Goal: Task Accomplishment & Management: Use online tool/utility

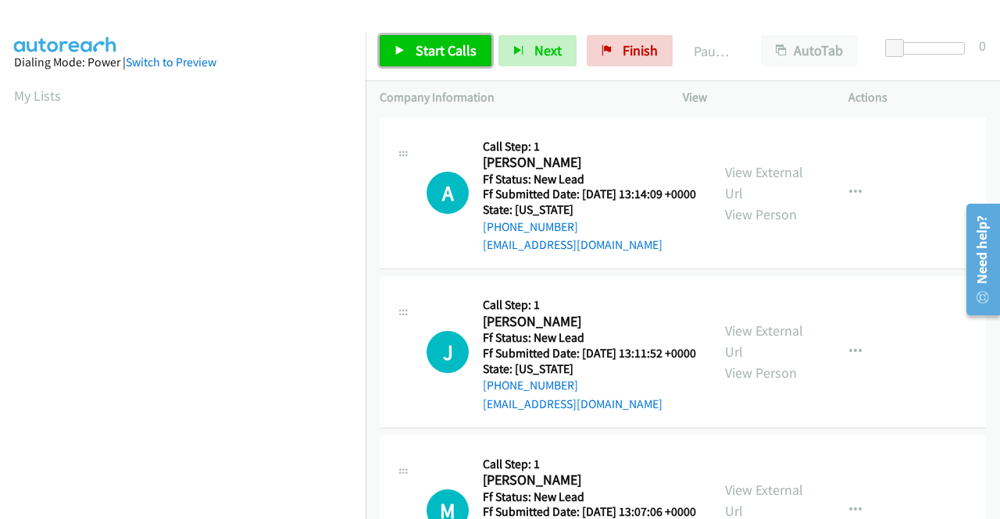
click at [423, 65] on link "Start Calls" at bounding box center [436, 50] width 112 height 31
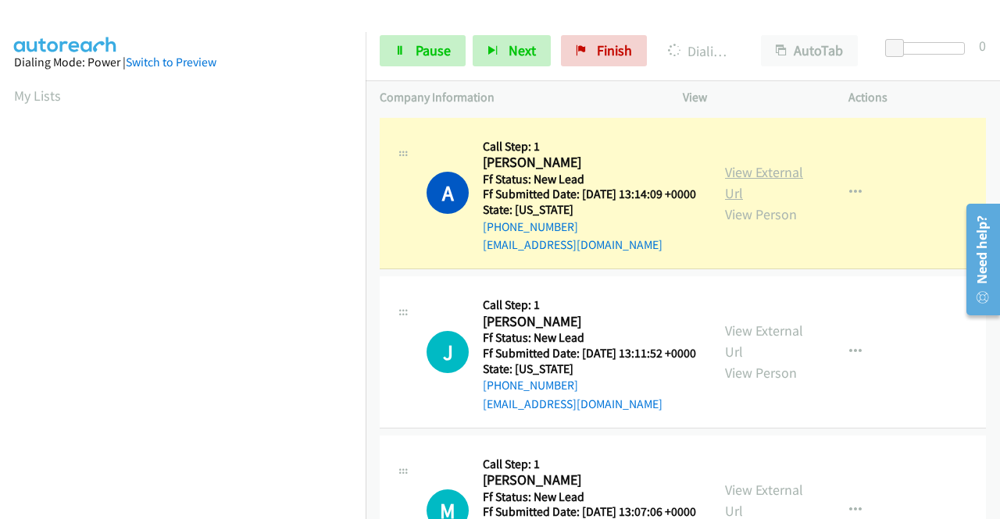
click at [767, 188] on link "View External Url" at bounding box center [764, 182] width 78 height 39
click at [0, 321] on aside "Dialing Mode: Power | Switch to Preview My Lists" at bounding box center [183, 119] width 366 height 865
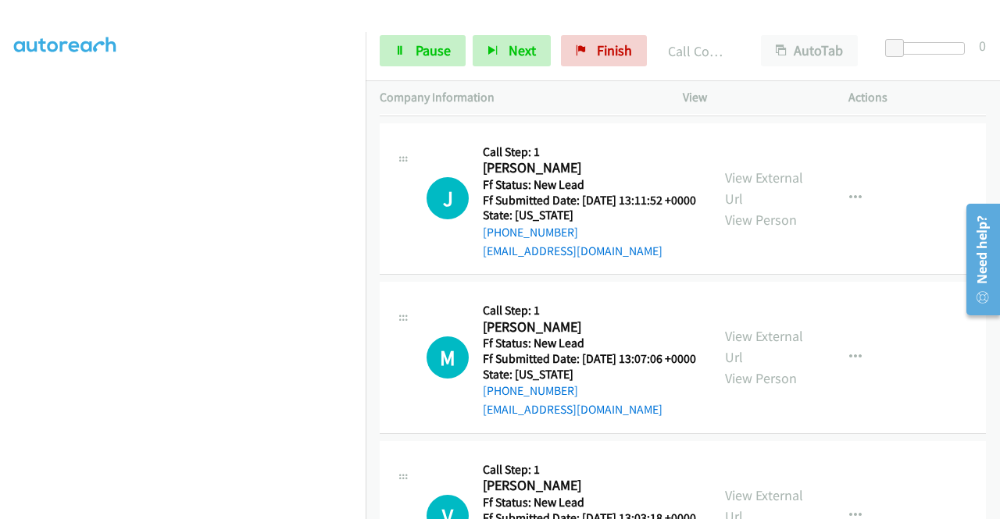
scroll to position [187, 0]
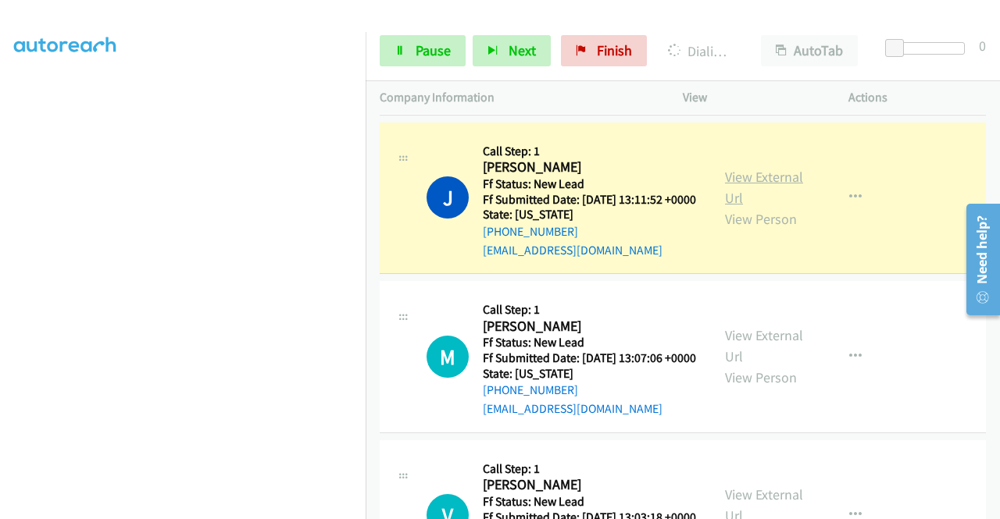
click at [736, 200] on link "View External Url" at bounding box center [764, 187] width 78 height 39
click at [427, 61] on link "Pause" at bounding box center [423, 50] width 86 height 31
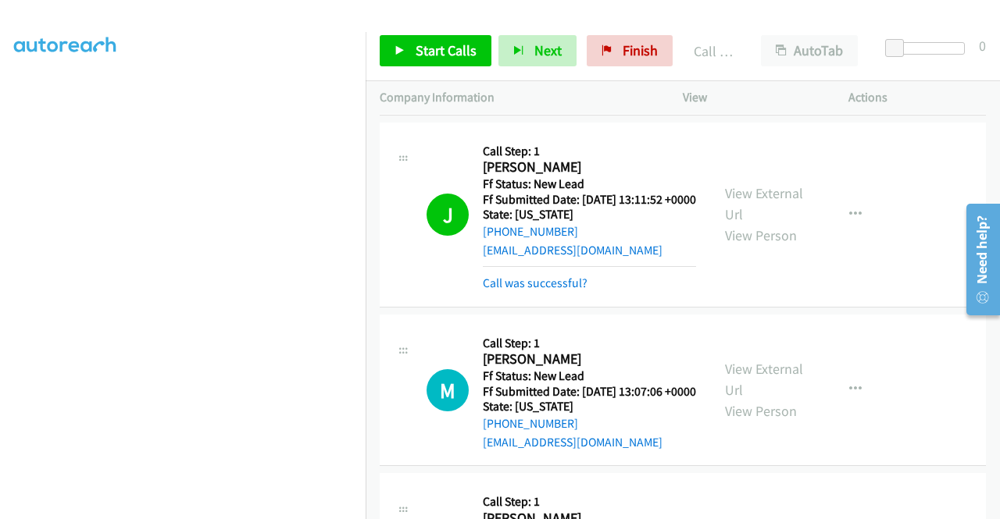
click at [426, 31] on div "Start Calls Pause Next Finish Call Completed AutoTab AutoTab 0" at bounding box center [683, 51] width 634 height 60
click at [416, 48] on span "Start Calls" at bounding box center [446, 50] width 61 height 18
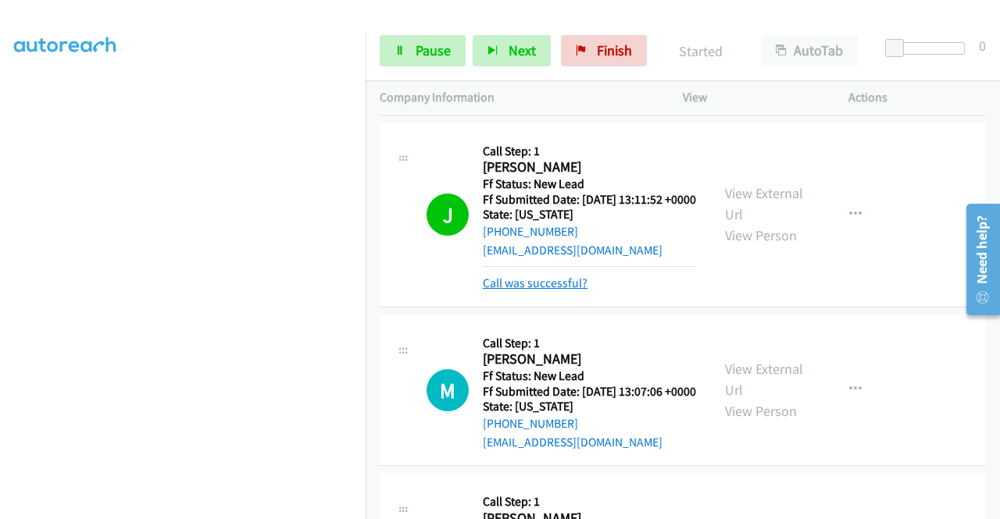
click at [553, 291] on link "Call was successful?" at bounding box center [535, 283] width 105 height 15
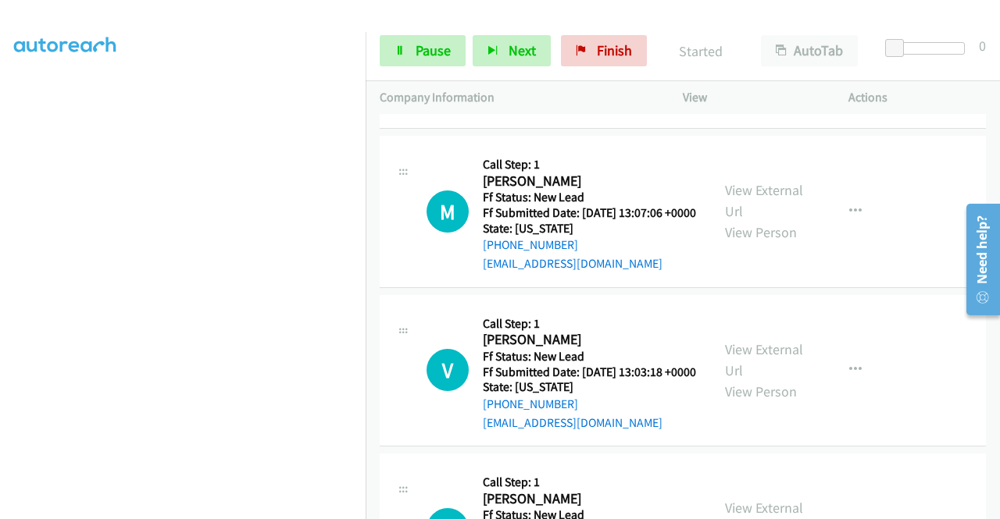
scroll to position [344, 0]
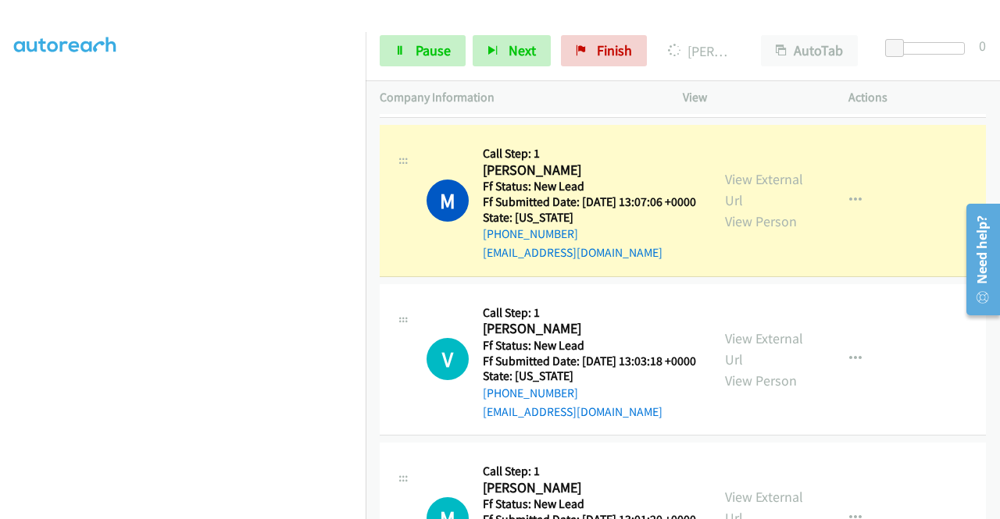
click at [740, 204] on div "View External Url View Person View External Url Email Schedule/Manage Callback …" at bounding box center [801, 200] width 180 height 123
click at [739, 206] on div "View External Url View Person" at bounding box center [765, 200] width 81 height 63
click at [736, 227] on div "View External Url View Person" at bounding box center [765, 200] width 81 height 63
click at [747, 209] on link "View External Url" at bounding box center [764, 189] width 78 height 39
click at [0, 247] on aside "Dialing Mode: Power | Switch to Preview My Lists" at bounding box center [183, 119] width 366 height 865
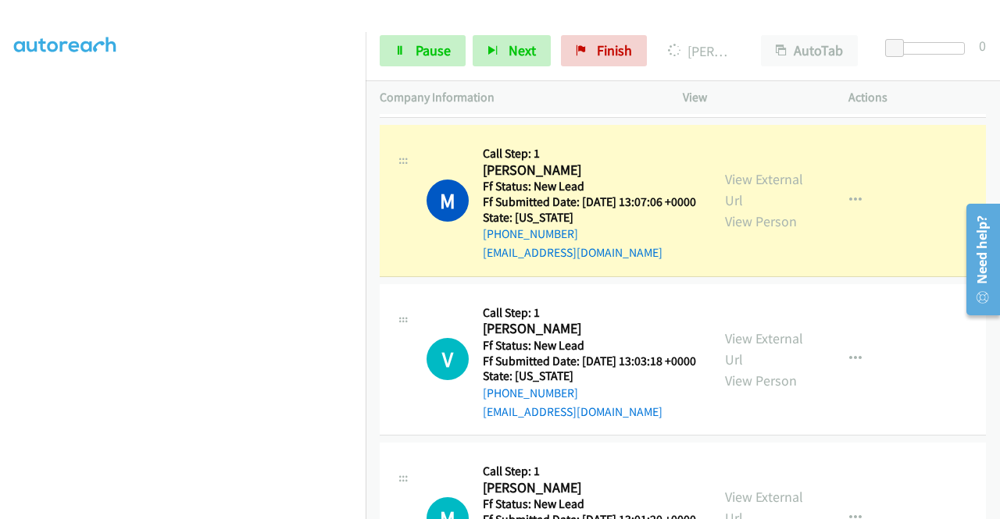
scroll to position [356, 0]
click at [426, 55] on span "Pause" at bounding box center [433, 50] width 35 height 18
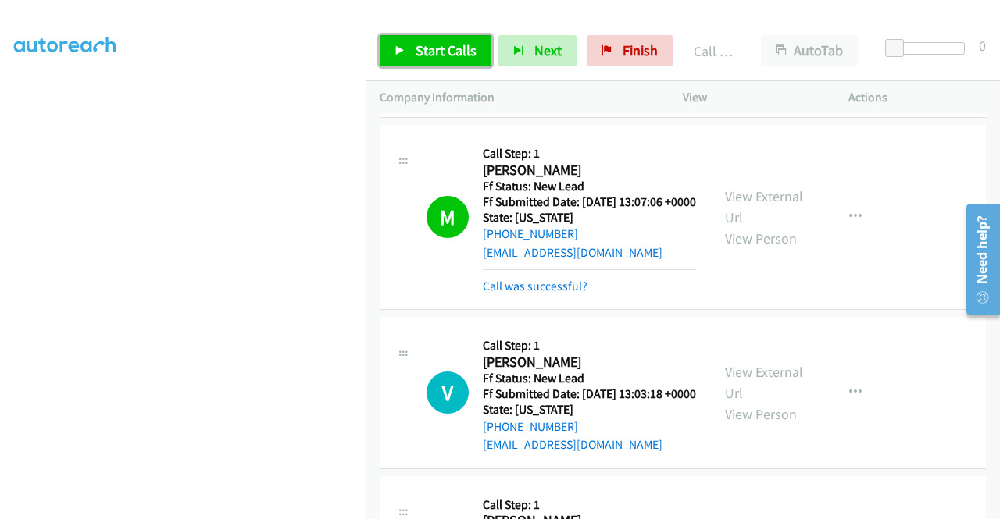
click at [470, 55] on span "Start Calls" at bounding box center [446, 50] width 61 height 18
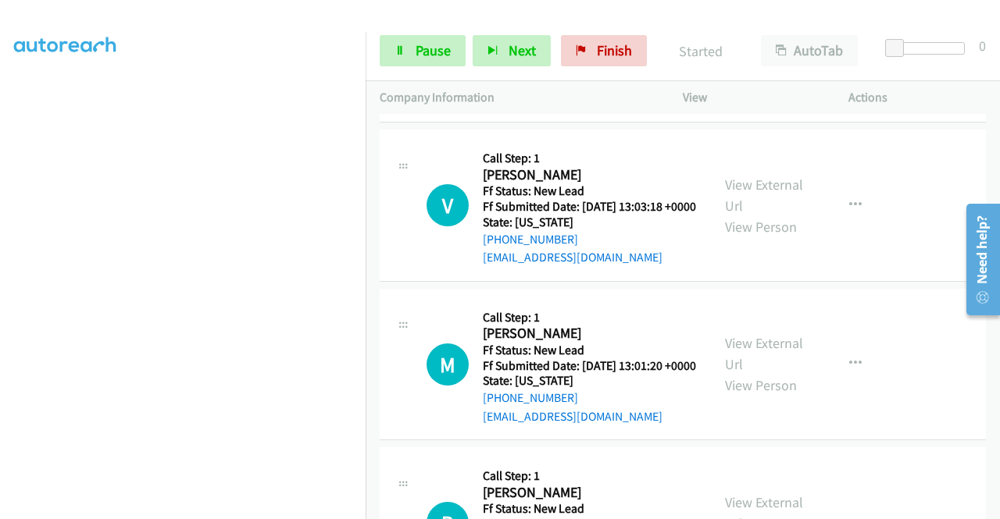
scroll to position [562, 0]
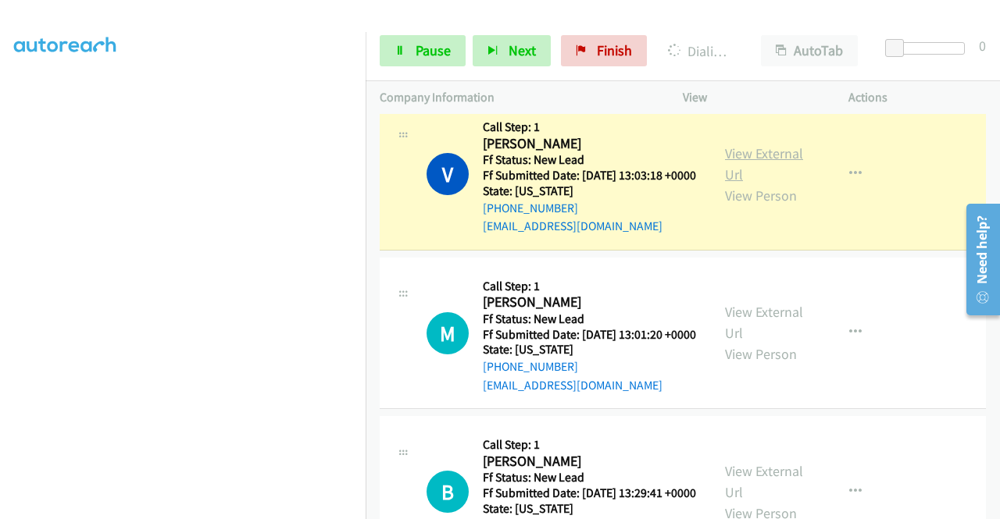
click at [735, 184] on link "View External Url" at bounding box center [764, 163] width 78 height 39
click at [0, 224] on aside "Dialing Mode: Power | Switch to Preview My Lists" at bounding box center [183, 119] width 366 height 865
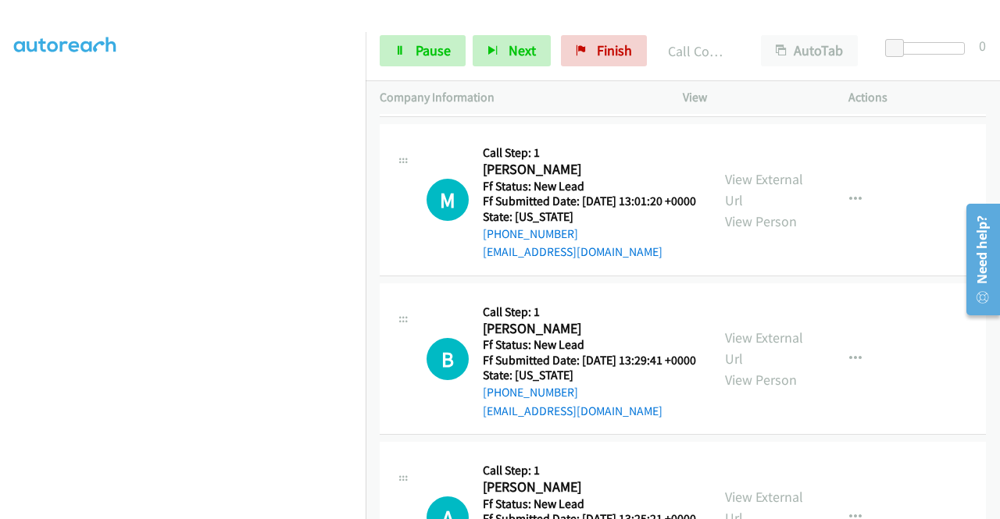
scroll to position [781, 0]
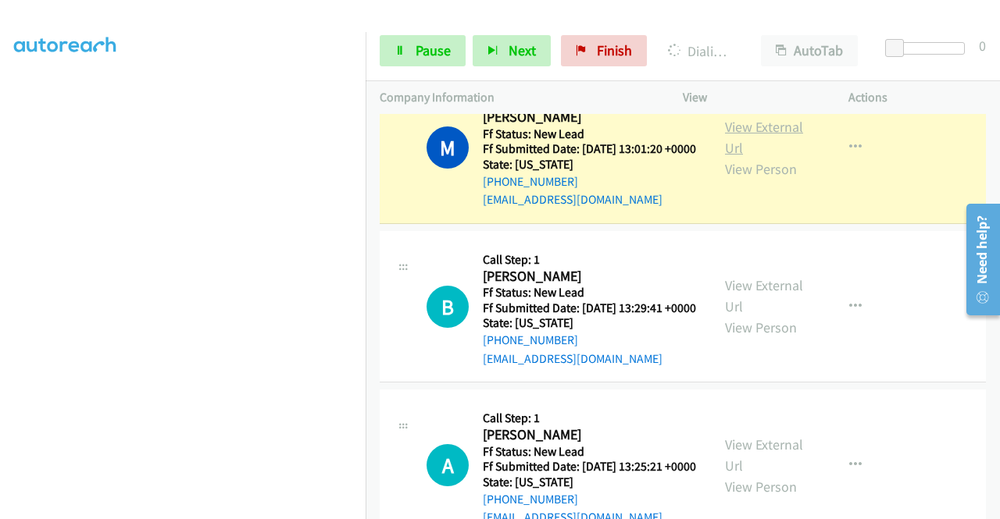
click at [737, 157] on link "View External Url" at bounding box center [764, 137] width 78 height 39
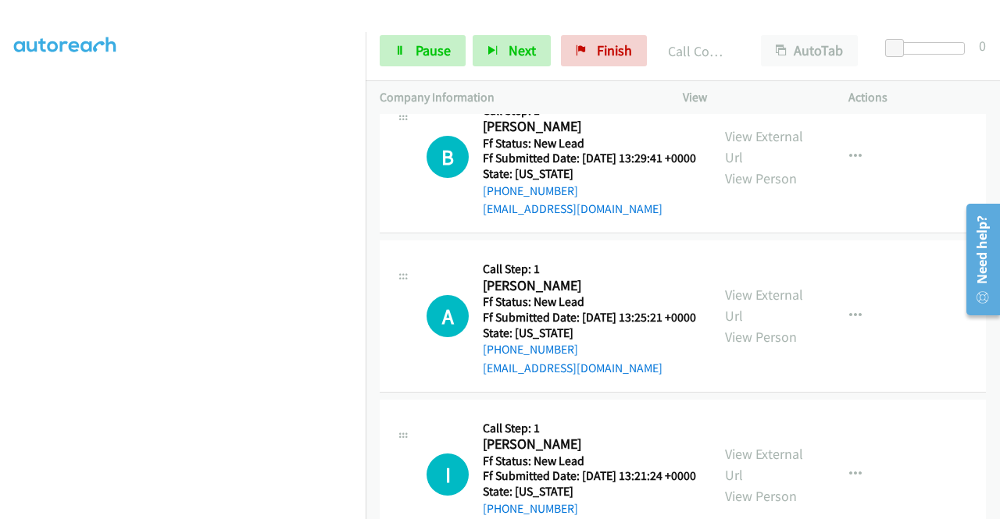
scroll to position [979, 0]
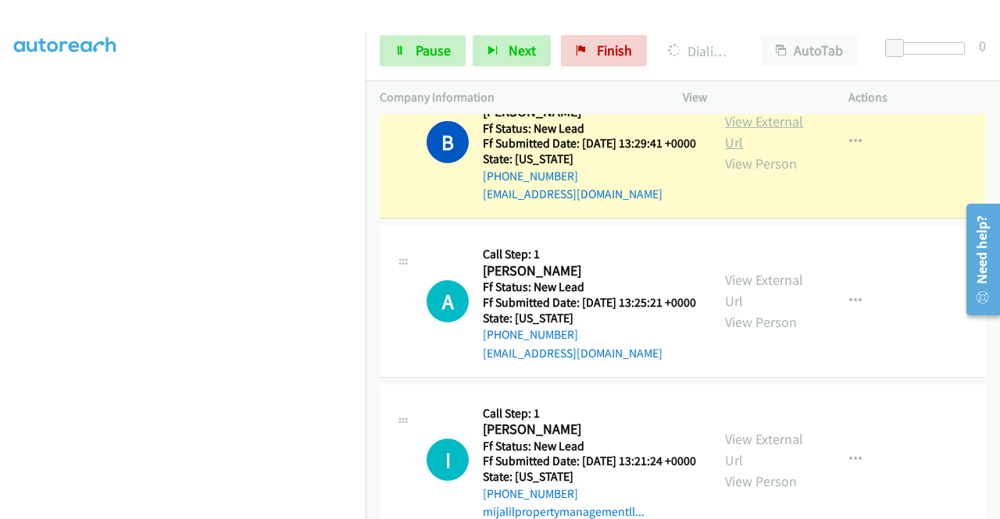
click at [788, 152] on link "View External Url" at bounding box center [764, 131] width 78 height 39
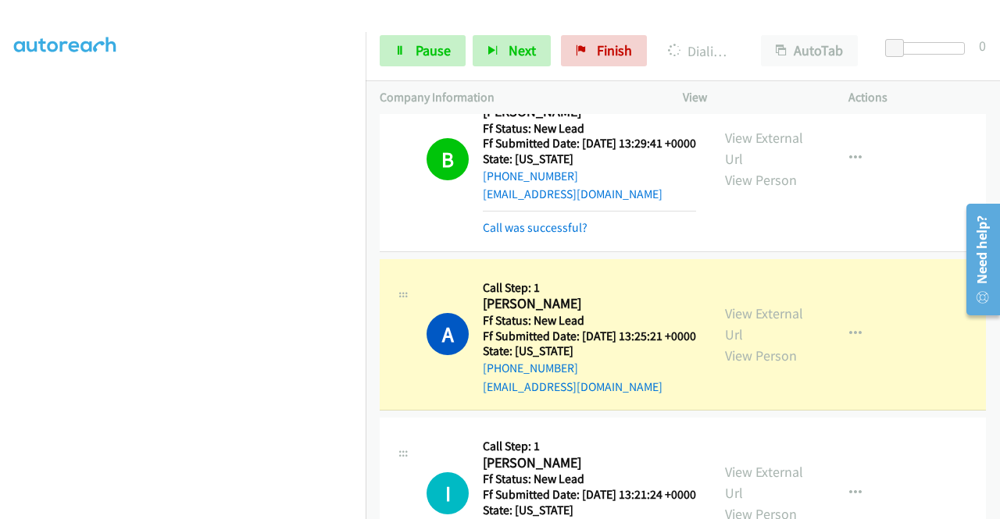
scroll to position [356, 0]
click at [751, 344] on link "View External Url" at bounding box center [764, 324] width 78 height 39
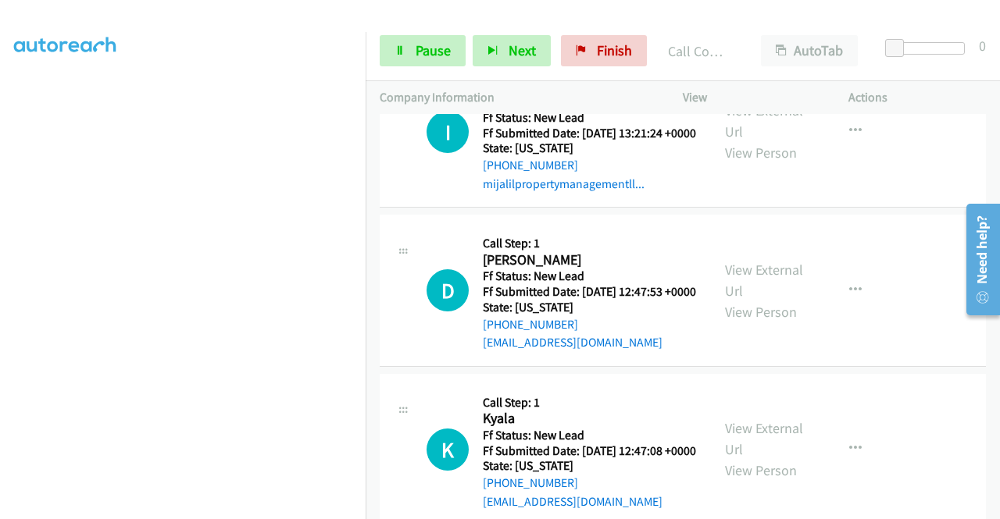
scroll to position [1375, 0]
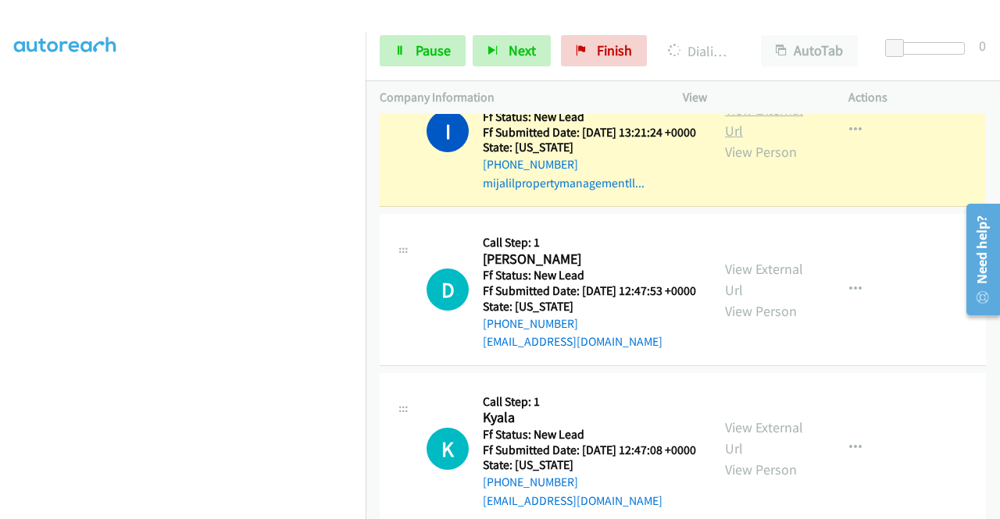
click at [726, 140] on link "View External Url" at bounding box center [764, 120] width 78 height 39
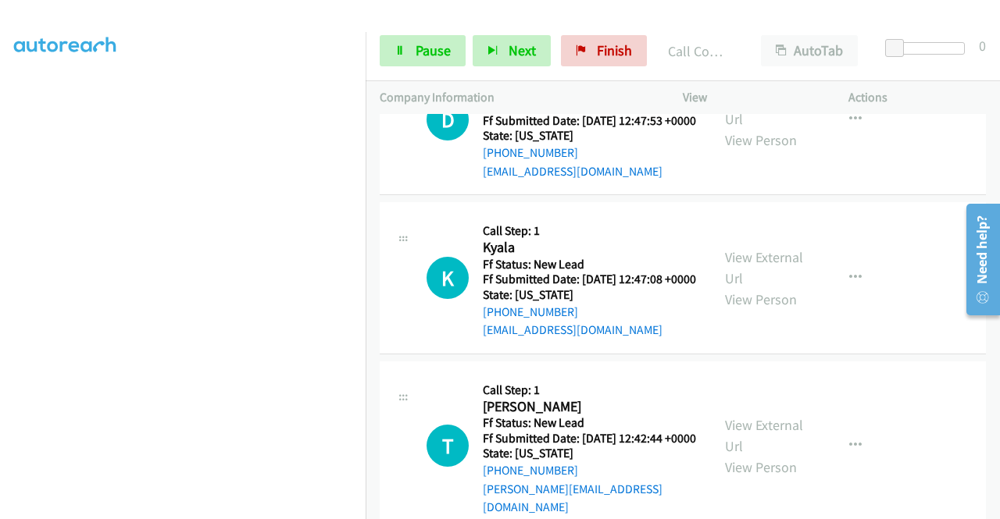
scroll to position [1593, 0]
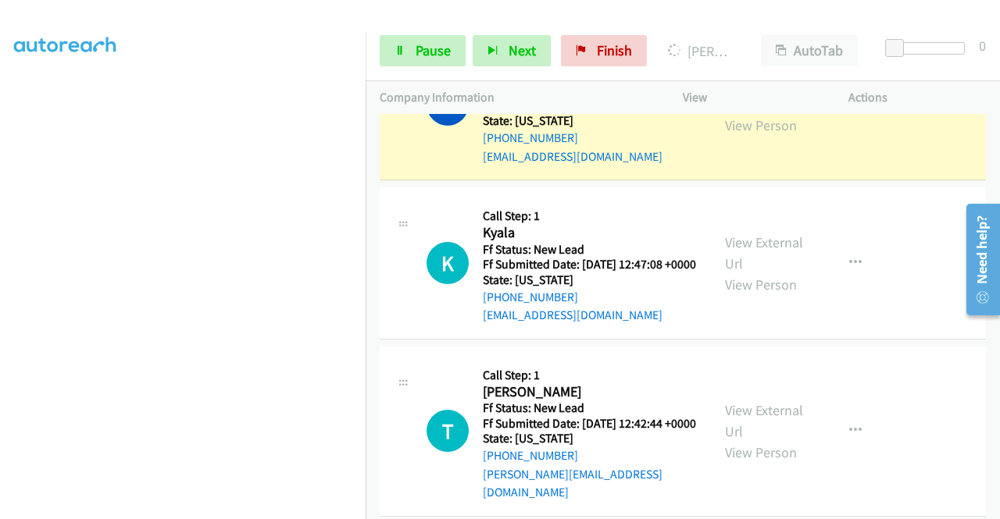
click at [437, 165] on div "D Callback Scheduled Call Step: 1 Doreyca Fleming America/New_York Ff Status: N…" at bounding box center [561, 104] width 270 height 123
click at [734, 166] on div "View External Url View Person View External Url Email Schedule/Manage Callback …" at bounding box center [801, 104] width 180 height 123
click at [731, 113] on link "View External Url" at bounding box center [764, 93] width 78 height 39
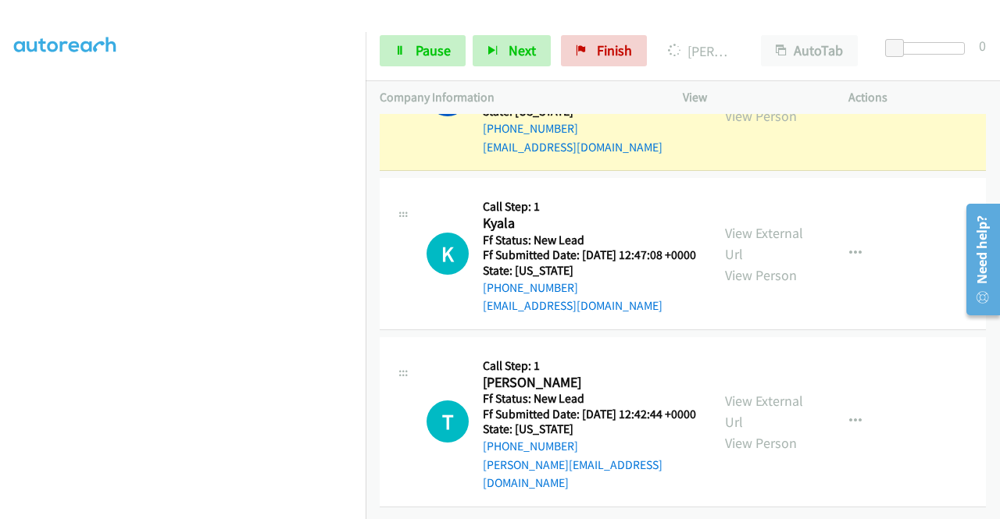
scroll to position [1760, 0]
click at [409, 56] on link "Pause" at bounding box center [423, 50] width 86 height 31
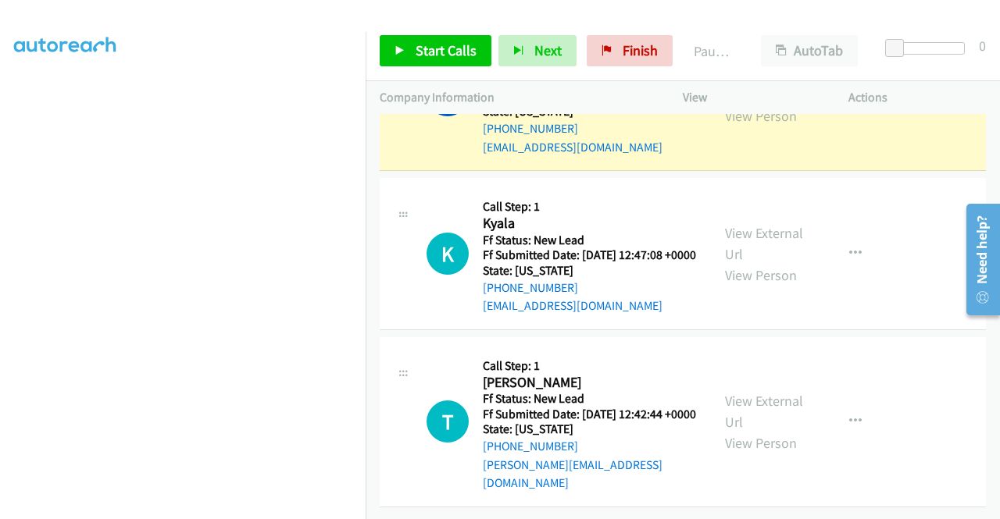
scroll to position [0, 0]
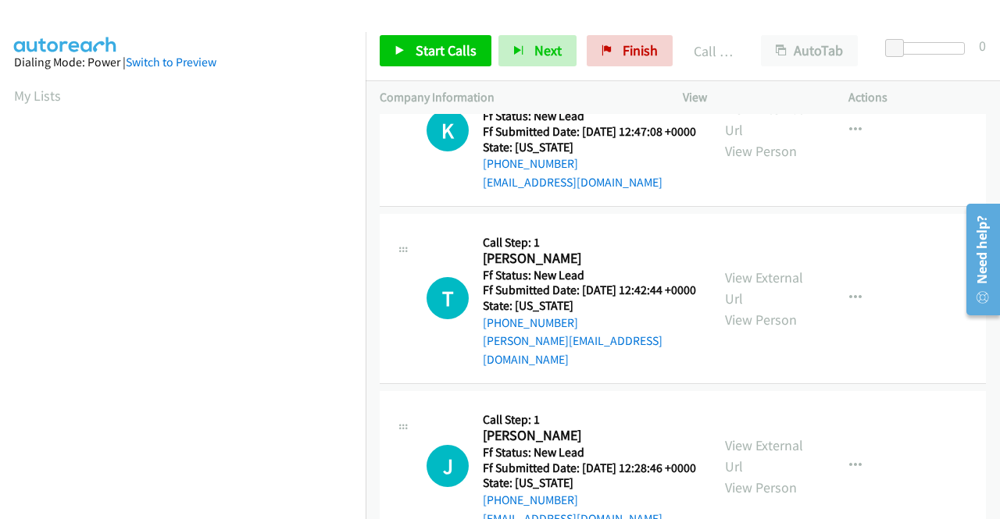
click at [514, 30] on link "Call was successful?" at bounding box center [535, 23] width 105 height 15
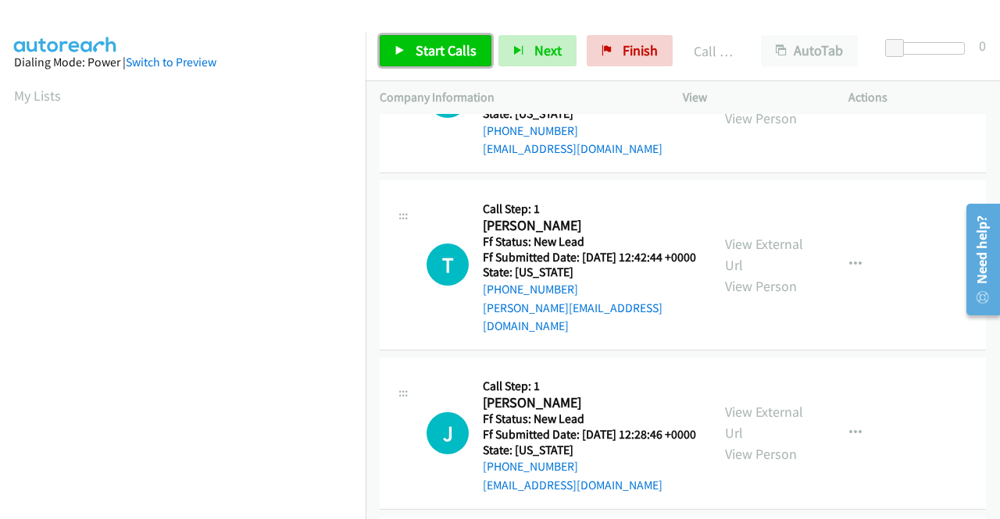
click at [444, 46] on span "Start Calls" at bounding box center [446, 50] width 61 height 18
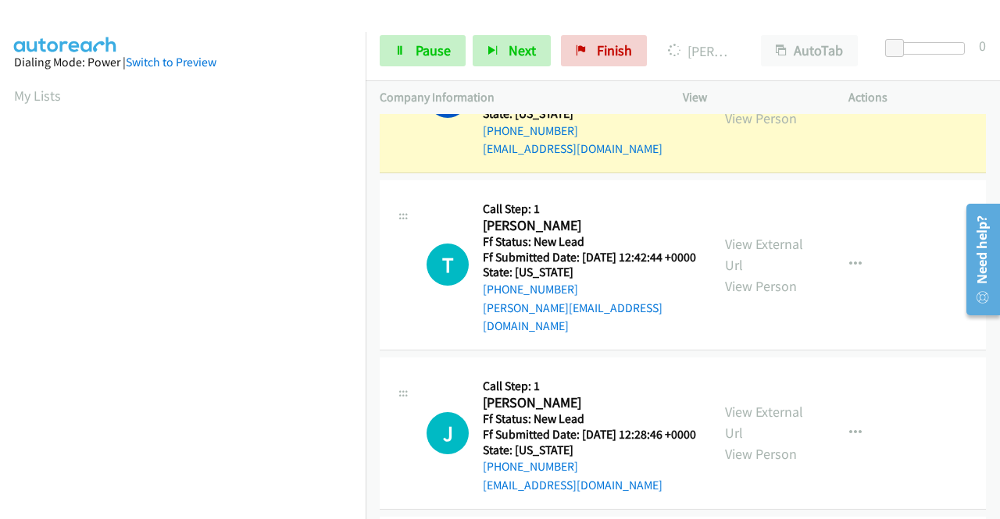
click at [739, 106] on link "View External Url" at bounding box center [764, 86] width 78 height 39
click at [0, 260] on aside "Dialing Mode: Power | Switch to Preview My Lists" at bounding box center [183, 464] width 366 height 865
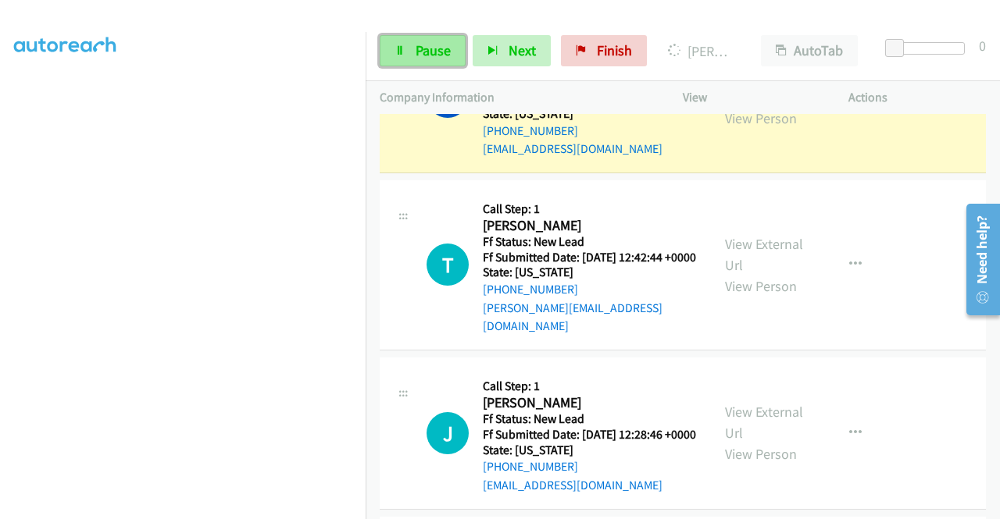
click at [451, 50] on link "Pause" at bounding box center [423, 50] width 86 height 31
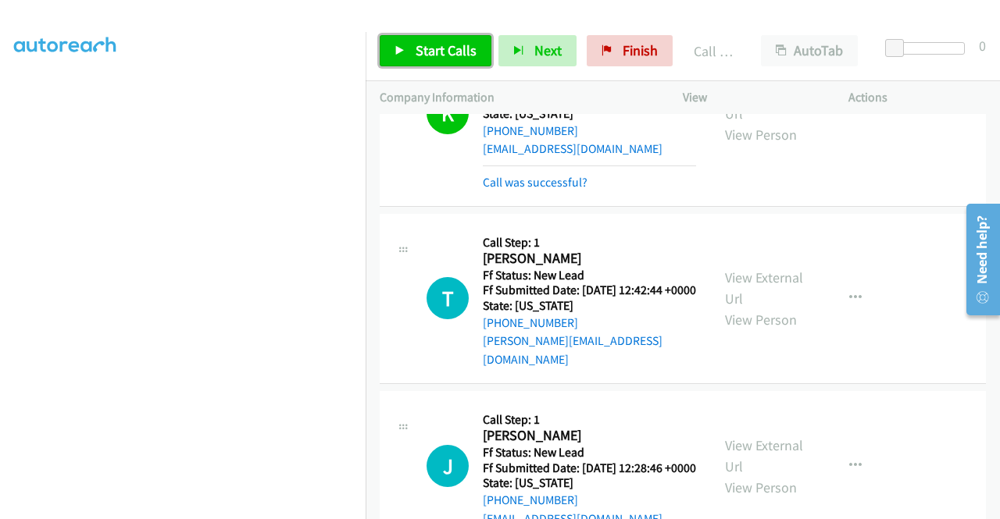
click at [455, 45] on span "Start Calls" at bounding box center [446, 50] width 61 height 18
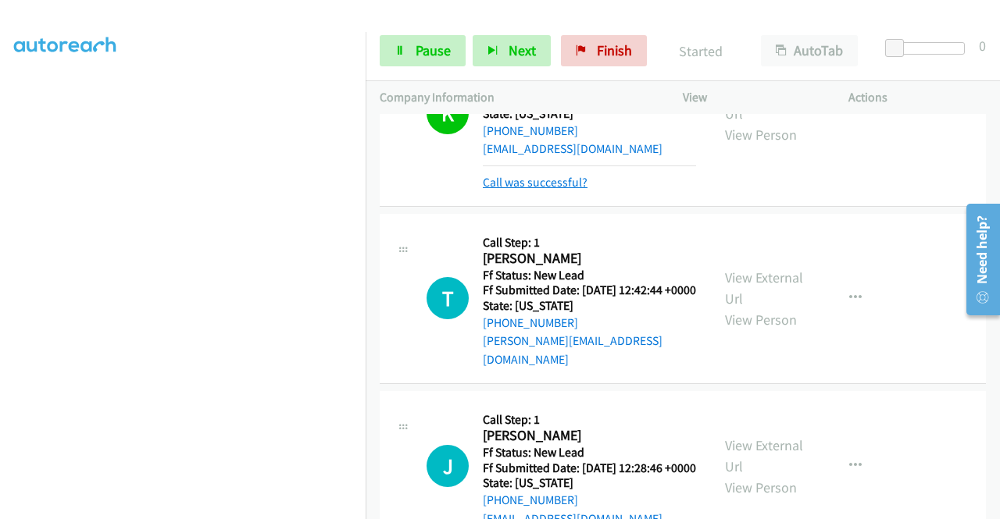
click at [555, 190] on link "Call was successful?" at bounding box center [535, 182] width 105 height 15
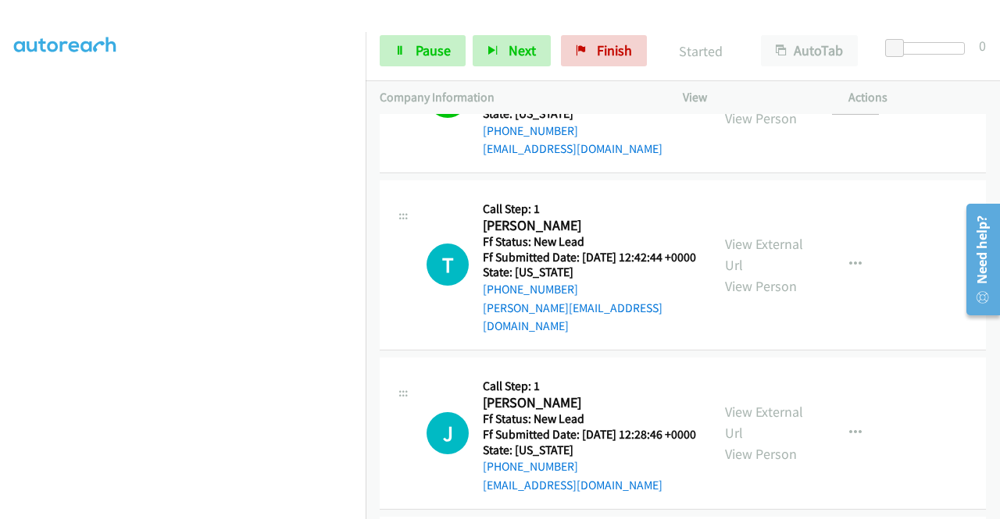
click at [858, 112] on button "button" at bounding box center [855, 96] width 42 height 31
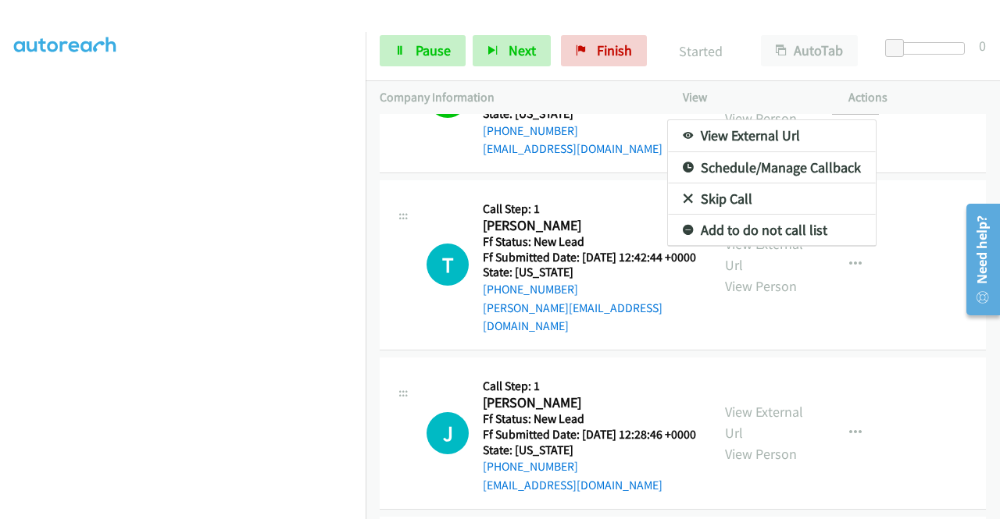
click at [771, 246] on link "Add to do not call list" at bounding box center [772, 230] width 208 height 31
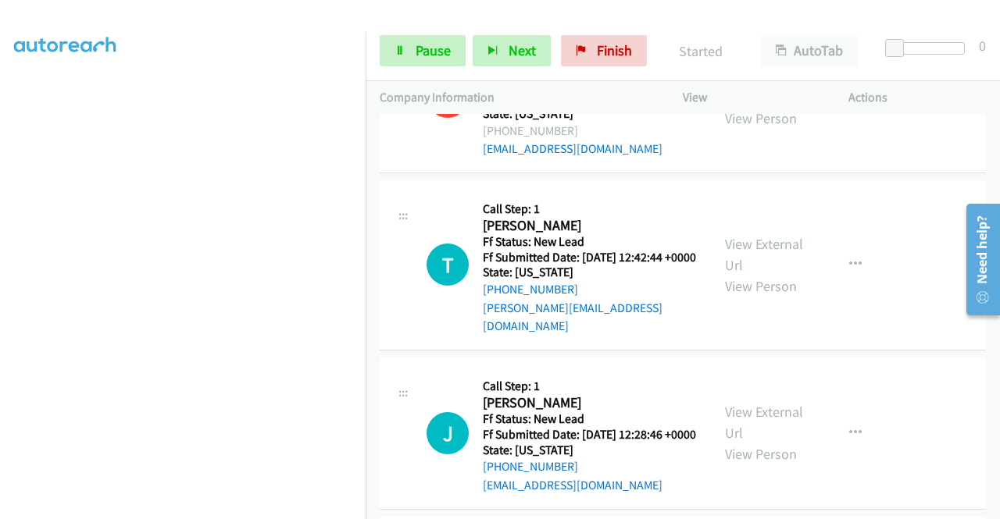
click at [999, 509] on div "+1 415-964-1034 Call failed - Please reload the list and try again The Callbar …" at bounding box center [683, 316] width 634 height 405
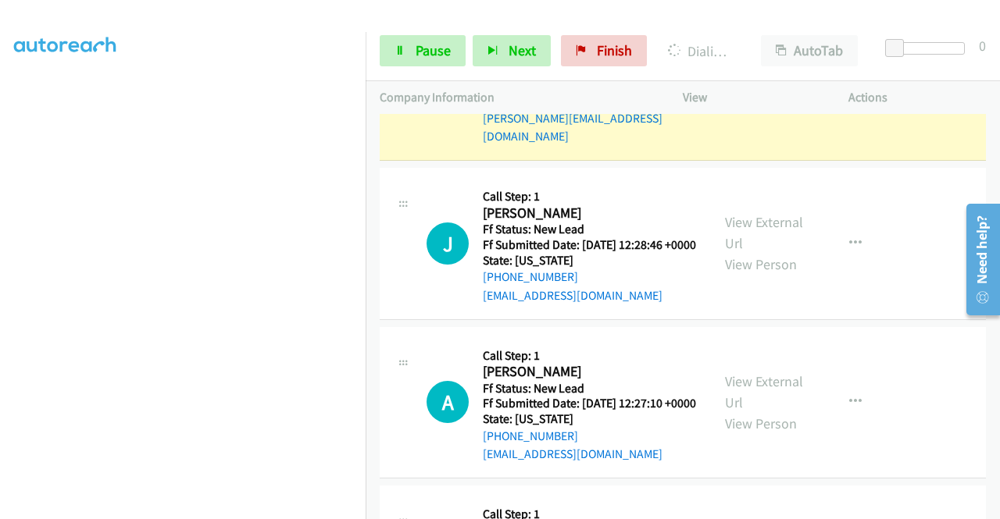
scroll to position [1978, 0]
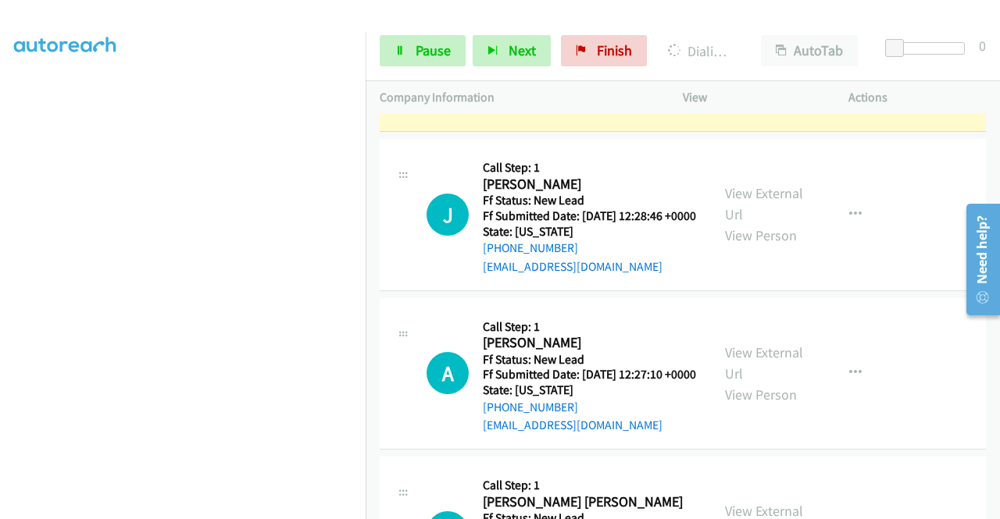
click at [758, 55] on link "View External Url" at bounding box center [764, 35] width 78 height 39
click at [0, 258] on aside "Dialing Mode: Power | Switch to Preview My Lists" at bounding box center [183, 119] width 366 height 865
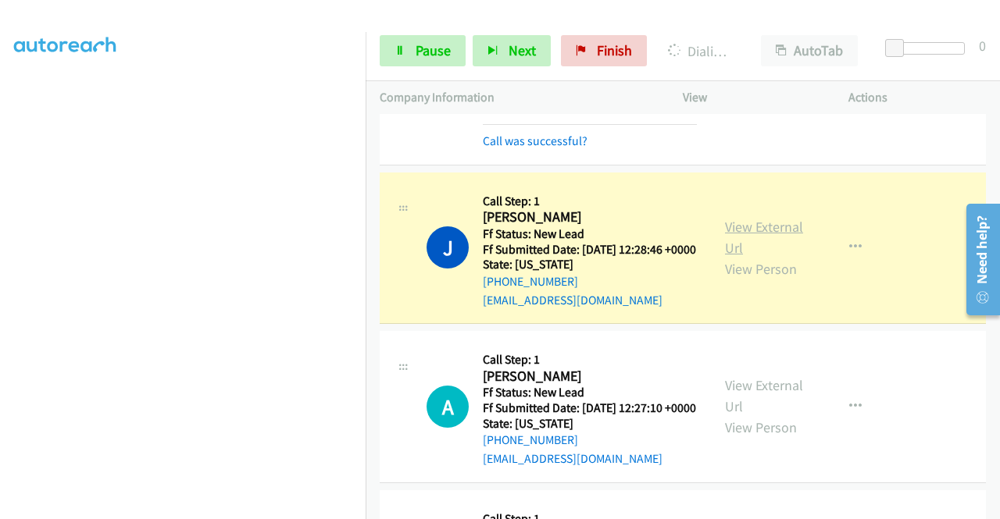
click at [763, 257] on link "View External Url" at bounding box center [764, 237] width 78 height 39
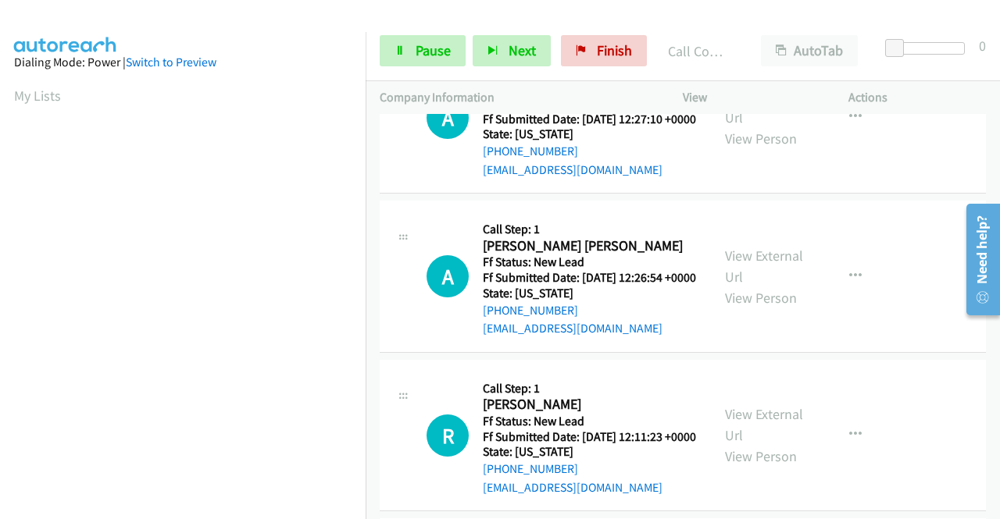
scroll to position [2312, 0]
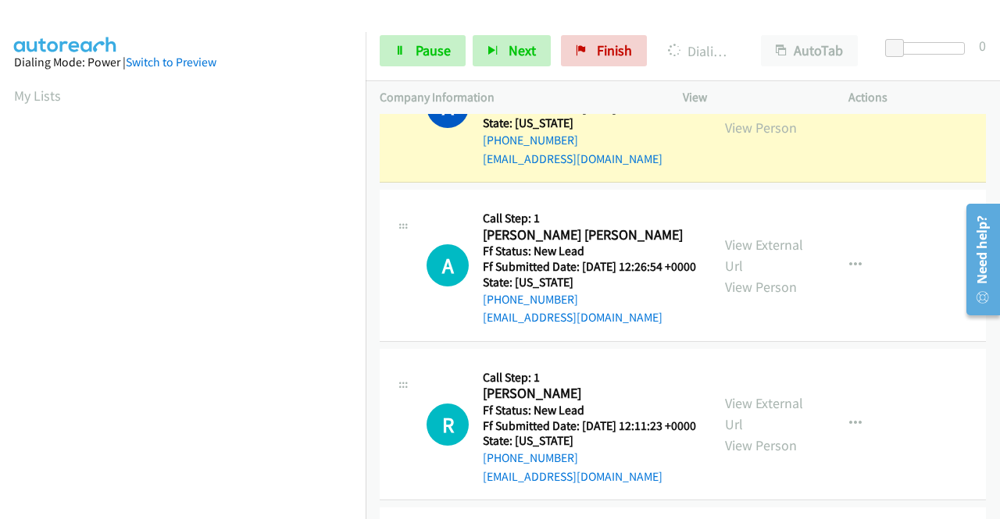
click at [739, 116] on link "View External Url" at bounding box center [764, 96] width 78 height 39
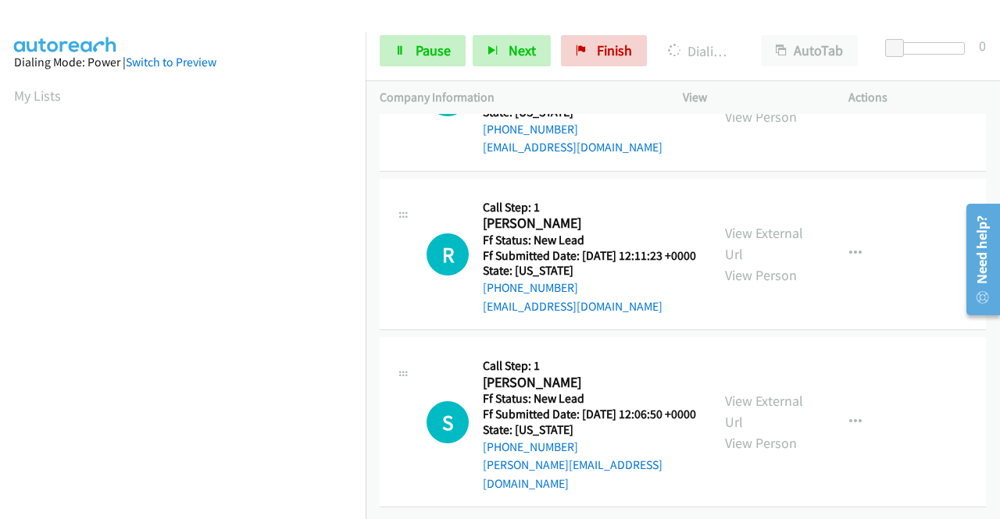
scroll to position [2541, 0]
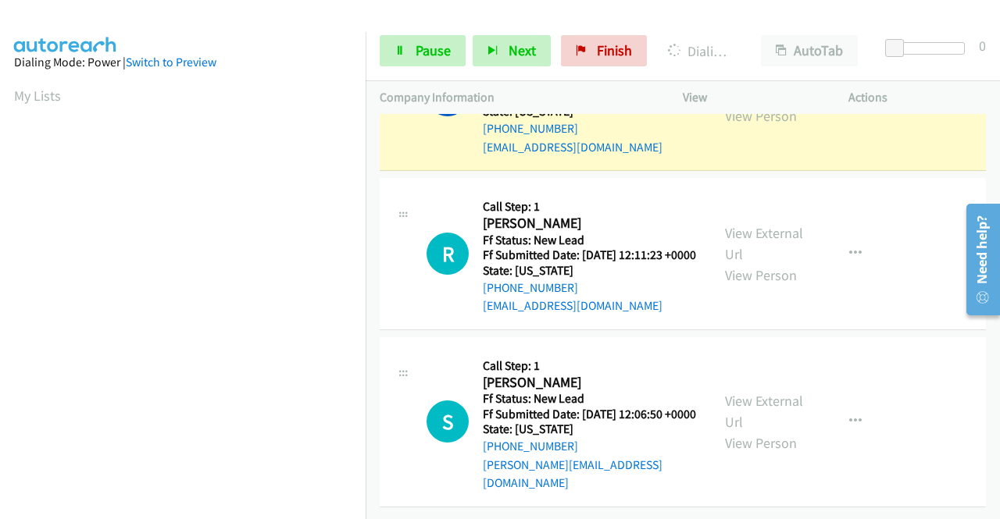
click at [733, 104] on link "View External Url" at bounding box center [764, 84] width 78 height 39
drag, startPoint x: 366, startPoint y: 289, endPoint x: 359, endPoint y: 351, distance: 62.8
click at [360, 387] on nav "Dialing Mode: Power | Switch to Preview My Lists" at bounding box center [183, 291] width 366 height 519
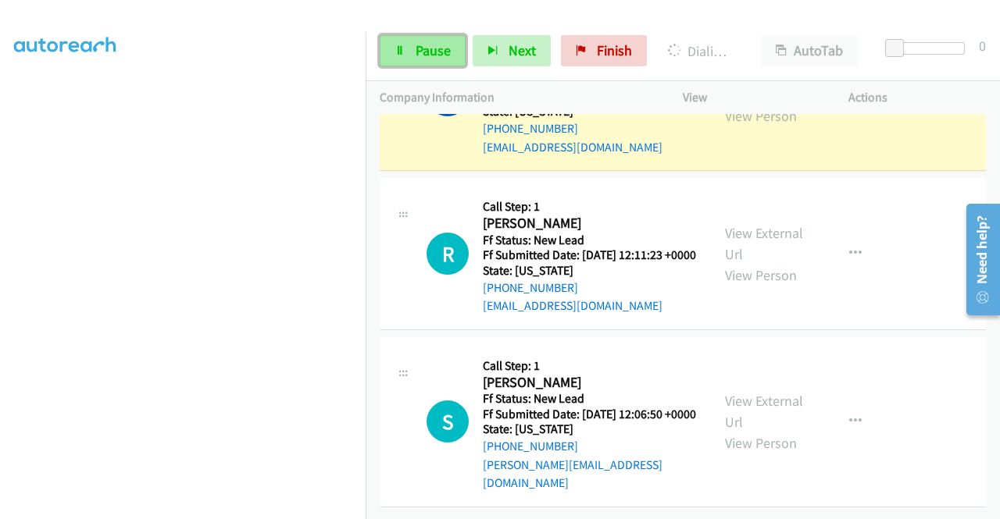
click at [419, 65] on link "Pause" at bounding box center [423, 50] width 86 height 31
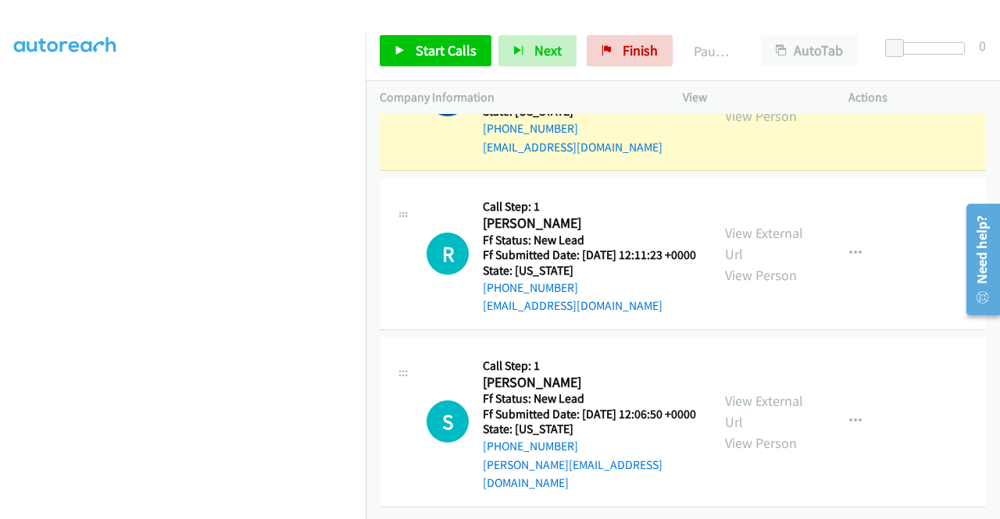
scroll to position [0, 0]
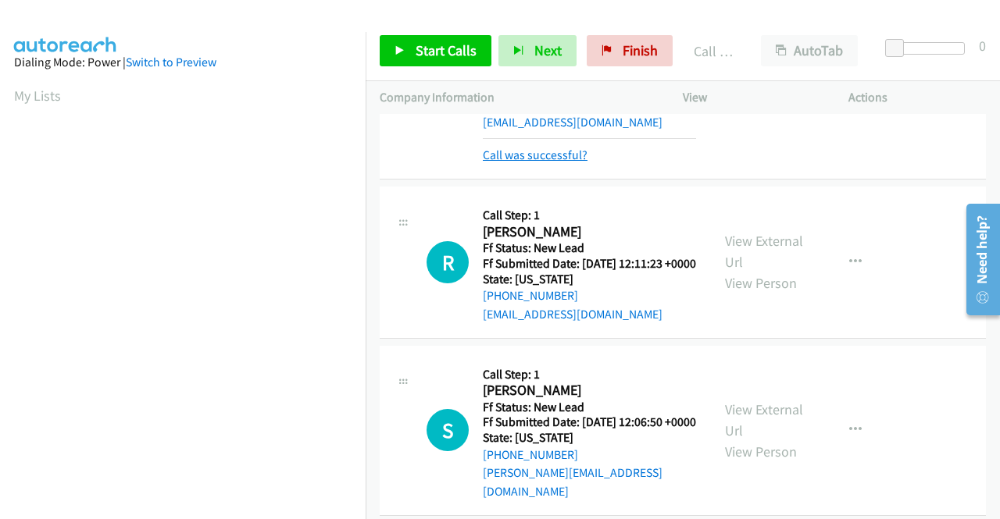
click at [548, 162] on link "Call was successful?" at bounding box center [535, 155] width 105 height 15
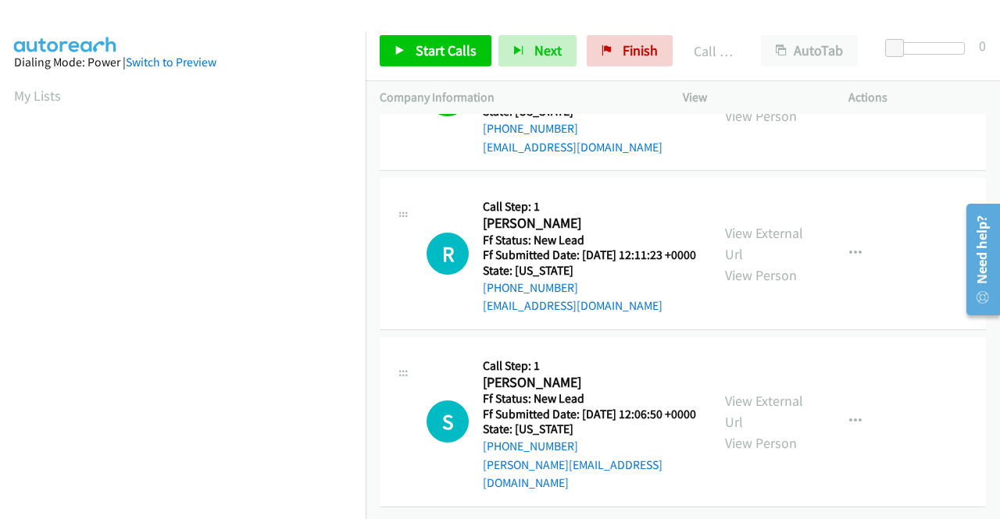
click at [849, 102] on icon "button" at bounding box center [855, 95] width 12 height 12
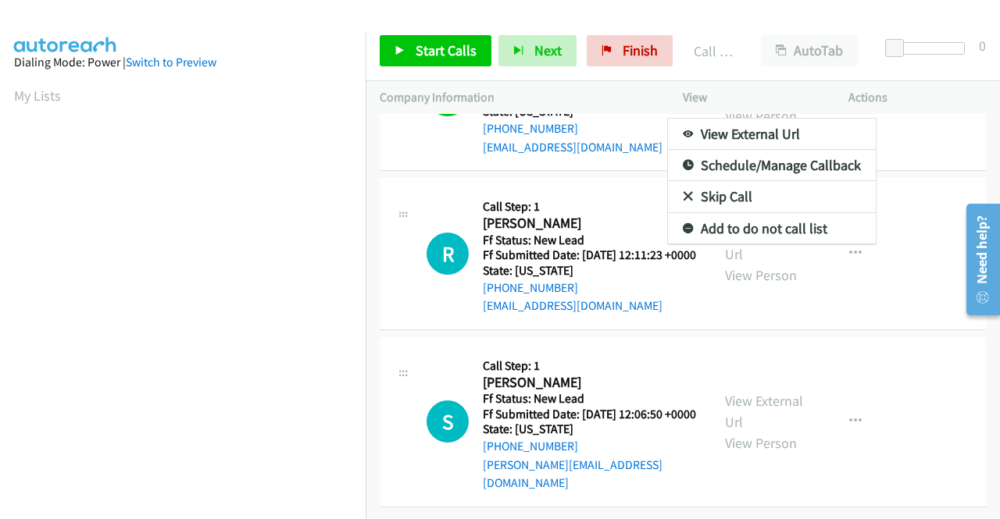
click at [757, 244] on link "Add to do not call list" at bounding box center [772, 228] width 208 height 31
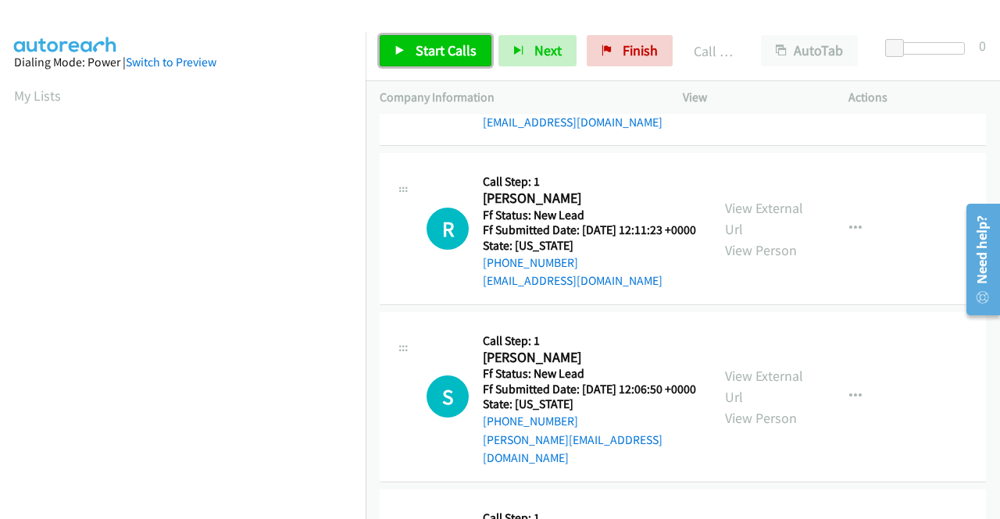
click at [439, 52] on span "Start Calls" at bounding box center [446, 50] width 61 height 18
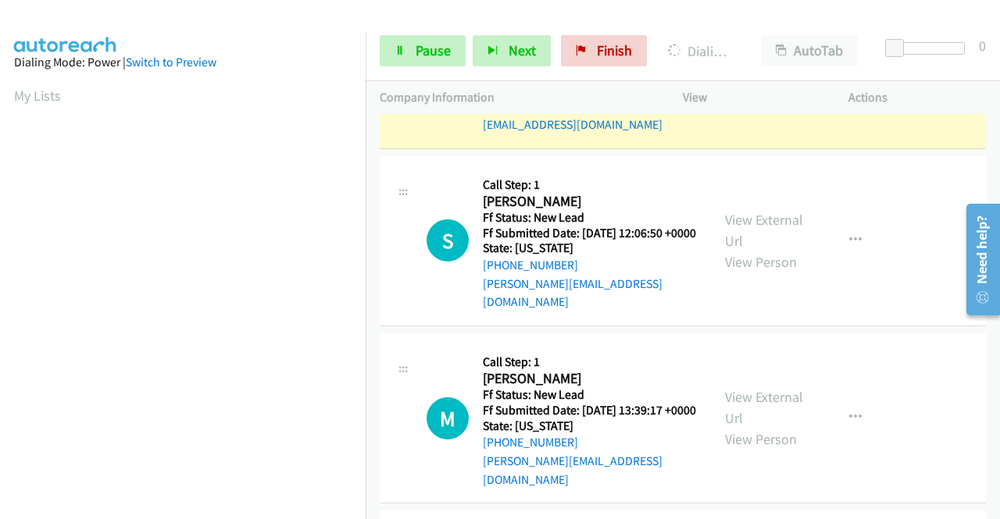
scroll to position [2738, 0]
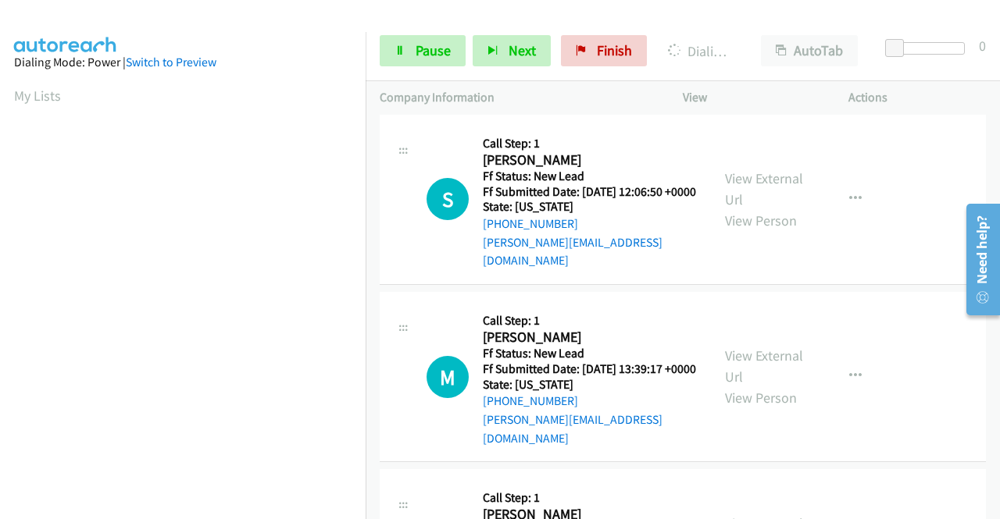
click at [787, 63] on div "View External Url View Person" at bounding box center [765, 31] width 81 height 63
click at [773, 41] on link "View External Url" at bounding box center [764, 21] width 78 height 39
click at [0, 265] on aside "Dialing Mode: Power | Switch to Preview My Lists" at bounding box center [183, 464] width 366 height 865
drag, startPoint x: 367, startPoint y: 297, endPoint x: 364, endPoint y: 341, distance: 43.9
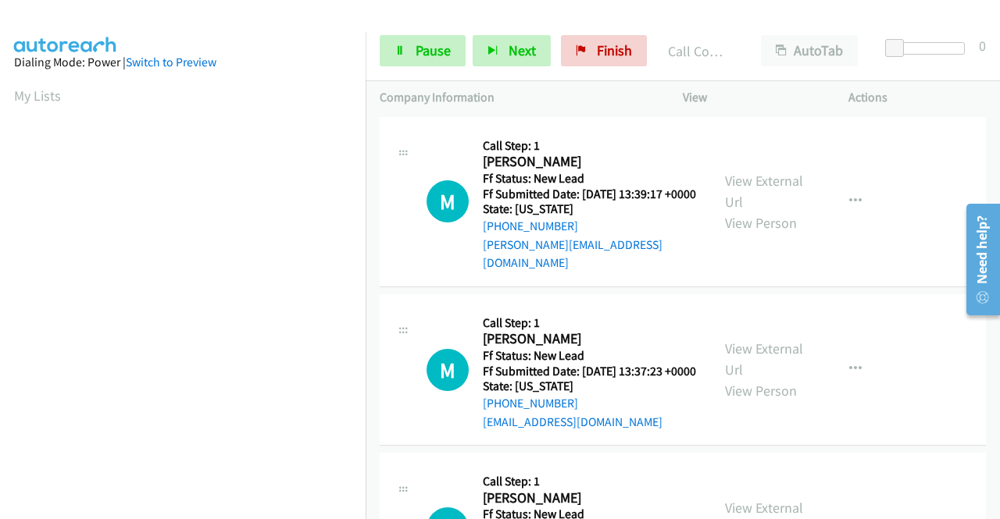
scroll to position [2978, 0]
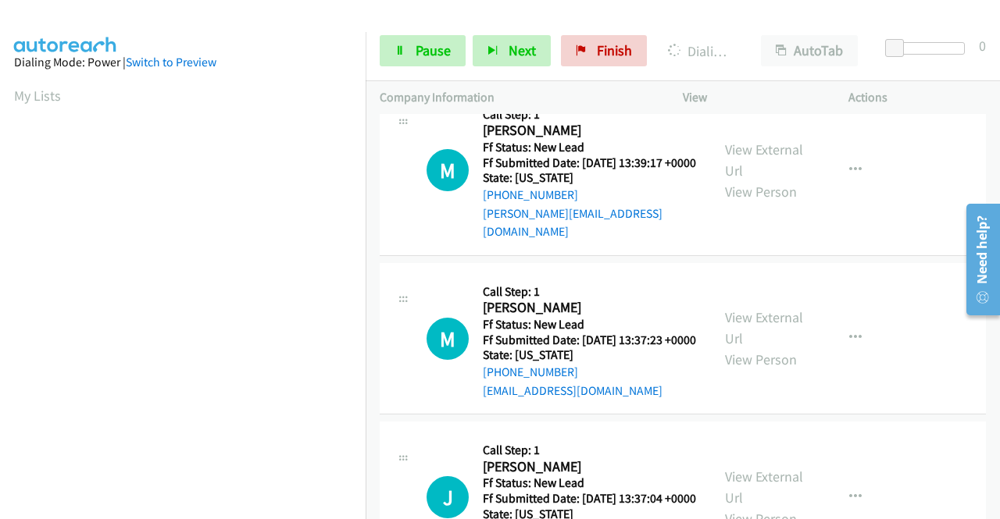
click at [334, 508] on section at bounding box center [182, 148] width 337 height 747
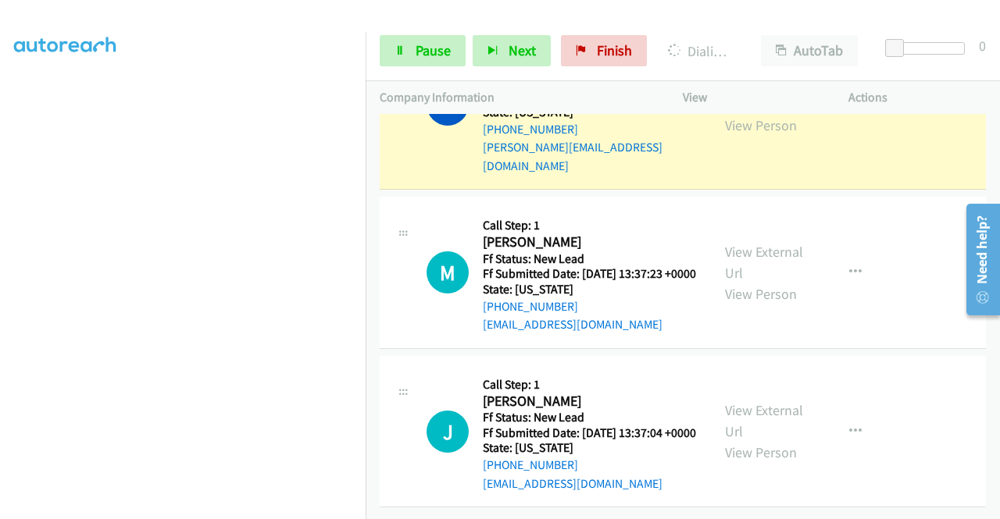
scroll to position [3176, 0]
click at [738, 113] on link "View External Url" at bounding box center [764, 93] width 78 height 39
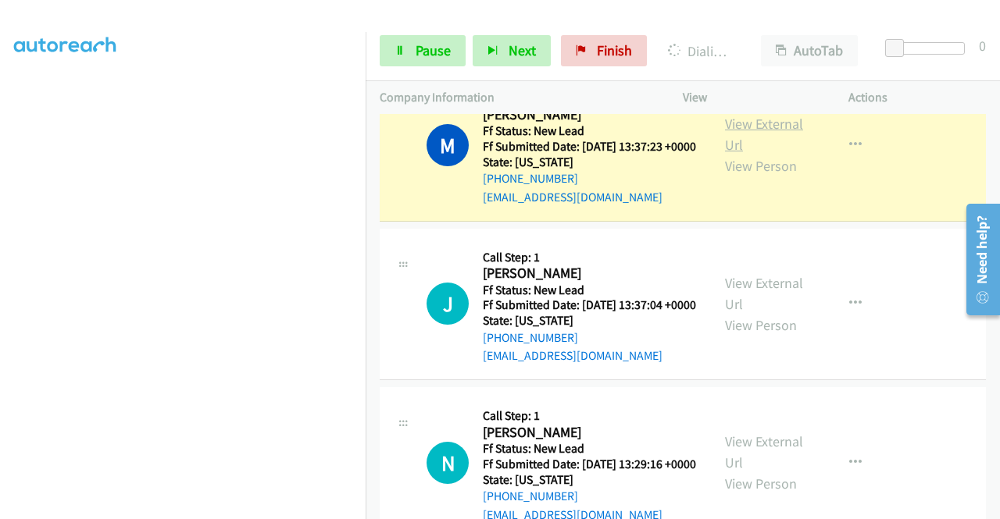
click at [776, 154] on link "View External Url" at bounding box center [764, 134] width 78 height 39
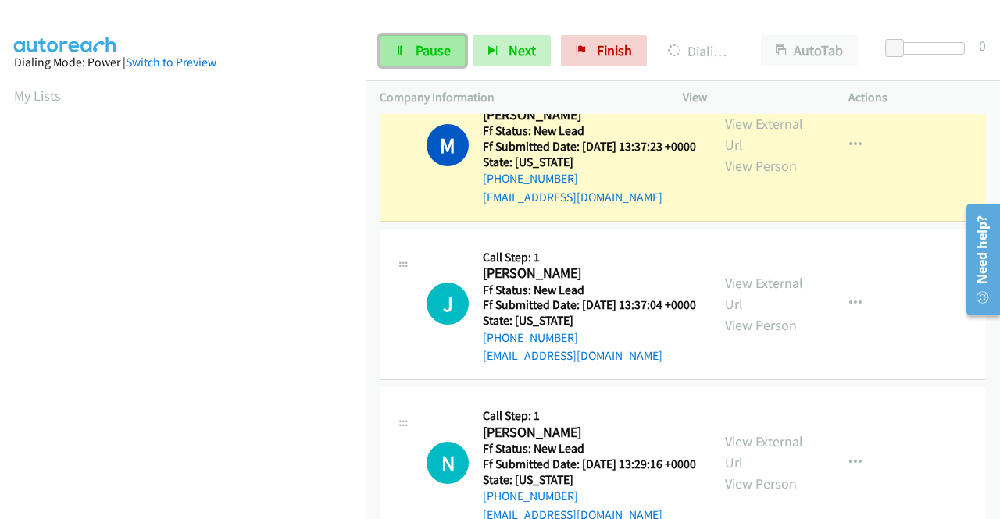
click at [426, 57] on span "Pause" at bounding box center [433, 50] width 35 height 18
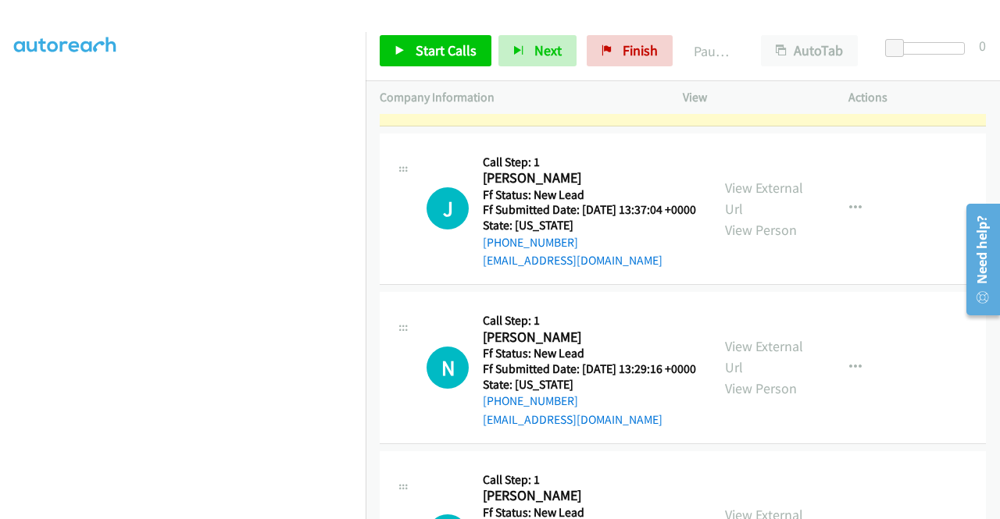
scroll to position [3363, 0]
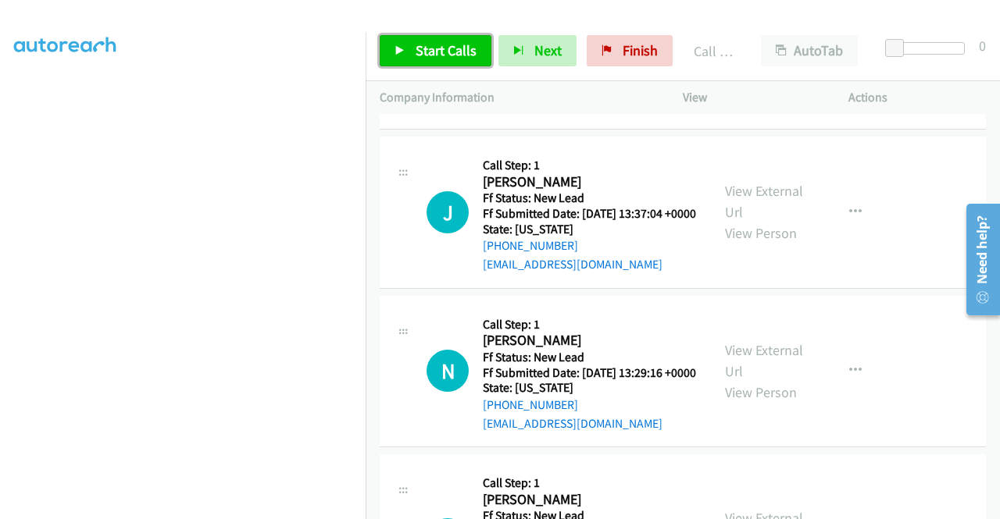
click at [405, 46] on icon at bounding box center [399, 51] width 11 height 11
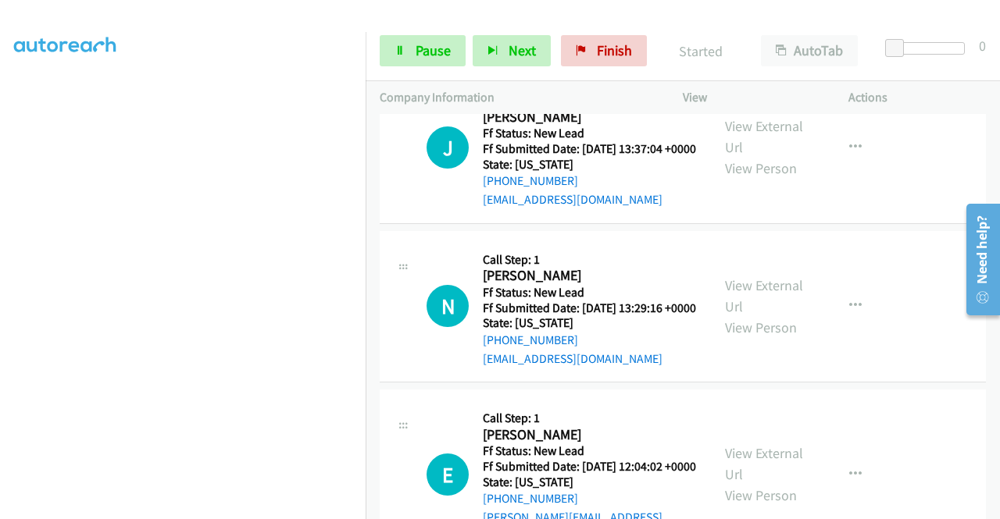
scroll to position [3457, 0]
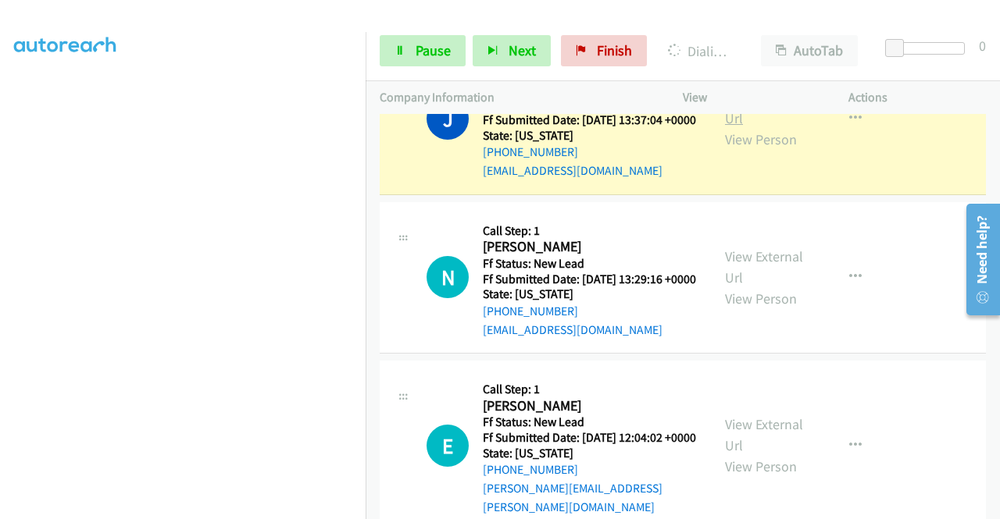
click at [753, 127] on link "View External Url" at bounding box center [764, 107] width 78 height 39
click at [0, 232] on aside "Dialing Mode: Power | Switch to Preview My Lists" at bounding box center [183, 148] width 366 height 865
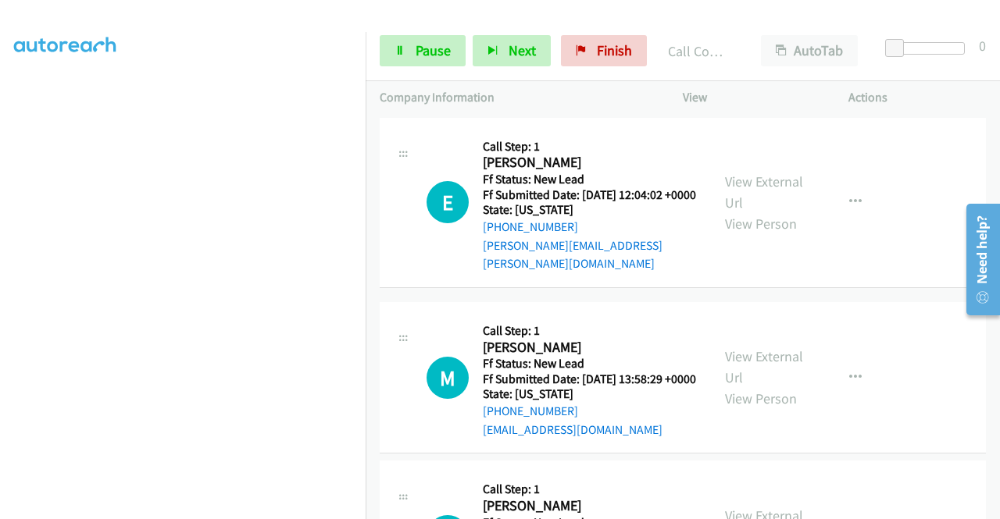
scroll to position [3749, 0]
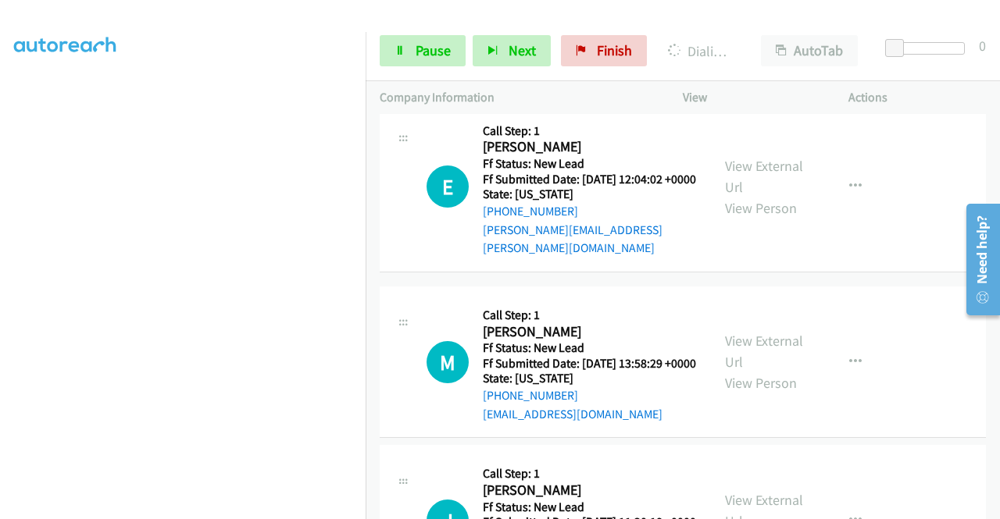
click at [730, 51] on div "View External Url View Person" at bounding box center [765, 19] width 81 height 63
click at [739, 28] on link "View External Url" at bounding box center [764, 8] width 78 height 39
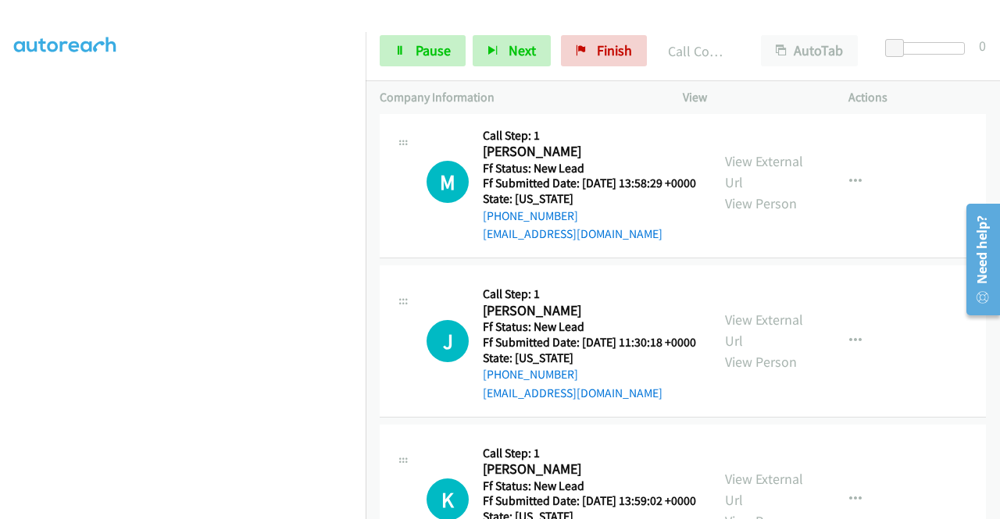
scroll to position [3978, 0]
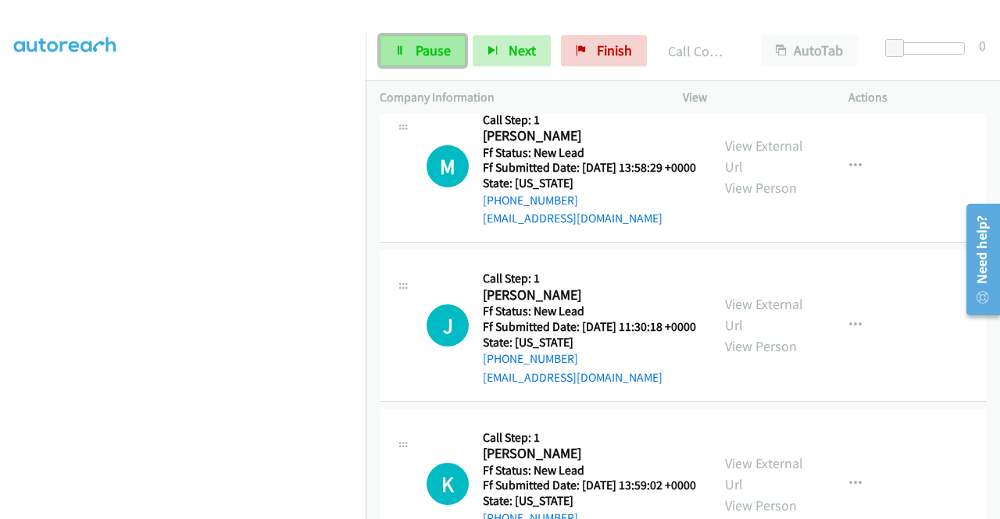
click at [418, 60] on link "Pause" at bounding box center [423, 50] width 86 height 31
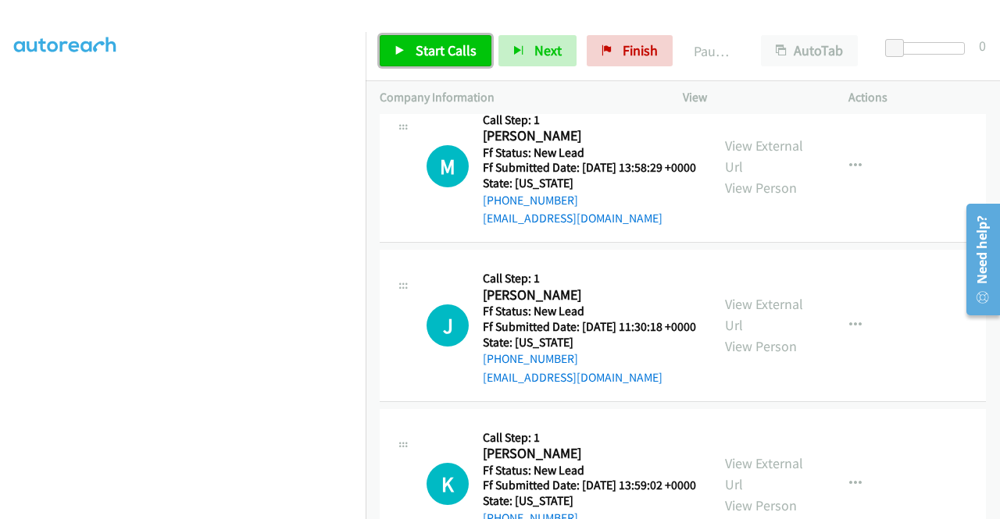
click at [418, 60] on link "Start Calls" at bounding box center [436, 50] width 112 height 31
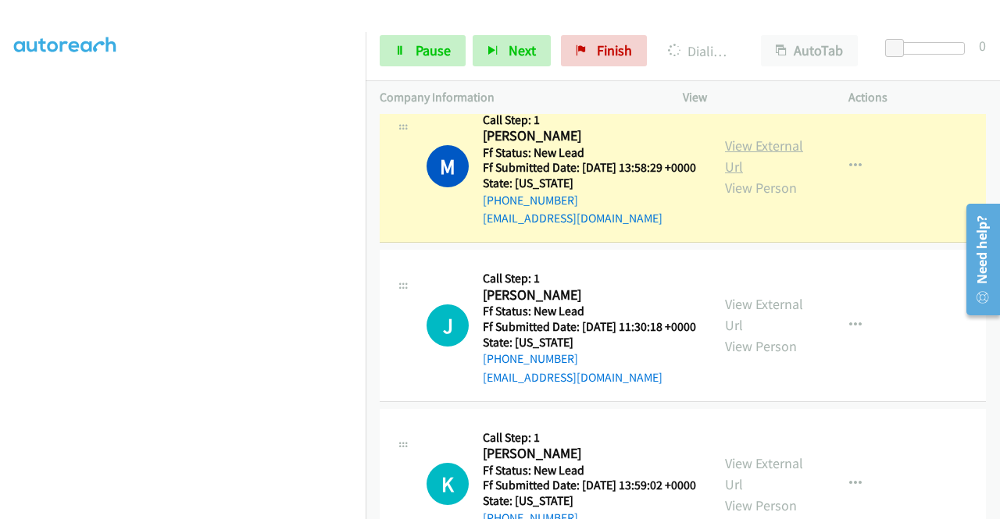
click at [747, 176] on link "View External Url" at bounding box center [764, 156] width 78 height 39
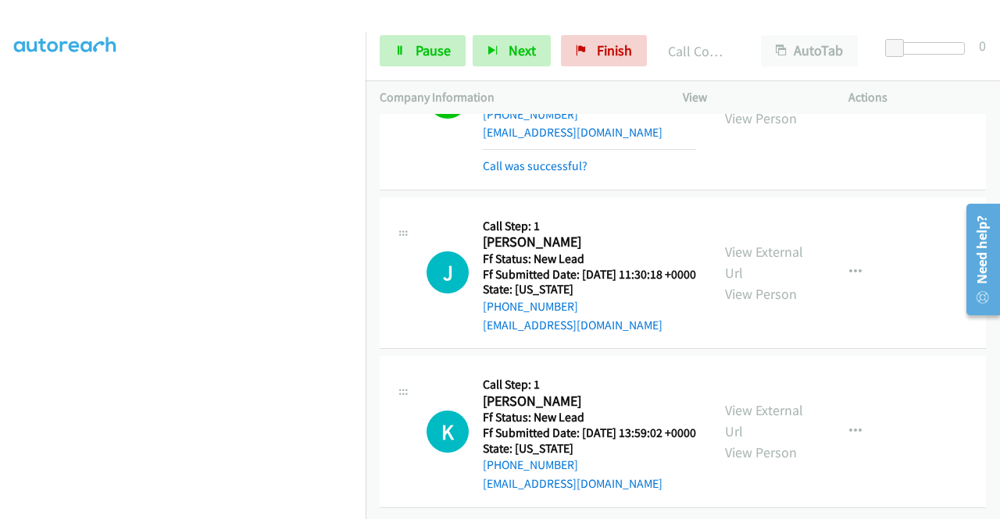
scroll to position [341, 0]
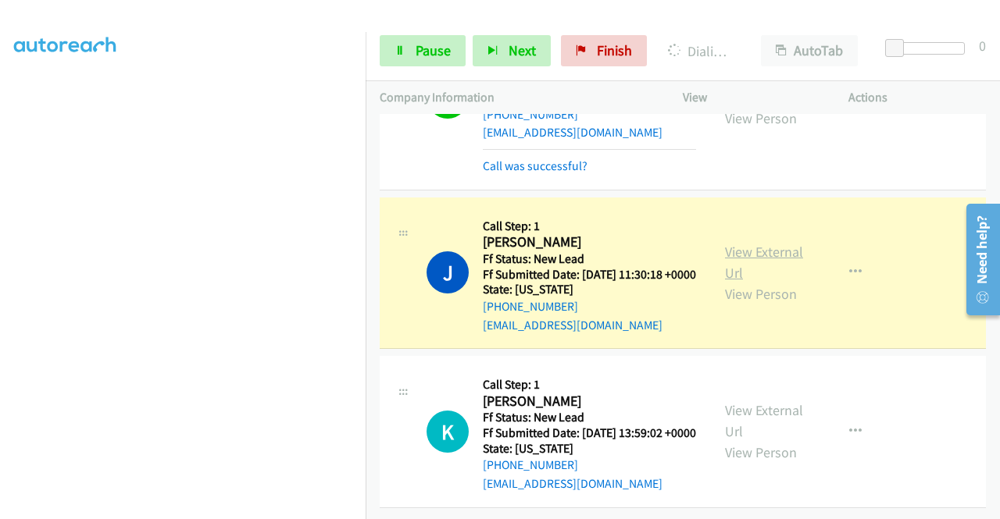
click at [748, 243] on link "View External Url" at bounding box center [764, 262] width 78 height 39
click at [403, 49] on icon at bounding box center [399, 51] width 11 height 11
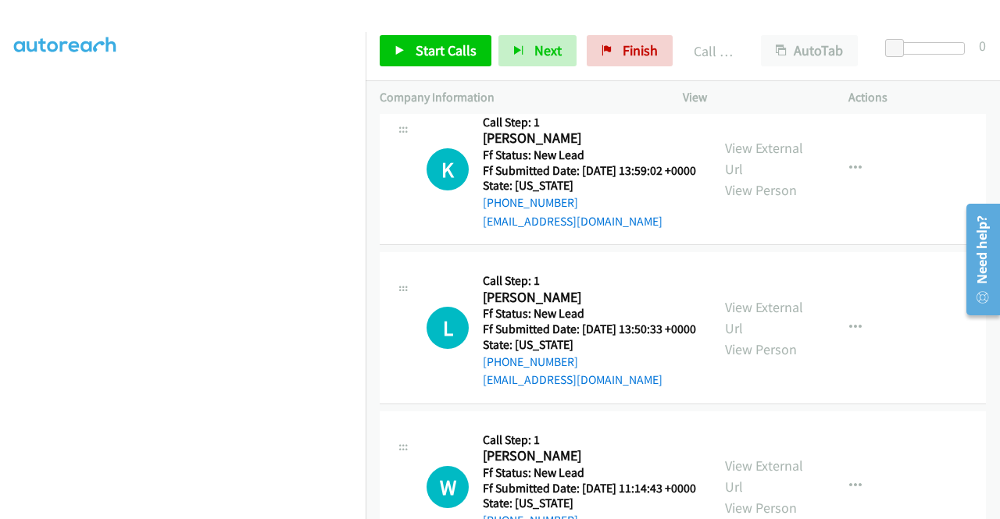
click at [503, 70] on link "Call was successful?" at bounding box center [535, 62] width 105 height 15
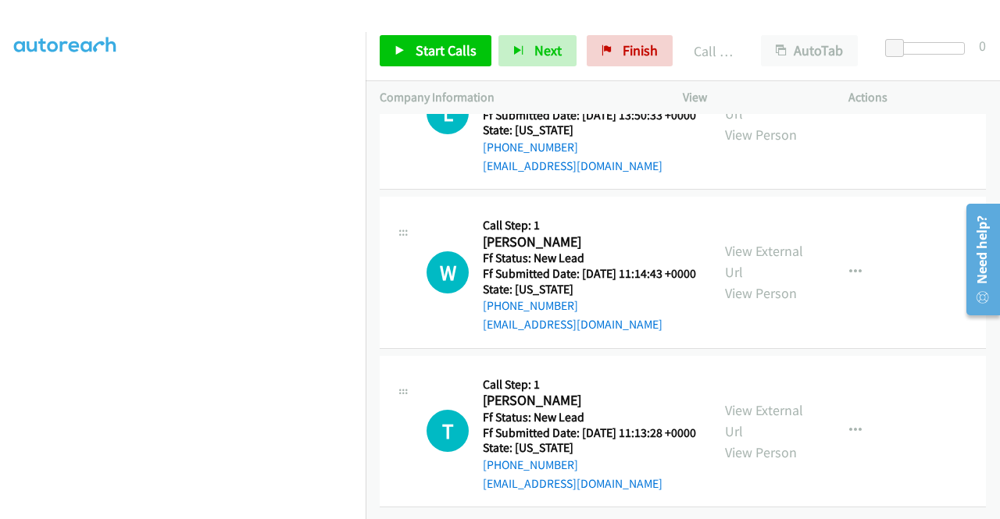
scroll to position [4579, 0]
drag, startPoint x: 629, startPoint y: 49, endPoint x: 562, endPoint y: 71, distance: 69.9
click at [629, 49] on span "Finish" at bounding box center [640, 50] width 35 height 18
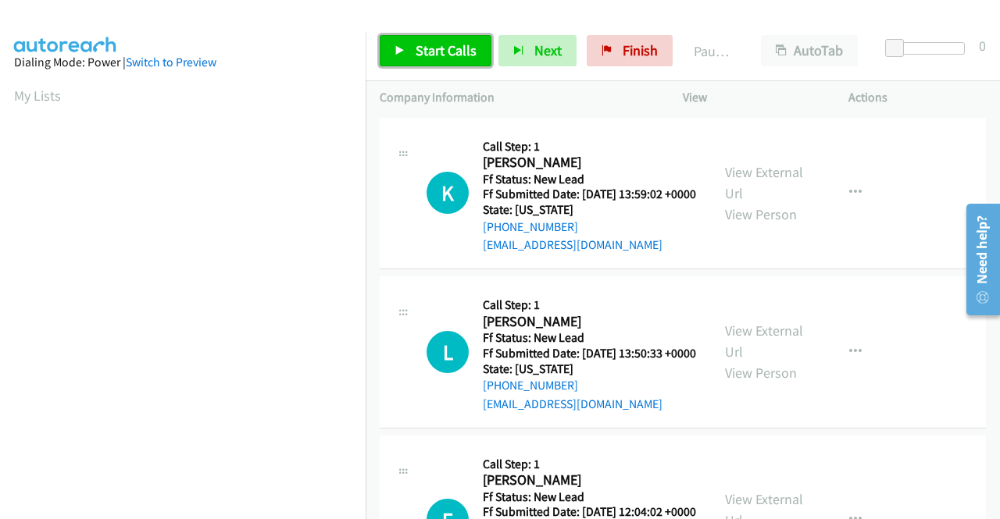
click at [417, 51] on span "Start Calls" at bounding box center [446, 50] width 61 height 18
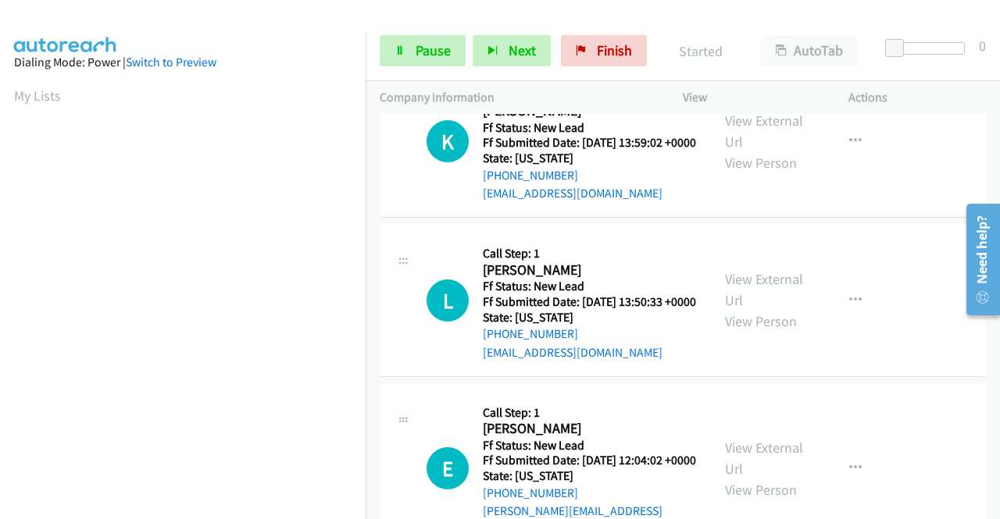
scroll to position [58, 0]
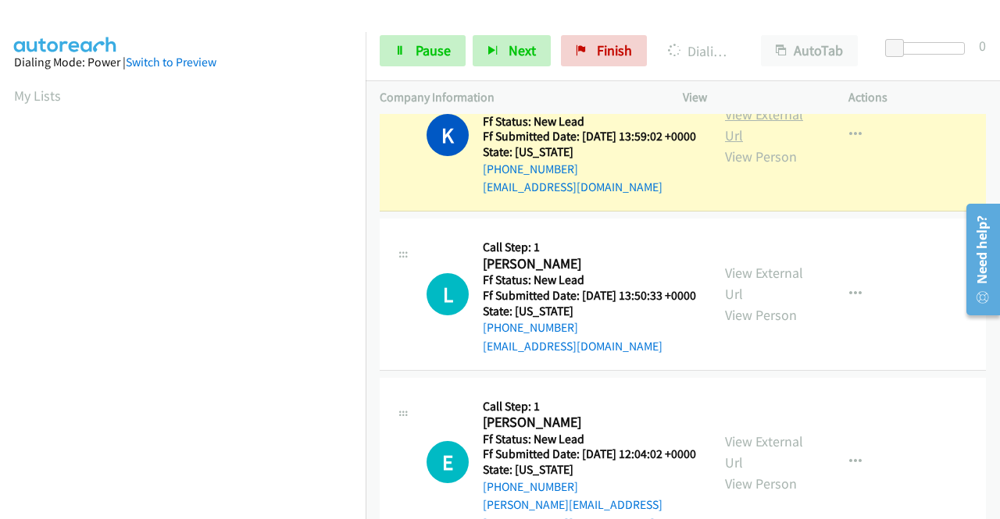
click at [743, 128] on link "View External Url" at bounding box center [764, 124] width 78 height 39
click at [0, 234] on aside "Dialing Mode: Power | Switch to Preview My Lists" at bounding box center [183, 119] width 366 height 865
click at [366, 84] on nav "Dialing Mode: Power | Switch to Preview My Lists" at bounding box center [183, 291] width 366 height 519
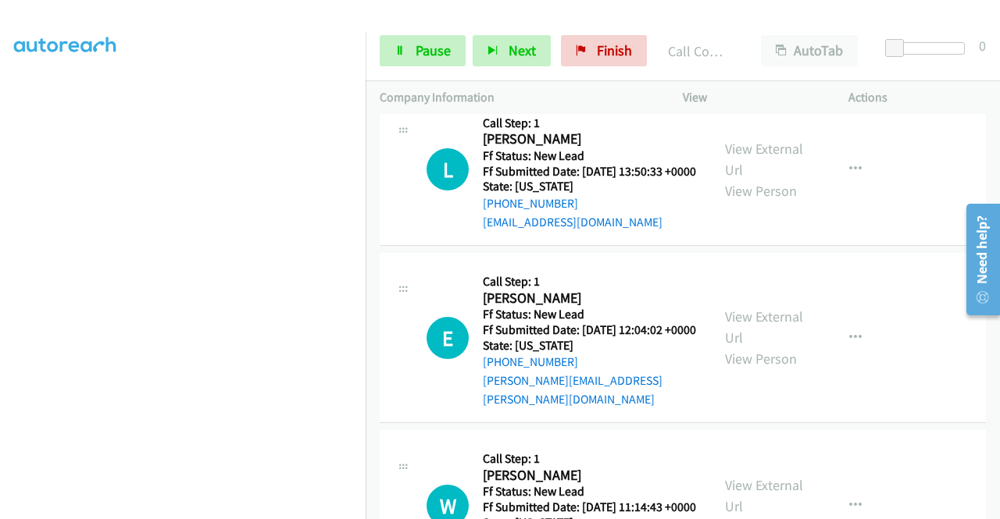
scroll to position [225, 0]
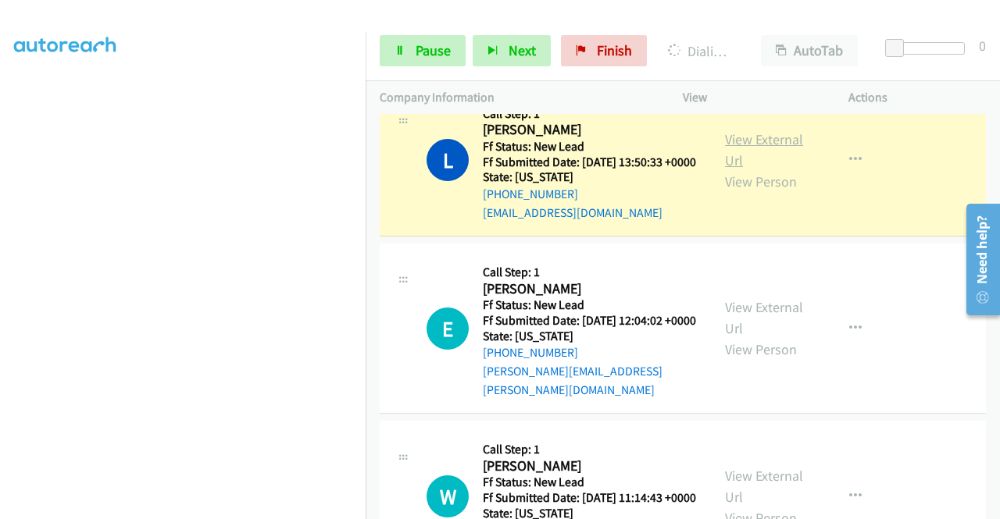
click at [751, 154] on link "View External Url" at bounding box center [764, 149] width 78 height 39
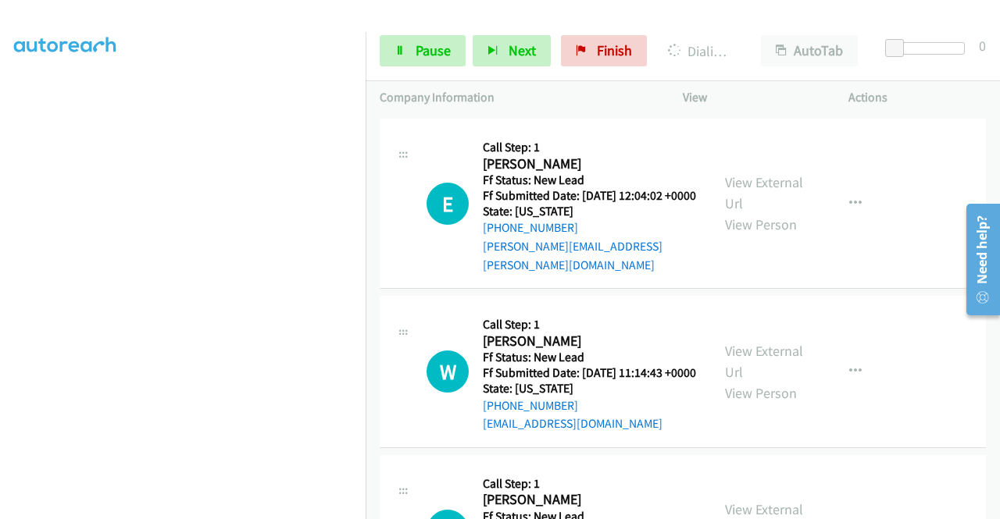
scroll to position [381, 0]
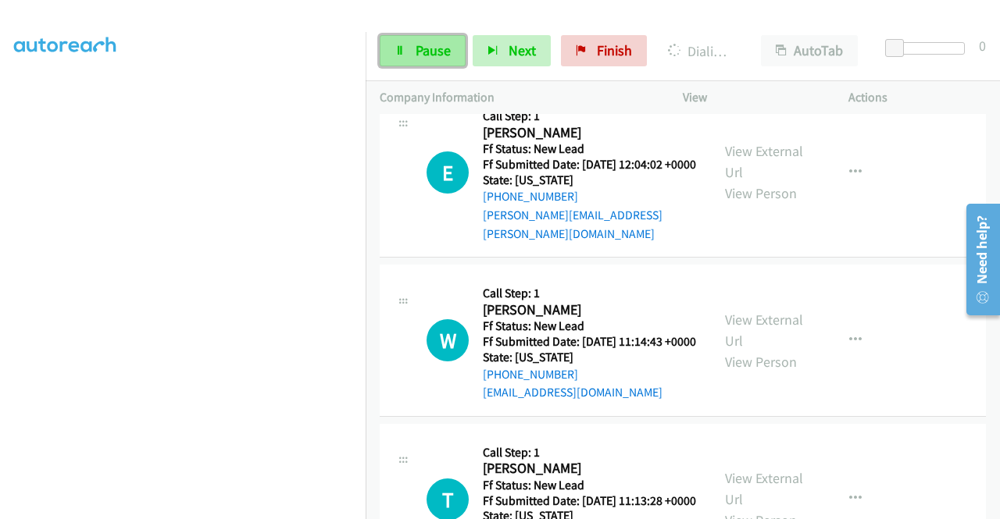
click at [405, 41] on link "Pause" at bounding box center [423, 50] width 86 height 31
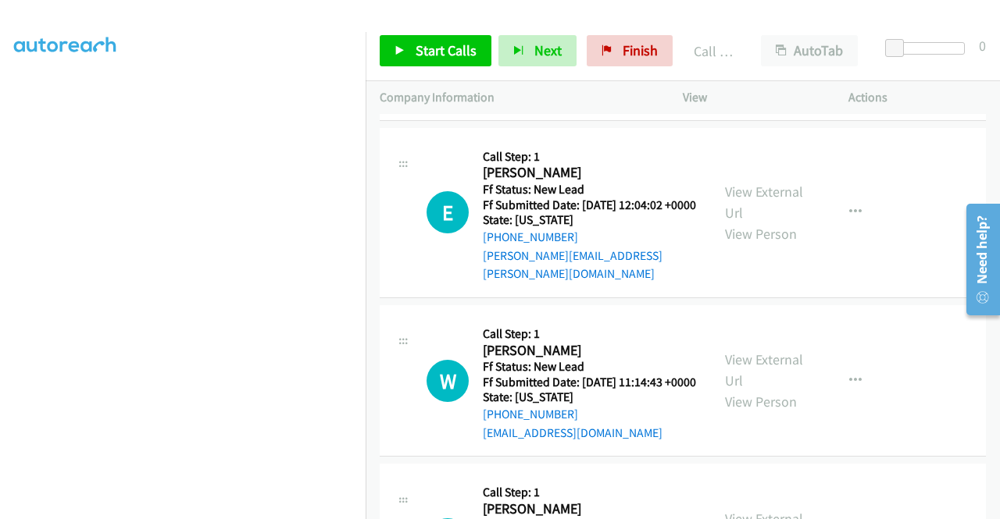
scroll to position [375, 0]
click at [521, 103] on link "Call was successful?" at bounding box center [535, 95] width 105 height 15
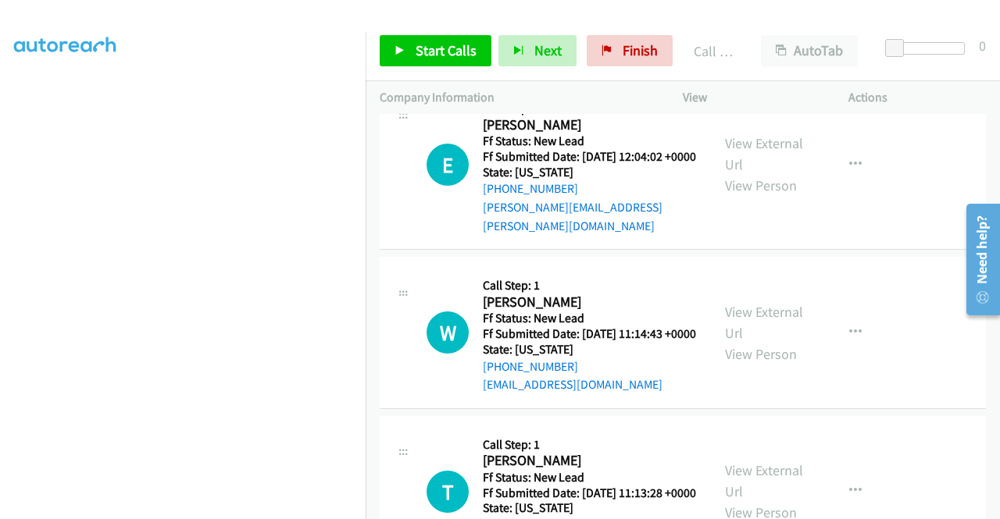
scroll to position [380, 0]
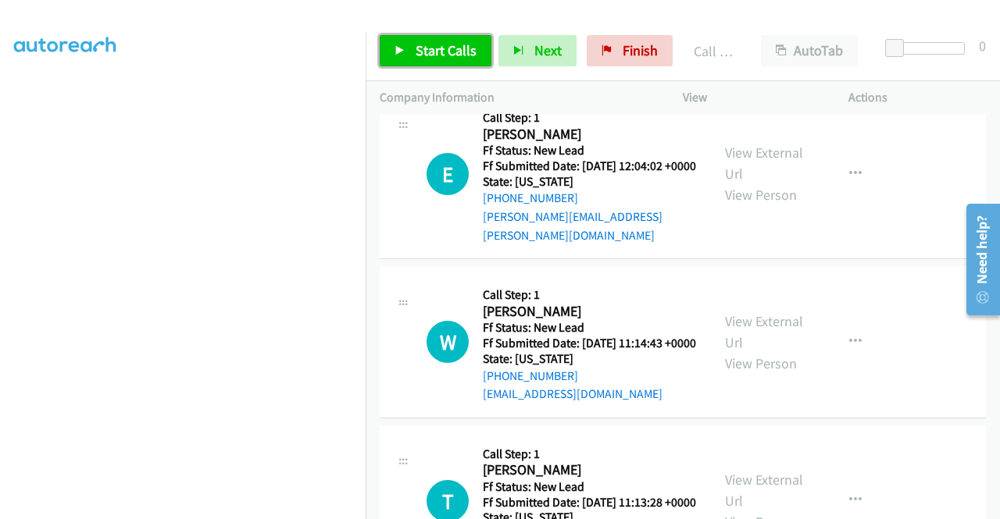
click at [453, 51] on span "Start Calls" at bounding box center [446, 50] width 61 height 18
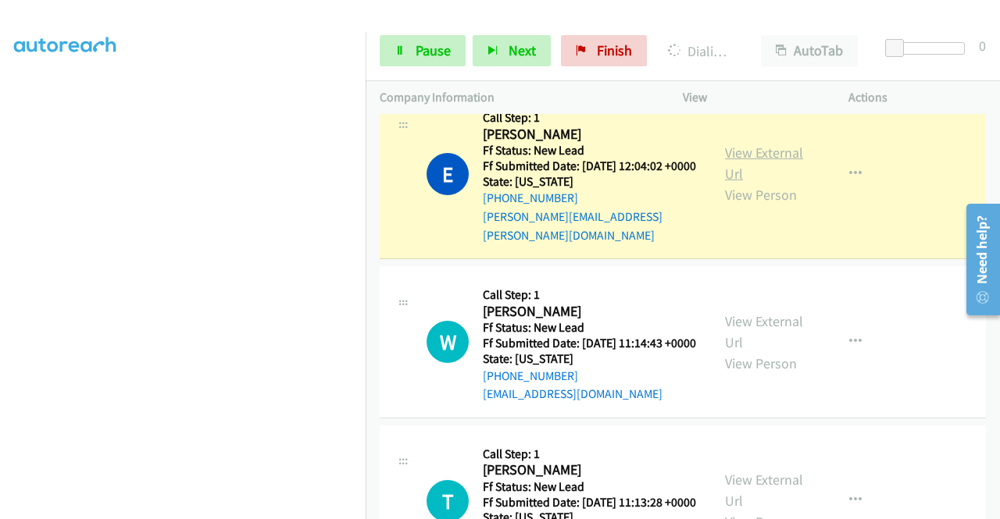
click at [749, 183] on link "View External Url" at bounding box center [764, 163] width 78 height 39
click at [2, 279] on aside "Dialing Mode: Power | Switch to Preview My Lists" at bounding box center [183, 119] width 366 height 865
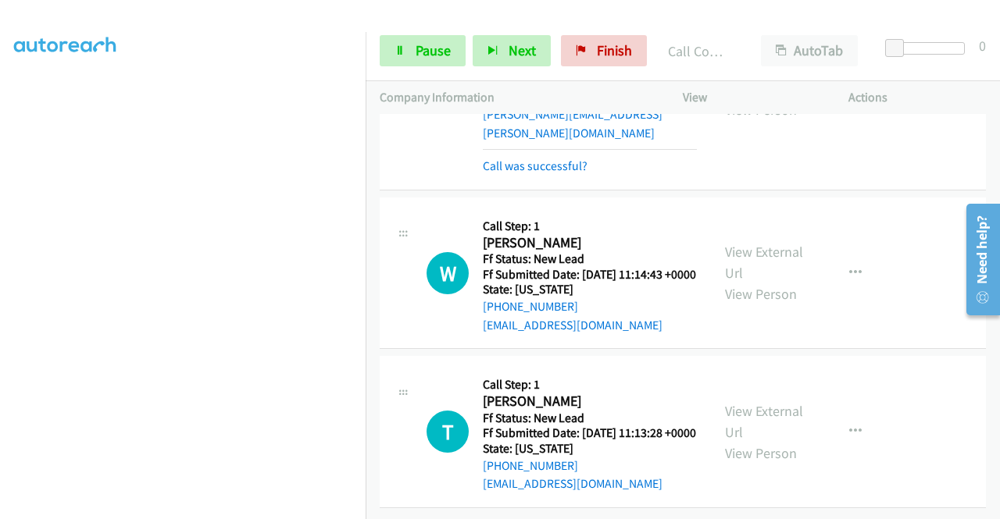
scroll to position [550, 0]
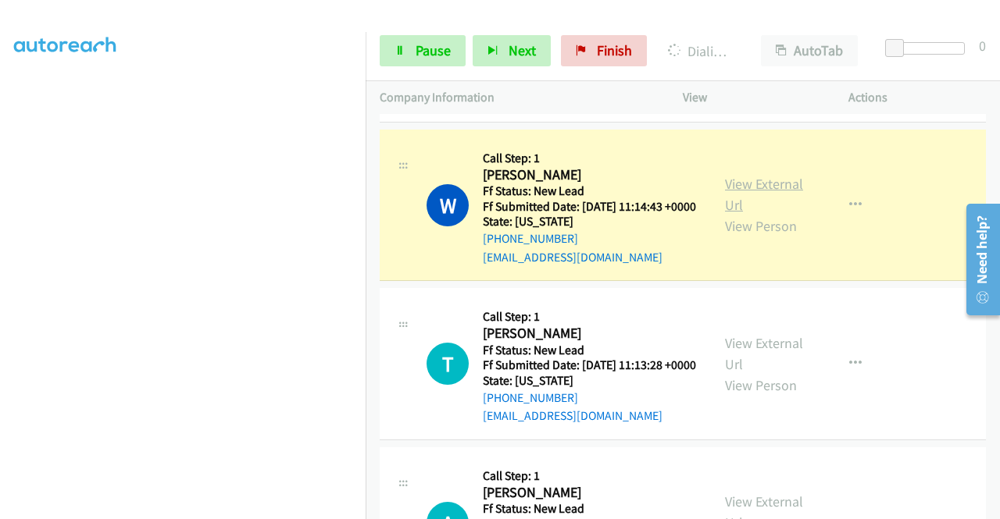
click at [759, 214] on link "View External Url" at bounding box center [764, 194] width 78 height 39
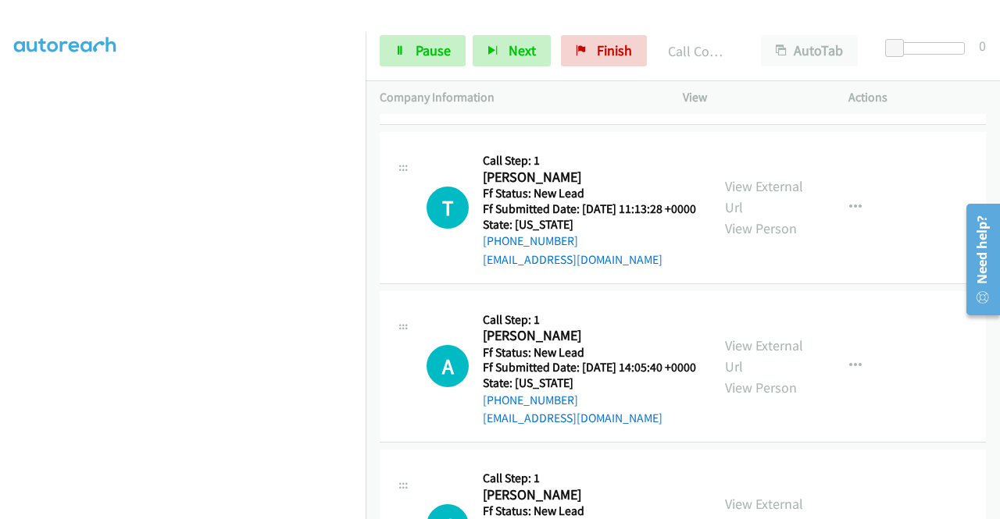
scroll to position [769, 0]
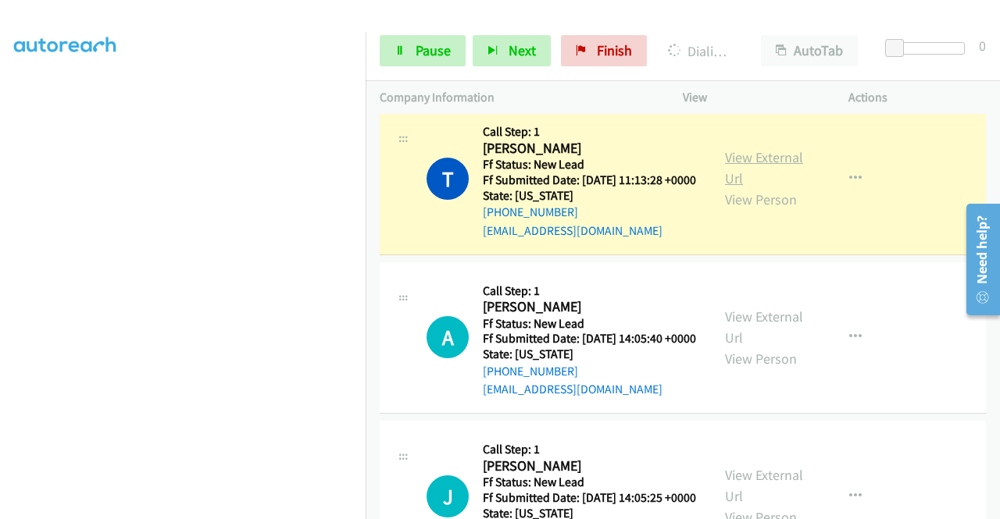
click at [739, 187] on link "View External Url" at bounding box center [764, 167] width 78 height 39
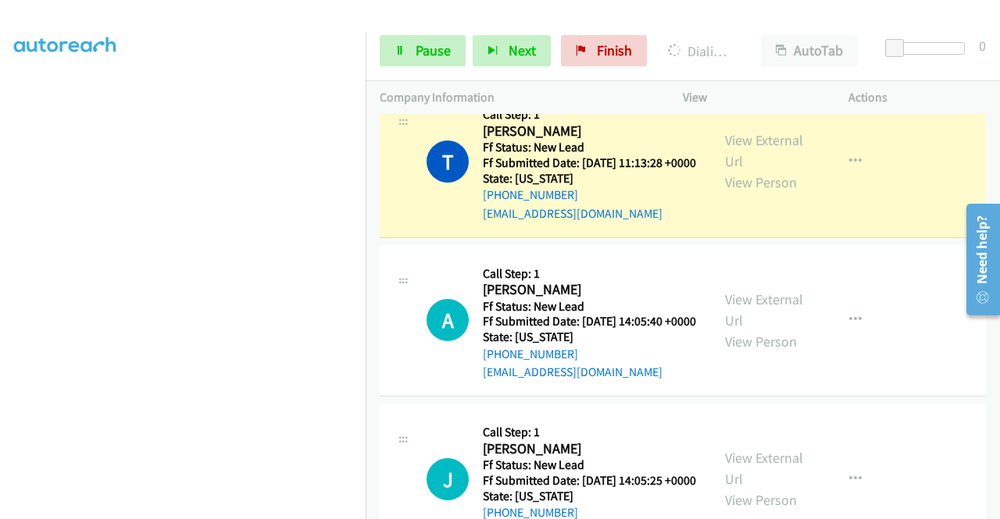
click at [992, 507] on div "+1 415-964-1034 Call failed - Please reload the list and try again The Callbar …" at bounding box center [683, 316] width 634 height 405
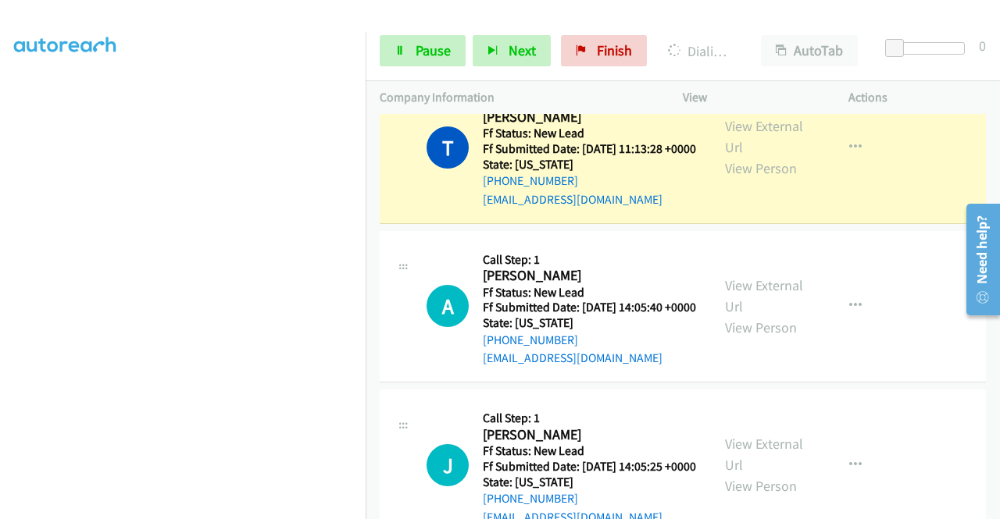
click at [992, 507] on div "+1 415-964-1034 Call failed - Please reload the list and try again The Callbar …" at bounding box center [683, 316] width 634 height 405
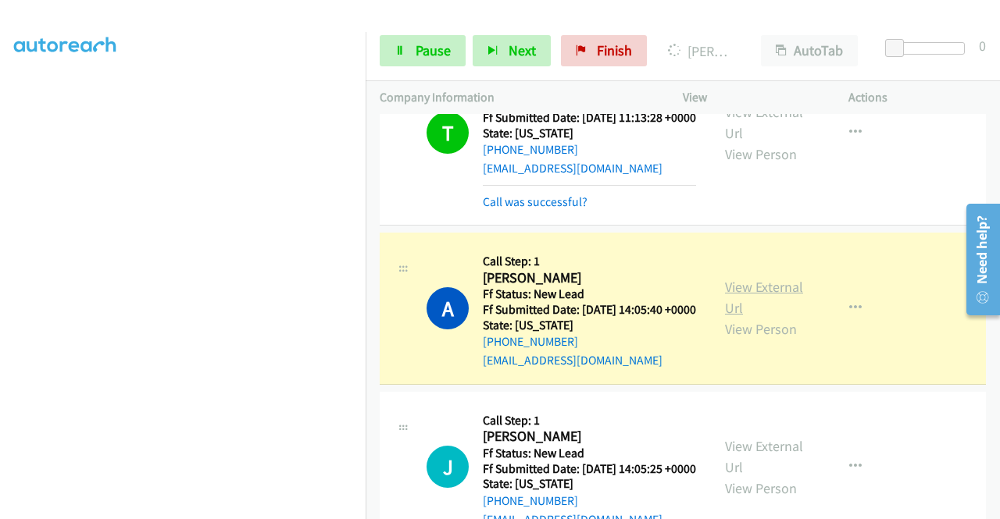
click at [748, 317] on link "View External Url" at bounding box center [764, 297] width 78 height 39
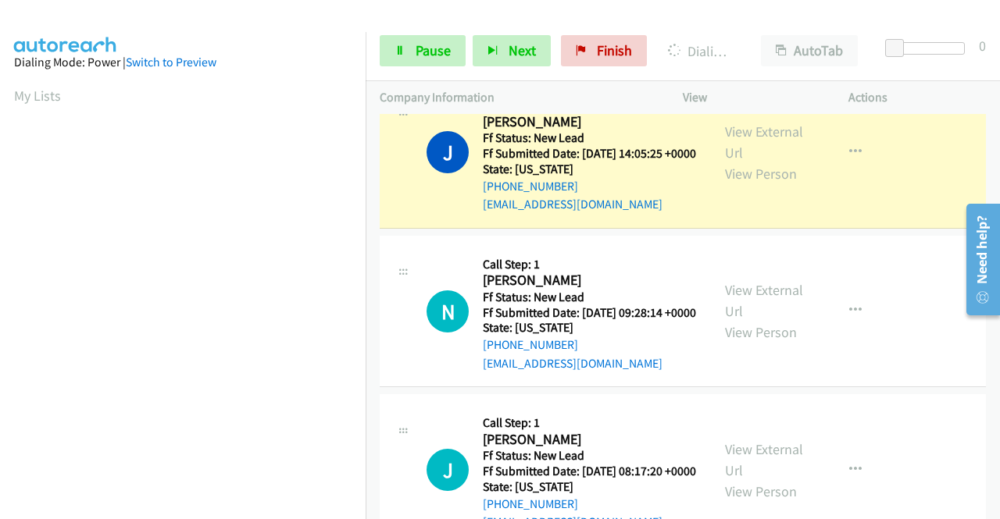
scroll to position [1195, 0]
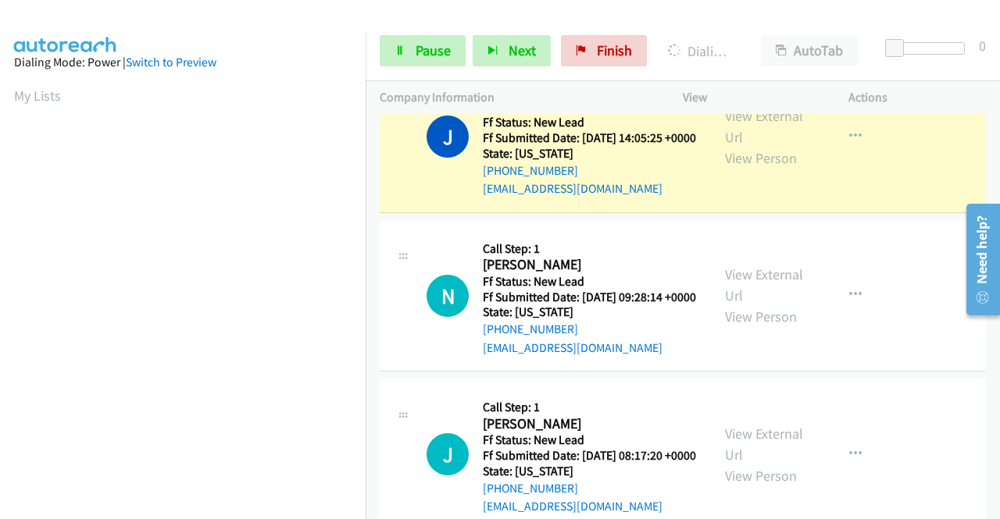
click at [734, 169] on div "View External Url View Person" at bounding box center [765, 136] width 81 height 63
click at [726, 146] on link "View External Url" at bounding box center [764, 126] width 78 height 39
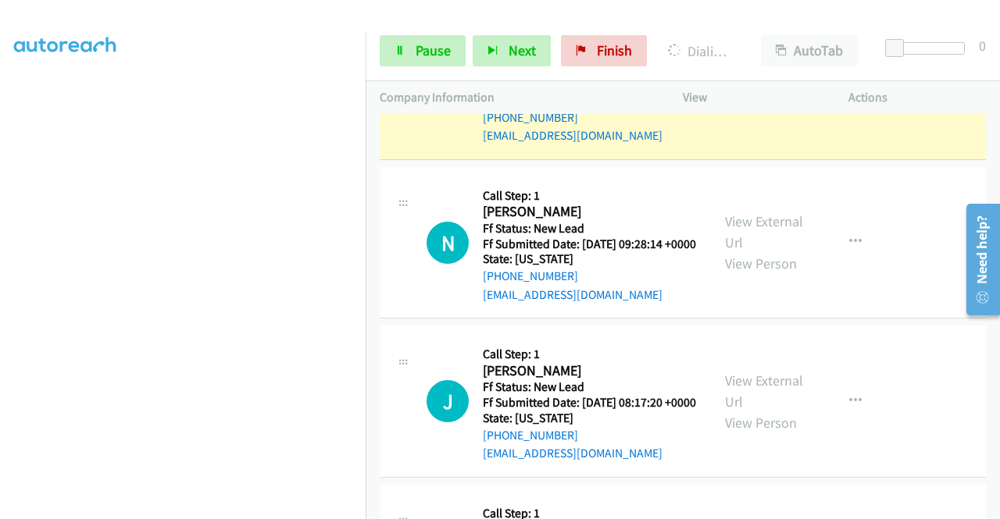
scroll to position [1258, 0]
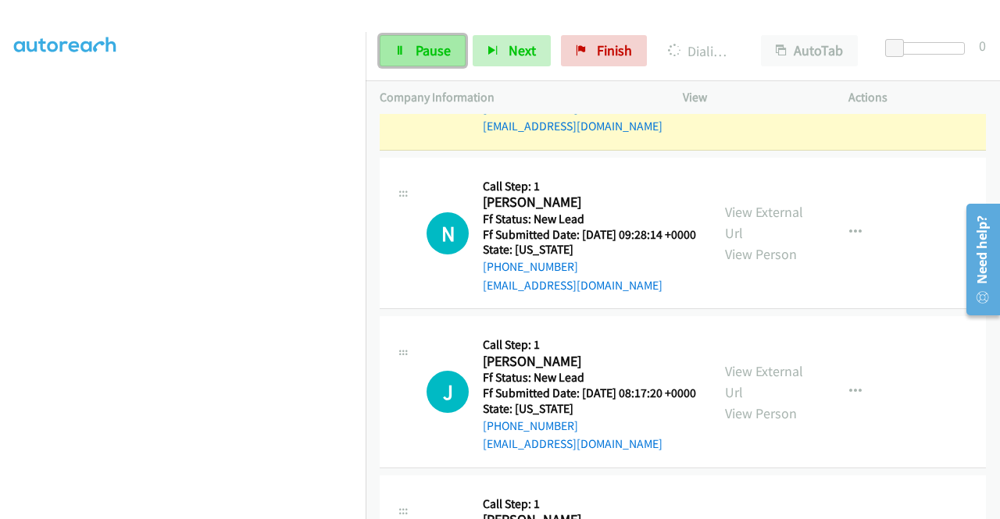
click at [394, 60] on link "Pause" at bounding box center [423, 50] width 86 height 31
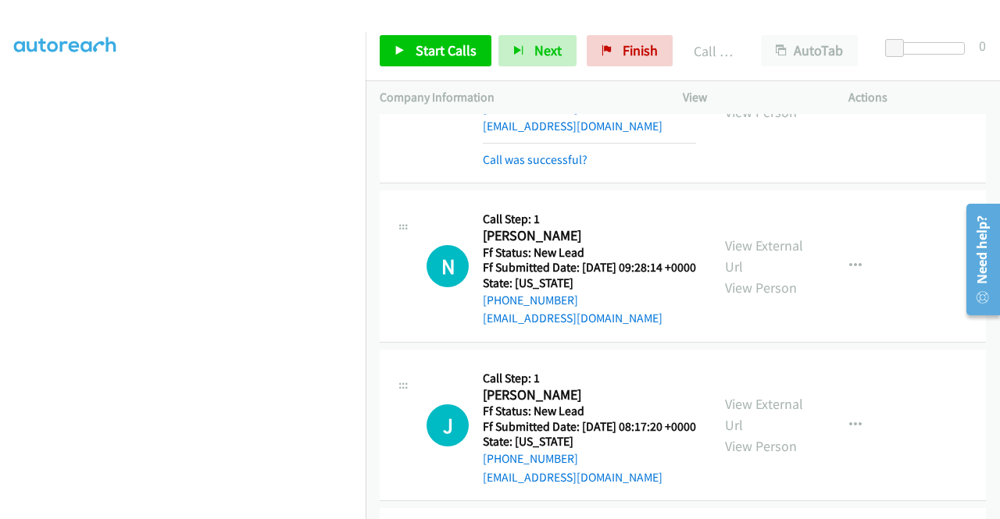
click at [762, 100] on link "View External Url" at bounding box center [764, 80] width 78 height 39
click at [987, 497] on td "J Callback Scheduled Call Step: 1 Jolene D Huyvetter America/Chicago Ff Status:…" at bounding box center [683, 425] width 634 height 159
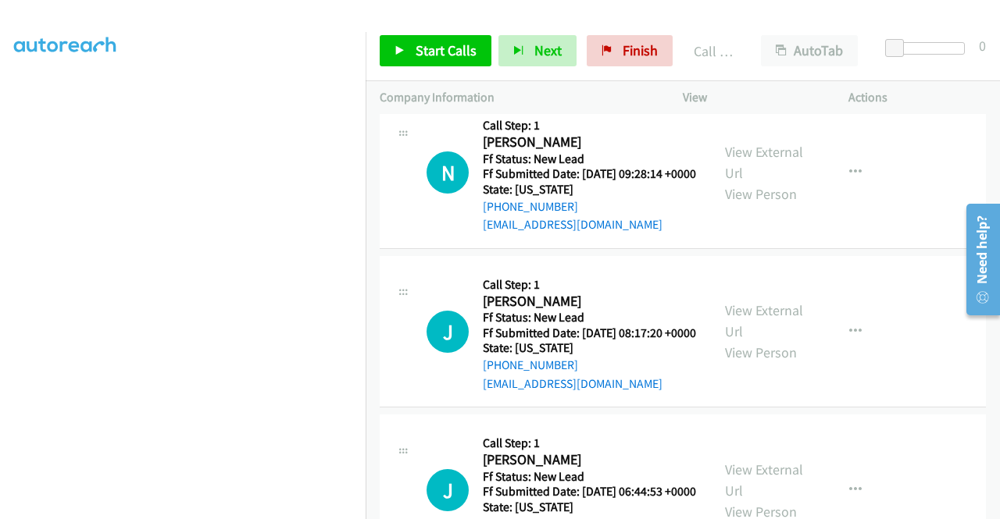
scroll to position [1383, 0]
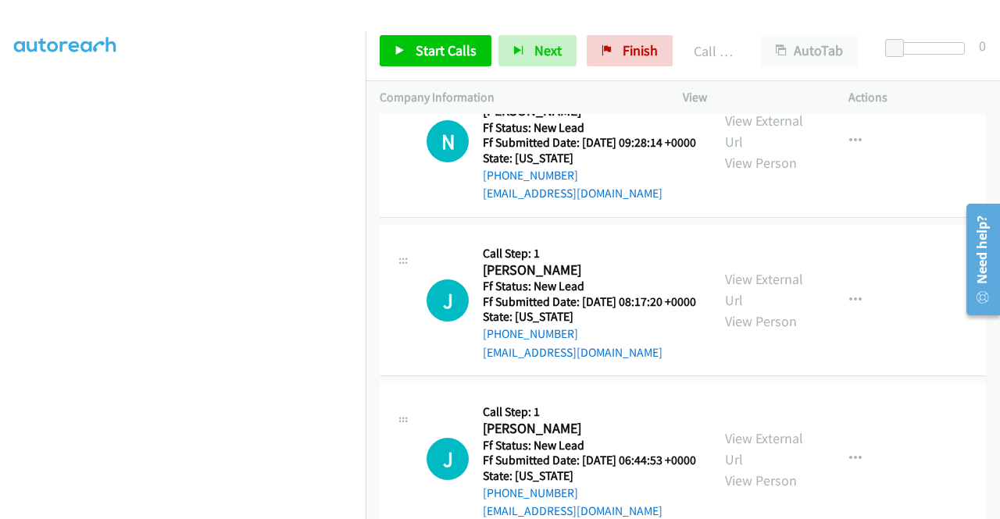
click at [523, 42] on link "Call was successful?" at bounding box center [535, 34] width 105 height 15
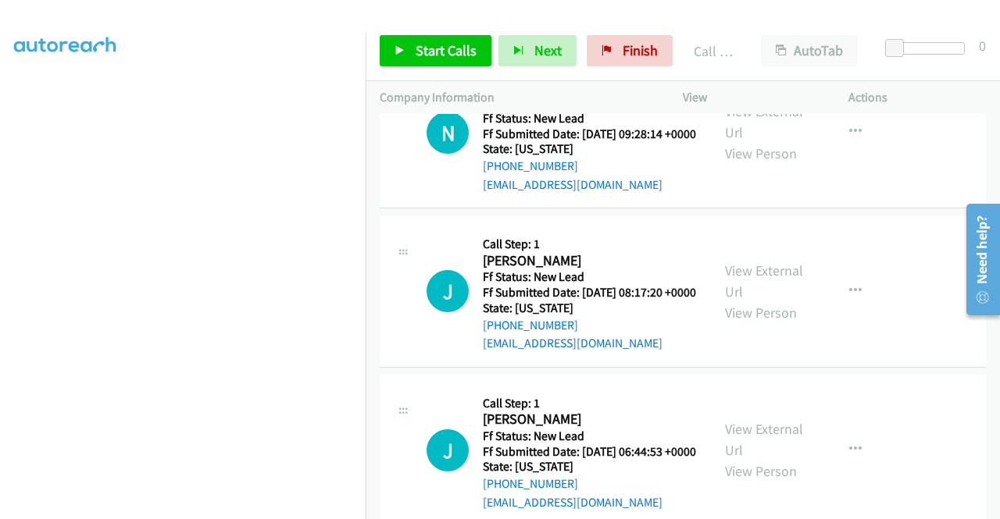
scroll to position [1365, 0]
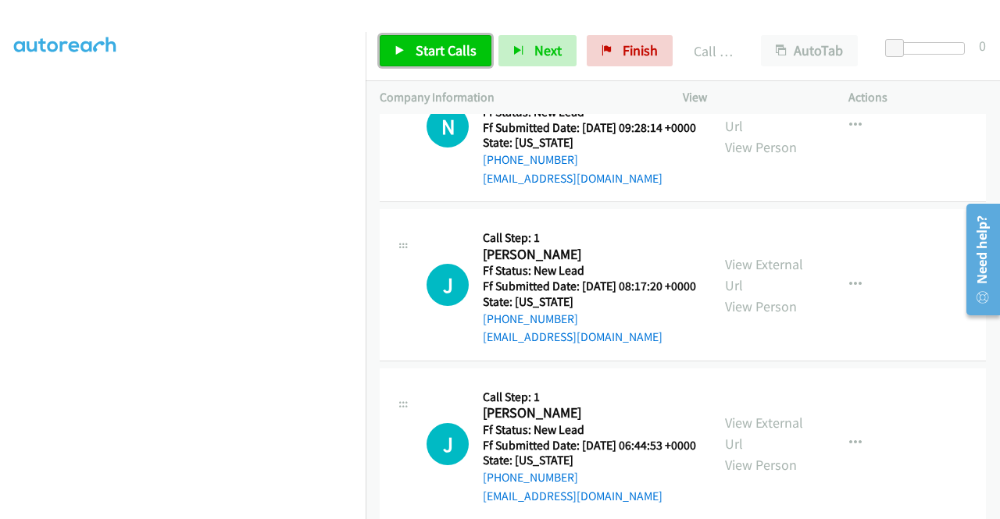
click at [446, 53] on span "Start Calls" at bounding box center [446, 50] width 61 height 18
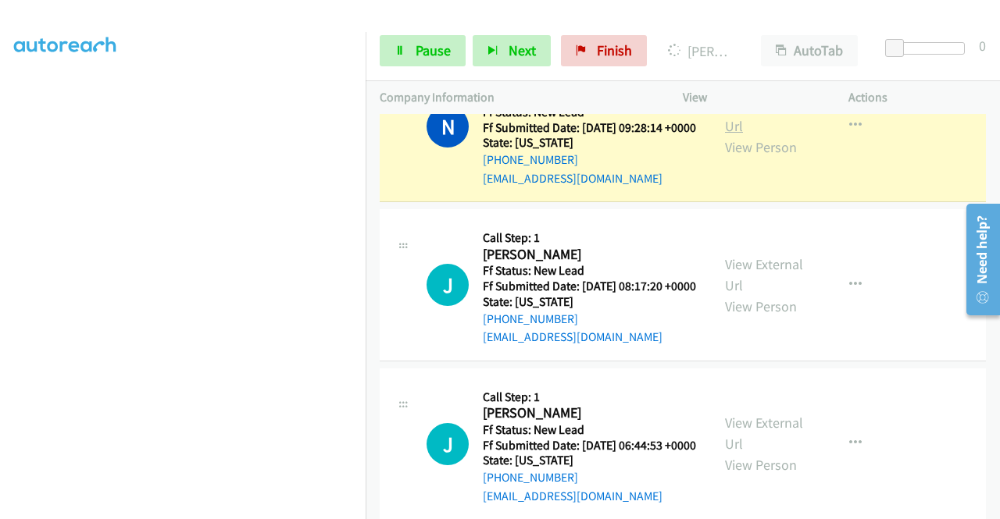
click at [755, 135] on link "View External Url" at bounding box center [764, 115] width 78 height 39
click at [13, 272] on aside "Dialing Mode: Power | Switch to Preview My Lists" at bounding box center [183, 122] width 366 height 865
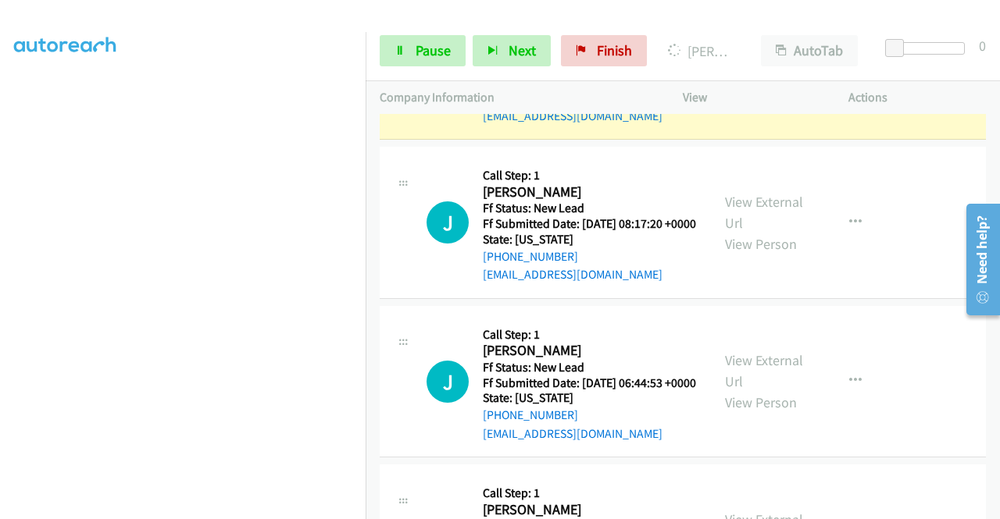
scroll to position [356, 0]
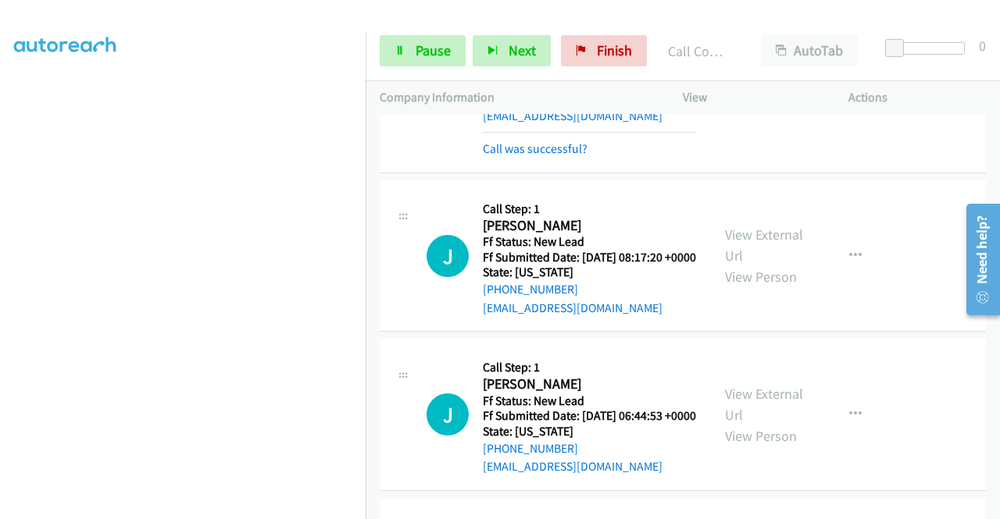
click at [996, 508] on div "+1 415-964-1034 Call failed - Please reload the list and try again The Callbar …" at bounding box center [683, 316] width 634 height 405
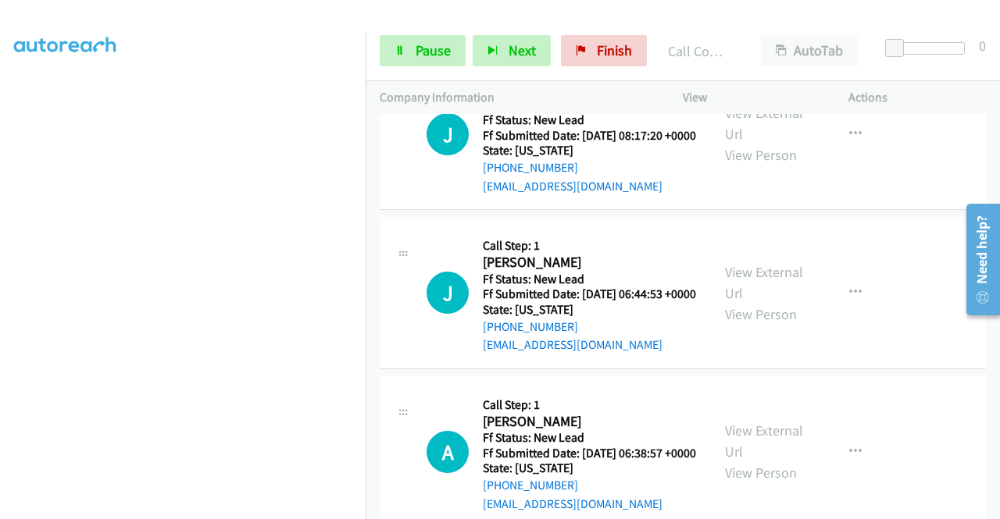
scroll to position [1573, 0]
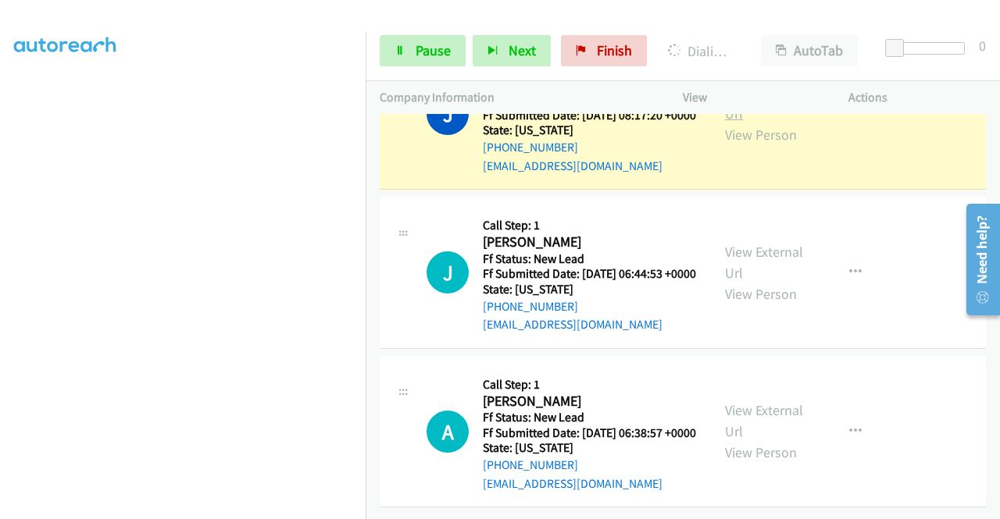
click at [745, 123] on link "View External Url" at bounding box center [764, 103] width 78 height 39
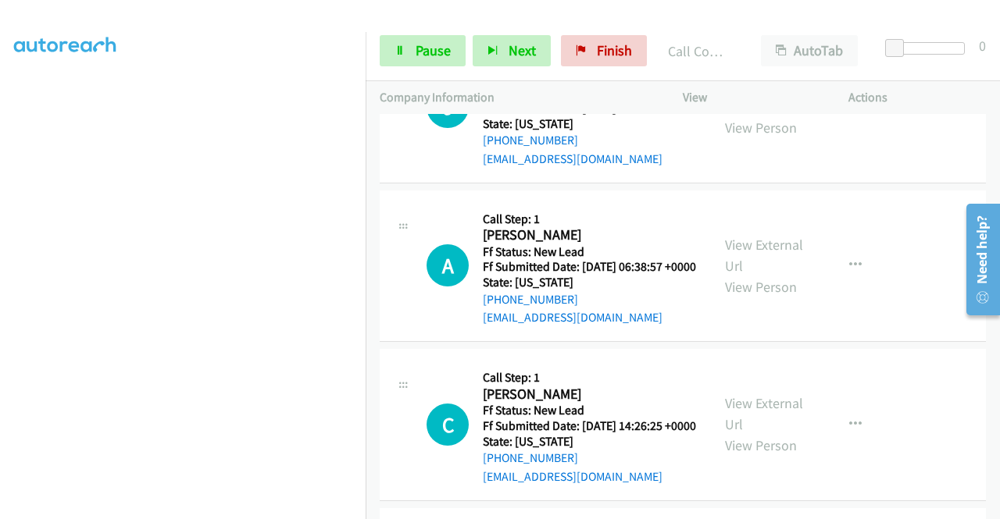
scroll to position [1792, 0]
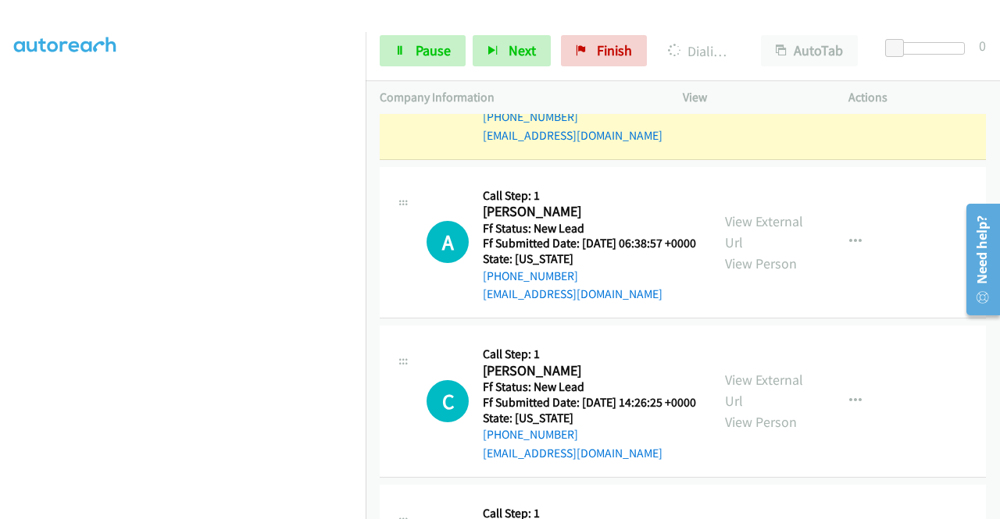
click at [778, 92] on link "View External Url" at bounding box center [764, 72] width 78 height 39
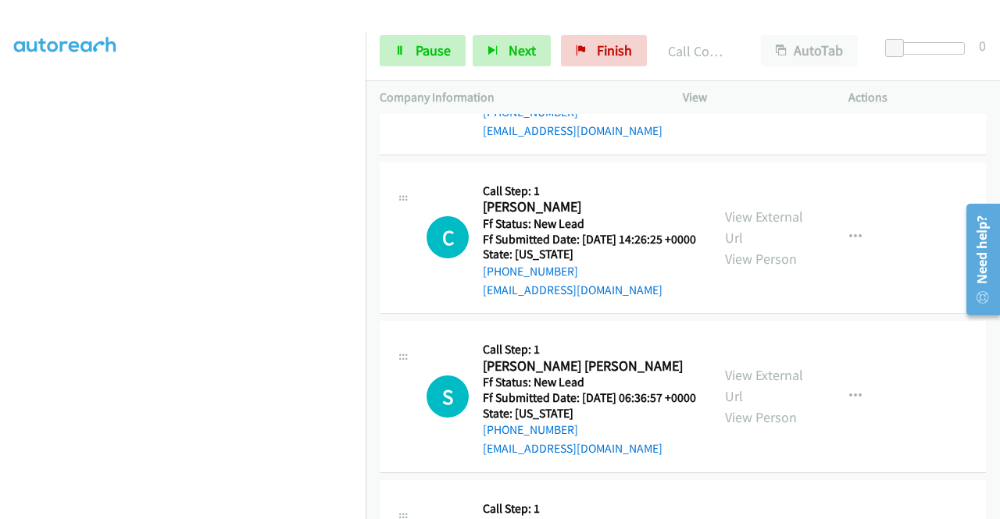
scroll to position [2000, 0]
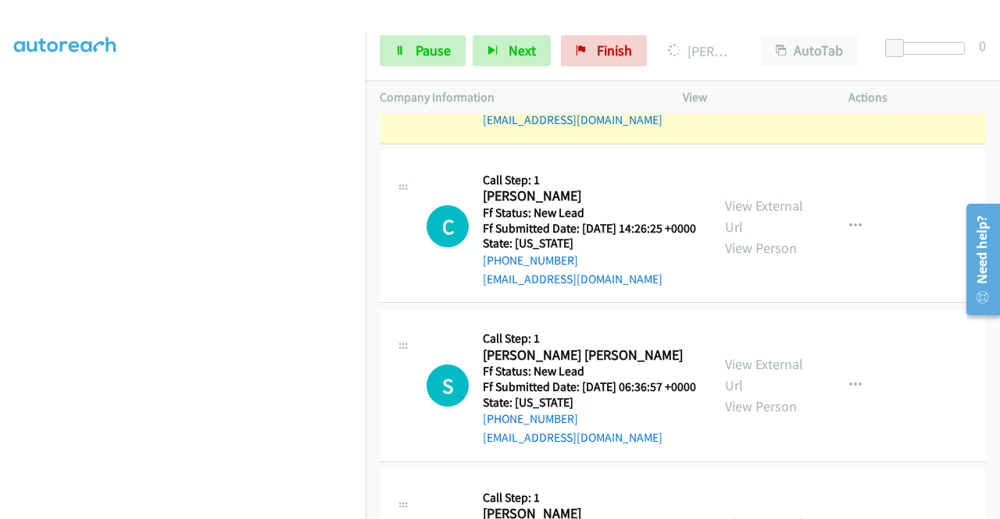
click at [737, 77] on link "View External Url" at bounding box center [764, 56] width 78 height 39
click at [422, 36] on link "Pause" at bounding box center [423, 50] width 86 height 31
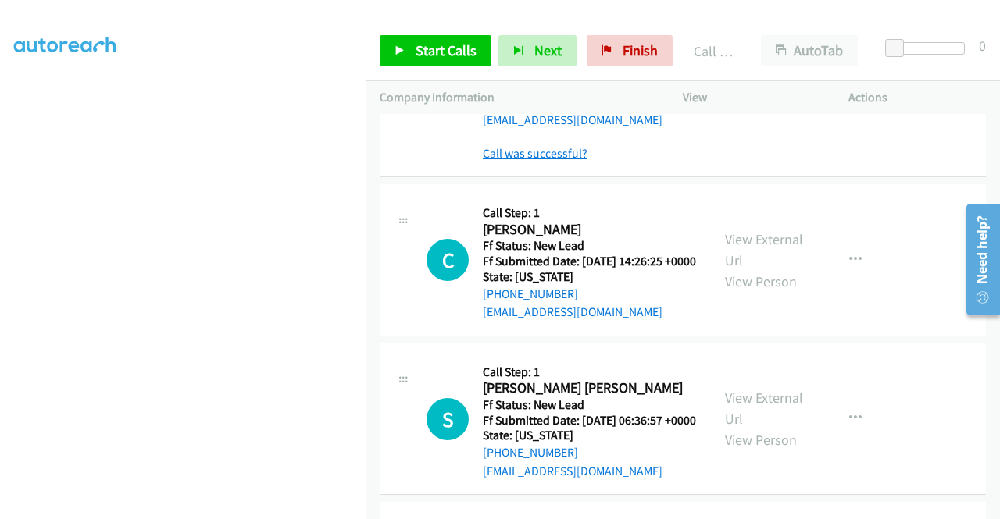
click at [548, 161] on link "Call was successful?" at bounding box center [535, 153] width 105 height 15
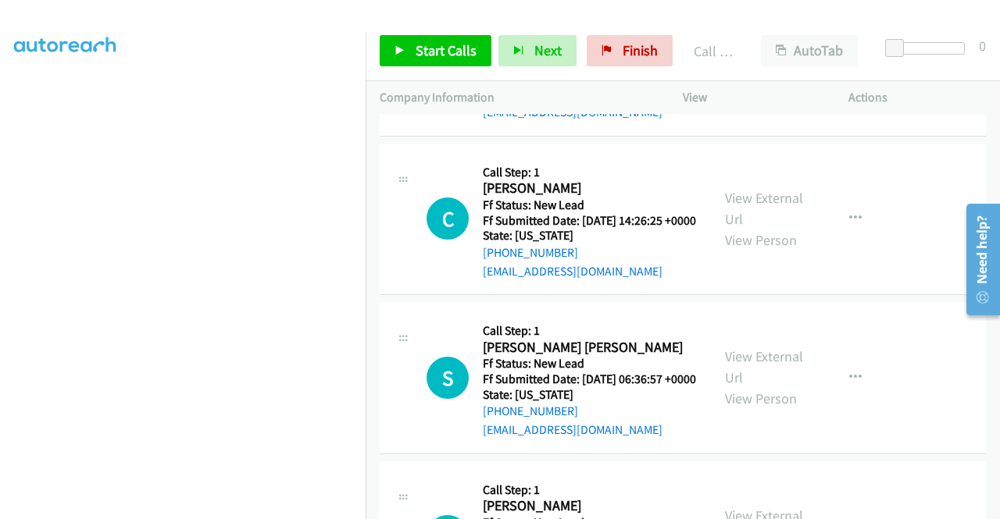
click at [994, 507] on div "+1 415-964-1034 Call failed - Please reload the list and try again The Callbar …" at bounding box center [683, 316] width 634 height 405
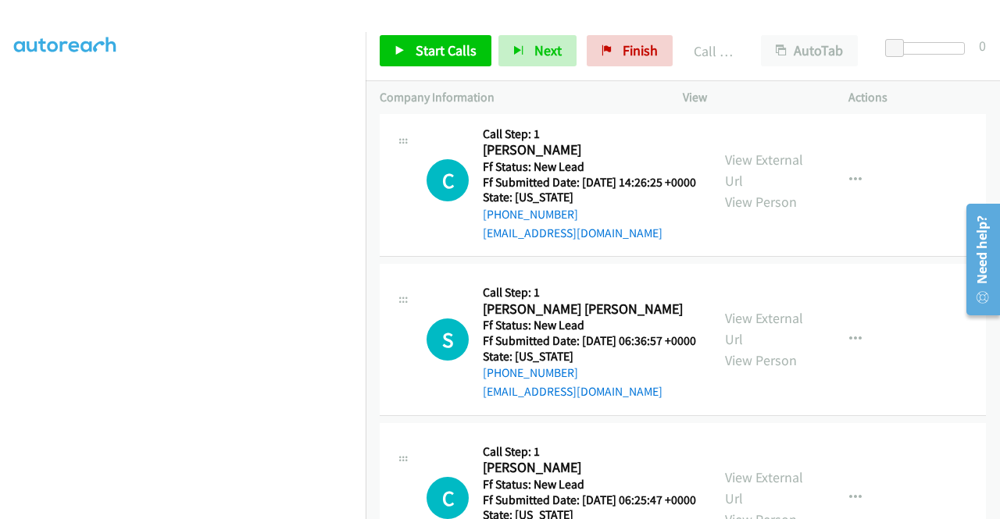
click at [994, 507] on div "+1 415-964-1034 Call failed - Please reload the list and try again The Callbar …" at bounding box center [683, 316] width 634 height 405
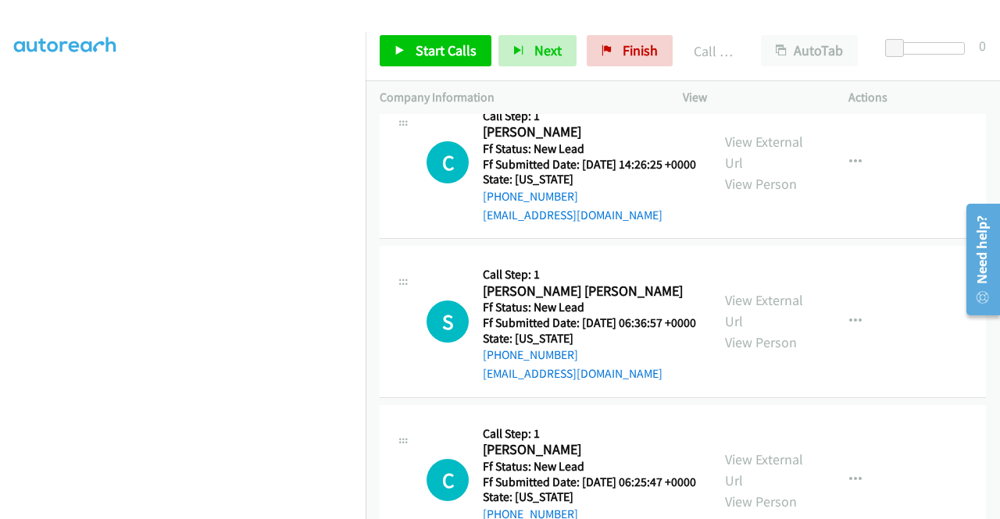
click at [994, 507] on div "+1 415-964-1034 Call failed - Please reload the list and try again The Callbar …" at bounding box center [683, 316] width 634 height 405
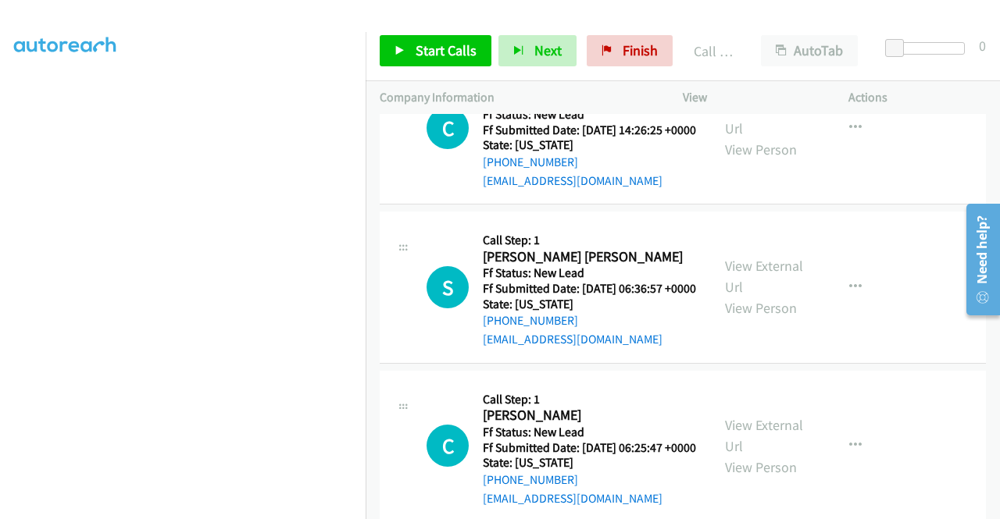
click at [994, 507] on div "+1 415-964-1034 Call failed - Please reload the list and try again The Callbar …" at bounding box center [683, 316] width 634 height 405
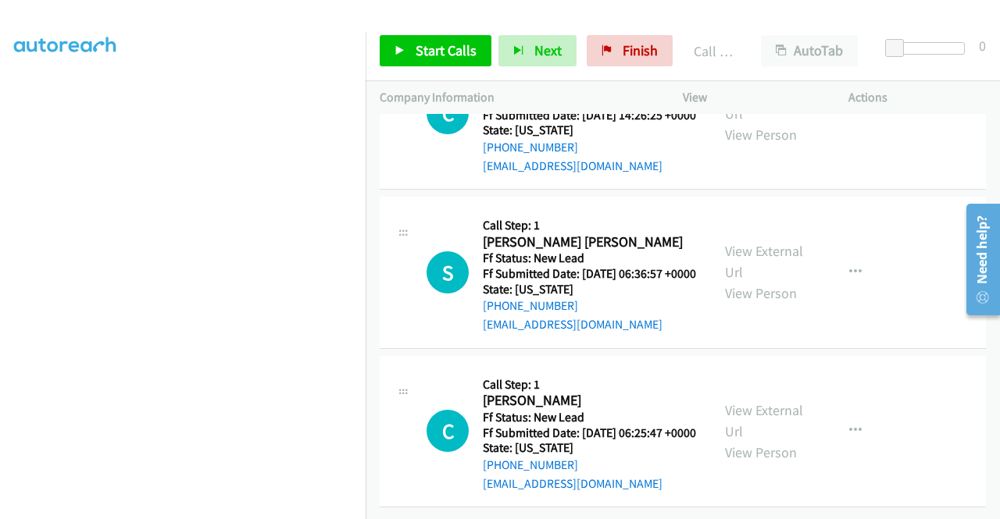
click at [994, 507] on div "+1 415-964-1034 Call failed - Please reload the list and try again The Callbar …" at bounding box center [683, 316] width 634 height 405
click at [416, 49] on span "Start Calls" at bounding box center [446, 50] width 61 height 18
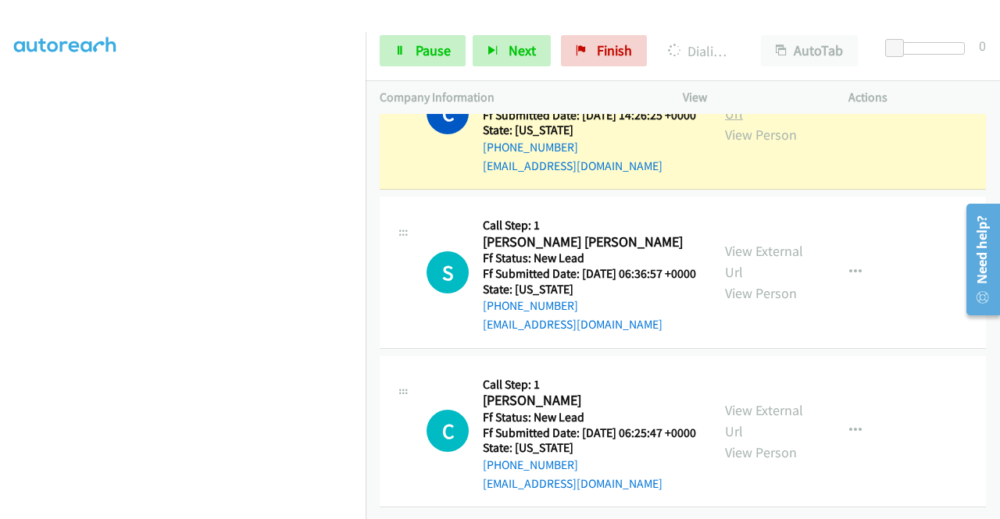
click at [740, 123] on link "View External Url" at bounding box center [764, 103] width 78 height 39
click at [0, 331] on aside "Dialing Mode: Power | Switch to Preview My Lists" at bounding box center [183, 119] width 366 height 865
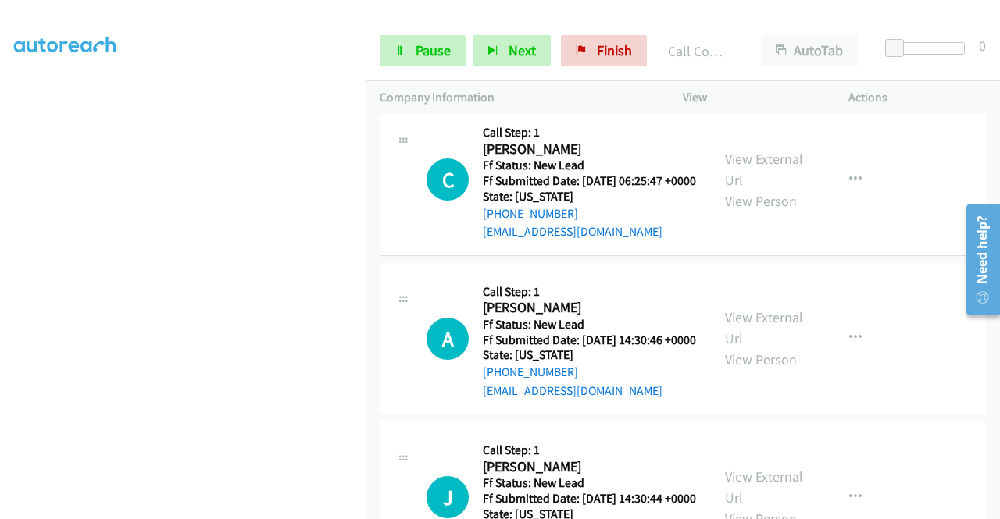
scroll to position [2409, 0]
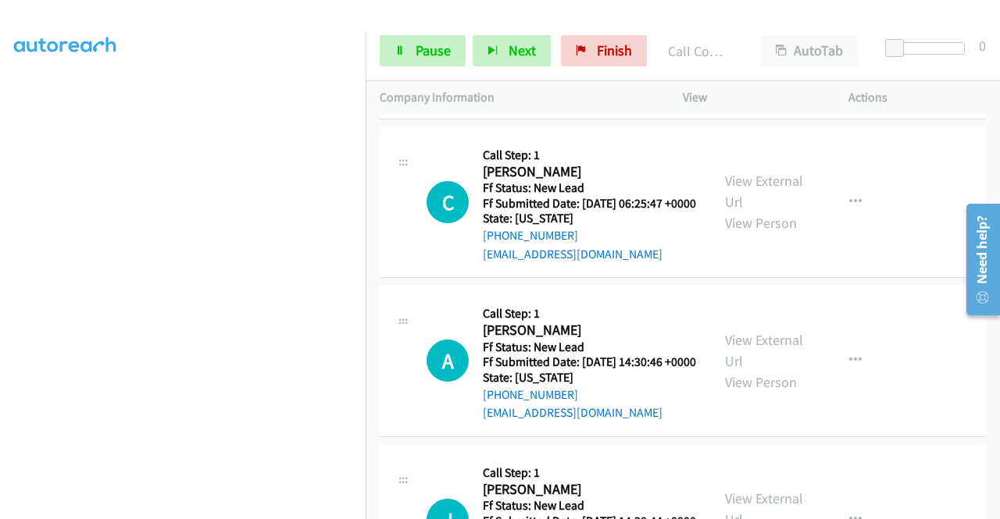
click at [987, 441] on td "A Callback Scheduled Call Step: 1 Ali Ziad America/New_York Ff Status: New Lead…" at bounding box center [683, 361] width 634 height 159
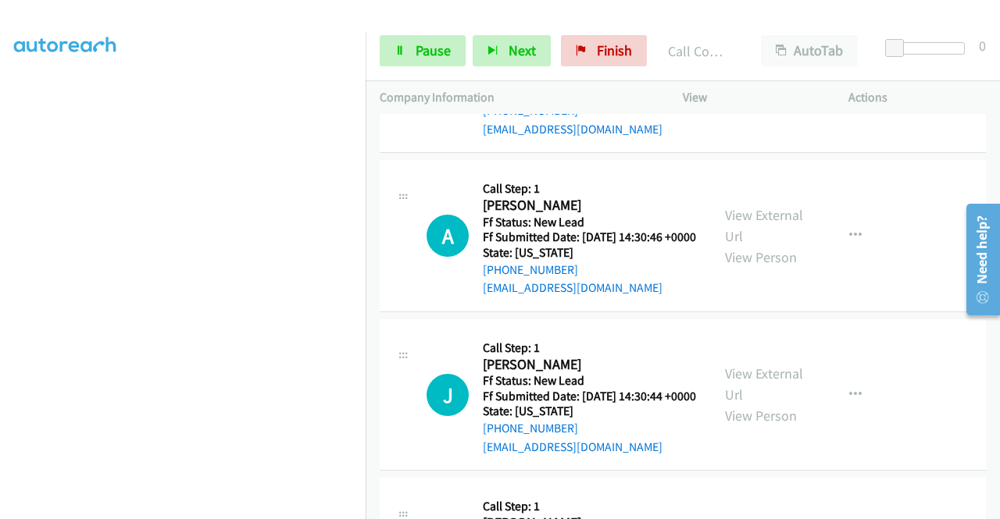
scroll to position [2565, 0]
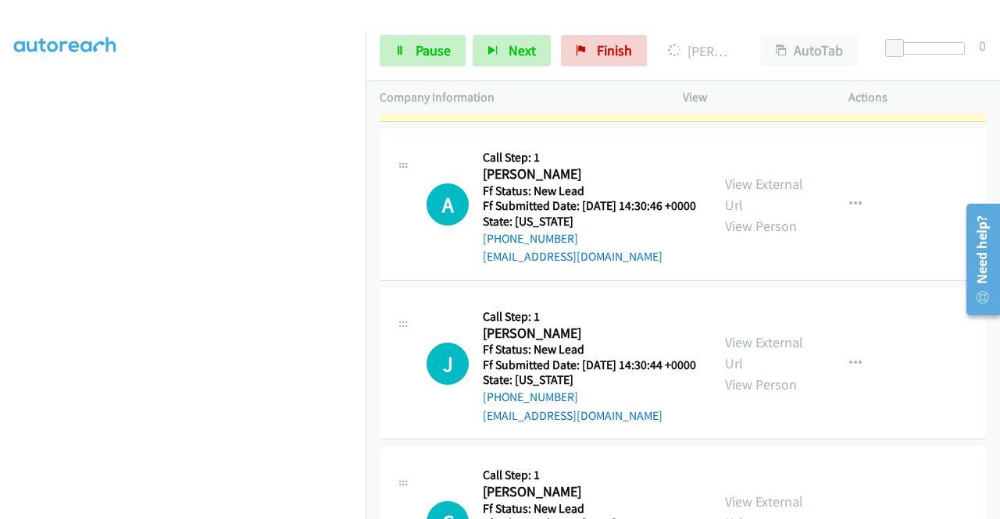
click at [738, 55] on link "View External Url" at bounding box center [764, 35] width 78 height 39
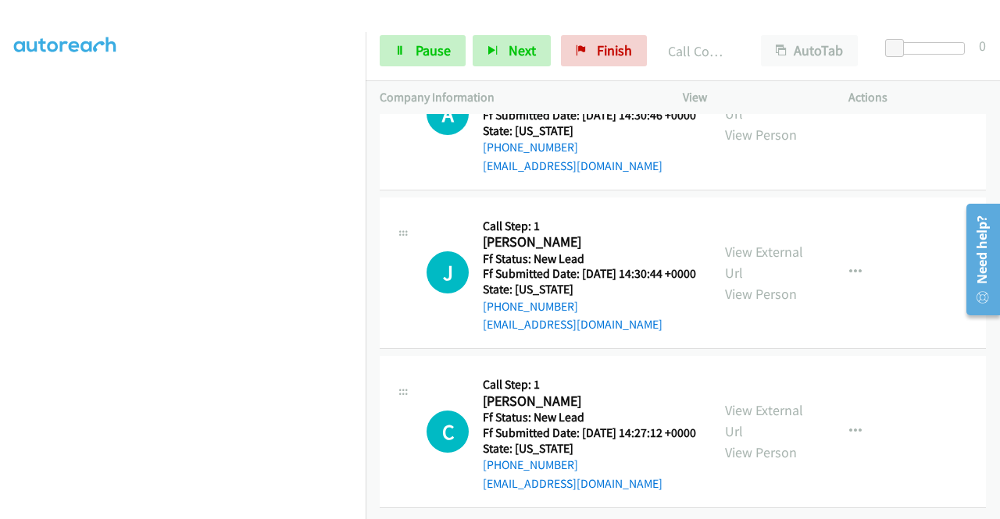
scroll to position [2742, 0]
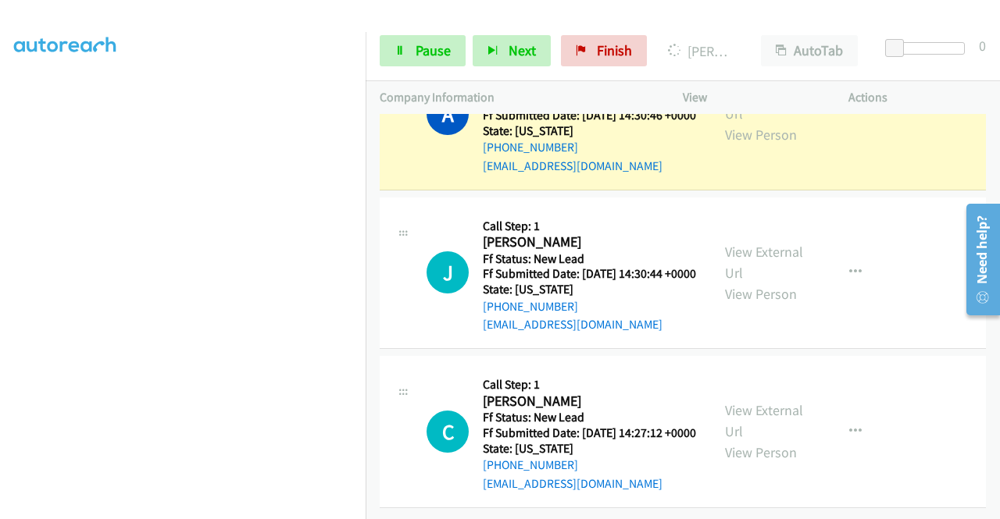
click at [742, 145] on div "View External Url View Person" at bounding box center [765, 113] width 81 height 63
click at [732, 123] on link "View External Url" at bounding box center [764, 103] width 78 height 39
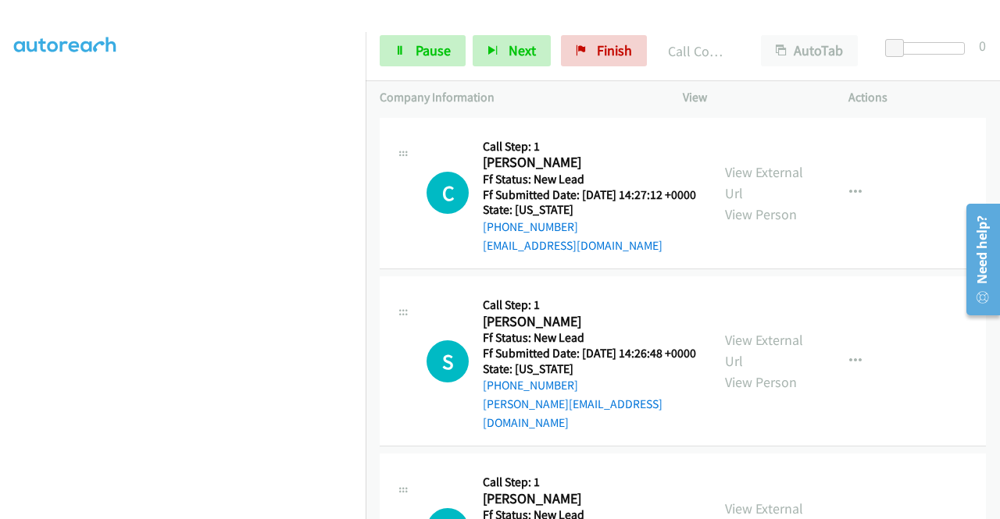
scroll to position [2992, 0]
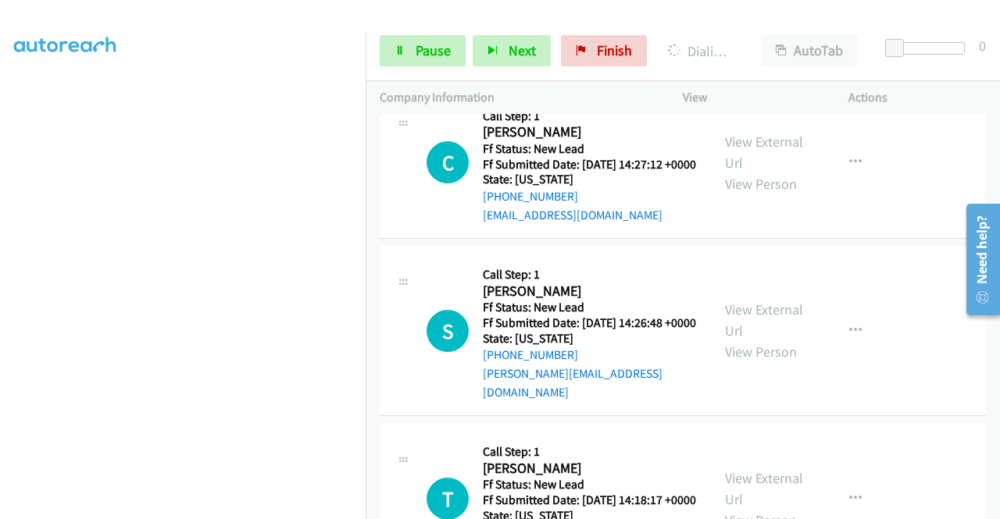
click at [735, 35] on div "View External Url View Person" at bounding box center [765, 3] width 81 height 63
click at [386, 73] on div "Start Calls Pause Next Finish Dialing Jessica Visser AutoTab AutoTab 0" at bounding box center [683, 51] width 634 height 60
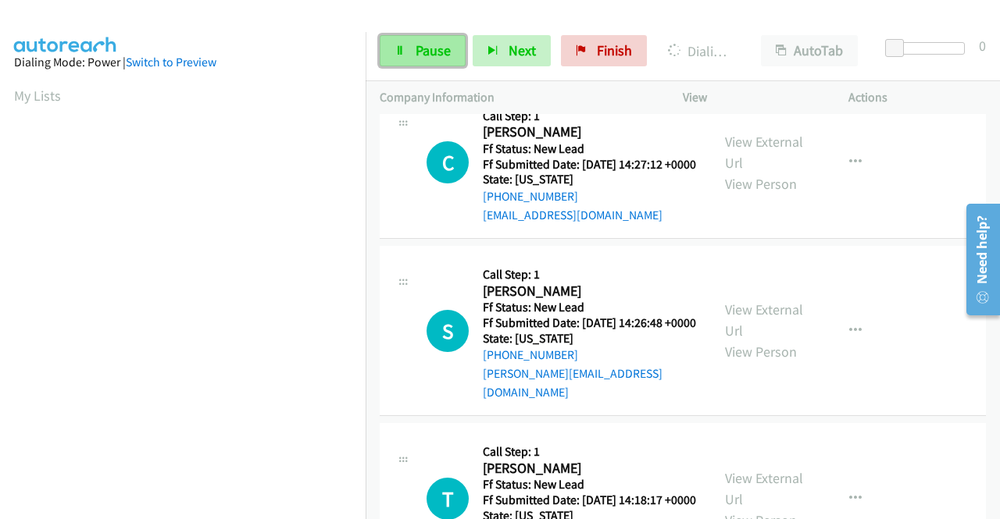
click at [399, 48] on icon at bounding box center [399, 51] width 11 height 11
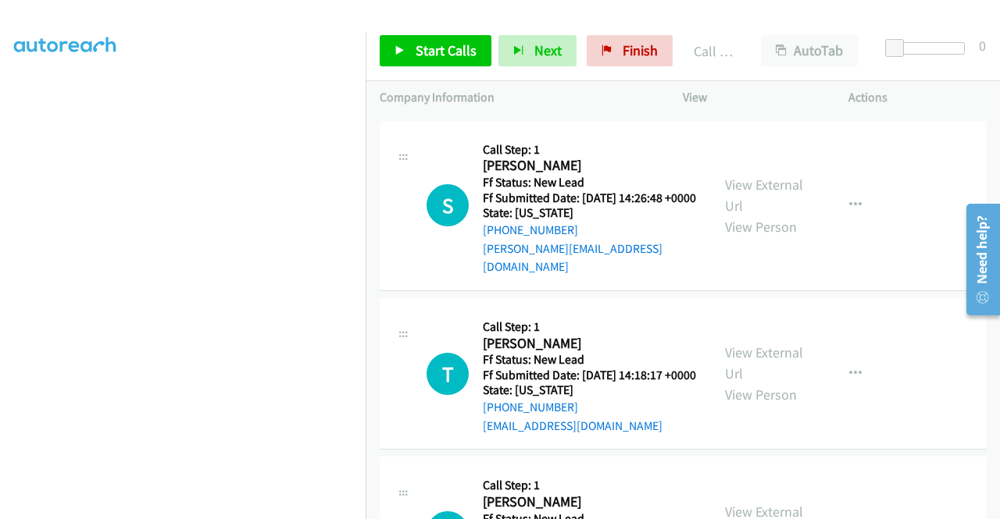
scroll to position [3179, 0]
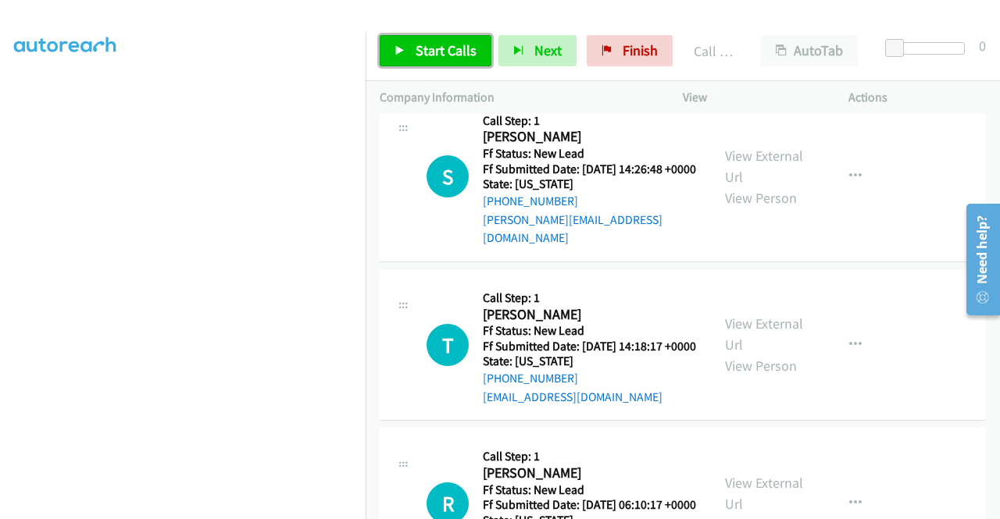
click at [444, 45] on span "Start Calls" at bounding box center [446, 50] width 61 height 18
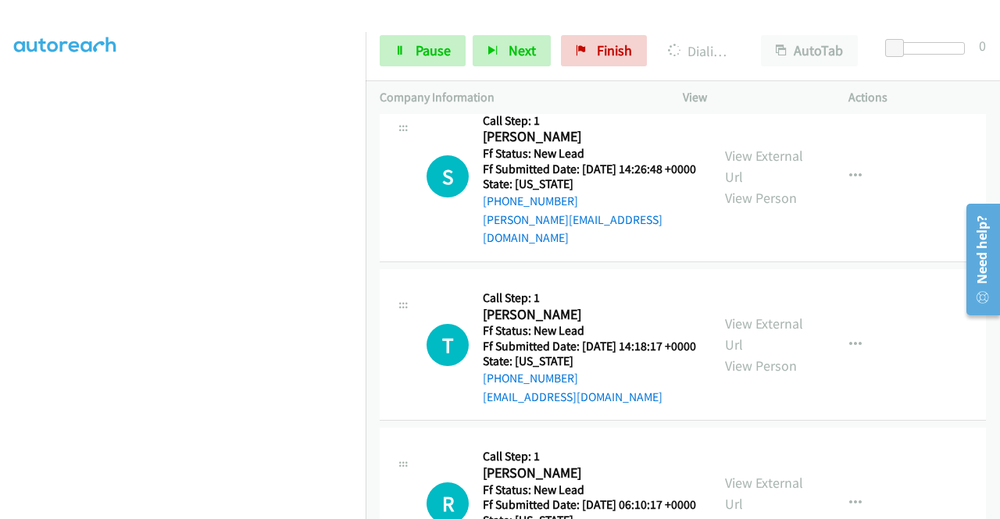
click at [366, 193] on nav "Dialing Mode: Power | Switch to Preview My Lists" at bounding box center [183, 291] width 366 height 519
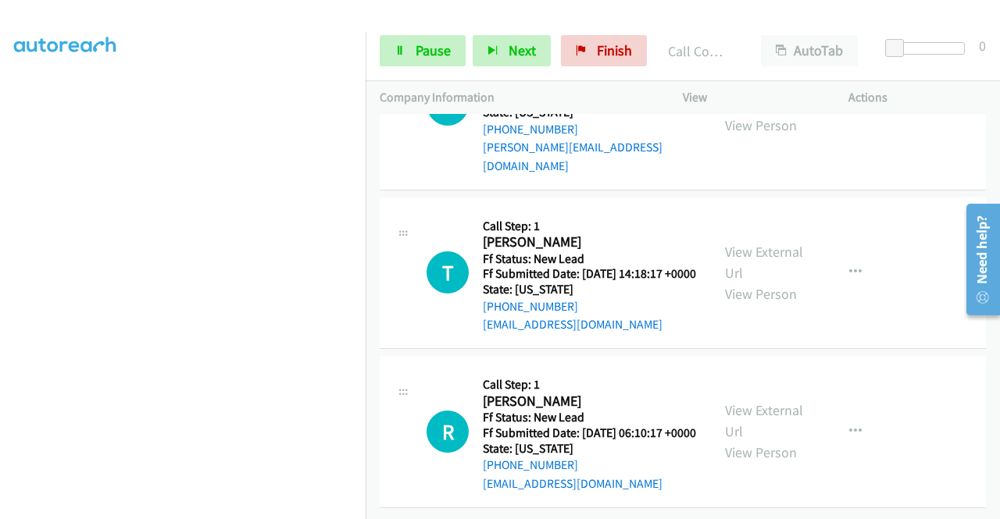
scroll to position [3409, 0]
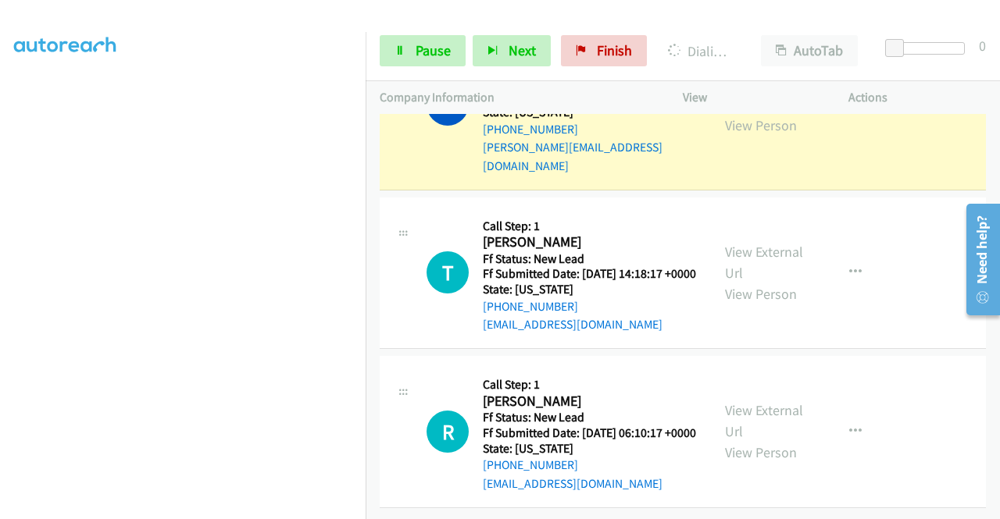
click at [740, 113] on link "View External Url" at bounding box center [764, 93] width 78 height 39
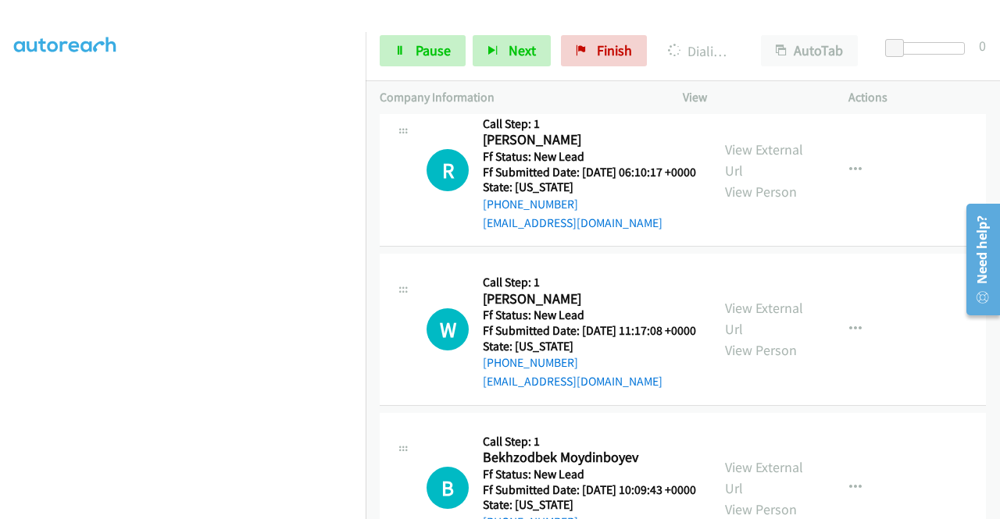
scroll to position [3585, 0]
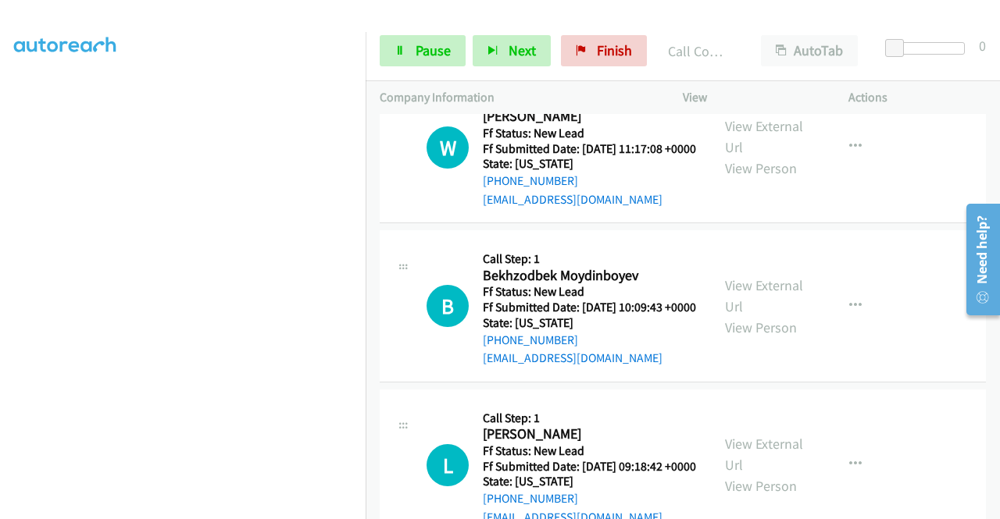
scroll to position [3825, 0]
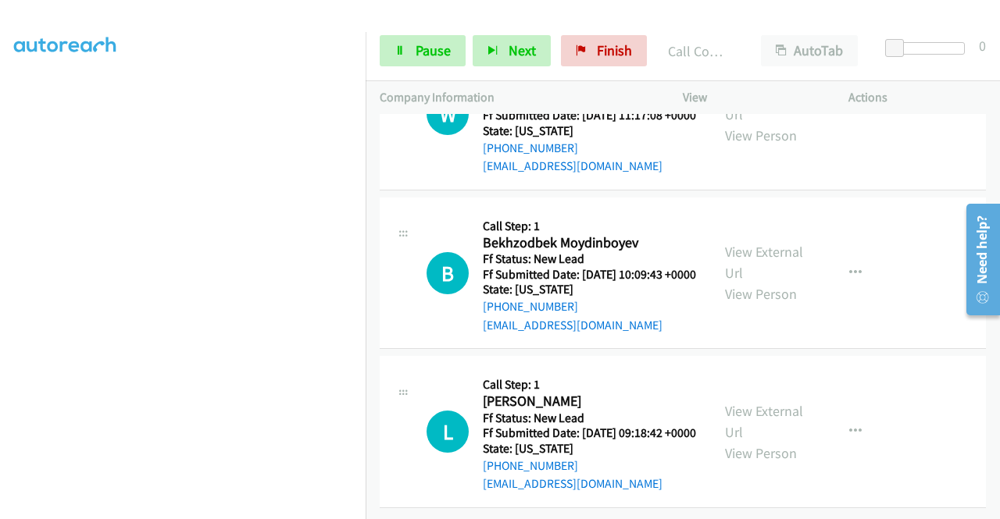
scroll to position [4033, 0]
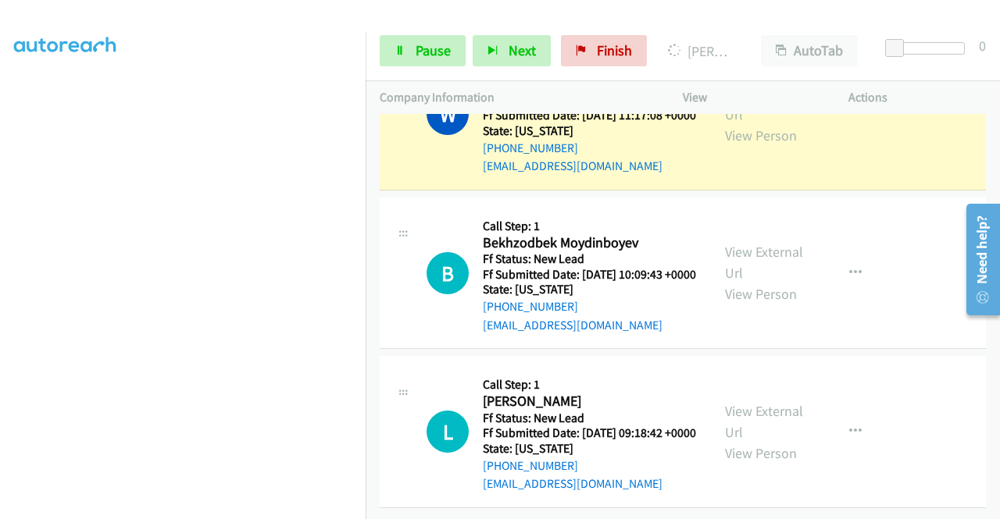
click at [755, 146] on div "View External Url View Person" at bounding box center [765, 114] width 81 height 63
click at [747, 123] on link "View External Url" at bounding box center [764, 103] width 78 height 39
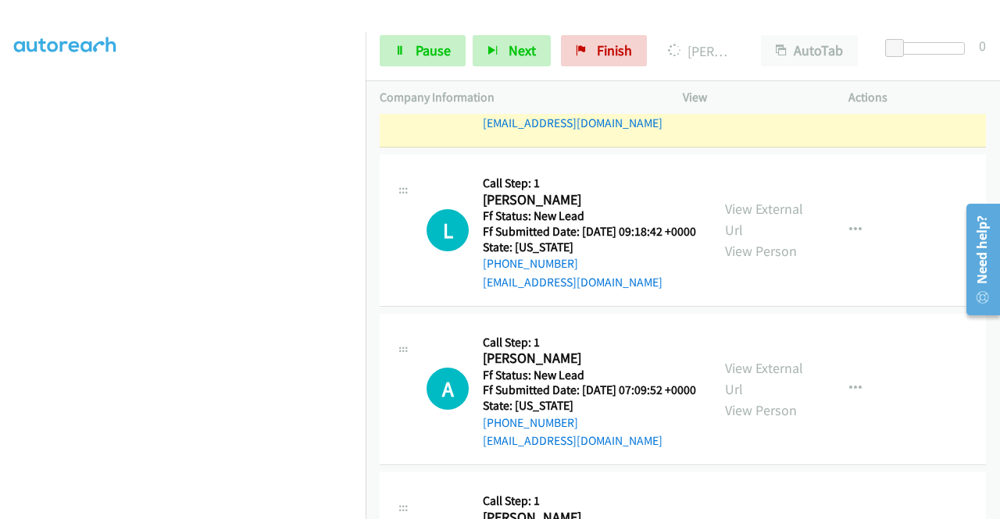
click at [729, 80] on link "View External Url" at bounding box center [764, 60] width 78 height 39
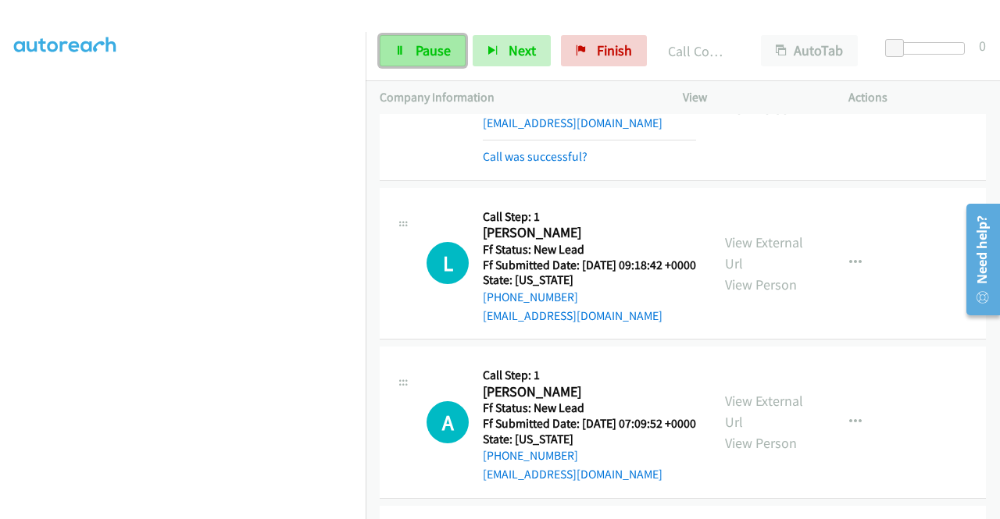
click at [450, 52] on link "Pause" at bounding box center [423, 50] width 86 height 31
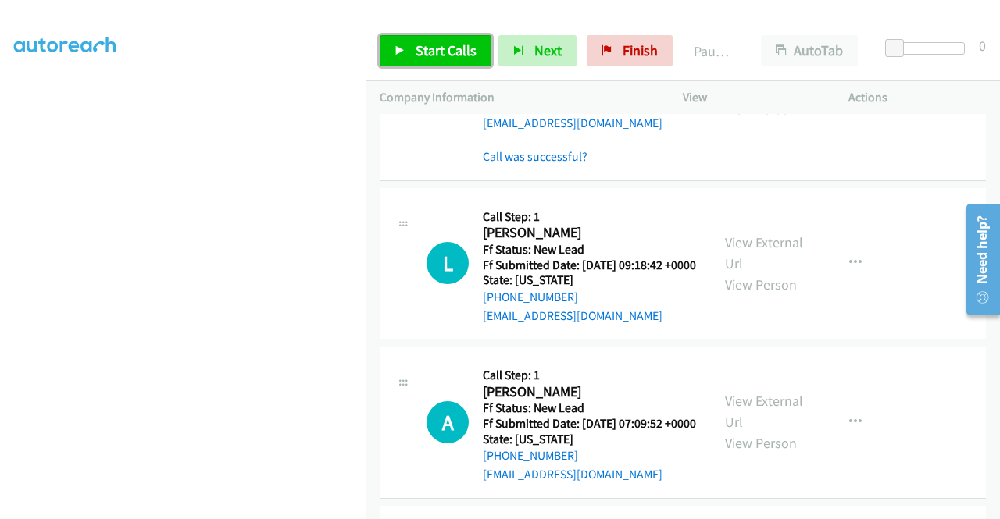
click at [450, 52] on span "Start Calls" at bounding box center [446, 50] width 61 height 18
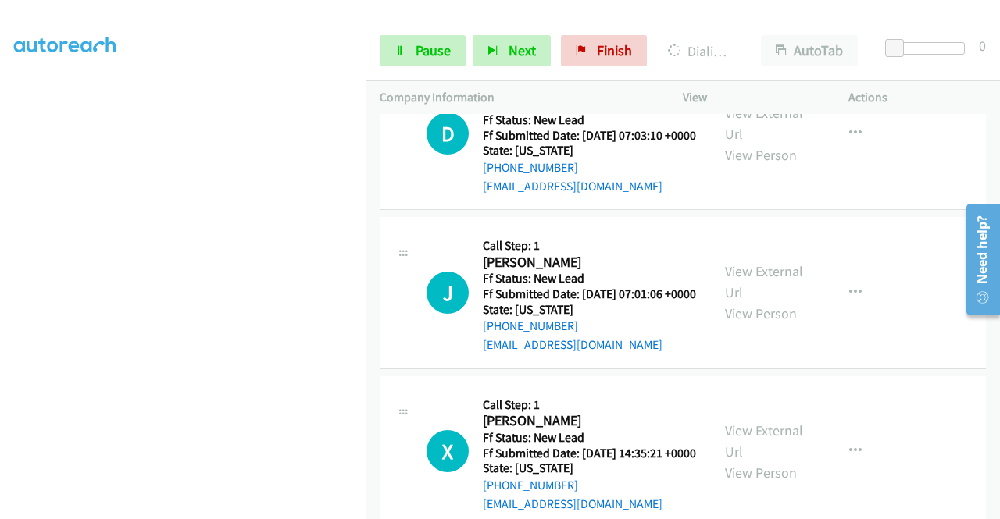
scroll to position [4637, 0]
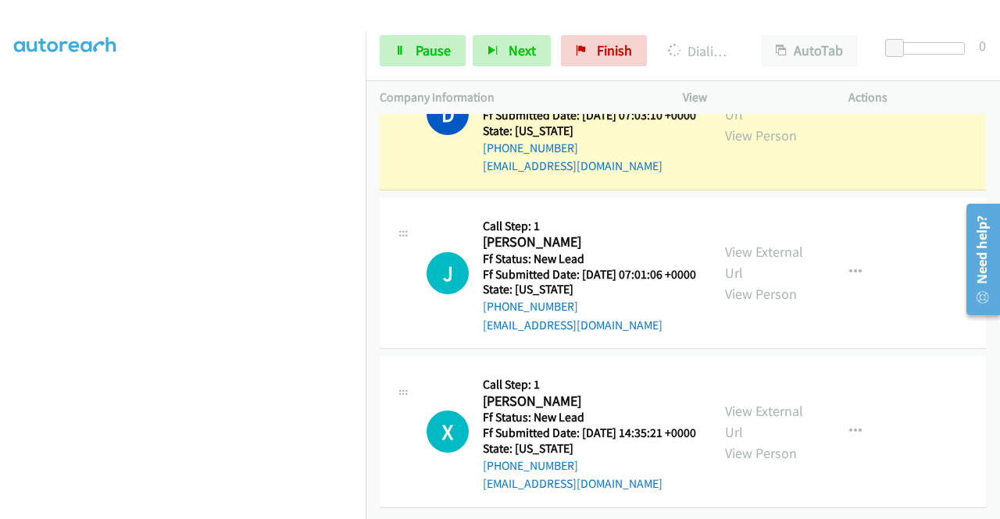
click at [731, 176] on div "View External Url View Person View External Url Email Schedule/Manage Callback …" at bounding box center [801, 113] width 180 height 123
click at [734, 123] on link "View External Url" at bounding box center [764, 103] width 78 height 39
click at [433, 56] on span "Pause" at bounding box center [433, 50] width 35 height 18
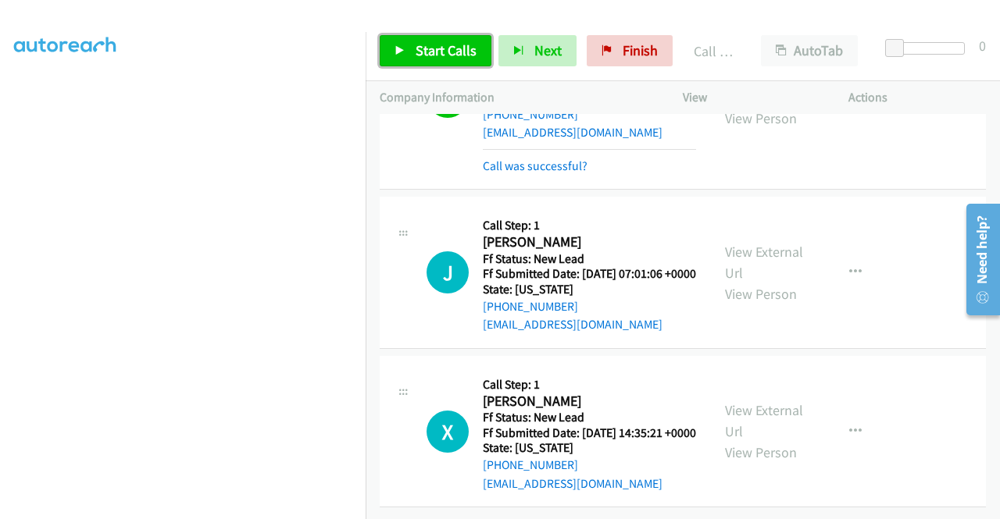
click at [408, 39] on link "Start Calls" at bounding box center [436, 50] width 112 height 31
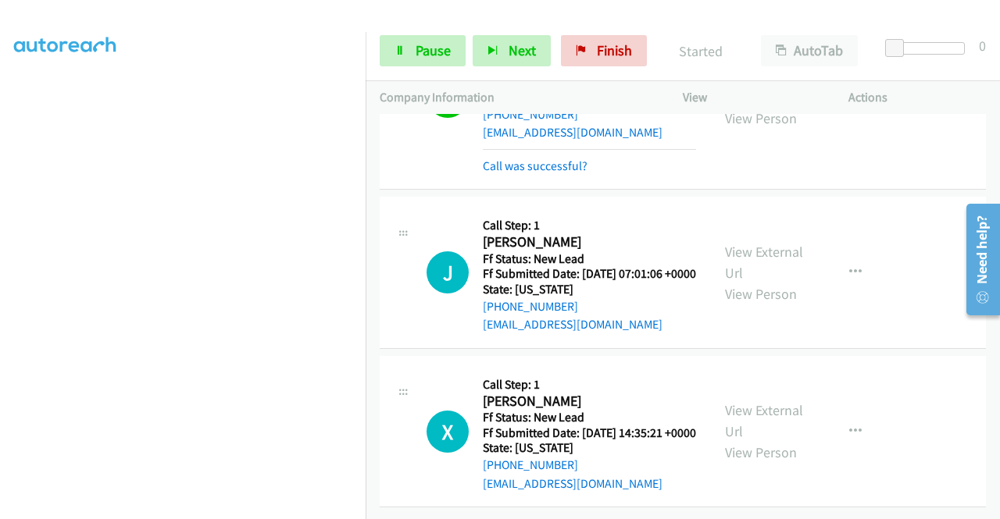
scroll to position [5007, 0]
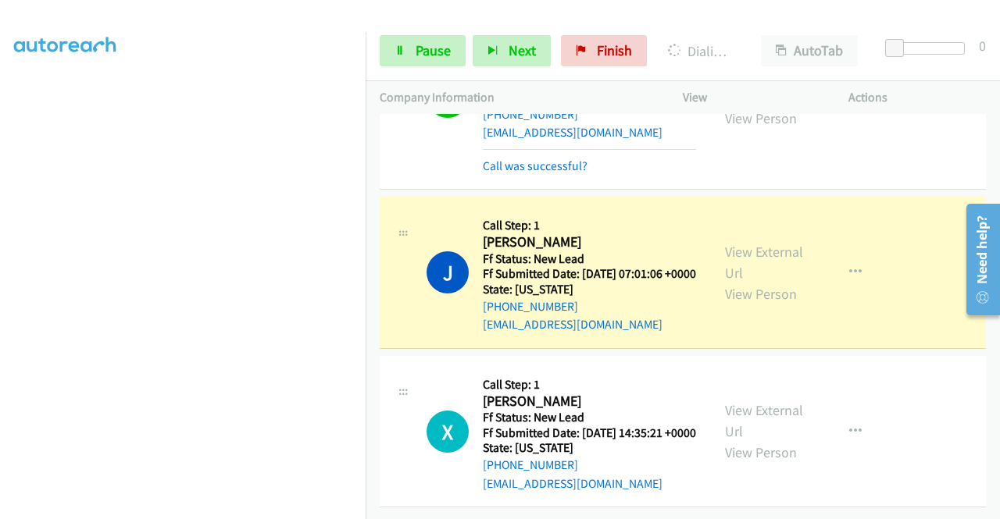
click at [0, 274] on aside "Dialing Mode: Power | Switch to Preview My Lists" at bounding box center [183, 119] width 366 height 865
click at [725, 218] on div "View External Url View Person View External Url Email Schedule/Manage Callback …" at bounding box center [801, 272] width 180 height 123
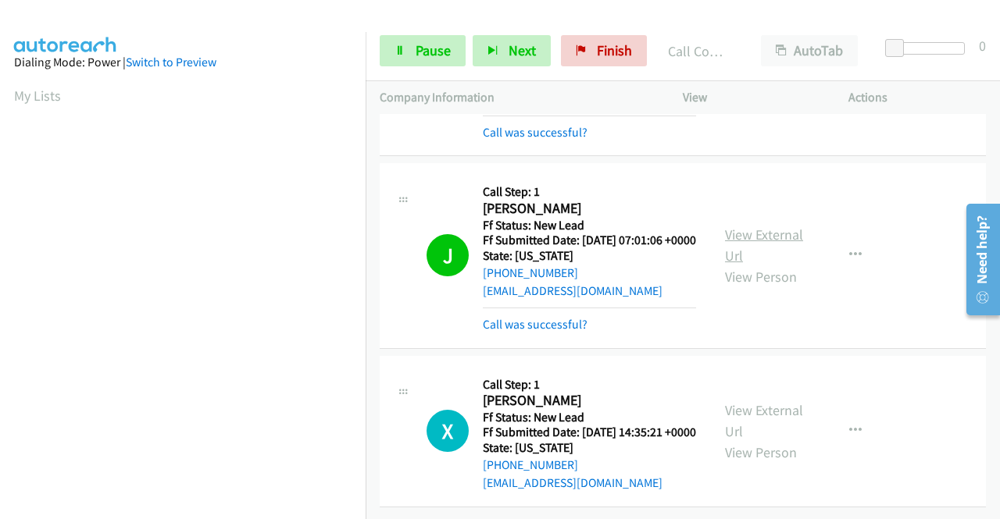
click at [728, 235] on link "View External Url" at bounding box center [764, 245] width 78 height 39
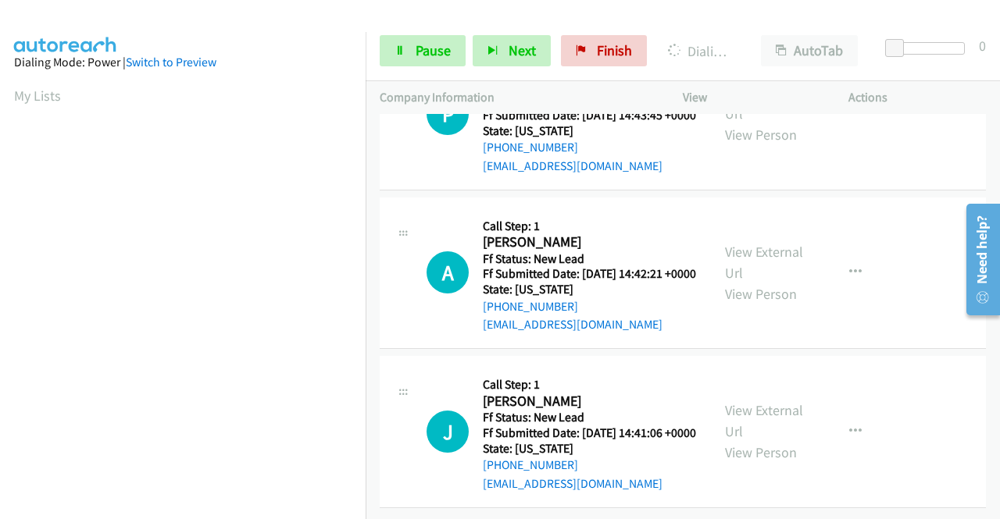
scroll to position [5205, 0]
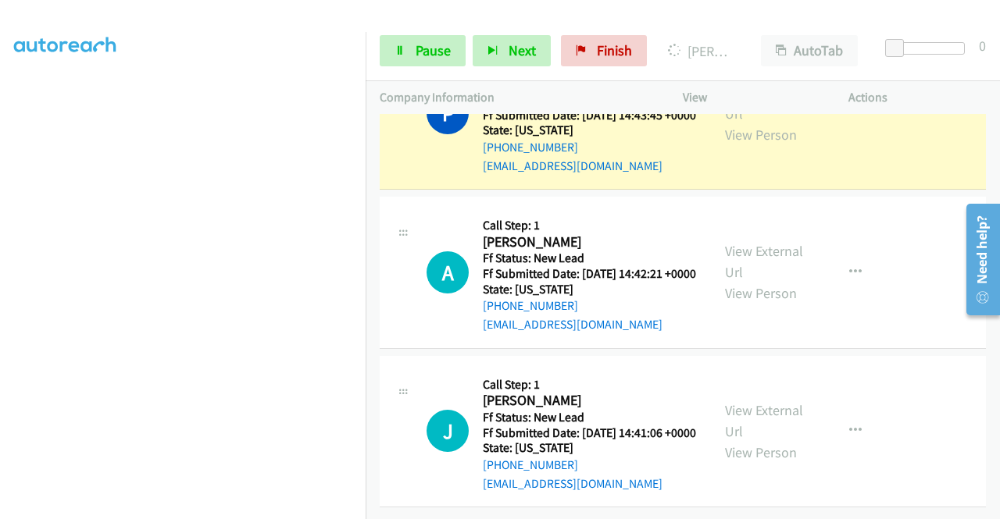
scroll to position [5414, 0]
click at [767, 123] on link "View External Url" at bounding box center [764, 103] width 78 height 39
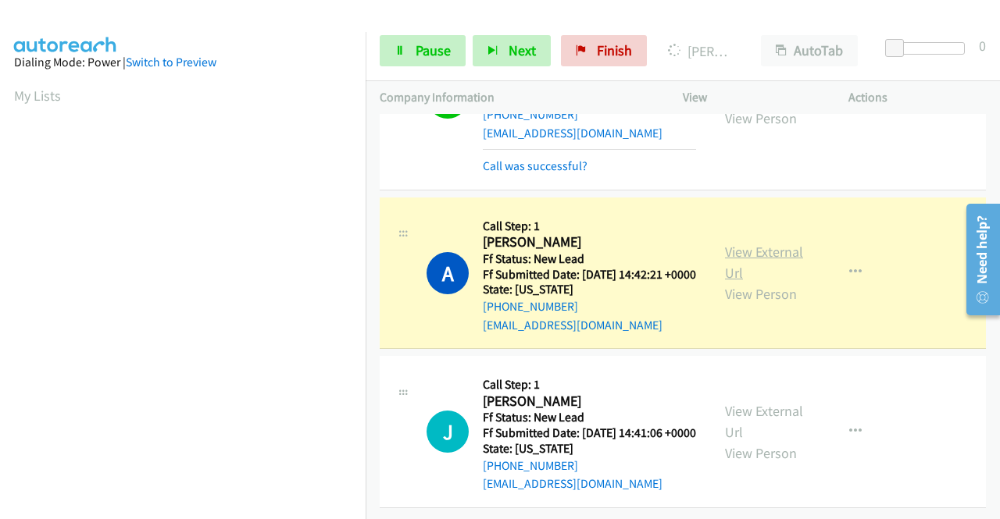
click at [762, 282] on link "View External Url" at bounding box center [764, 262] width 78 height 39
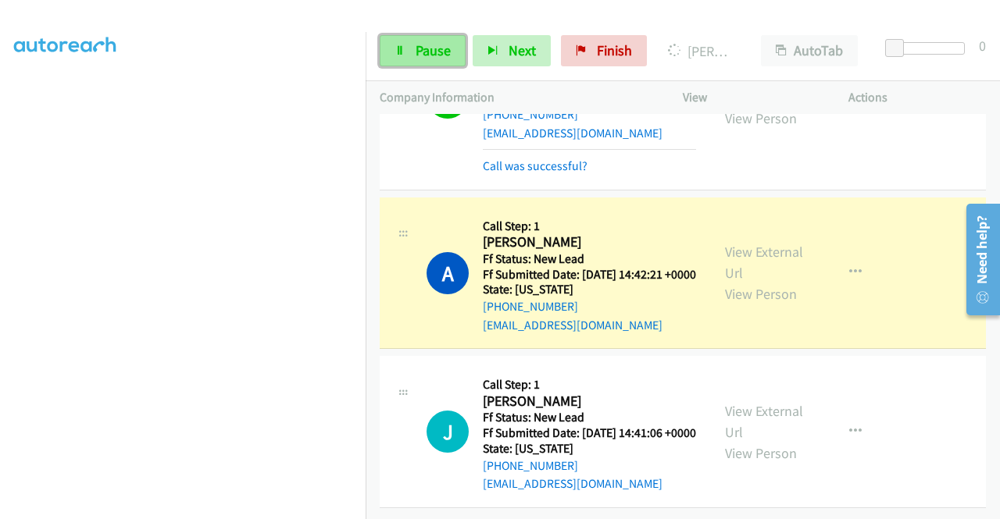
click at [416, 62] on link "Pause" at bounding box center [423, 50] width 86 height 31
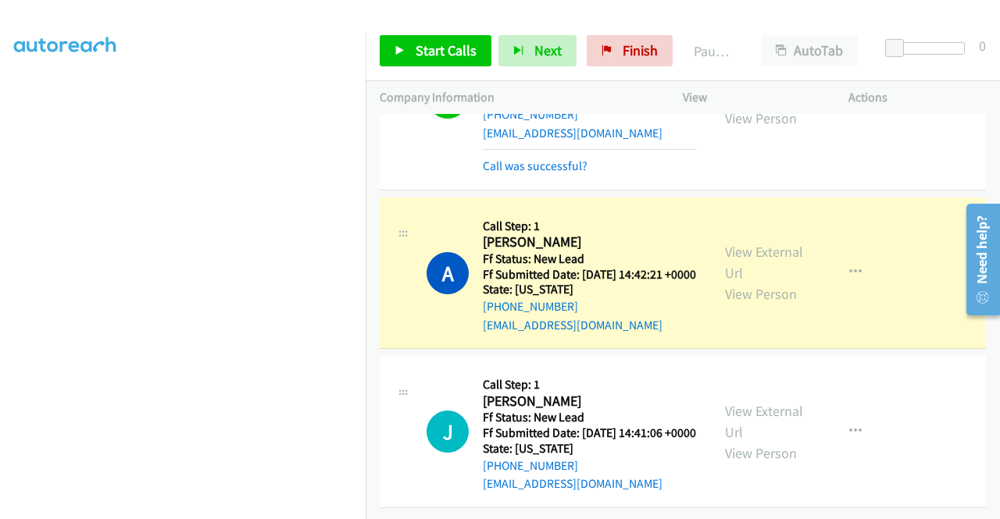
scroll to position [5628, 0]
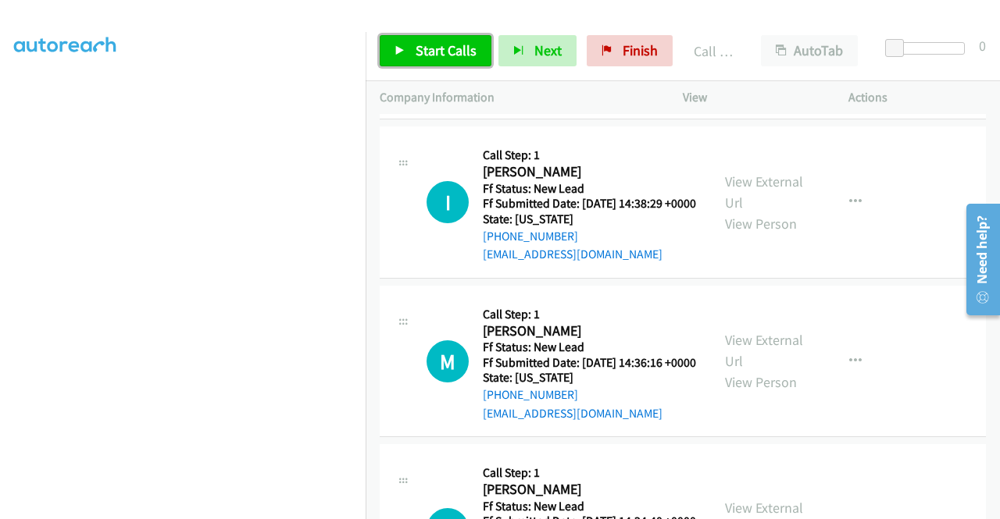
click at [389, 63] on link "Start Calls" at bounding box center [436, 50] width 112 height 31
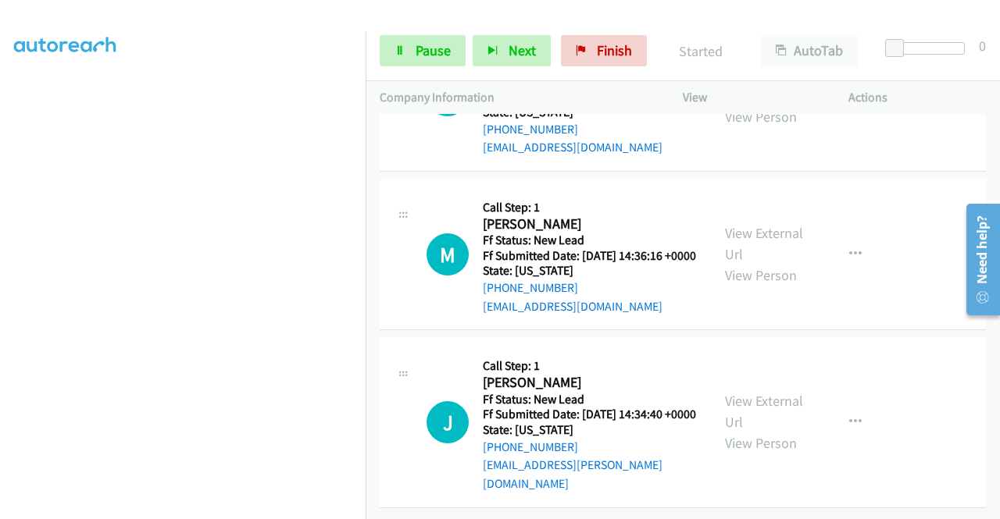
scroll to position [5878, 0]
click at [0, 244] on aside "Dialing Mode: Power | Switch to Preview My Lists" at bounding box center [183, 119] width 366 height 865
click at [396, 58] on link "Pause" at bounding box center [423, 50] width 86 height 31
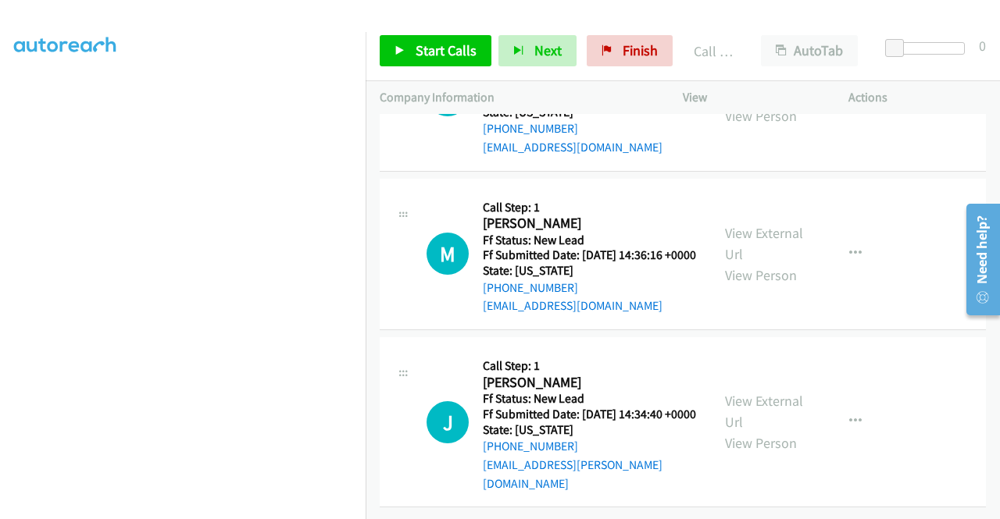
click at [439, 52] on span "Start Calls" at bounding box center [446, 50] width 61 height 18
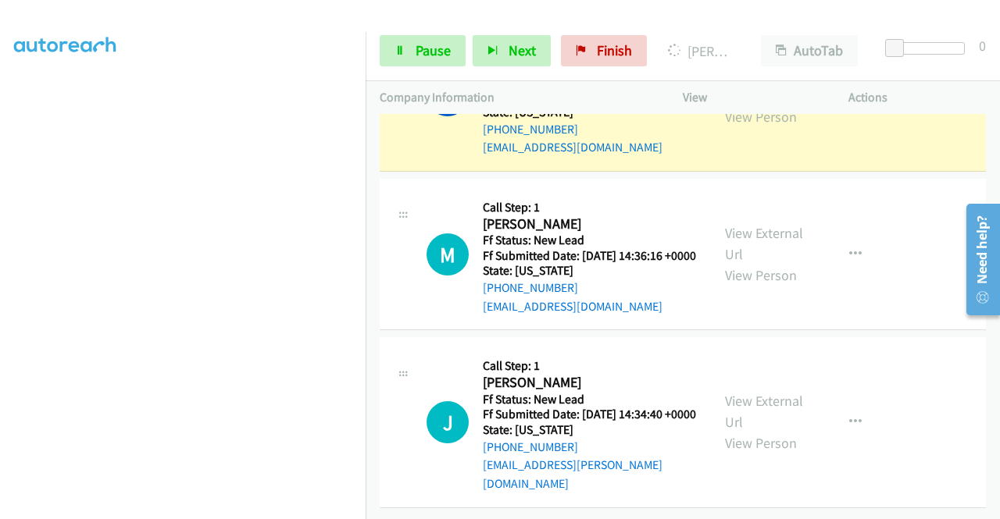
click at [756, 105] on link "View External Url" at bounding box center [764, 85] width 78 height 39
click at [425, 59] on link "Pause" at bounding box center [423, 50] width 86 height 31
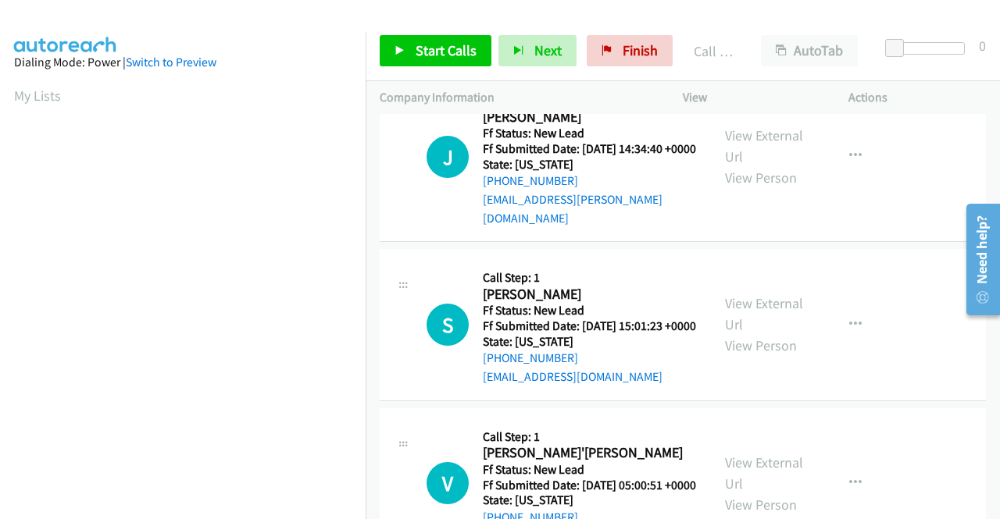
scroll to position [356, 0]
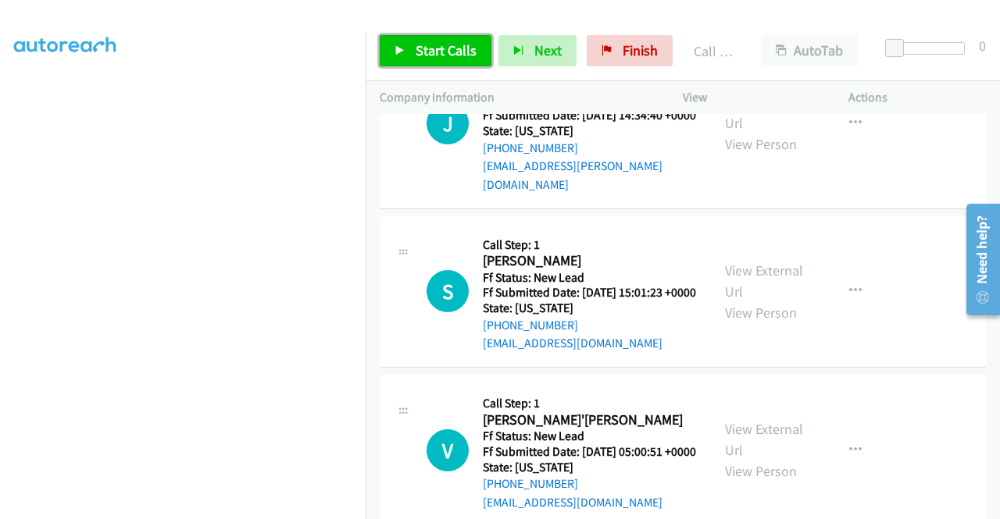
click at [405, 55] on link "Start Calls" at bounding box center [436, 50] width 112 height 31
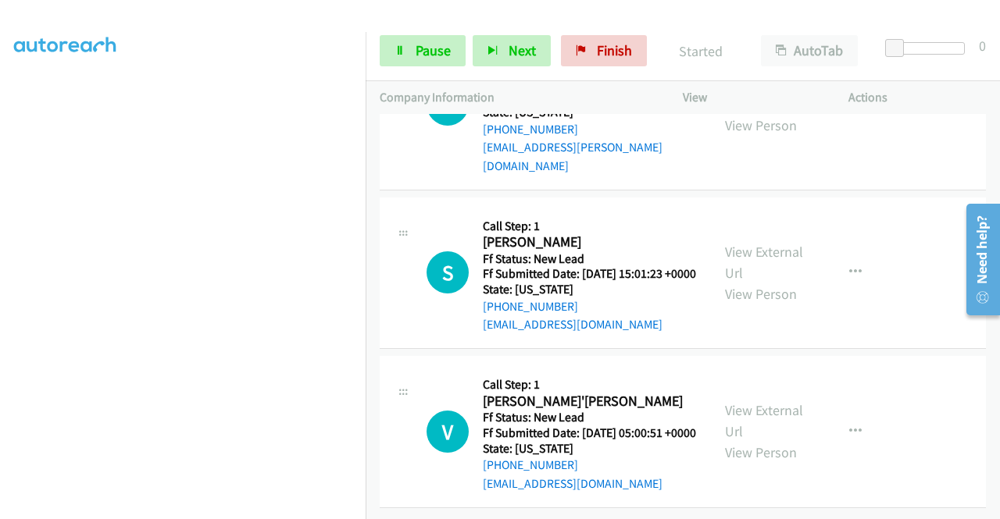
scroll to position [6274, 0]
click at [0, 246] on aside "Dialing Mode: Power | Switch to Preview My Lists" at bounding box center [183, 119] width 366 height 865
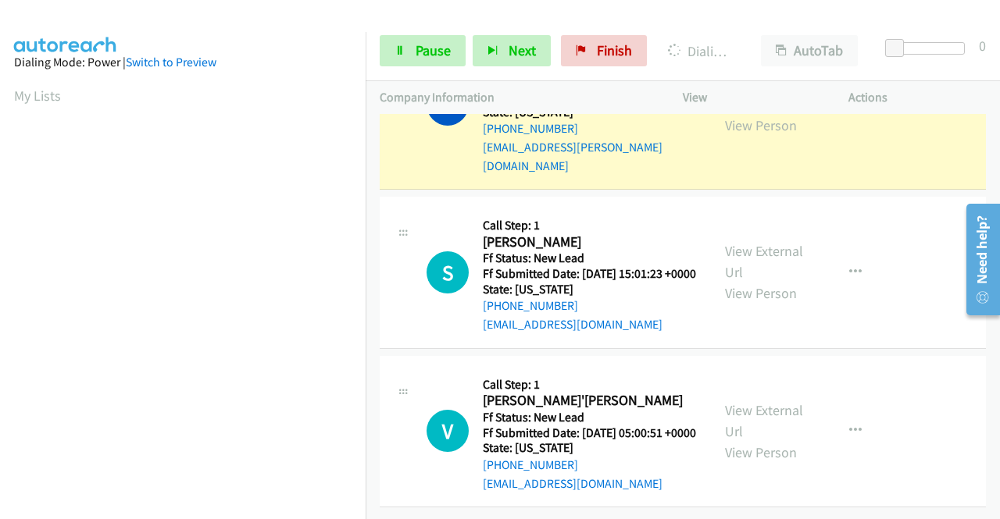
scroll to position [356, 0]
click at [442, 71] on div "Start Calls Pause Next Finish Dialing Joe Powers AutoTab AutoTab 0" at bounding box center [683, 51] width 634 height 60
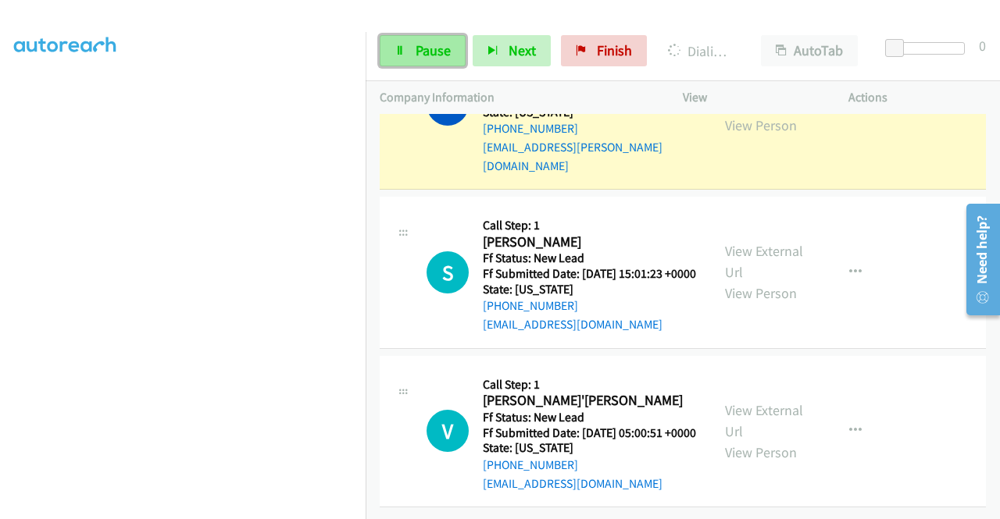
click at [432, 60] on link "Pause" at bounding box center [423, 50] width 86 height 31
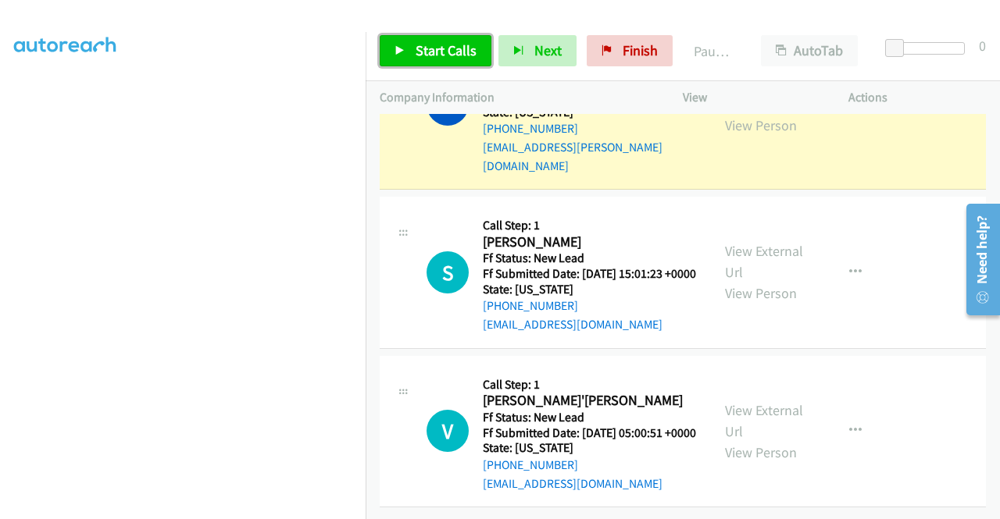
click at [432, 60] on link "Start Calls" at bounding box center [436, 50] width 112 height 31
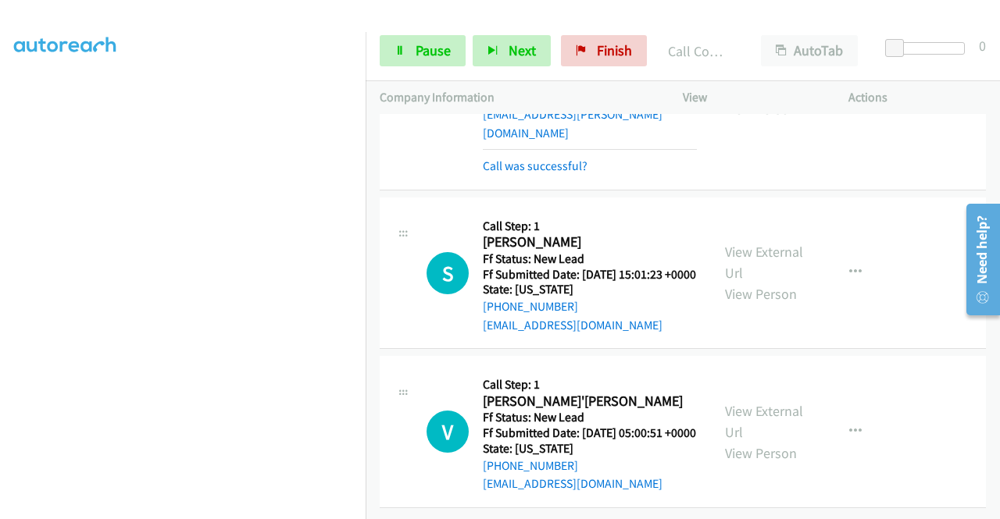
scroll to position [6599, 0]
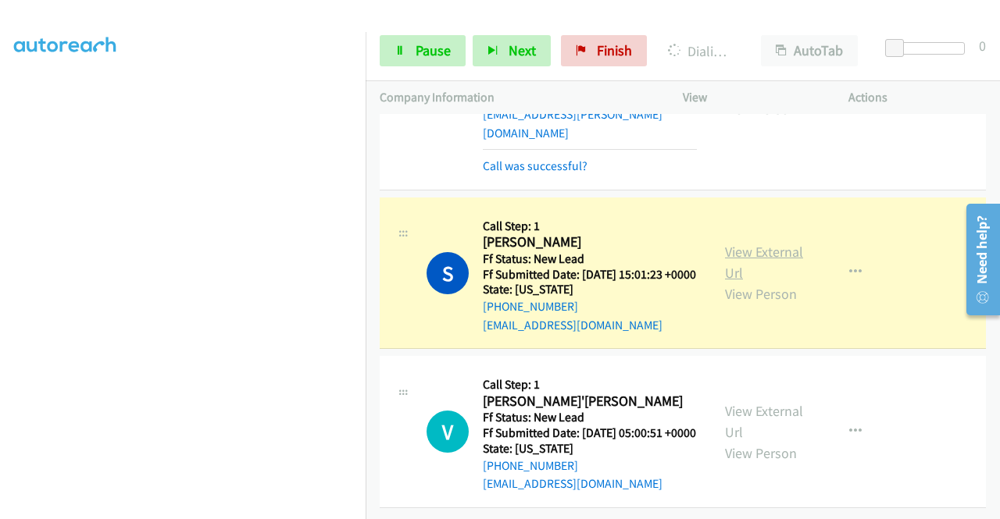
click at [726, 243] on link "View External Url" at bounding box center [764, 262] width 78 height 39
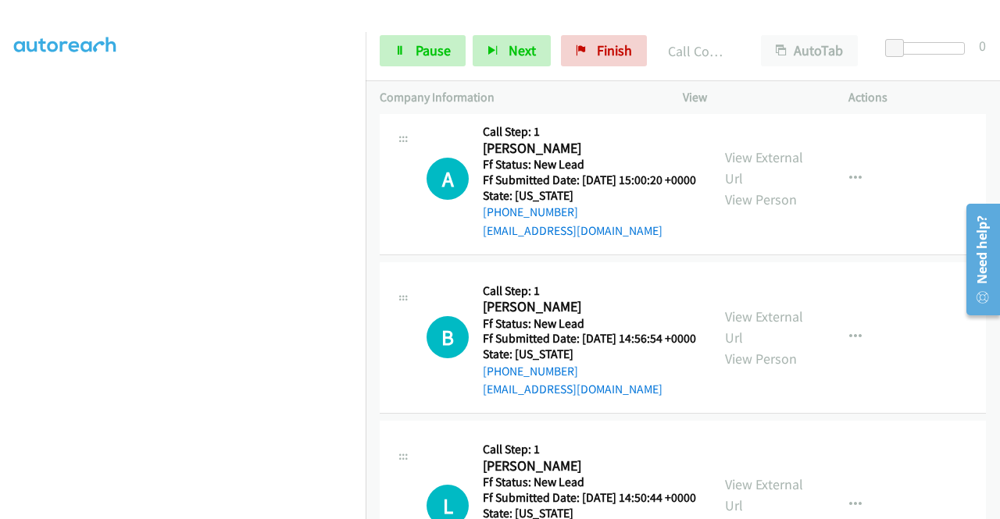
click at [986, 99] on td "V Callback Scheduled Call Step: 1 Veronica Reyes'graham America/New_York Ff Sta…" at bounding box center [683, 3] width 634 height 192
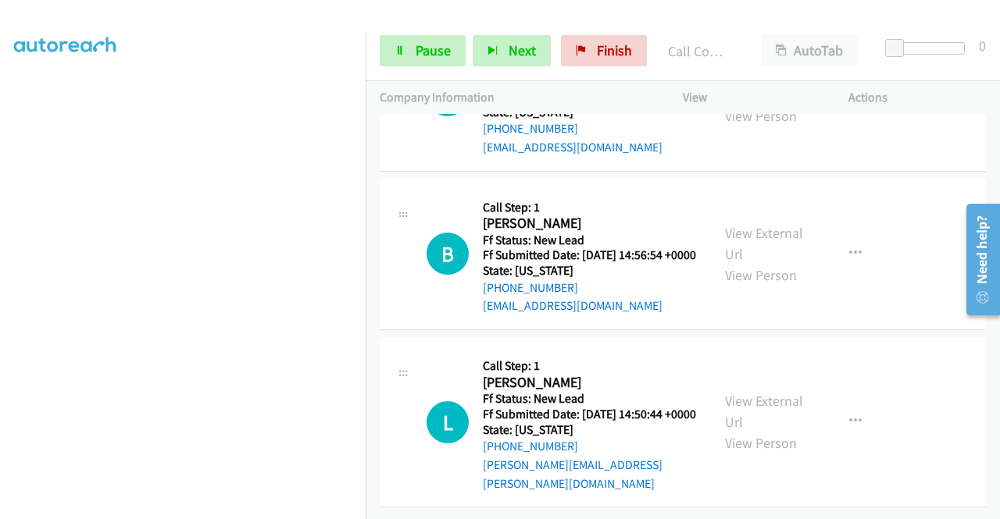
scroll to position [7025, 0]
click at [461, 41] on link "Pause" at bounding box center [423, 50] width 86 height 31
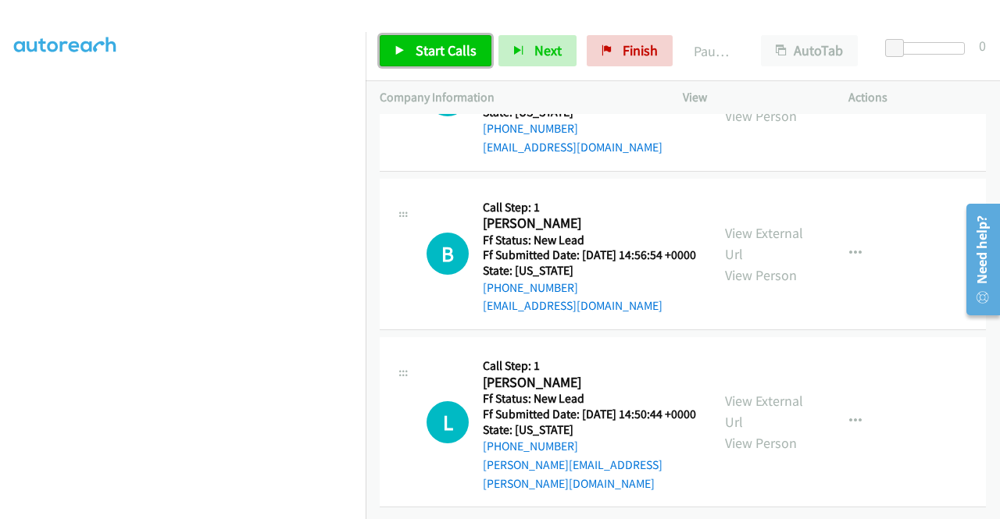
click at [461, 41] on span "Start Calls" at bounding box center [446, 50] width 61 height 18
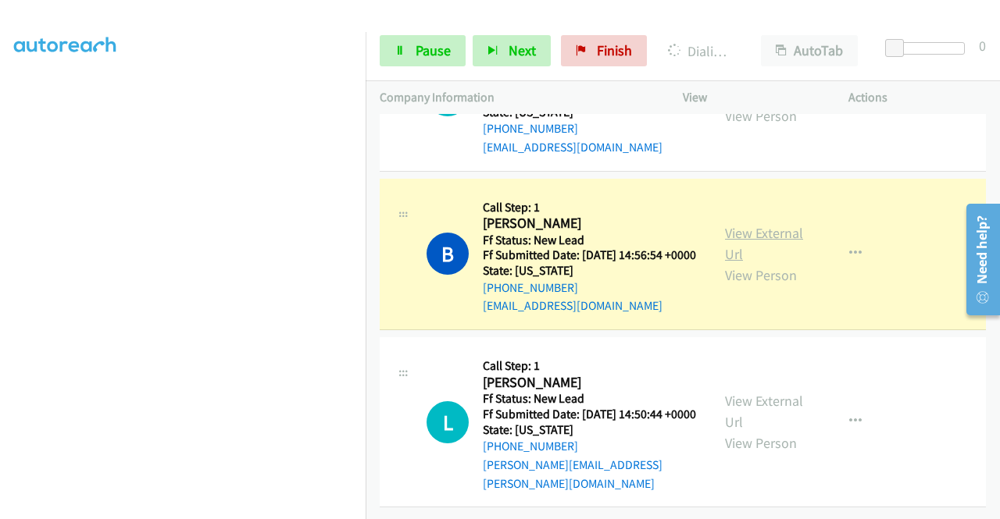
click at [736, 263] on link "View External Url" at bounding box center [764, 243] width 78 height 39
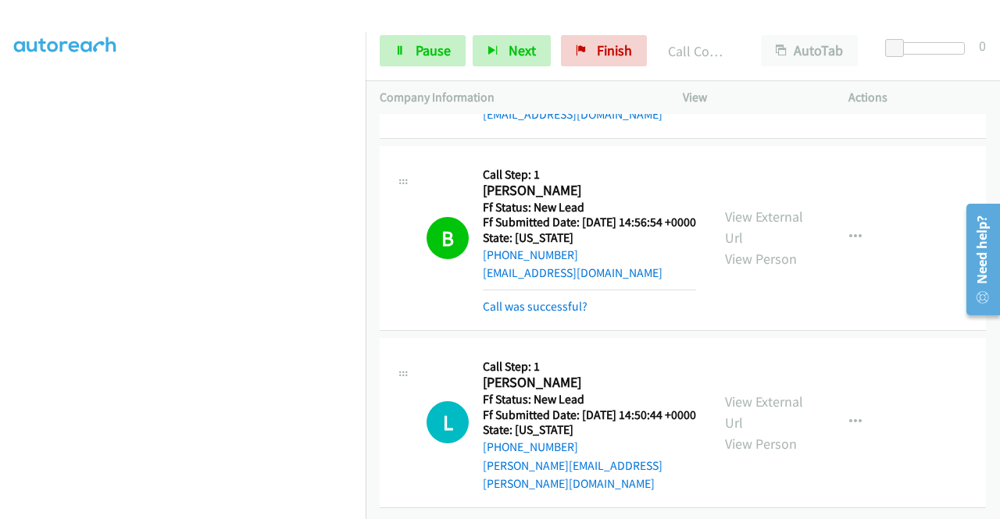
scroll to position [7220, 0]
click at [391, 26] on div "Start Calls Pause Next Finish Call Completed AutoTab AutoTab 0" at bounding box center [683, 51] width 634 height 60
click at [405, 45] on link "Pause" at bounding box center [423, 50] width 86 height 31
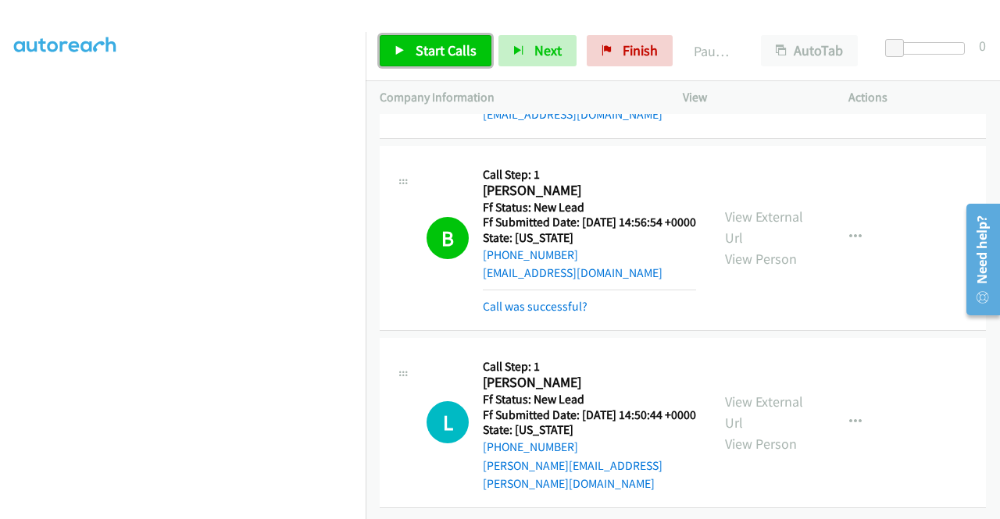
click at [405, 45] on link "Start Calls" at bounding box center [436, 50] width 112 height 31
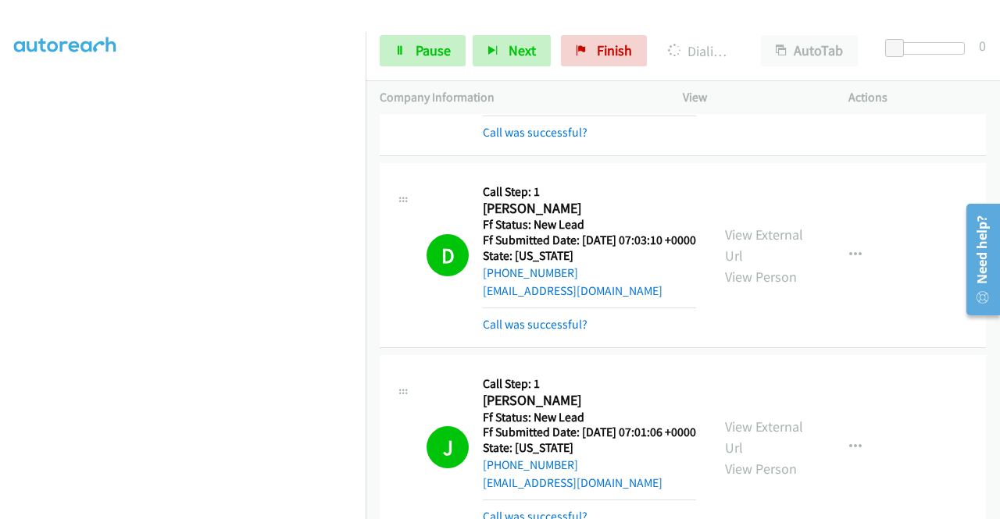
scroll to position [4407, 0]
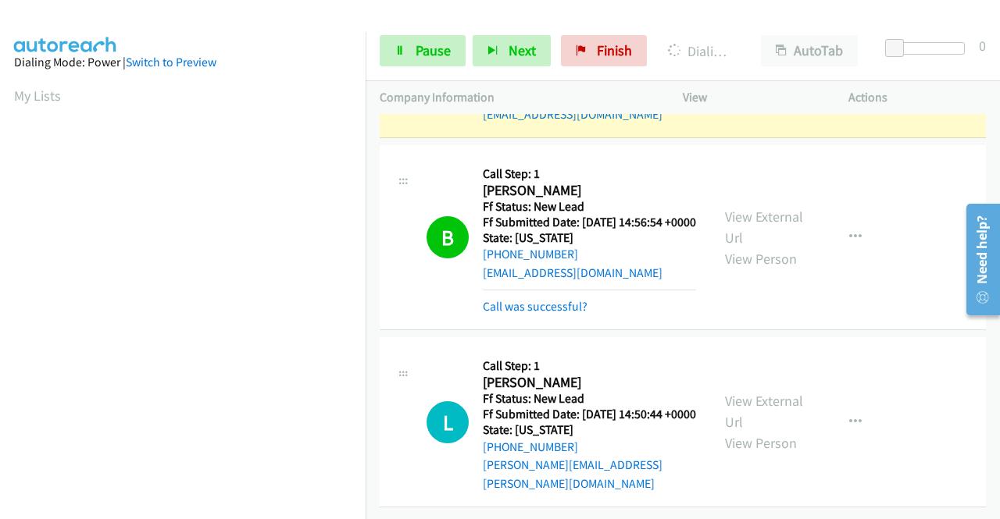
scroll to position [7144, 0]
click at [745, 71] on link "View External Url" at bounding box center [764, 51] width 78 height 39
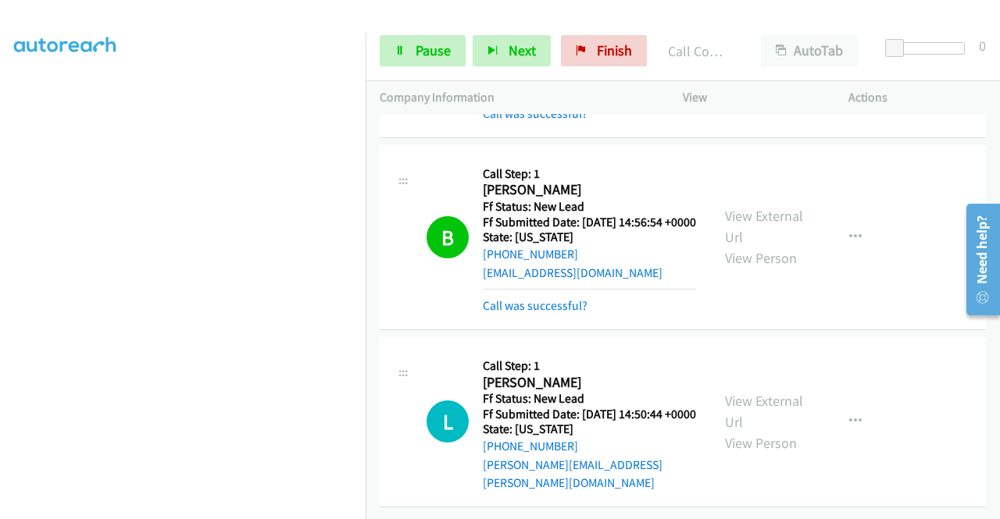
scroll to position [7286, 0]
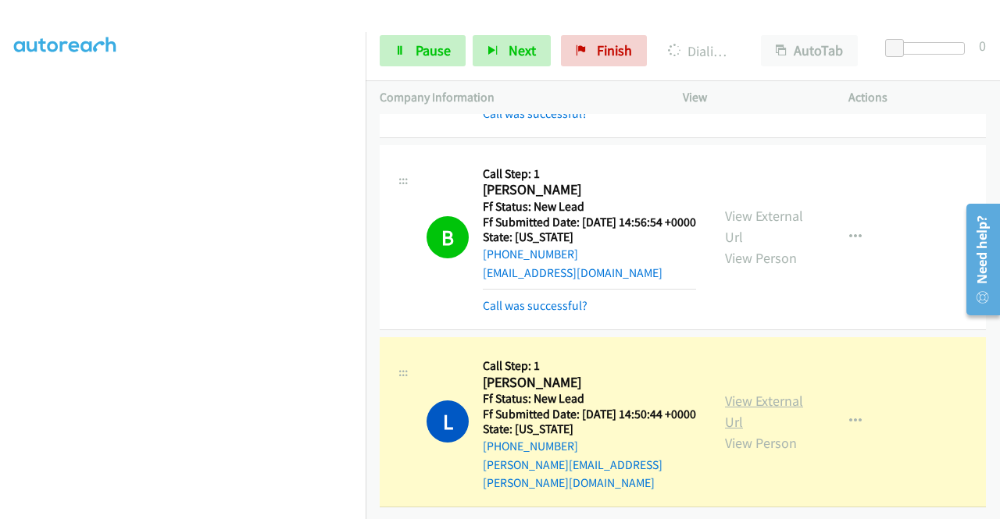
click at [754, 392] on link "View External Url" at bounding box center [764, 411] width 78 height 39
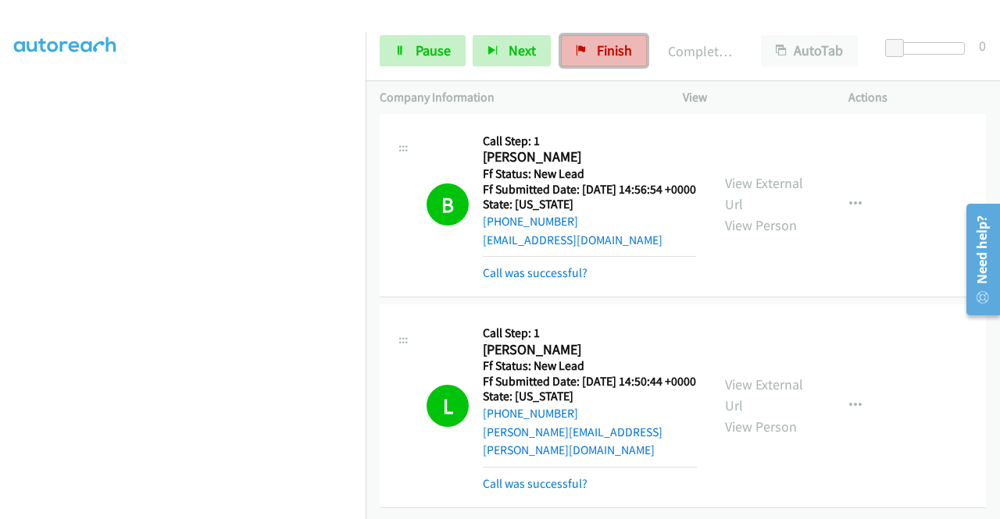
click at [612, 66] on link "Finish" at bounding box center [604, 50] width 86 height 31
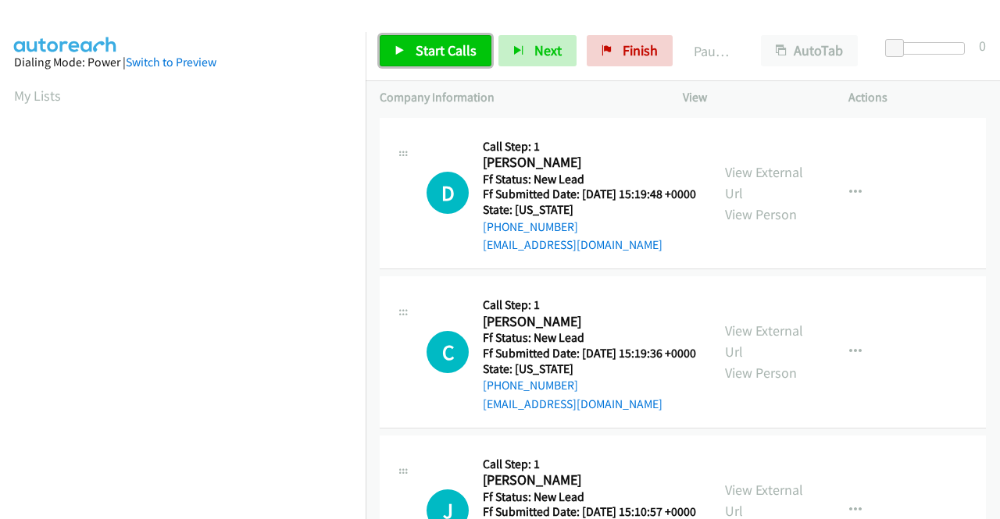
click at [448, 53] on span "Start Calls" at bounding box center [446, 50] width 61 height 18
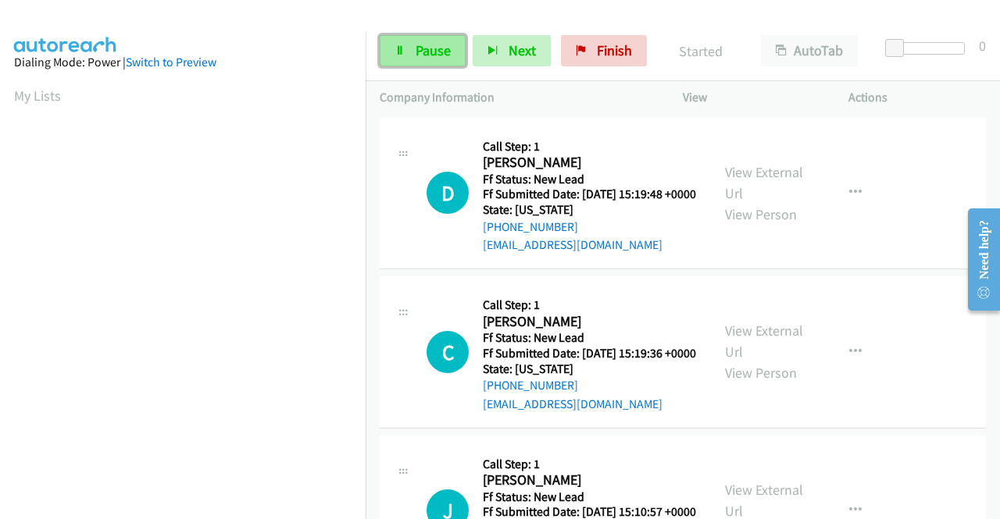
click at [405, 59] on link "Pause" at bounding box center [423, 50] width 86 height 31
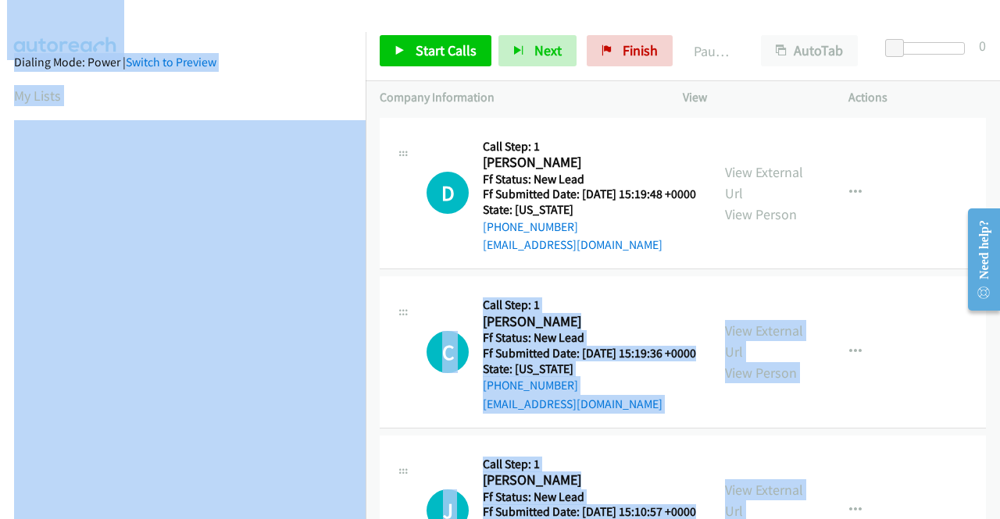
drag, startPoint x: 366, startPoint y: 240, endPoint x: 369, endPoint y: 298, distance: 57.9
click at [369, 74] on main "Start Calls Pause Next Finish Paused AutoTab AutoTab 0 Company Information Info…" at bounding box center [500, 37] width 1000 height 74
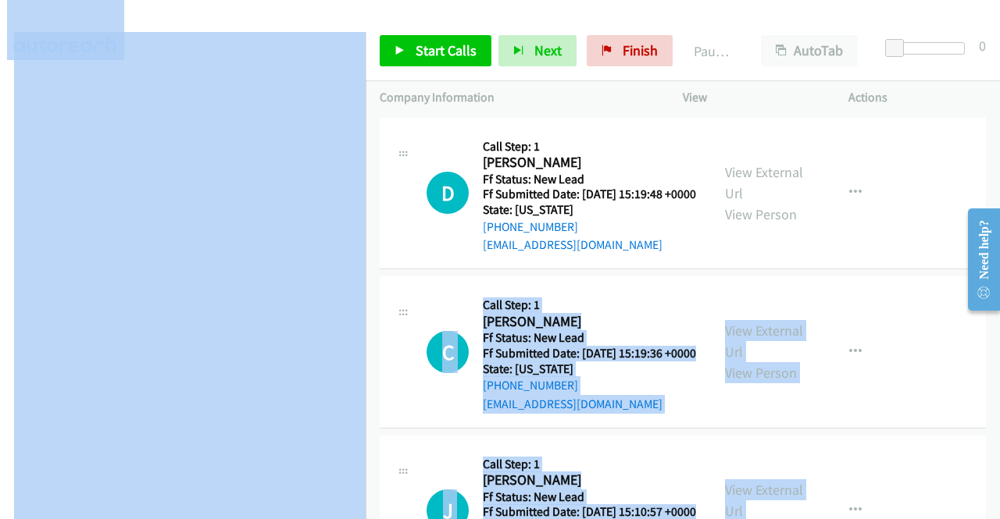
click at [373, 334] on td "C Callback Scheduled Call Step: 1 Christina Craig America/New_York Ff Status: N…" at bounding box center [683, 352] width 634 height 159
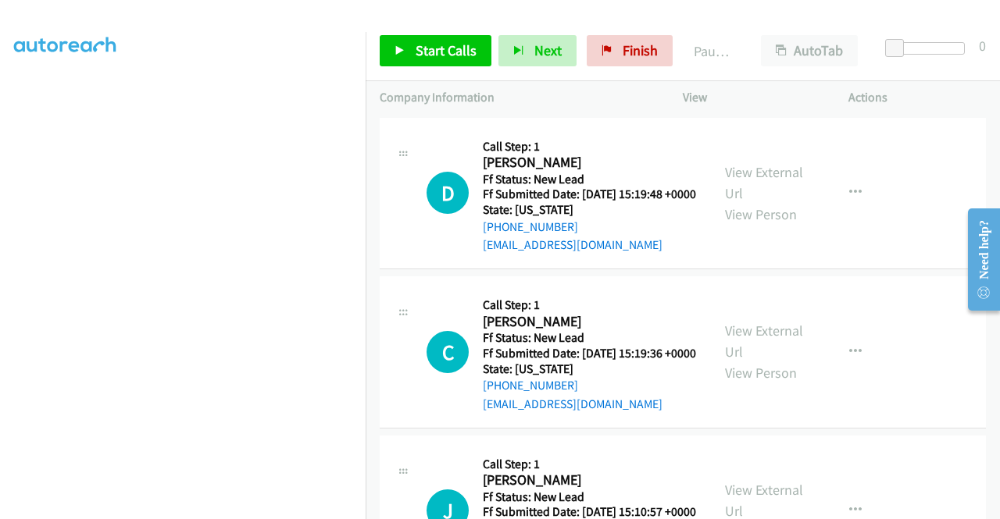
click at [375, 41] on div "Start Calls Pause Next Finish Paused AutoTab AutoTab 0" at bounding box center [683, 51] width 634 height 60
click at [438, 137] on div "D Callback Scheduled Call Step: 1 Douglas Su America/Los_Angeles Ff Status: New…" at bounding box center [561, 193] width 270 height 123
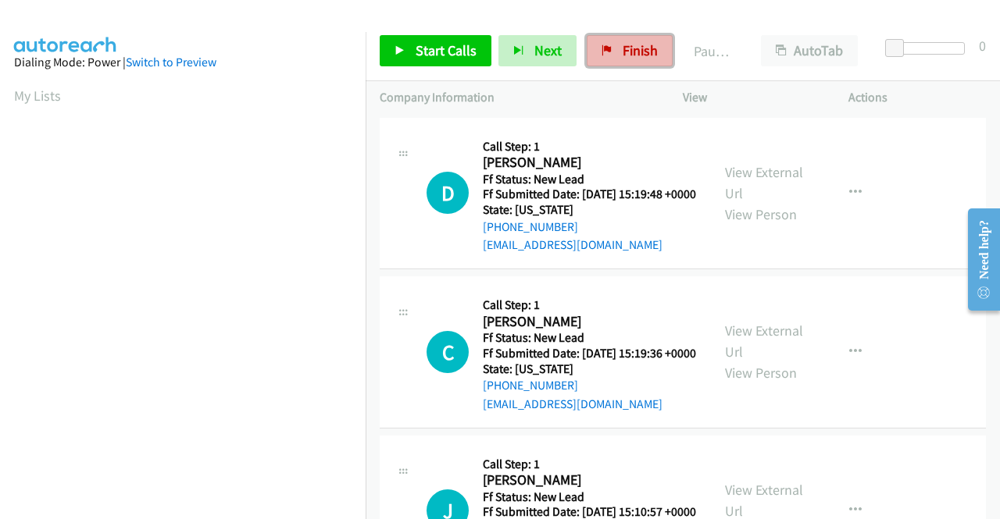
click at [604, 61] on link "Finish" at bounding box center [630, 50] width 86 height 31
click at [718, 130] on div "D Callback Scheduled Call Step: 1 [PERSON_NAME] America/Los_Angeles Ff Status: …" at bounding box center [683, 194] width 606 height 152
click at [623, 52] on span "Finish" at bounding box center [640, 50] width 35 height 18
click at [453, 59] on link "Start Calls" at bounding box center [436, 50] width 112 height 31
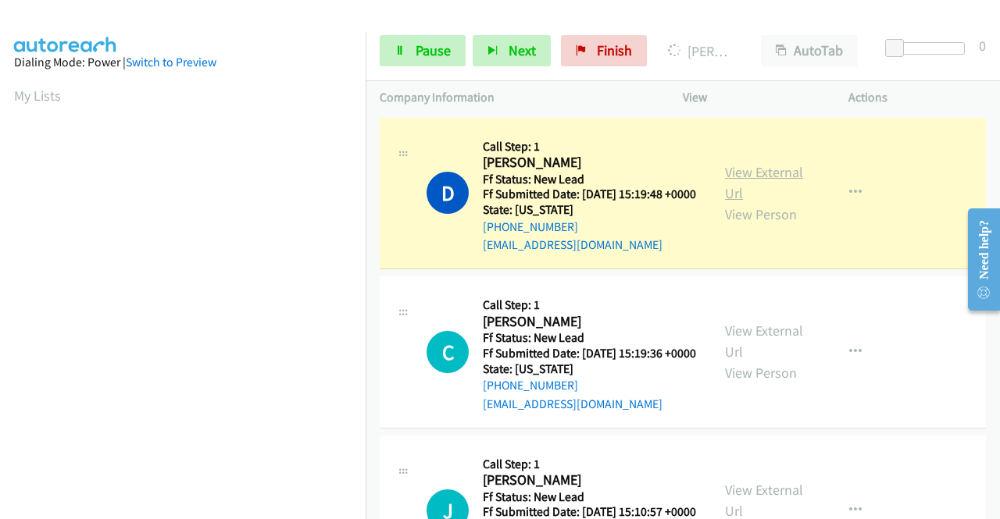
click at [769, 183] on link "View External Url" at bounding box center [764, 182] width 78 height 39
click at [0, 260] on aside "Dialing Mode: Power | Switch to Preview My Lists" at bounding box center [183, 119] width 366 height 865
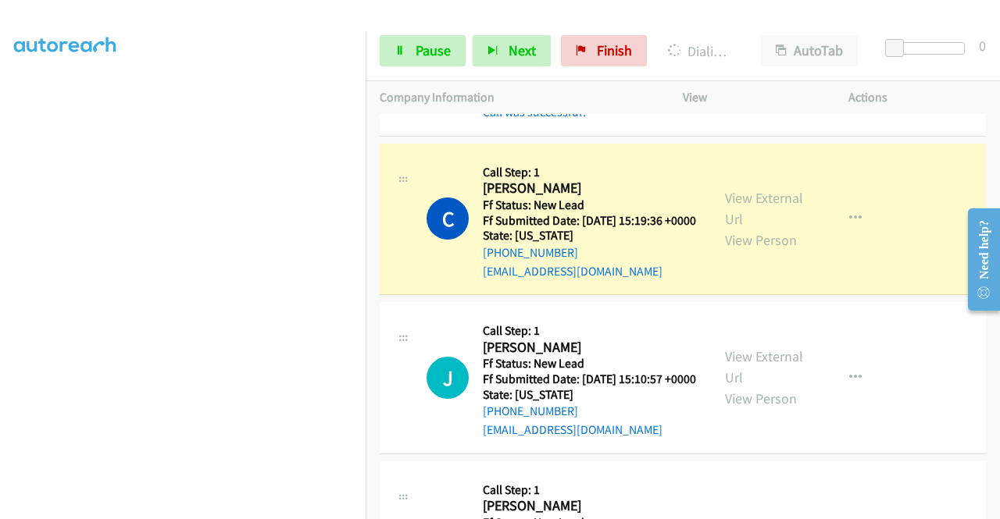
scroll to position [219, 0]
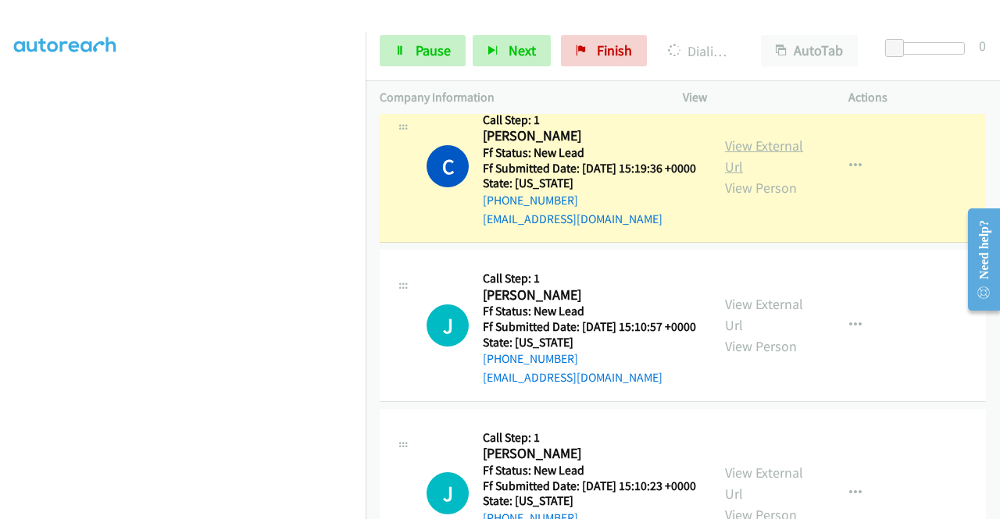
click at [744, 168] on link "View External Url" at bounding box center [764, 156] width 78 height 39
click at [416, 50] on span "Pause" at bounding box center [433, 50] width 35 height 18
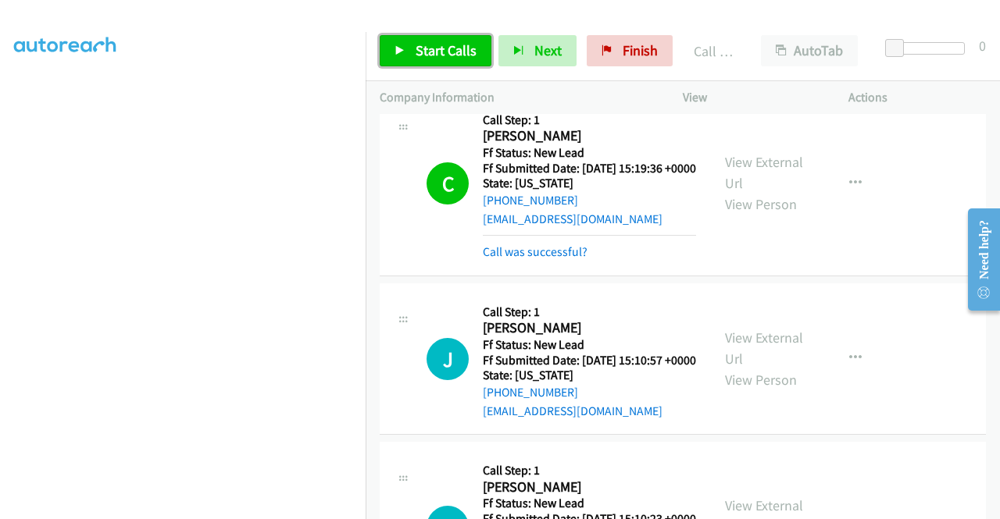
click at [421, 53] on span "Start Calls" at bounding box center [446, 50] width 61 height 18
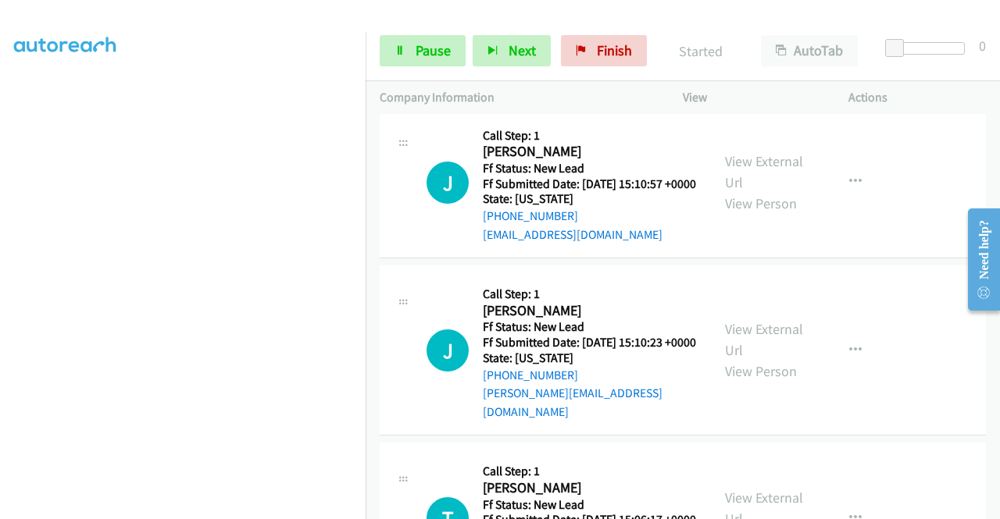
scroll to position [406, 0]
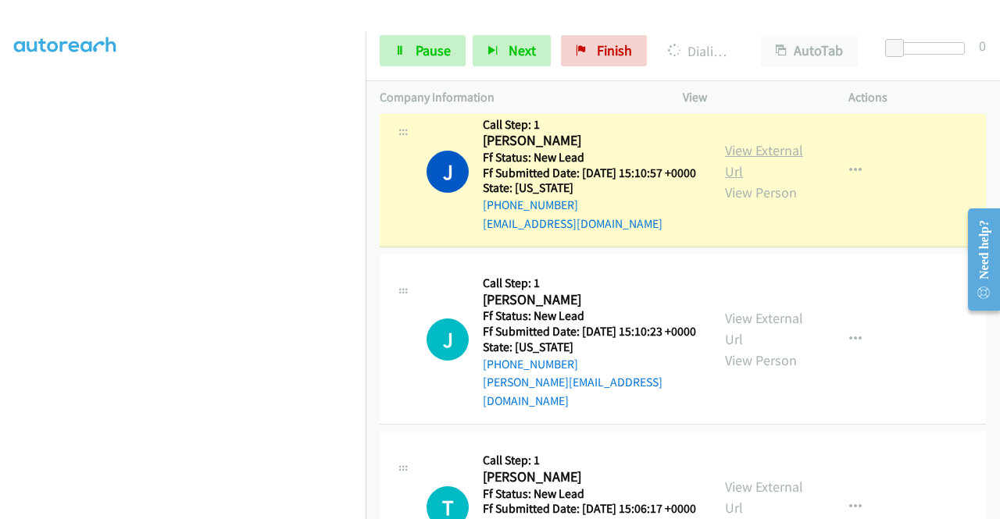
click at [739, 180] on link "View External Url" at bounding box center [764, 160] width 78 height 39
click at [0, 344] on aside "Dialing Mode: Power | Switch to Preview My Lists" at bounding box center [183, 119] width 366 height 865
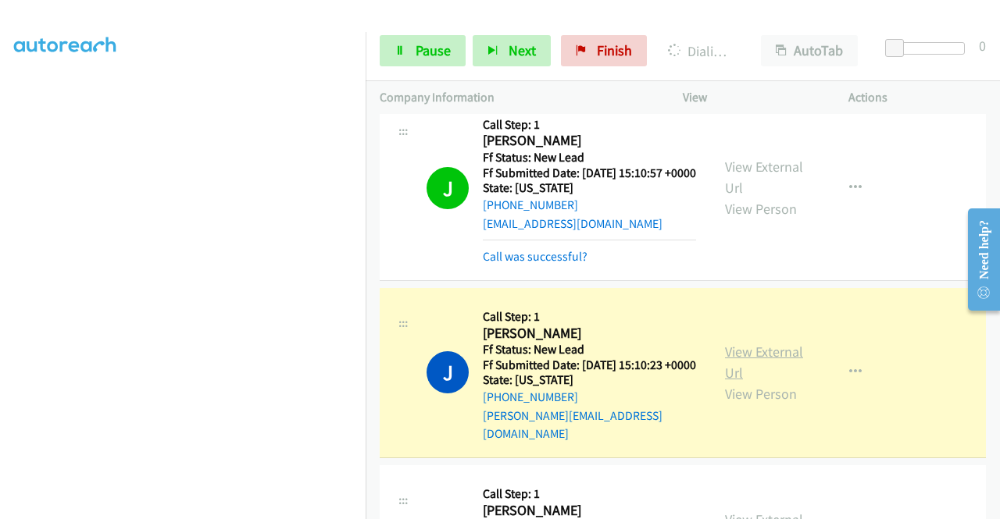
click at [778, 382] on link "View External Url" at bounding box center [764, 362] width 78 height 39
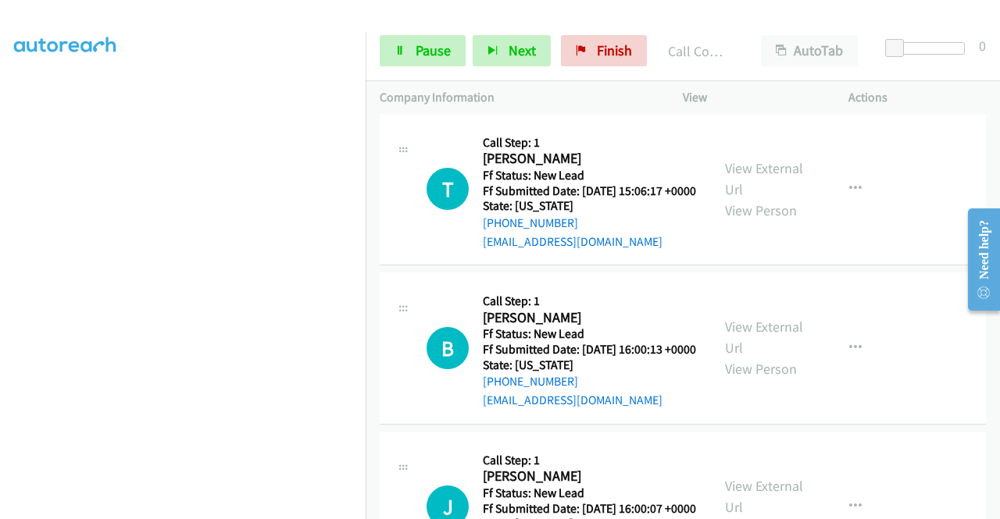
scroll to position [864, 0]
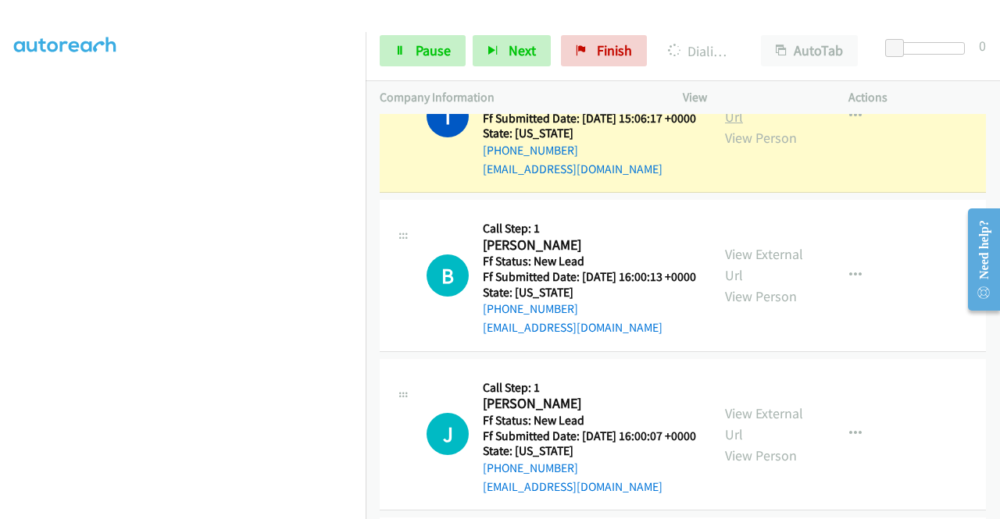
click at [755, 126] on link "View External Url" at bounding box center [764, 106] width 78 height 39
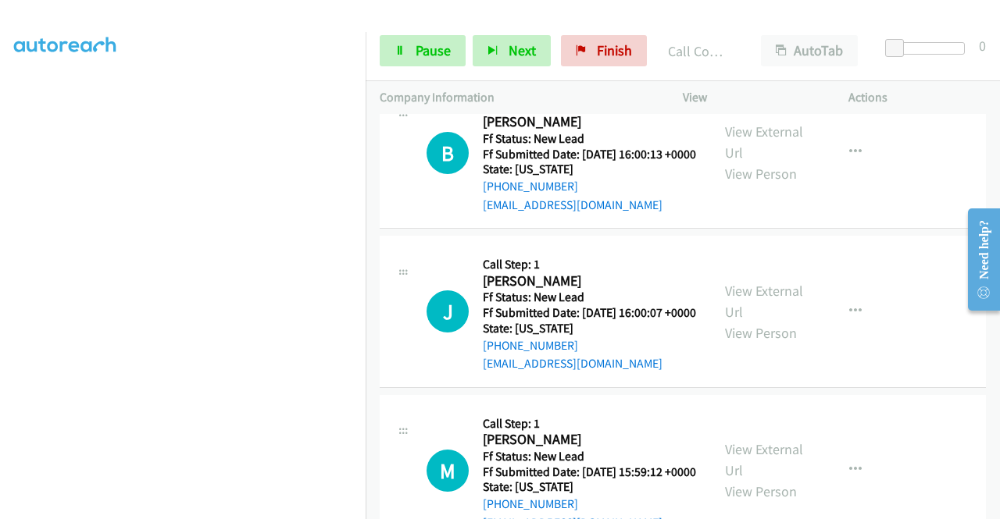
scroll to position [1051, 0]
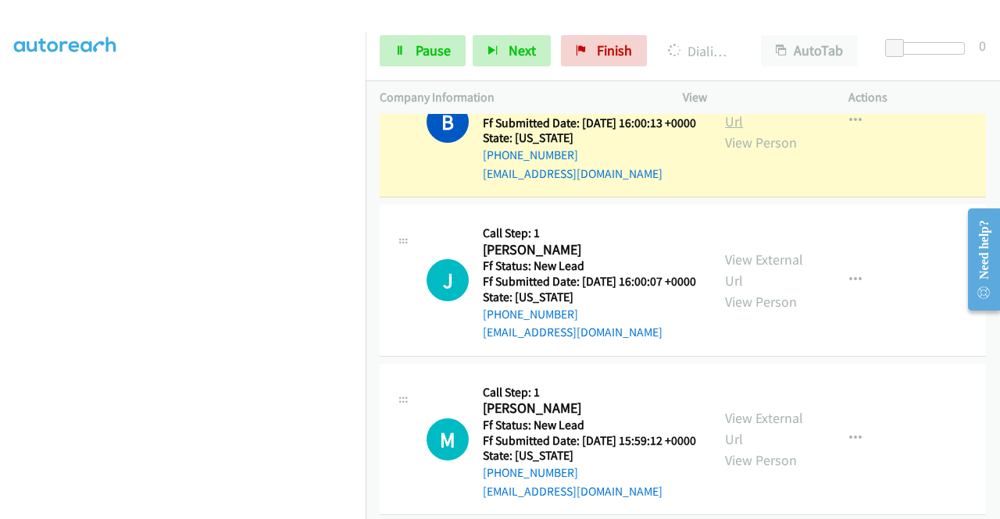
click at [756, 130] on link "View External Url" at bounding box center [764, 110] width 78 height 39
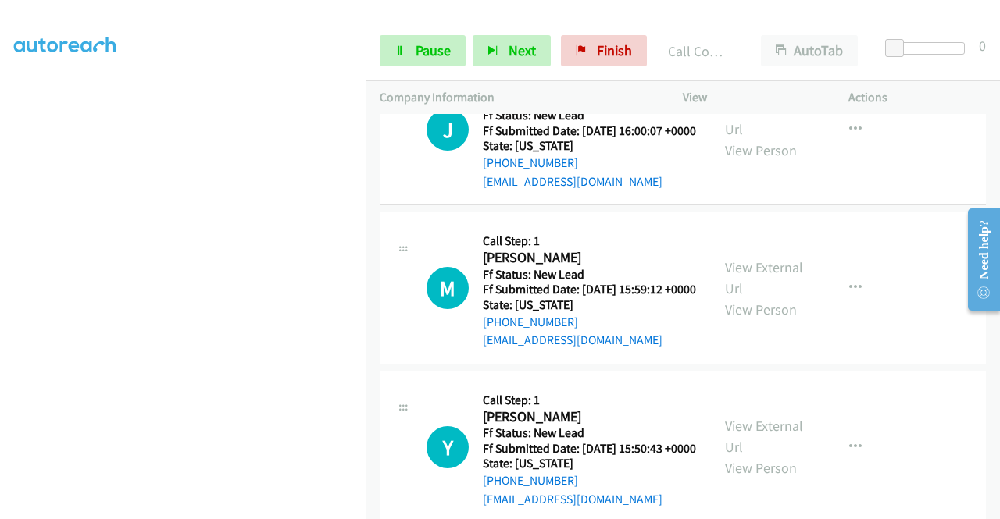
scroll to position [1239, 0]
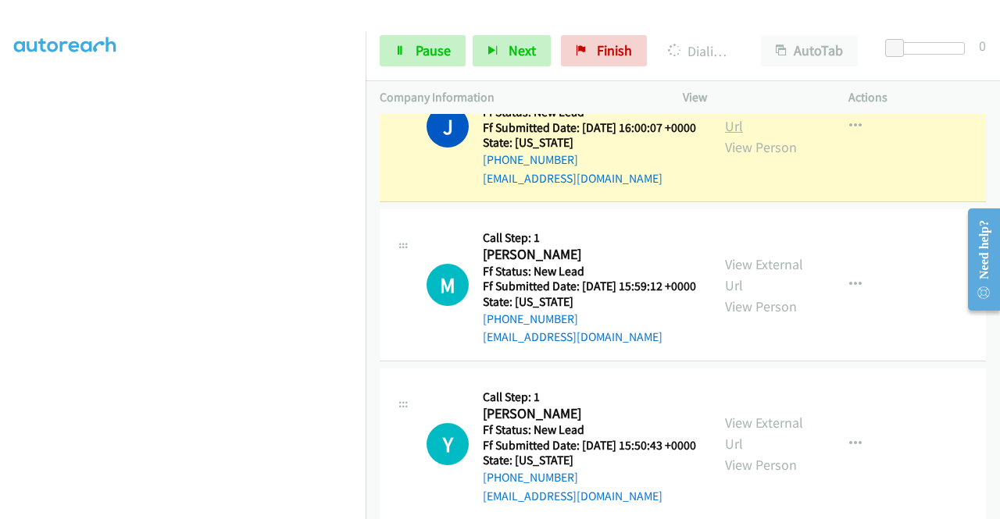
click at [765, 135] on link "View External Url" at bounding box center [764, 115] width 78 height 39
click at [411, 51] on link "Pause" at bounding box center [423, 50] width 86 height 31
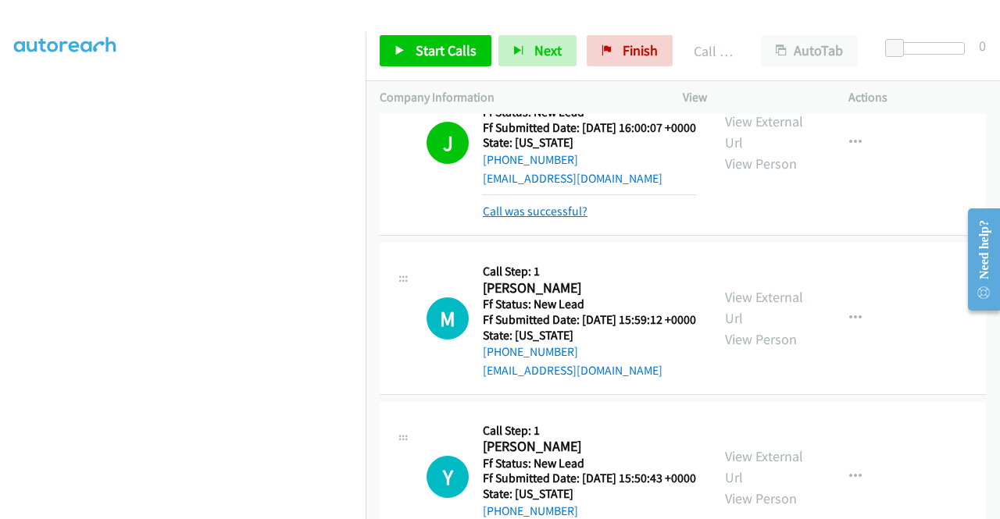
click at [558, 219] on link "Call was successful?" at bounding box center [535, 211] width 105 height 15
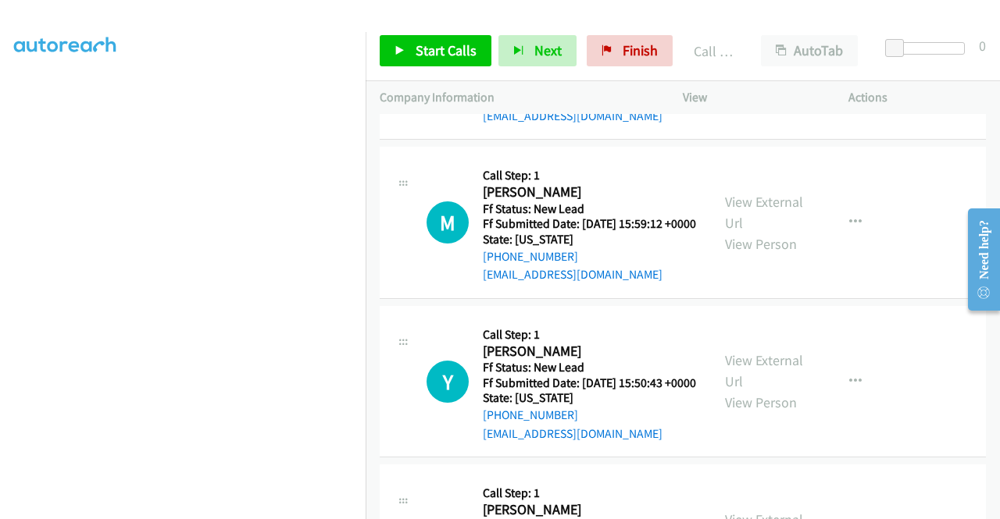
scroll to position [1333, 0]
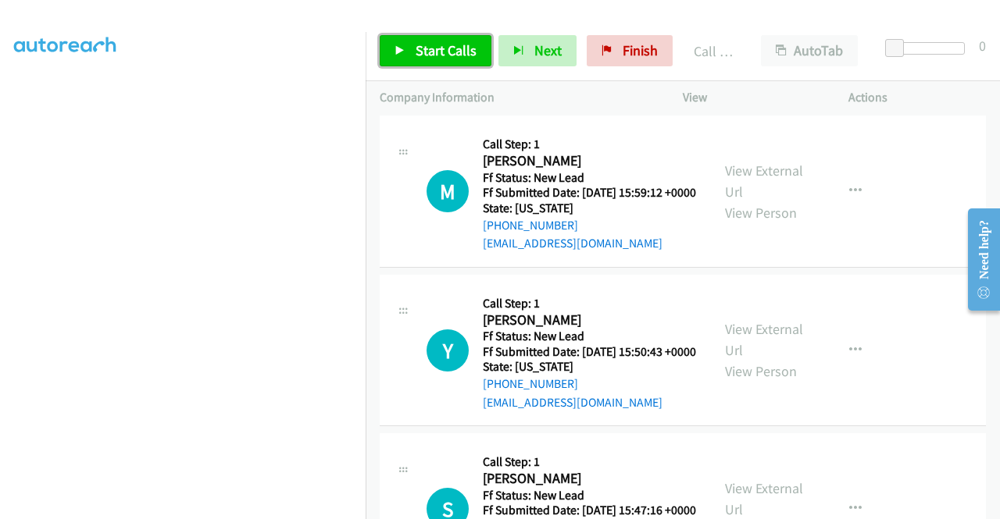
click at [451, 50] on span "Start Calls" at bounding box center [446, 50] width 61 height 18
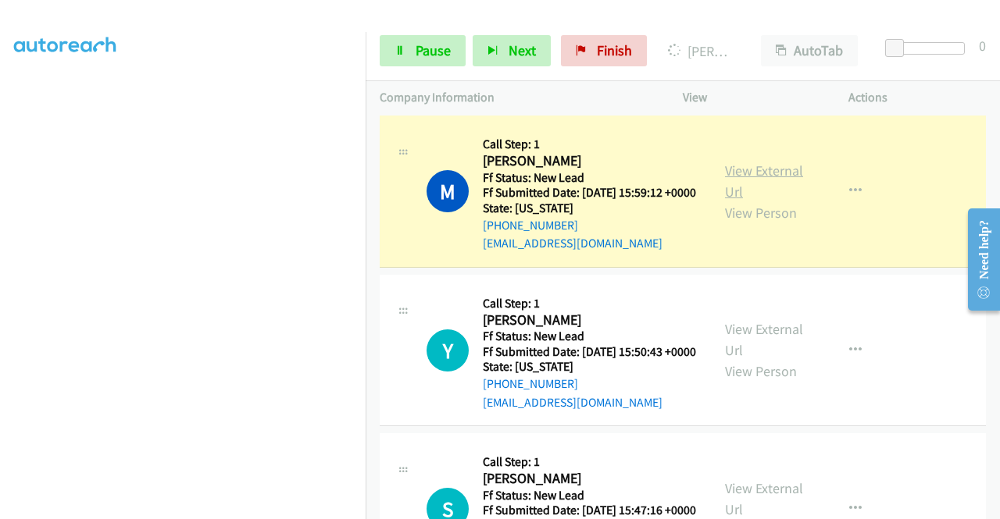
click at [759, 201] on link "View External Url" at bounding box center [764, 181] width 78 height 39
drag, startPoint x: 0, startPoint y: 288, endPoint x: 44, endPoint y: 310, distance: 48.9
click at [0, 288] on aside "Dialing Mode: Power | Switch to Preview My Lists" at bounding box center [183, 119] width 366 height 865
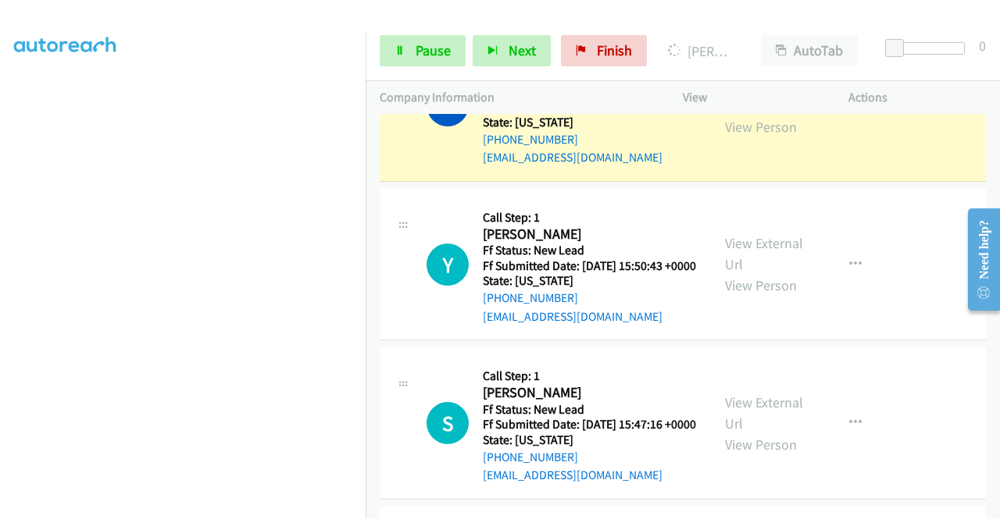
scroll to position [1426, 0]
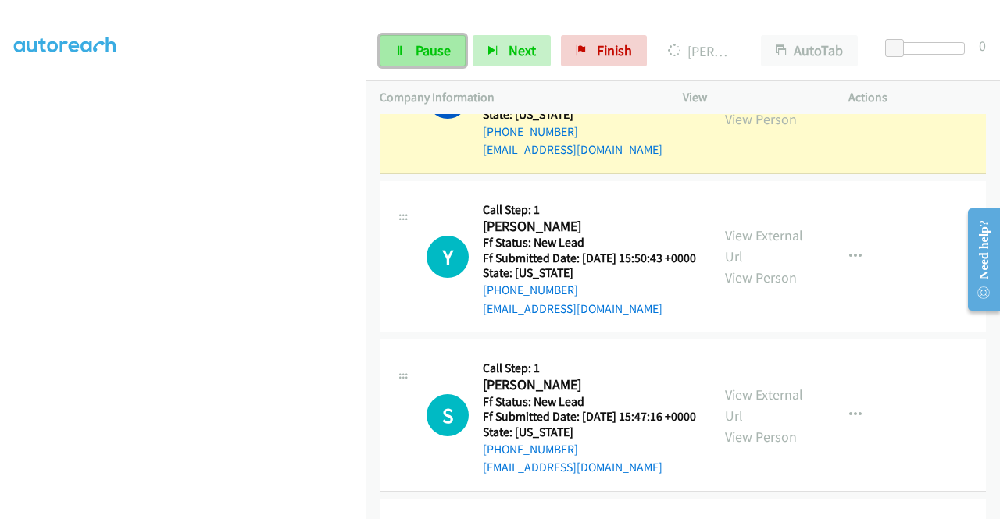
click at [439, 52] on span "Pause" at bounding box center [433, 50] width 35 height 18
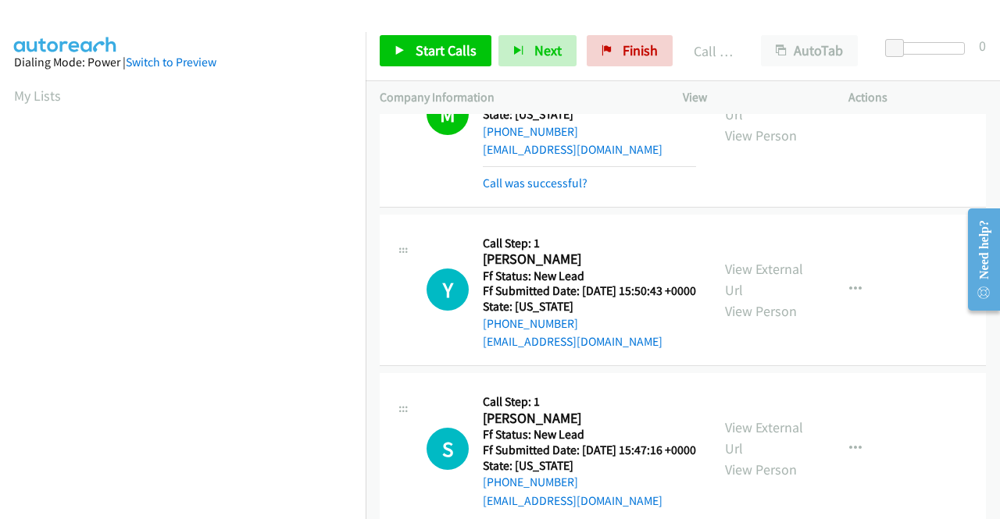
scroll to position [356, 0]
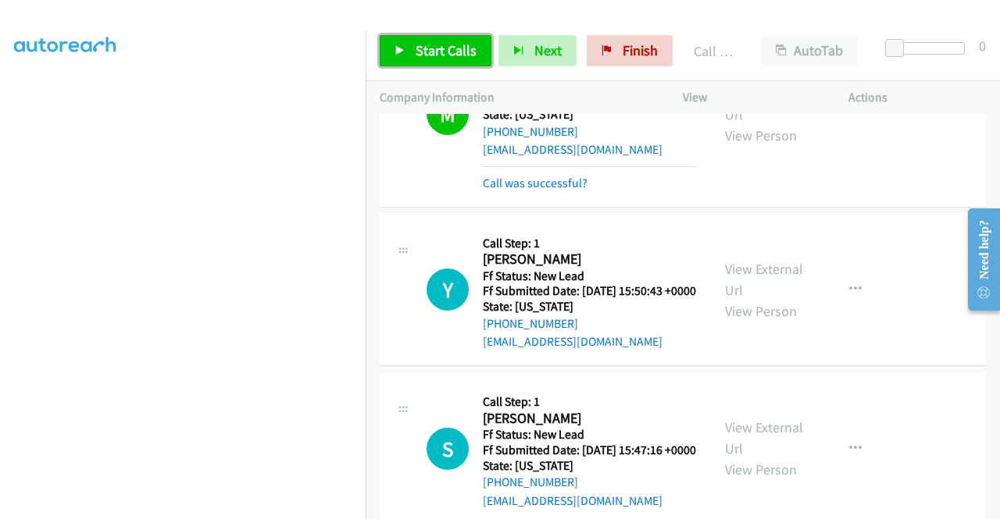
click at [462, 65] on link "Start Calls" at bounding box center [436, 50] width 112 height 31
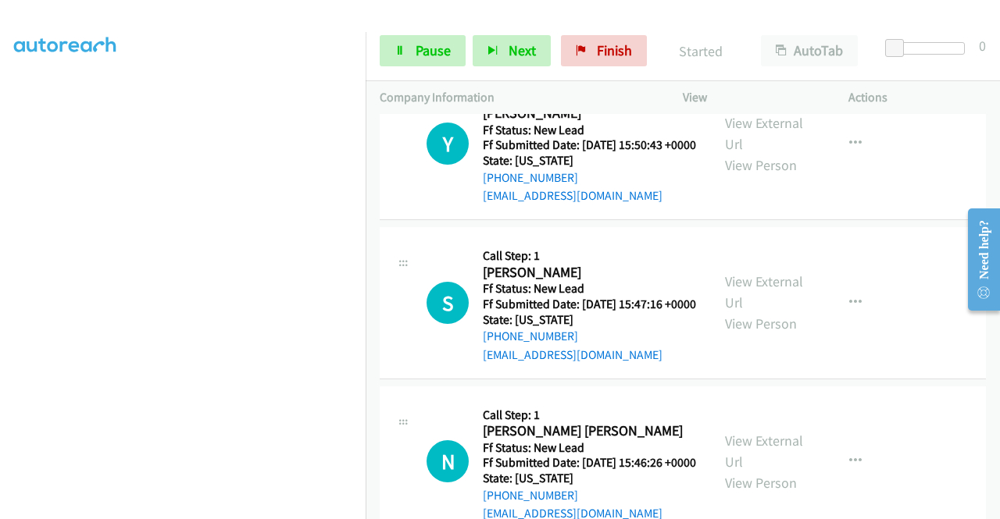
scroll to position [1604, 0]
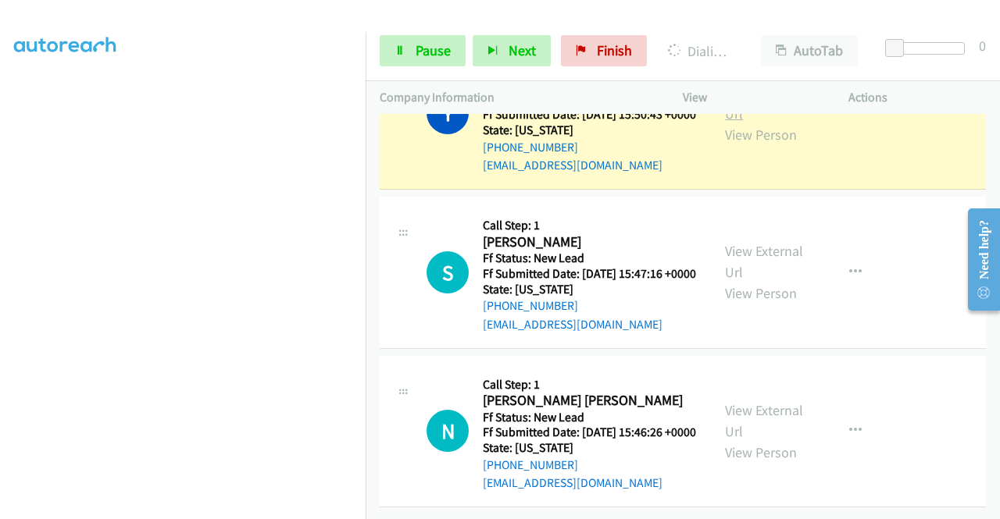
click at [754, 123] on link "View External Url" at bounding box center [764, 103] width 78 height 39
click at [0, 372] on aside "Dialing Mode: Power | Switch to Preview My Lists" at bounding box center [183, 119] width 366 height 865
click at [428, 49] on span "Pause" at bounding box center [433, 50] width 35 height 18
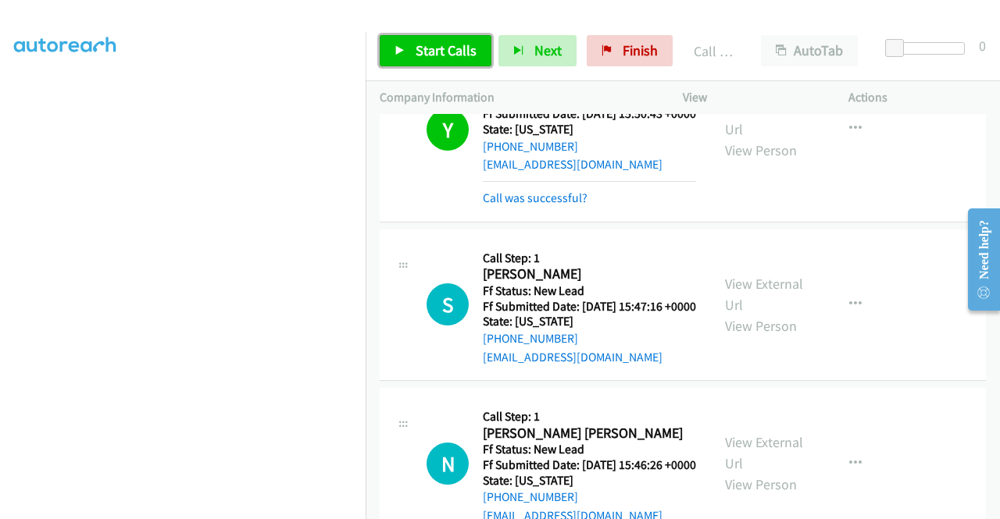
click at [434, 55] on span "Start Calls" at bounding box center [446, 50] width 61 height 18
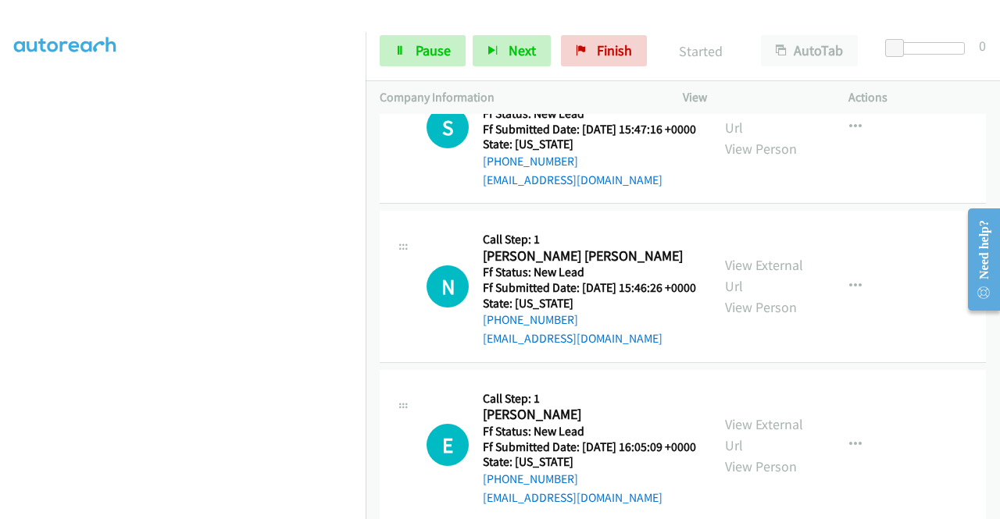
scroll to position [1812, 0]
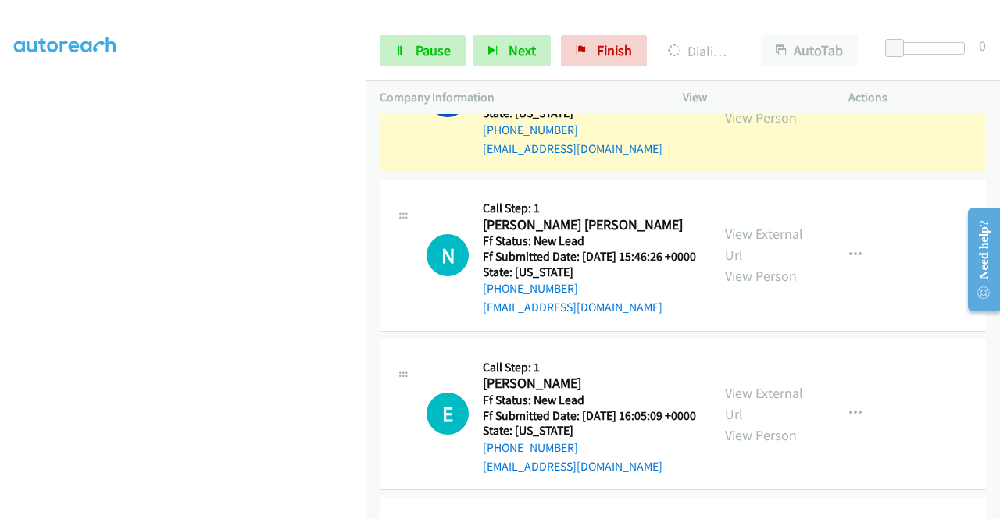
click at [751, 105] on link "View External Url" at bounding box center [764, 85] width 78 height 39
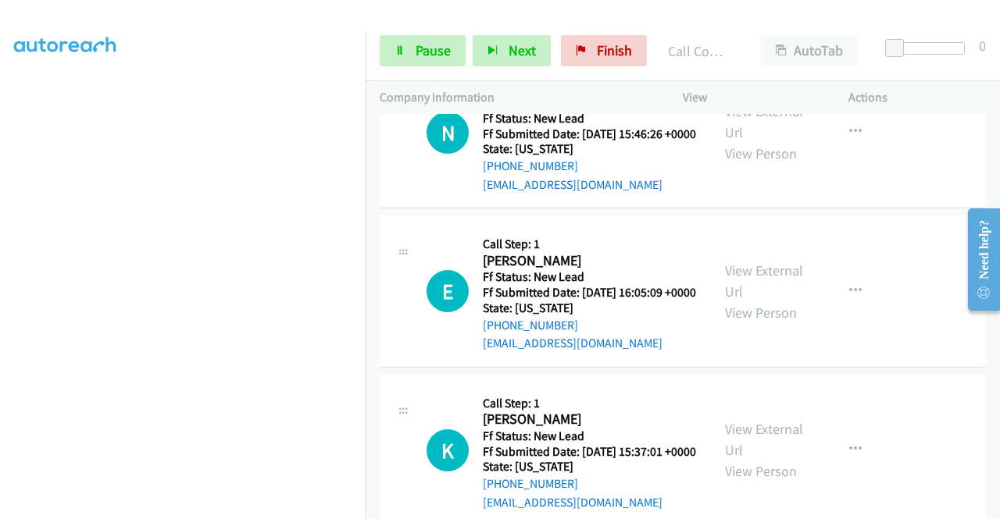
scroll to position [2031, 0]
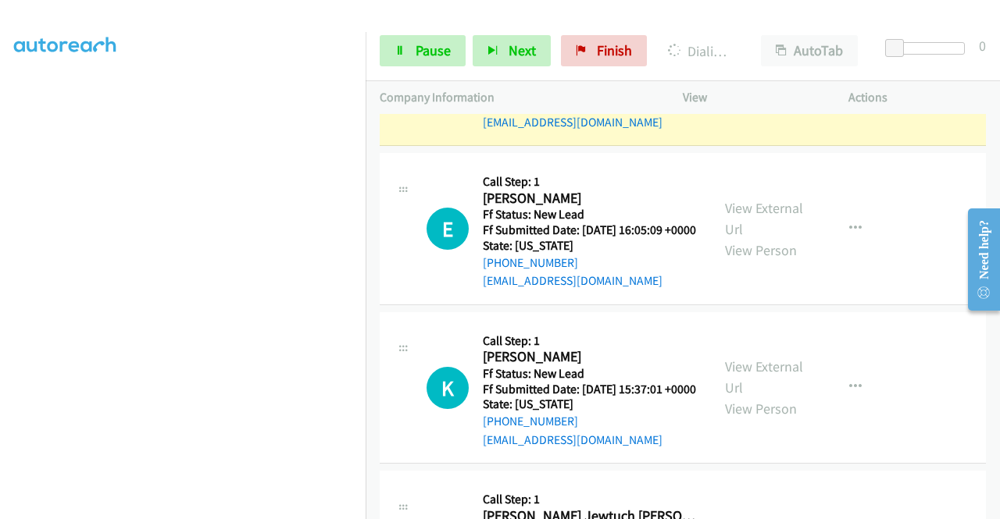
click at [725, 79] on link "View External Url" at bounding box center [764, 59] width 78 height 39
click at [416, 54] on span "Pause" at bounding box center [433, 50] width 35 height 18
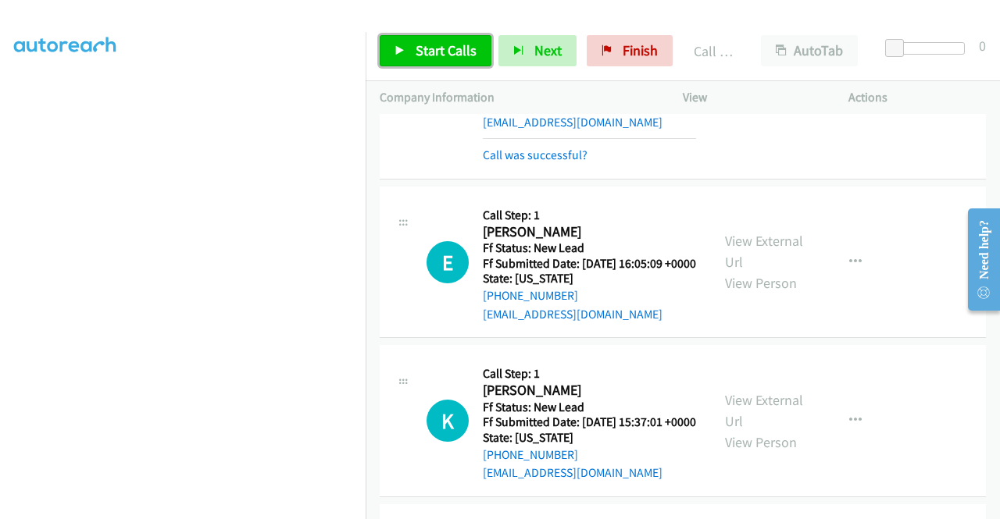
click at [430, 63] on link "Start Calls" at bounding box center [436, 50] width 112 height 31
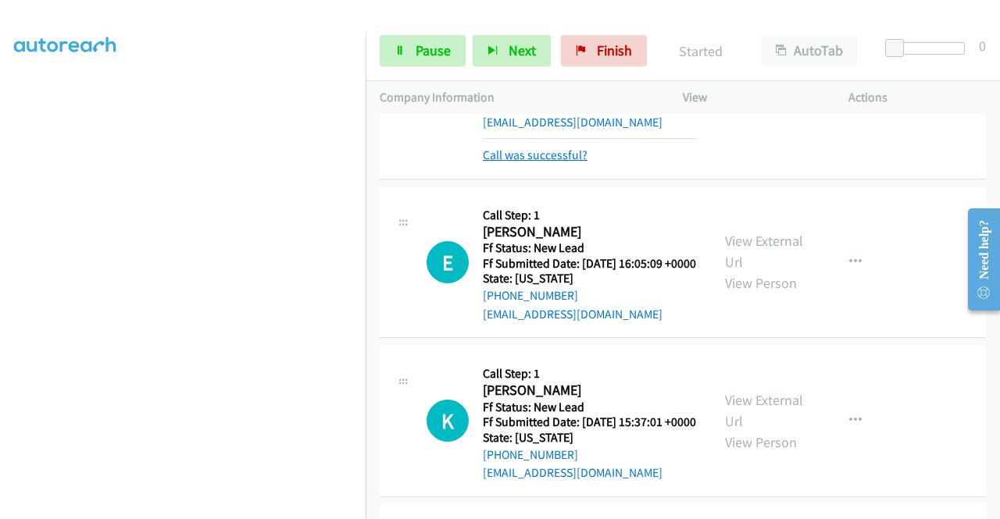
click at [541, 162] on link "Call was successful?" at bounding box center [535, 155] width 105 height 15
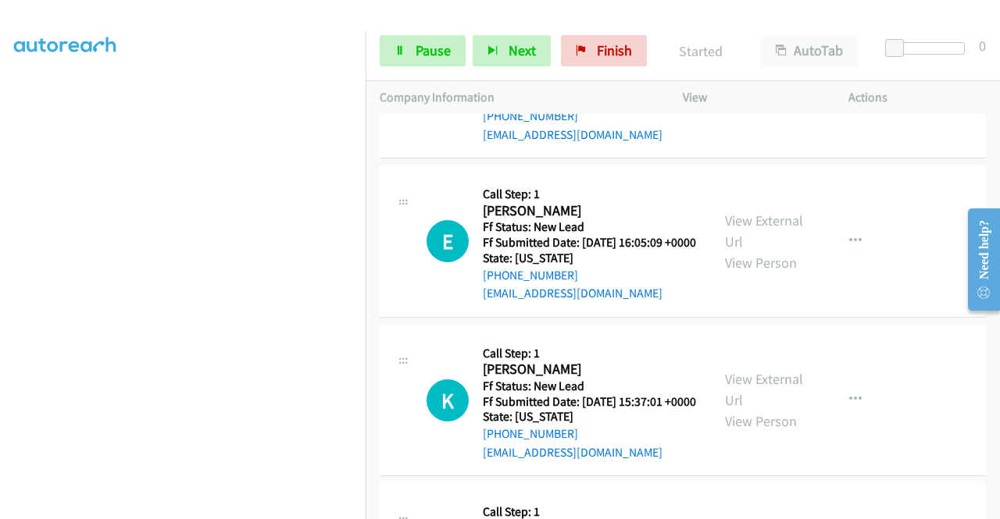
click at [859, 98] on button "button" at bounding box center [855, 81] width 42 height 31
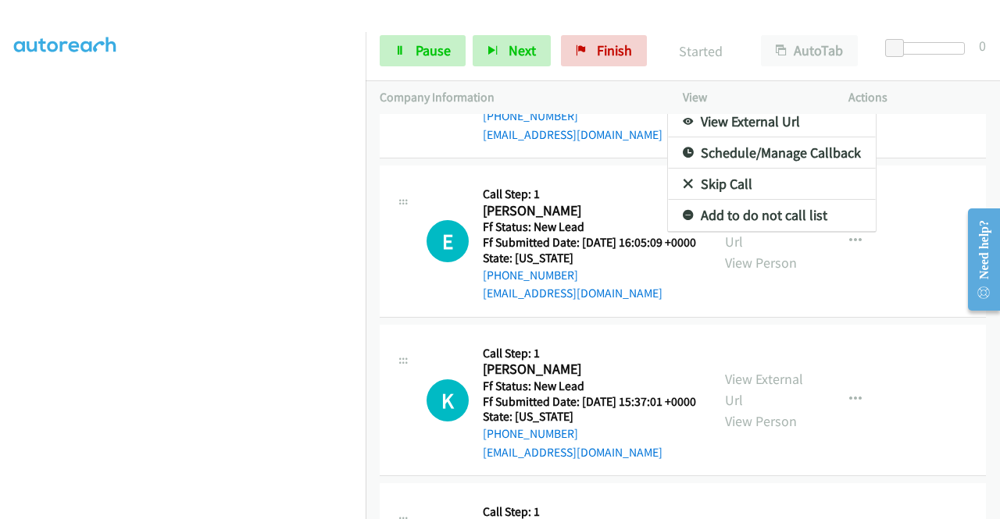
click at [731, 231] on link "Add to do not call list" at bounding box center [772, 215] width 208 height 31
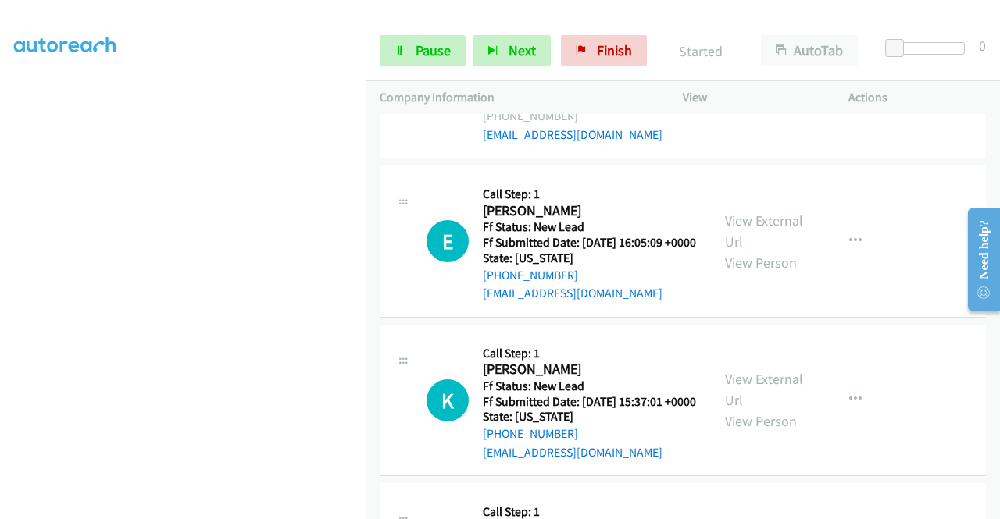
click at [999, 508] on div "+1 415-964-1034 Call failed - Please reload the list and try again The Callbar …" at bounding box center [683, 316] width 634 height 405
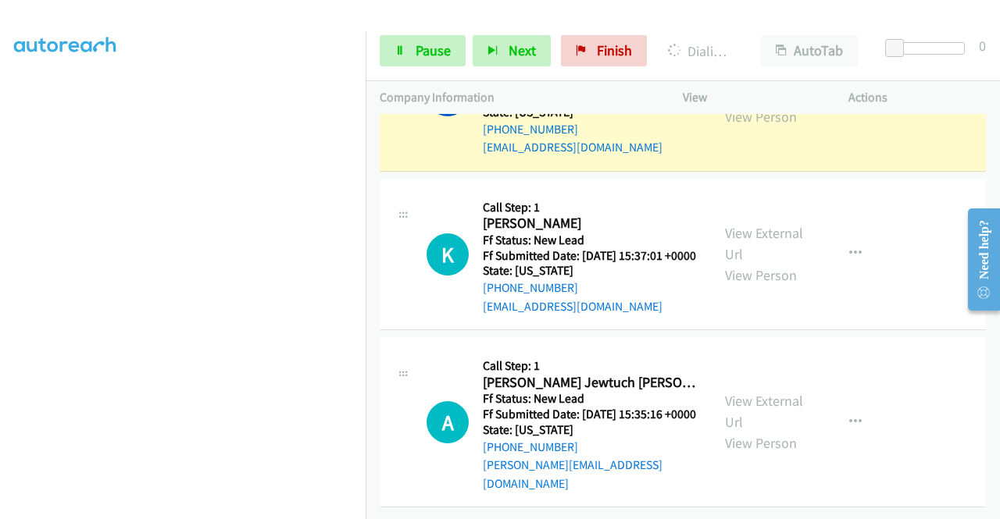
scroll to position [2226, 0]
click at [756, 127] on div "View External Url View Person" at bounding box center [765, 95] width 81 height 63
click at [751, 105] on link "View External Url" at bounding box center [764, 85] width 78 height 39
click at [0, 246] on aside "Dialing Mode: Power | Switch to Preview My Lists" at bounding box center [183, 119] width 366 height 865
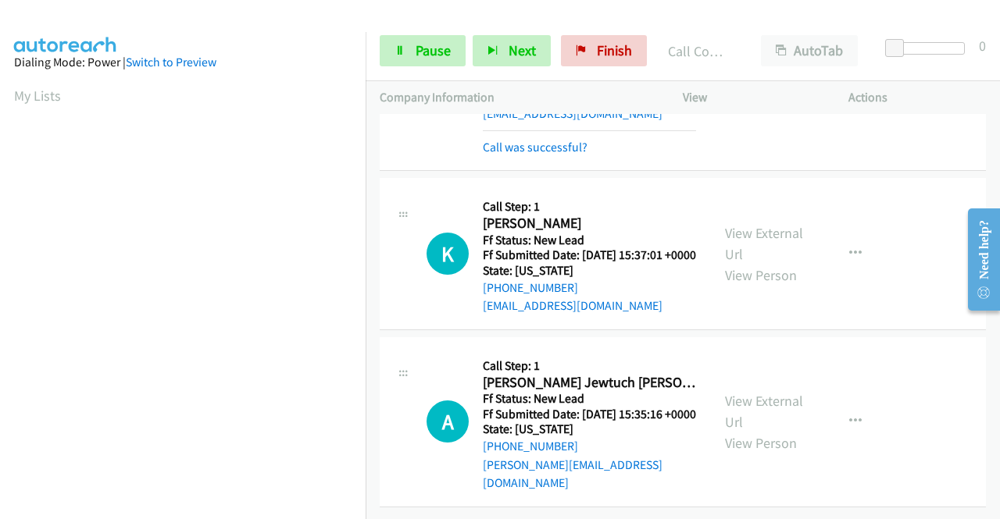
scroll to position [2381, 0]
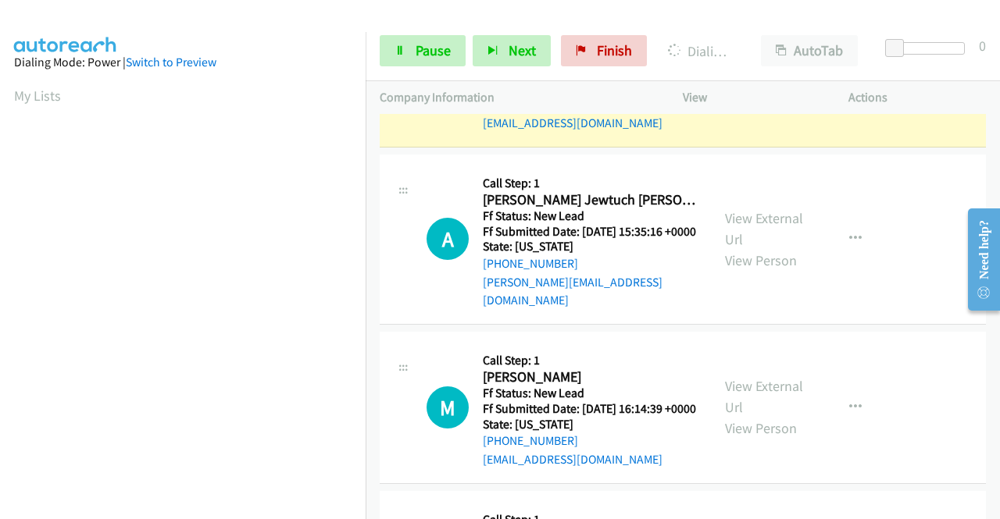
click at [752, 80] on link "View External Url" at bounding box center [764, 60] width 78 height 39
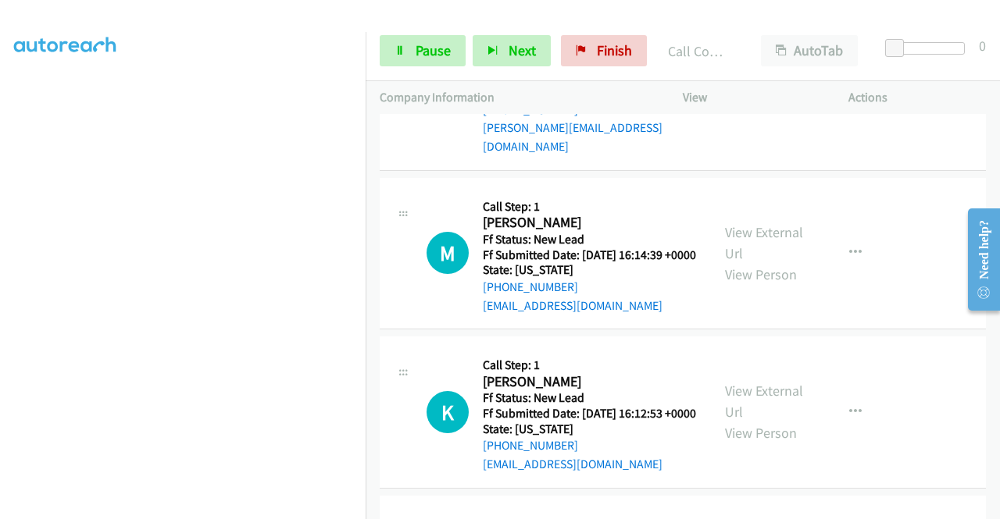
scroll to position [2599, 0]
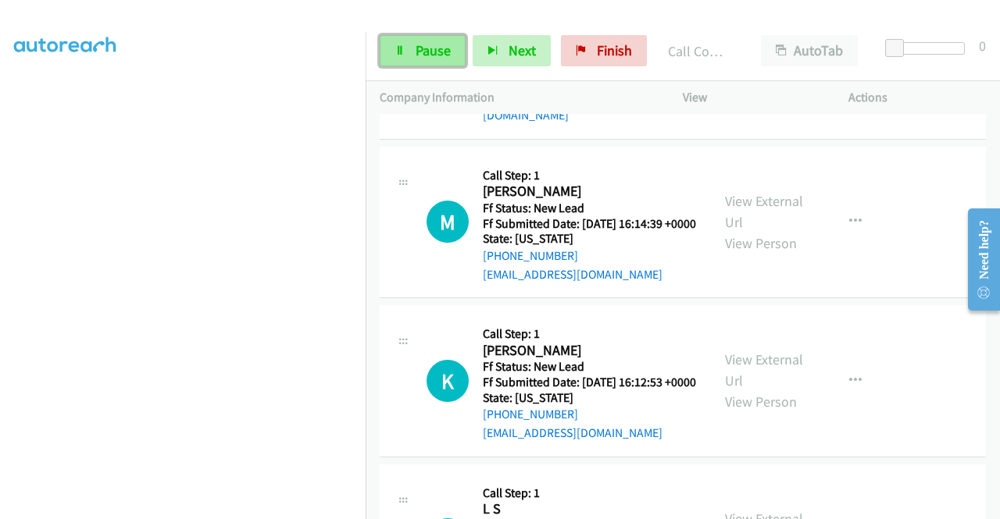
click at [433, 52] on span "Pause" at bounding box center [433, 50] width 35 height 18
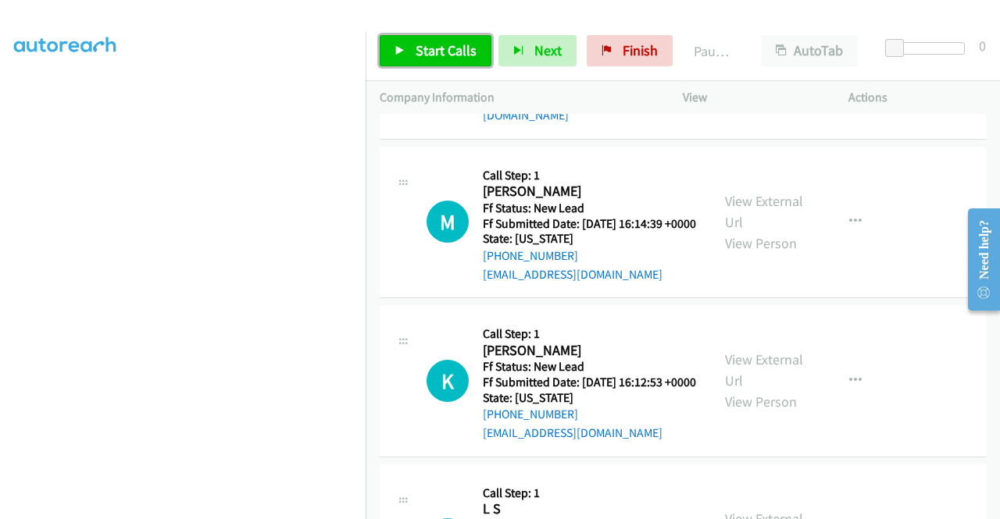
click at [433, 52] on span "Start Calls" at bounding box center [446, 50] width 61 height 18
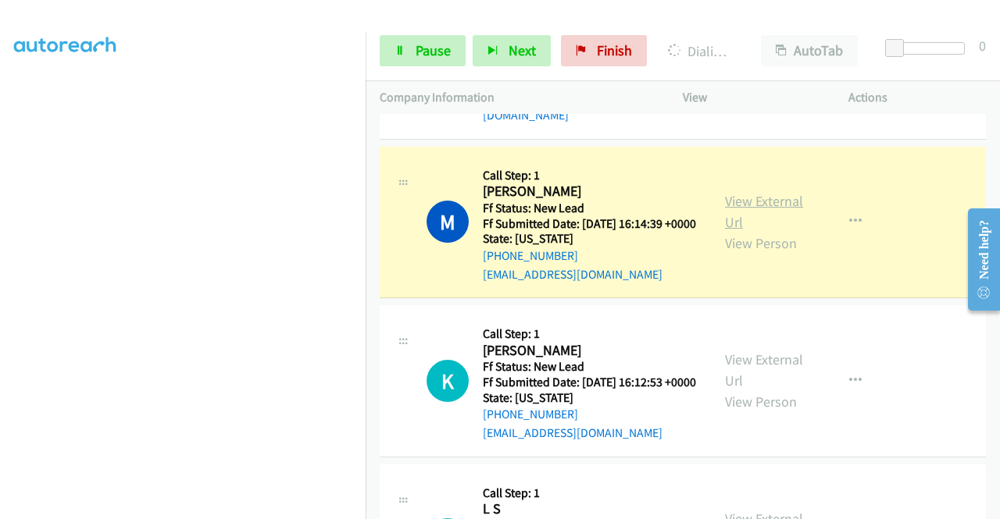
click at [735, 231] on link "View External Url" at bounding box center [764, 211] width 78 height 39
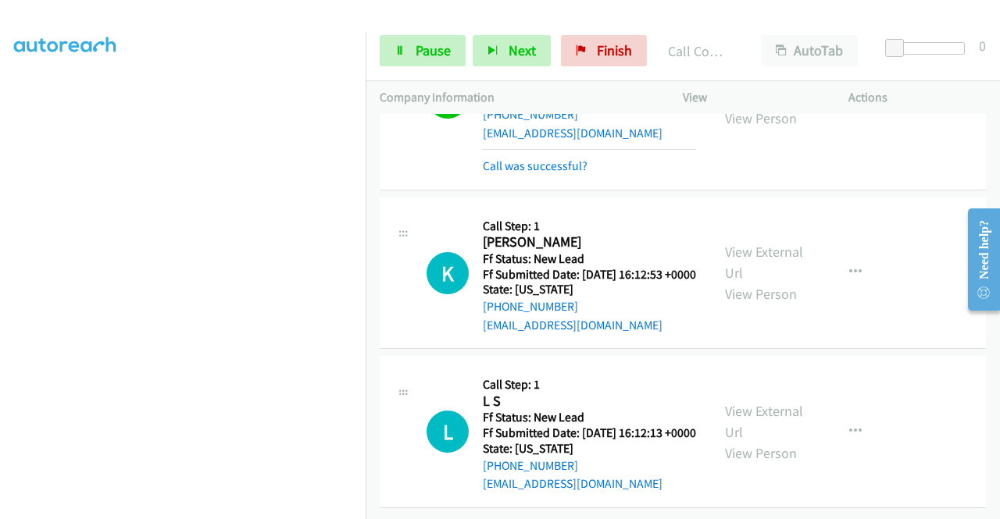
scroll to position [2923, 0]
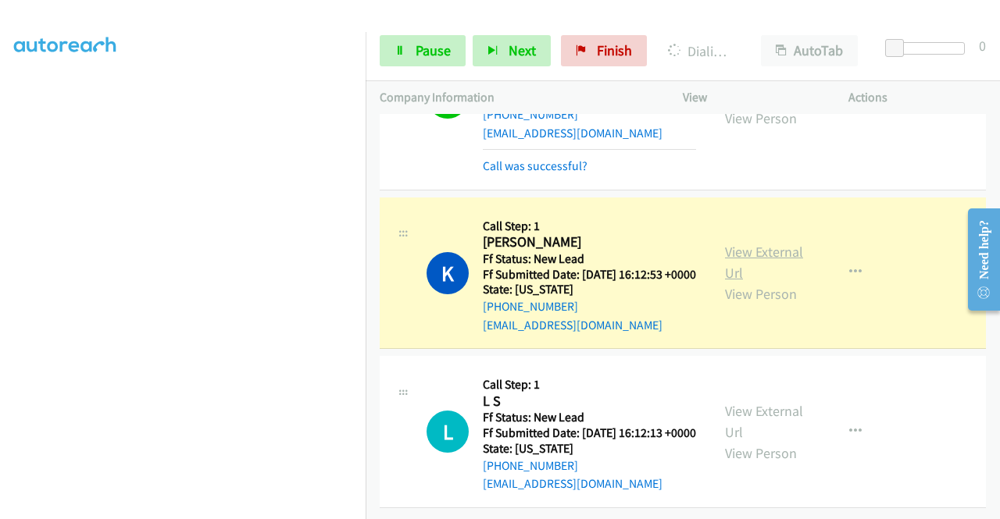
click at [762, 266] on link "View External Url" at bounding box center [764, 262] width 78 height 39
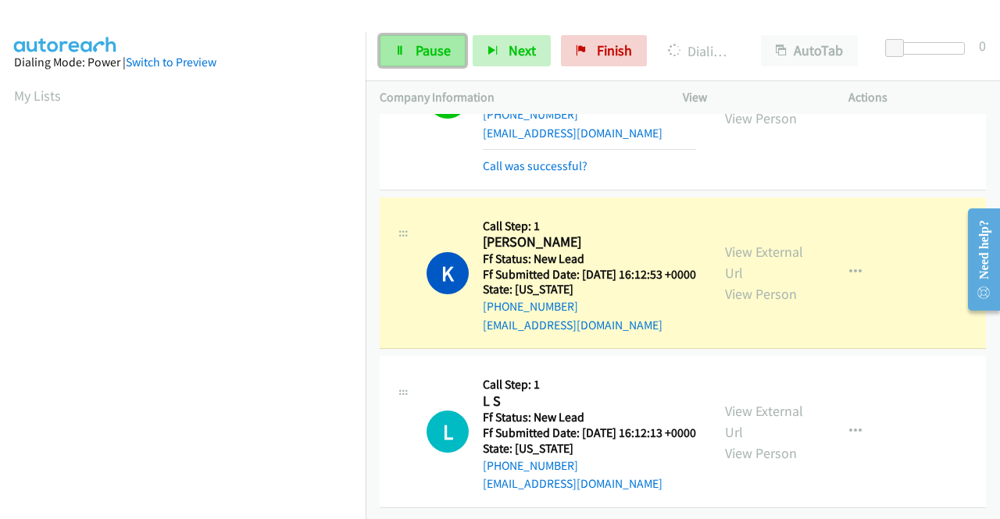
click at [447, 46] on span "Pause" at bounding box center [433, 50] width 35 height 18
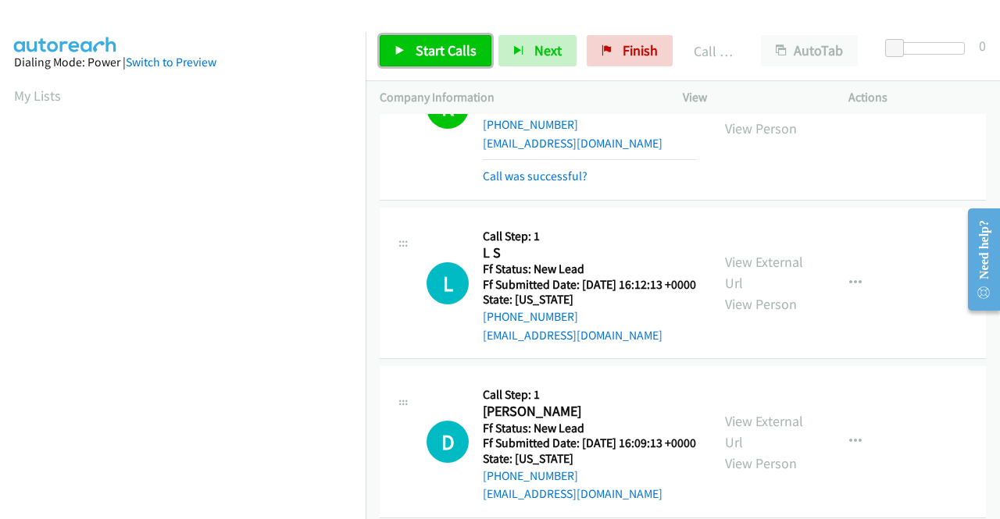
click at [467, 66] on link "Start Calls" at bounding box center [436, 50] width 112 height 31
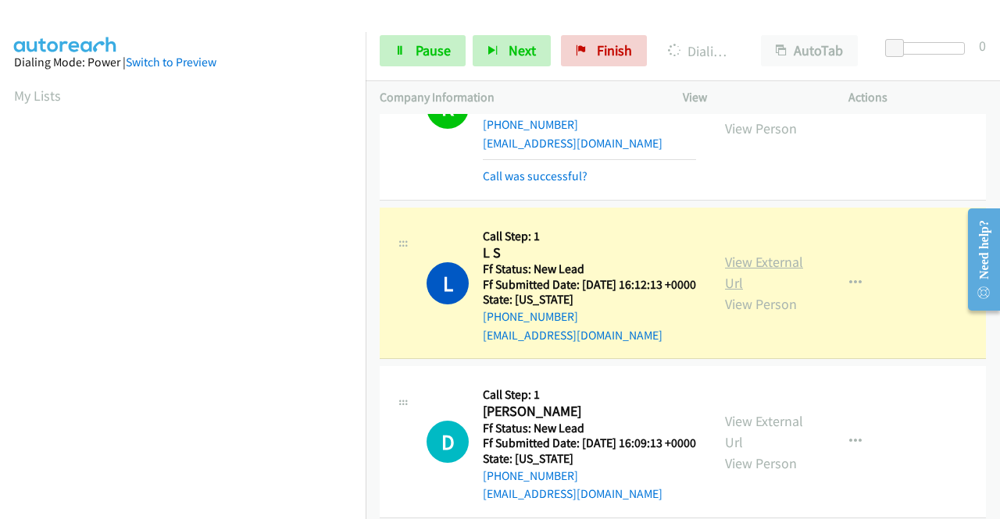
click at [761, 292] on link "View External Url" at bounding box center [764, 272] width 78 height 39
click at [0, 271] on aside "Dialing Mode: Power | Switch to Preview My Lists" at bounding box center [183, 464] width 366 height 865
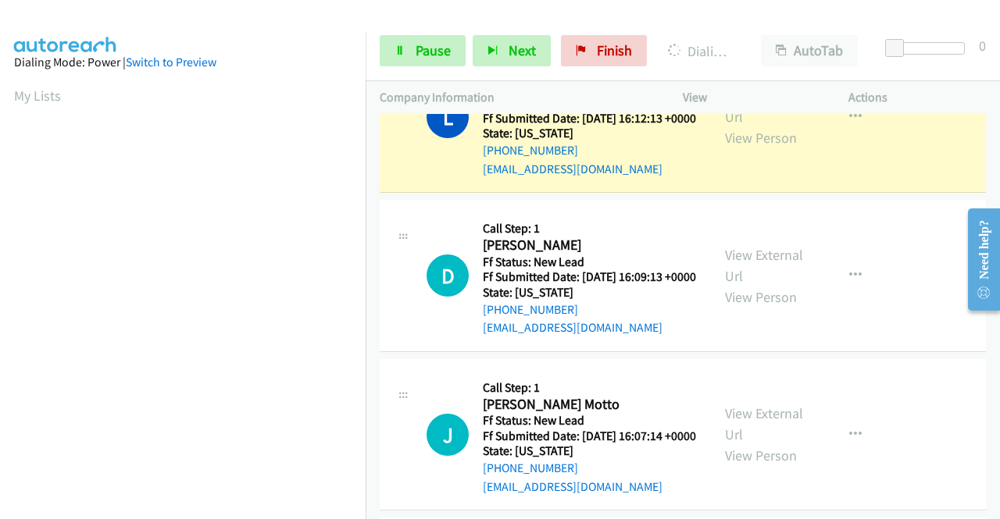
scroll to position [3224, 0]
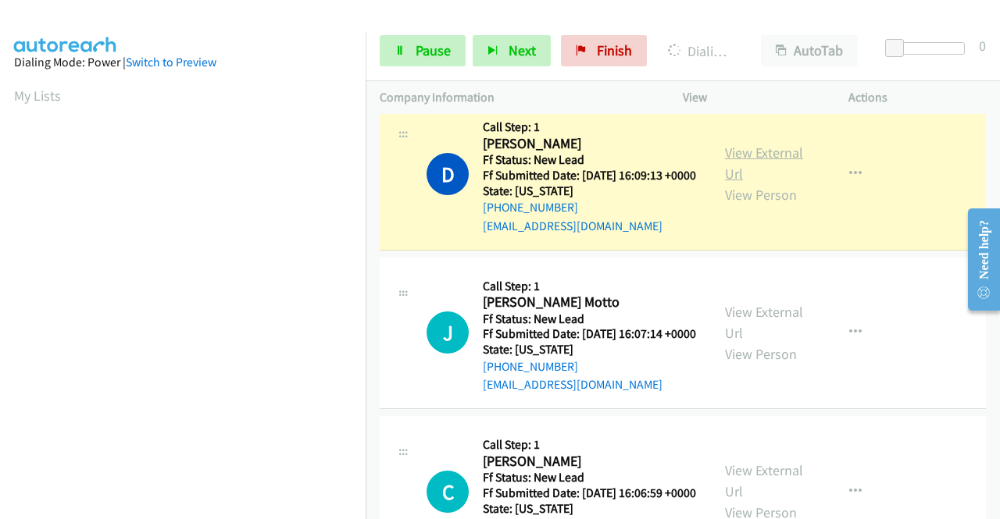
click at [780, 183] on link "View External Url" at bounding box center [764, 163] width 78 height 39
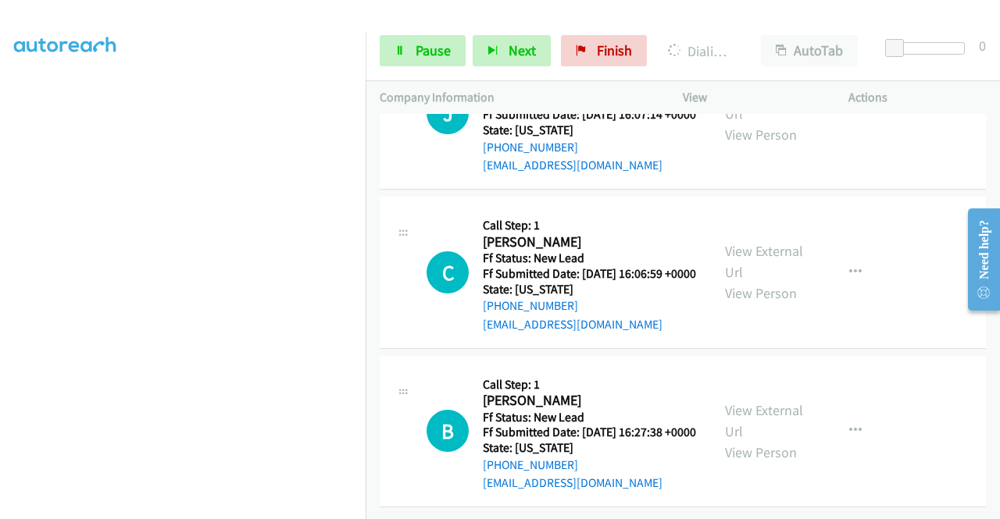
scroll to position [0, 0]
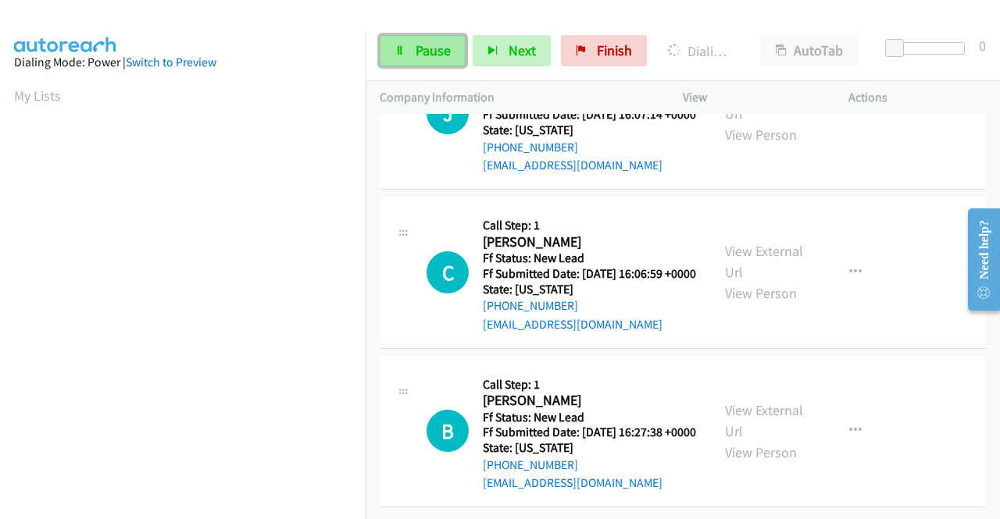
click at [399, 56] on link "Pause" at bounding box center [423, 50] width 86 height 31
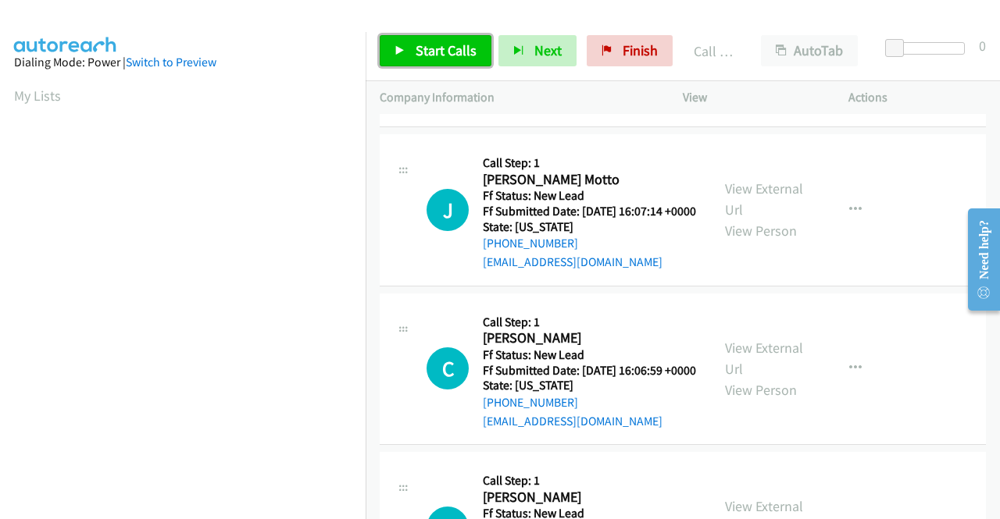
click at [461, 59] on link "Start Calls" at bounding box center [436, 50] width 112 height 31
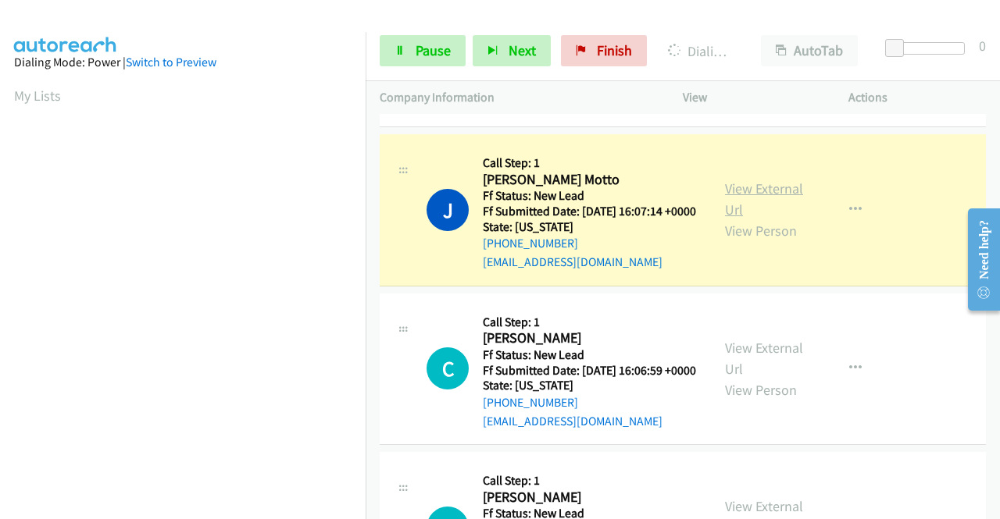
click at [725, 219] on link "View External Url" at bounding box center [764, 199] width 78 height 39
click at [0, 171] on aside "Dialing Mode: Power | Switch to Preview My Lists" at bounding box center [183, 464] width 366 height 865
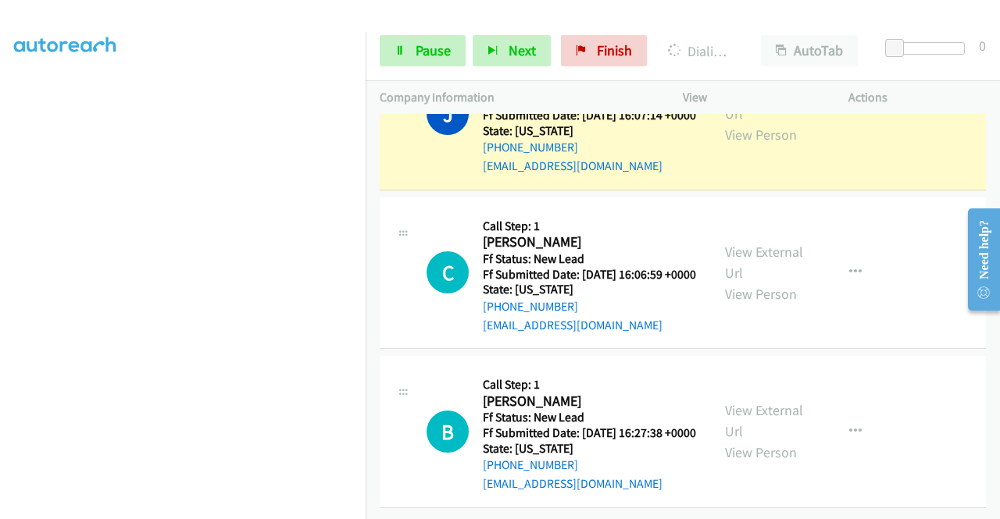
scroll to position [356, 0]
click at [420, 42] on span "Pause" at bounding box center [433, 50] width 35 height 18
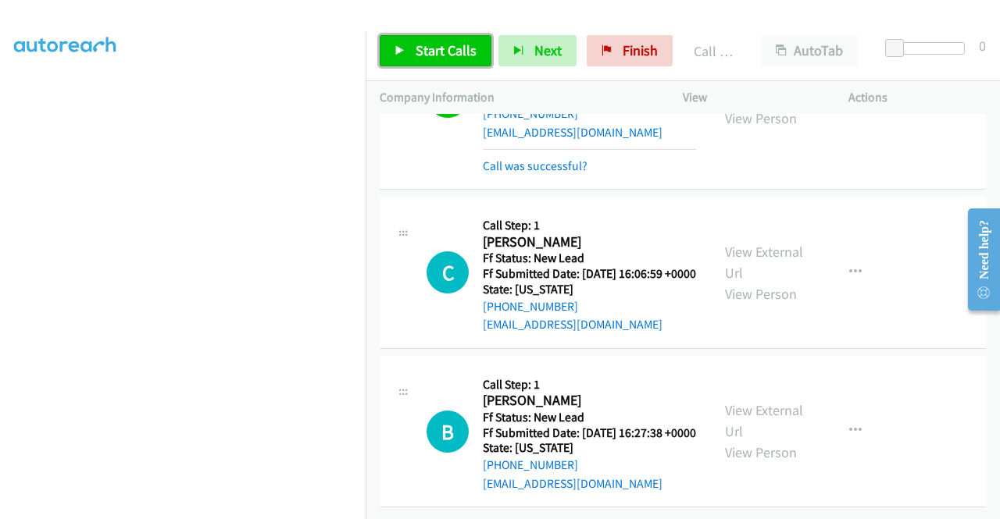
click at [441, 59] on span "Start Calls" at bounding box center [446, 50] width 61 height 18
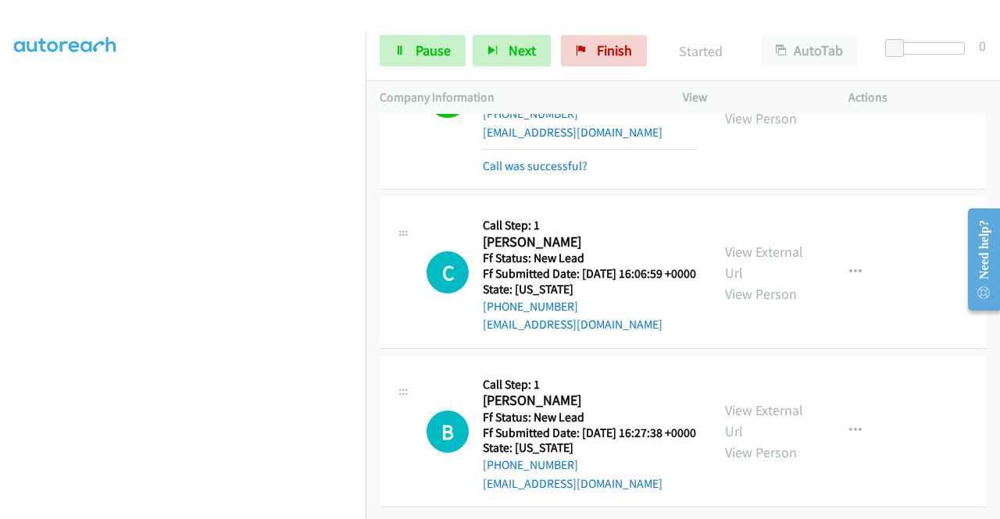
scroll to position [3798, 0]
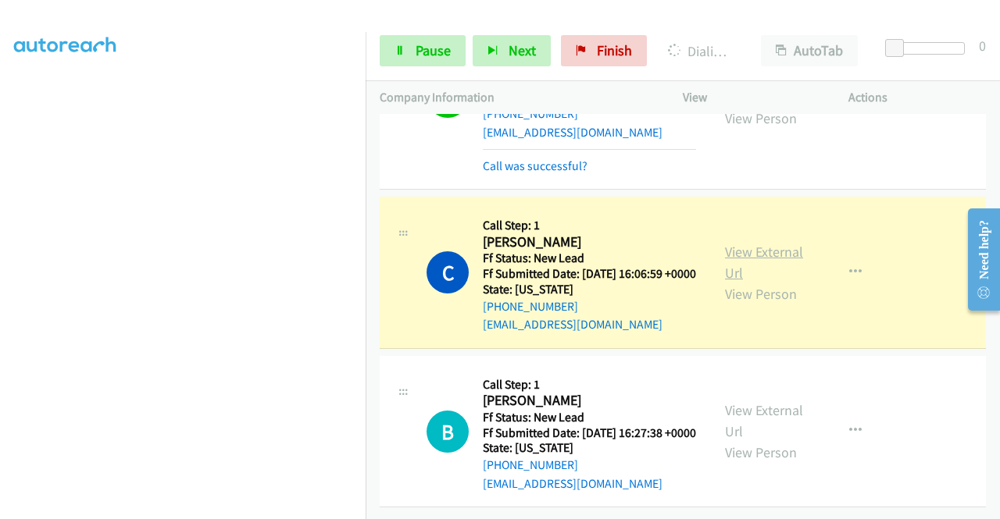
click at [737, 243] on link "View External Url" at bounding box center [764, 262] width 78 height 39
drag, startPoint x: 0, startPoint y: 227, endPoint x: 25, endPoint y: 248, distance: 33.2
click at [0, 227] on aside "Dialing Mode: Power | Switch to Preview My Lists" at bounding box center [183, 119] width 366 height 865
click at [275, 515] on aside "Dialing Mode: Power | Switch to Preview My Lists" at bounding box center [183, 119] width 366 height 865
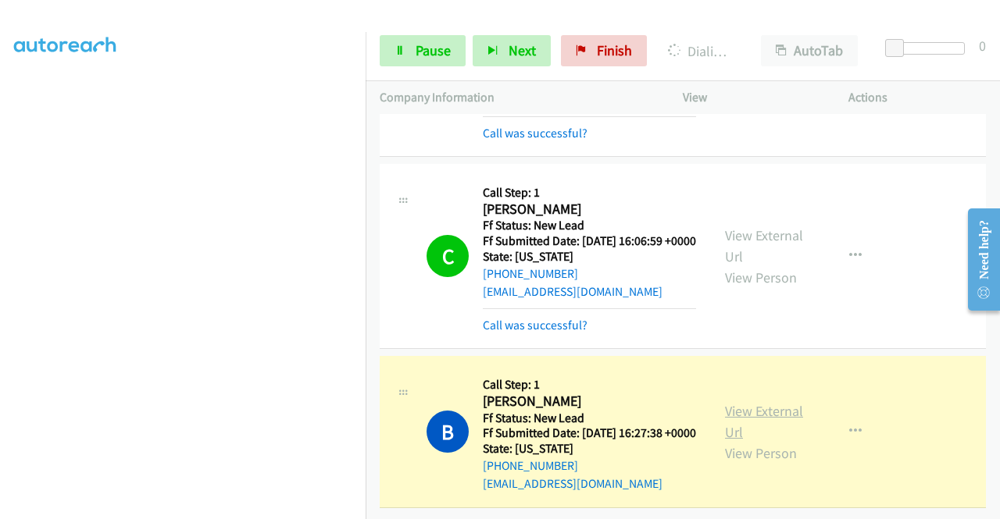
click at [745, 419] on link "View External Url" at bounding box center [764, 421] width 78 height 39
click at [2, 239] on aside "Dialing Mode: Power | Switch to Preview My Lists" at bounding box center [183, 119] width 366 height 865
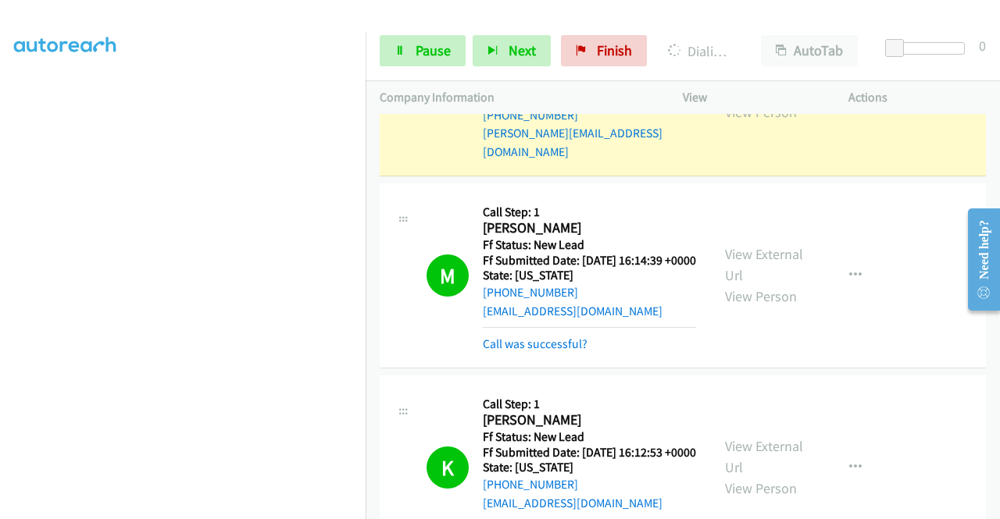
scroll to position [2574, 0]
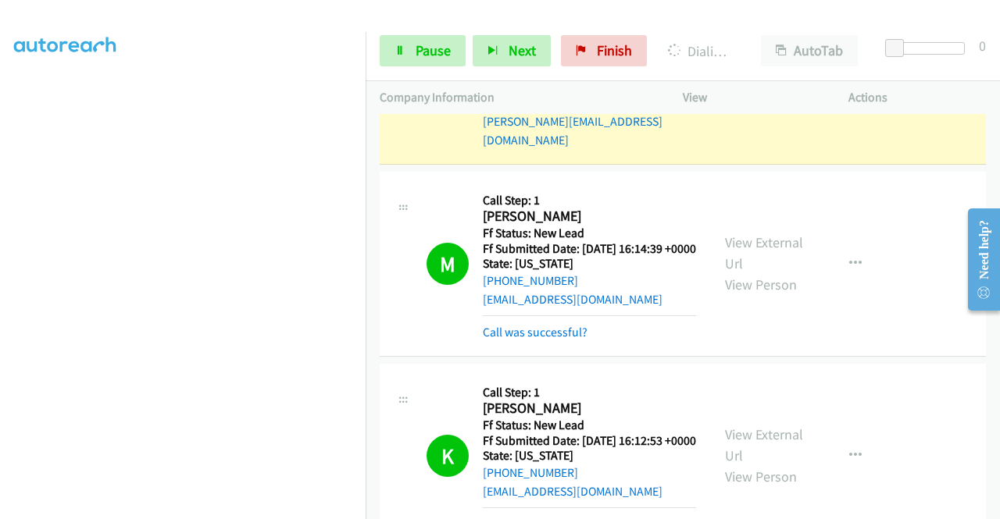
click at [788, 88] on link "View External Url" at bounding box center [764, 68] width 78 height 39
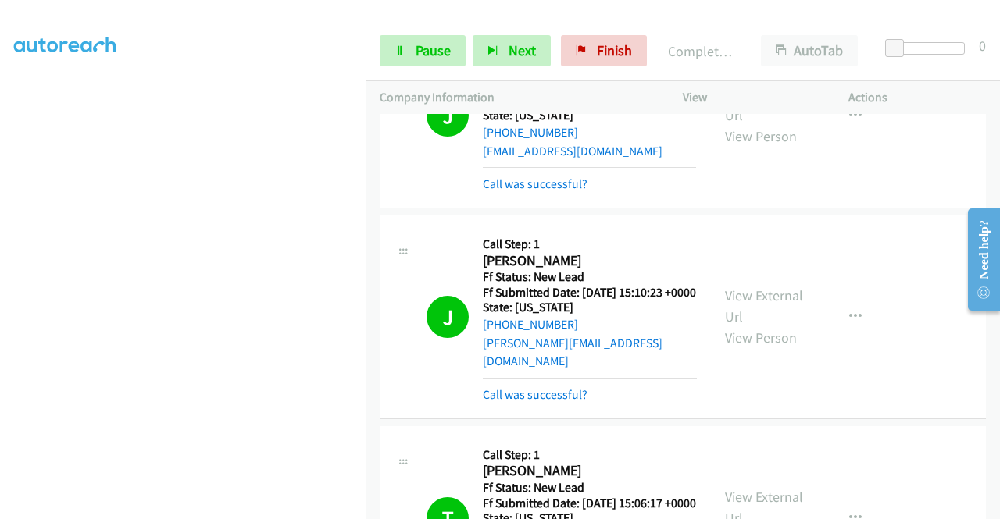
scroll to position [0, 0]
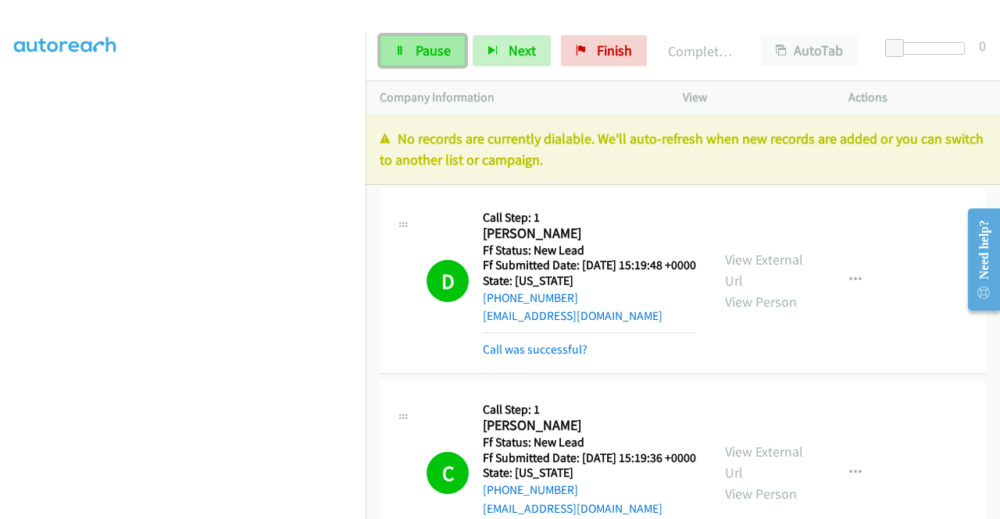
click at [426, 55] on span "Pause" at bounding box center [433, 50] width 35 height 18
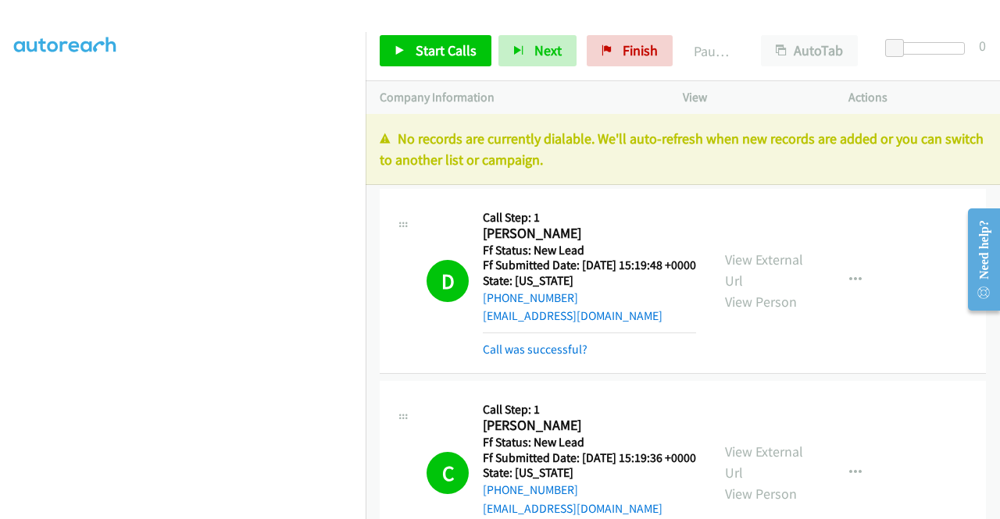
click at [911, 108] on div "Actions" at bounding box center [917, 97] width 166 height 33
click at [663, 49] on link "Finish" at bounding box center [630, 50] width 86 height 31
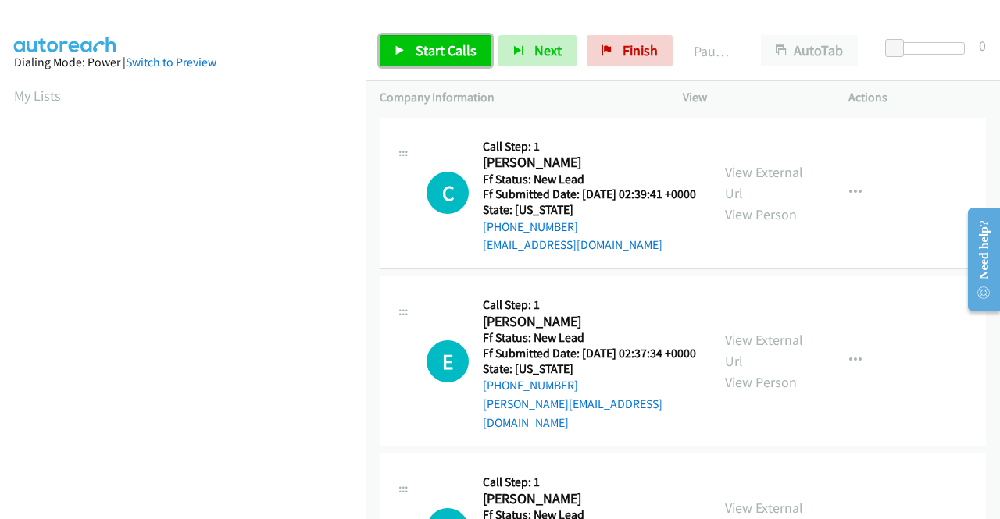
click at [423, 57] on span "Start Calls" at bounding box center [446, 50] width 61 height 18
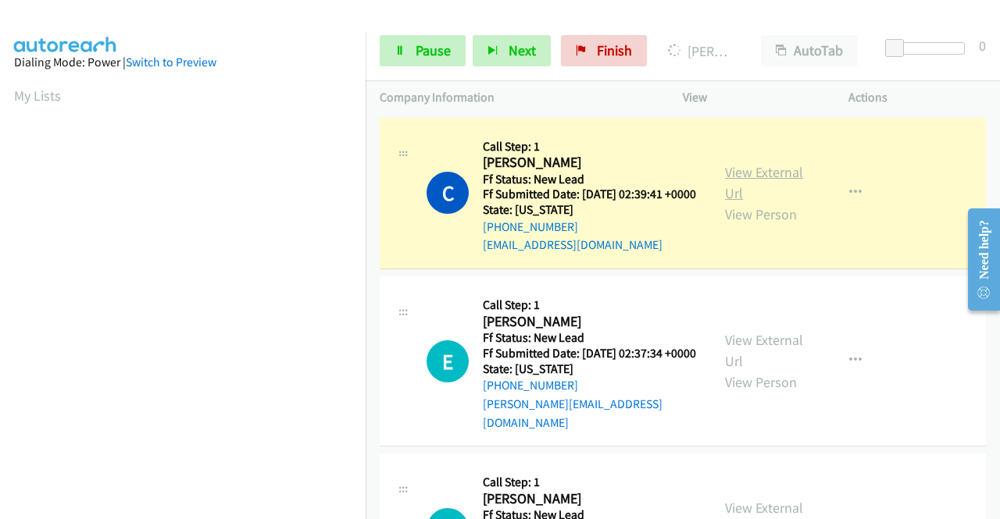
click at [733, 183] on link "View External Url" at bounding box center [764, 182] width 78 height 39
click at [0, 193] on aside "Dialing Mode: Power | Switch to Preview My Lists" at bounding box center [183, 464] width 366 height 865
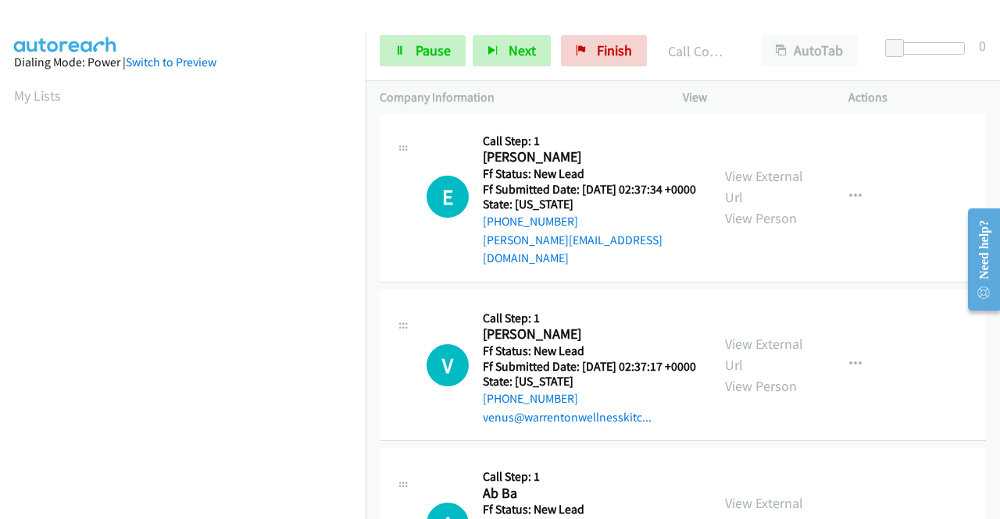
scroll to position [229, 0]
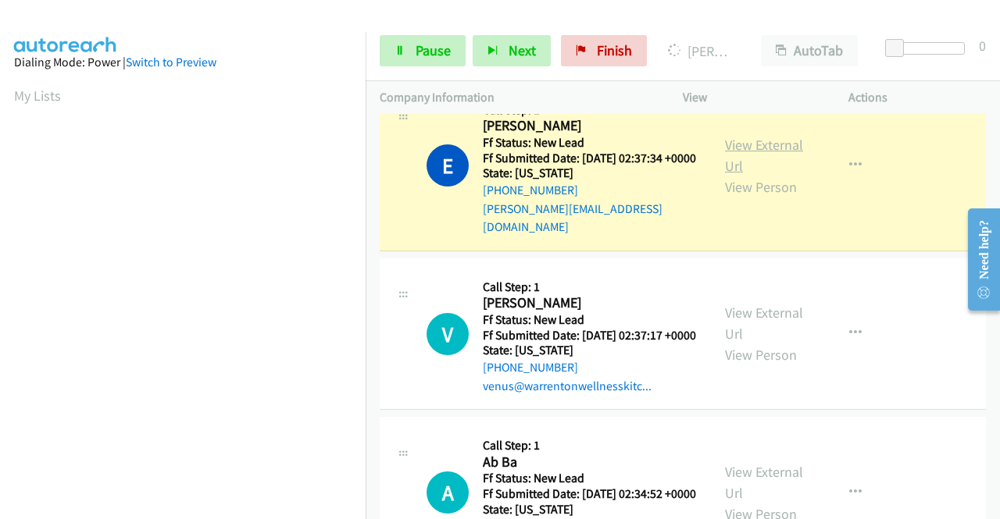
click at [742, 152] on link "View External Url" at bounding box center [764, 155] width 78 height 39
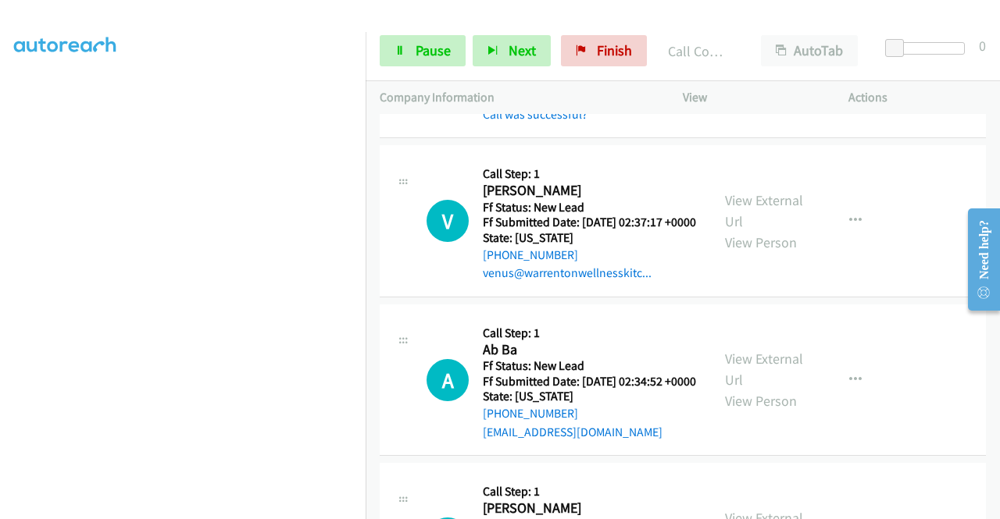
scroll to position [406, 0]
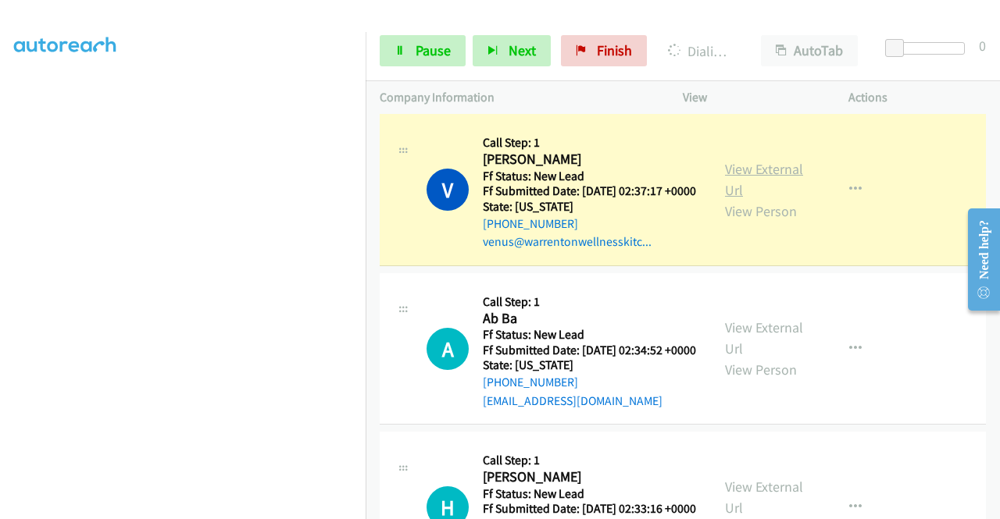
click at [739, 190] on link "View External Url" at bounding box center [764, 179] width 78 height 39
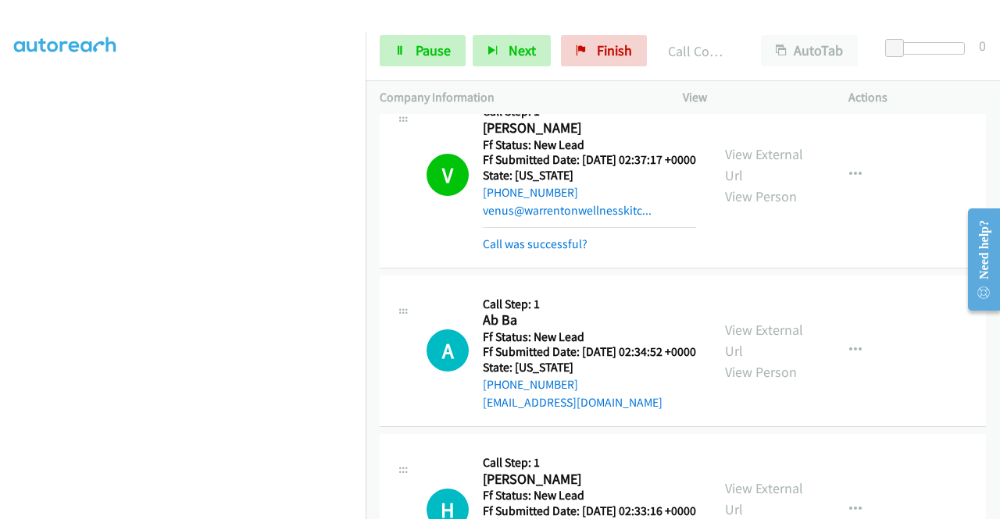
scroll to position [562, 0]
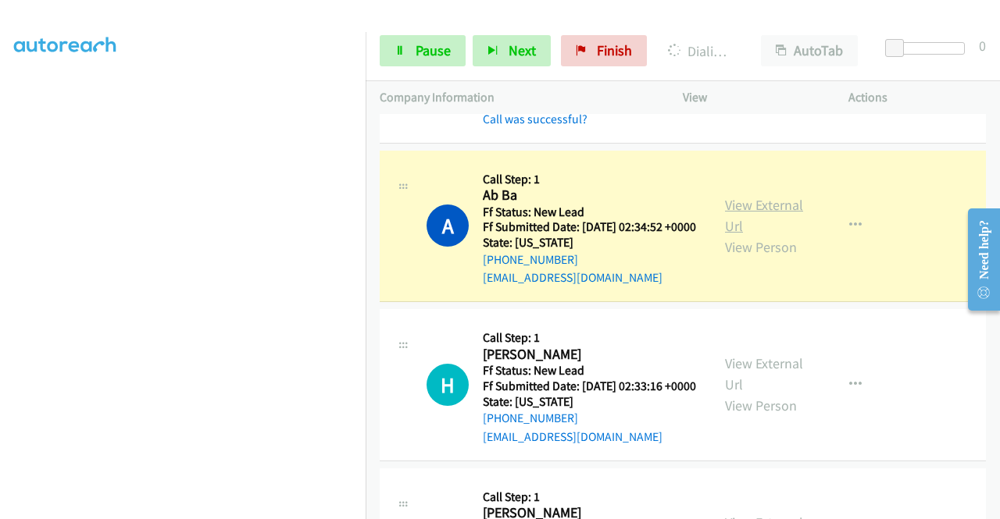
click at [747, 235] on link "View External Url" at bounding box center [764, 215] width 78 height 39
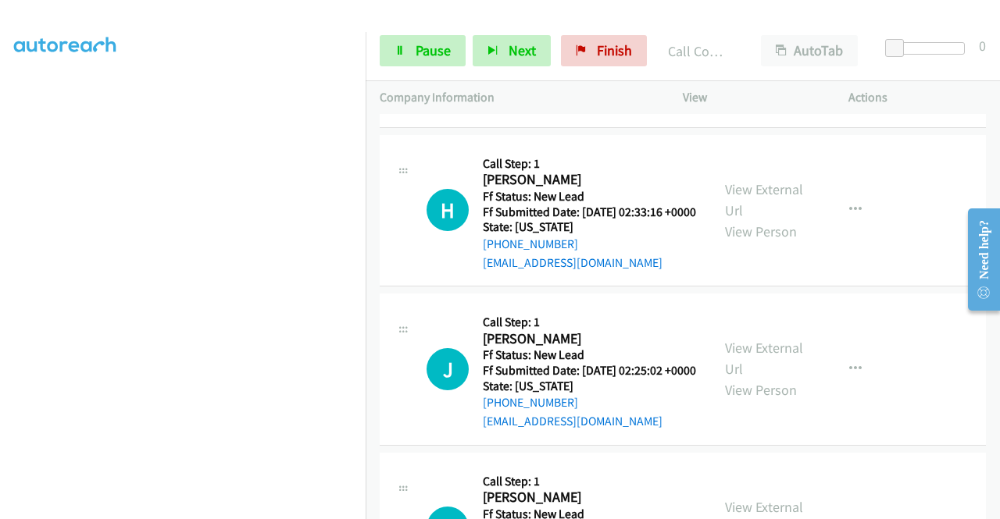
scroll to position [801, 0]
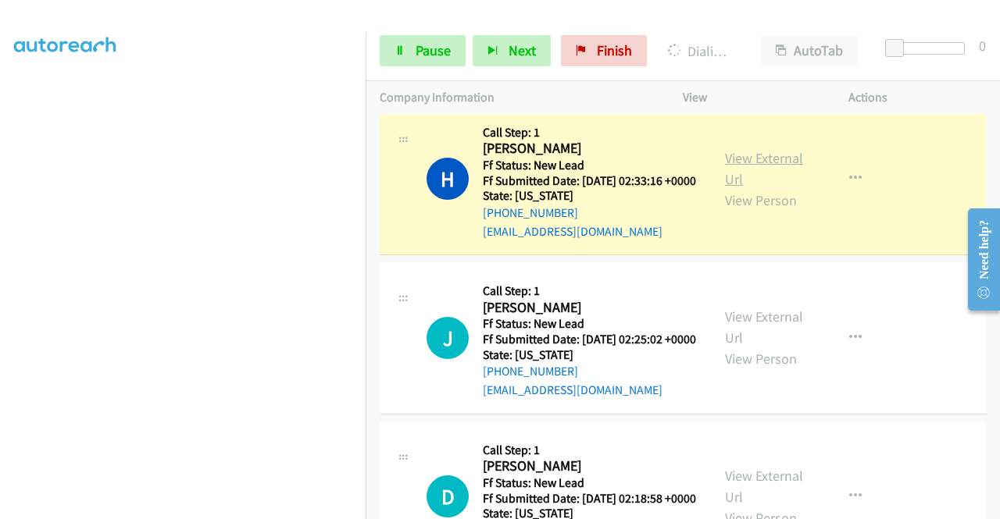
click at [726, 188] on link "View External Url" at bounding box center [764, 168] width 78 height 39
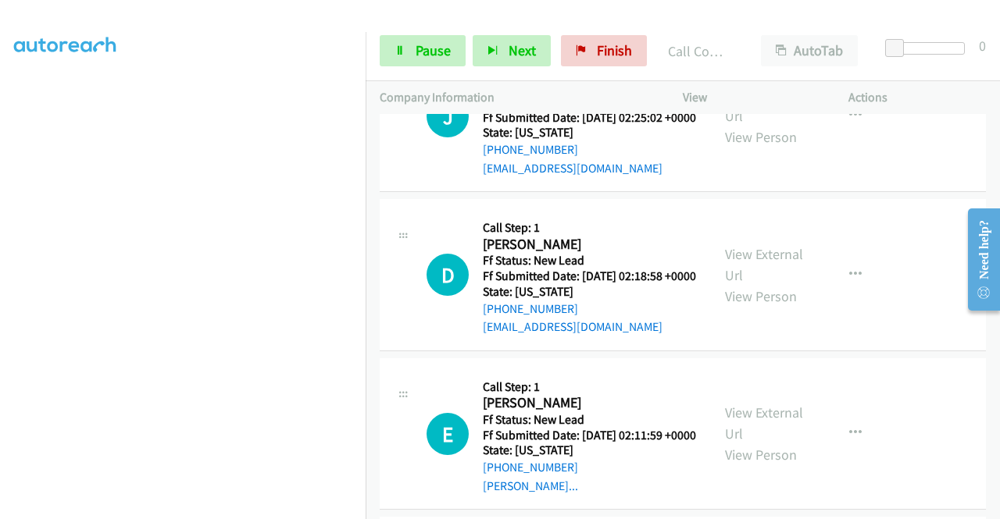
scroll to position [1072, 0]
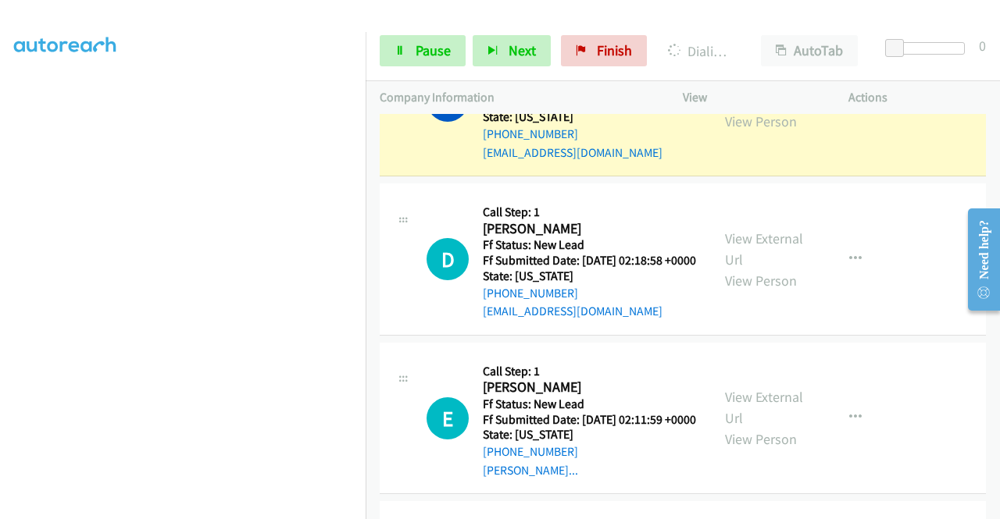
click at [740, 109] on link "View External Url" at bounding box center [764, 89] width 78 height 39
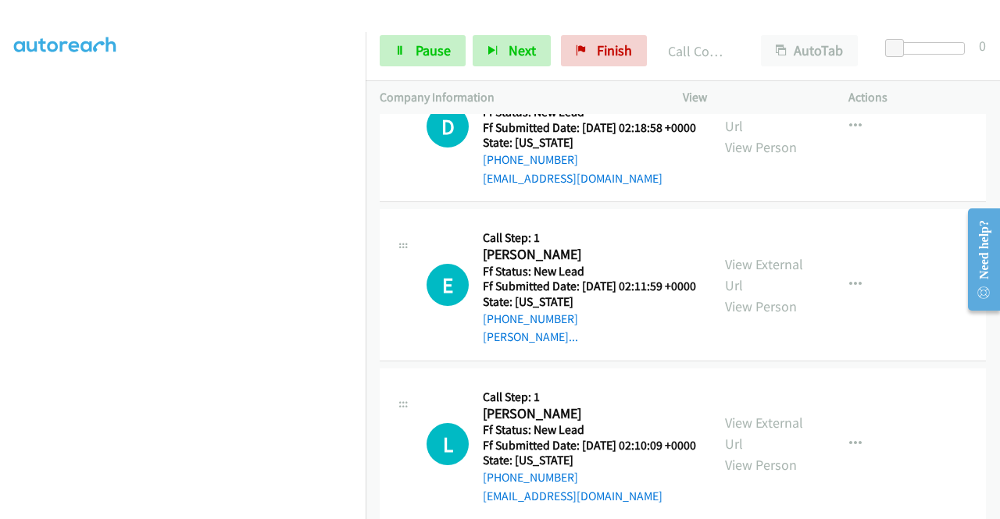
scroll to position [1260, 0]
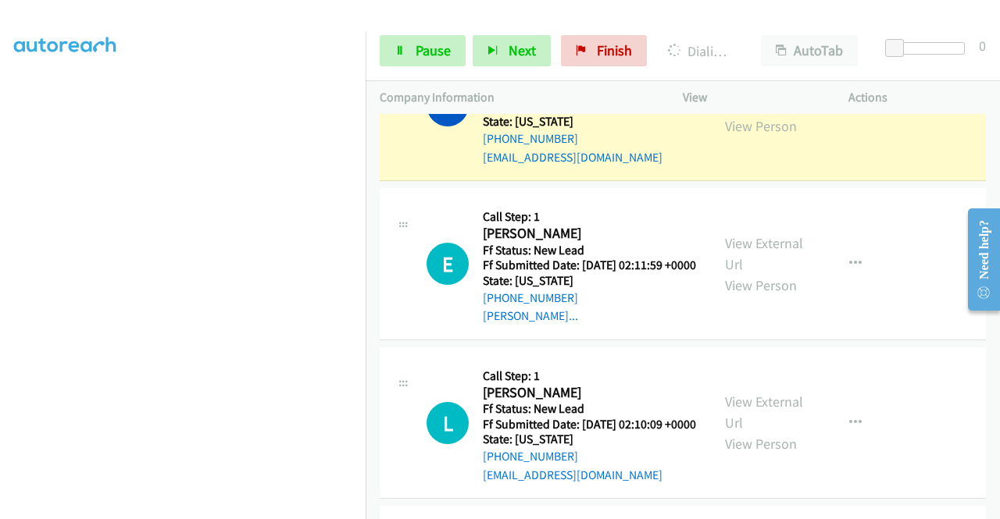
click at [755, 114] on link "View External Url" at bounding box center [764, 94] width 78 height 39
click at [392, 53] on link "Pause" at bounding box center [423, 50] width 86 height 31
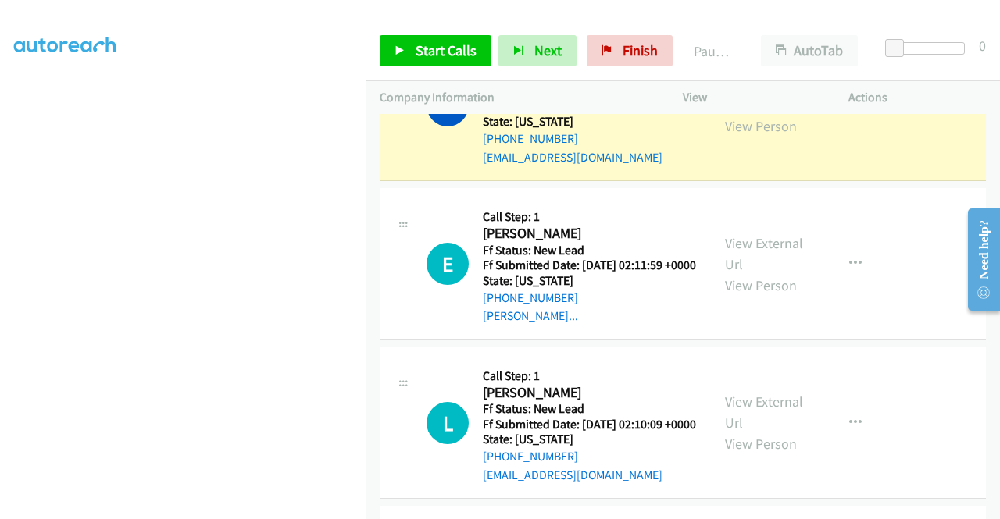
scroll to position [0, 0]
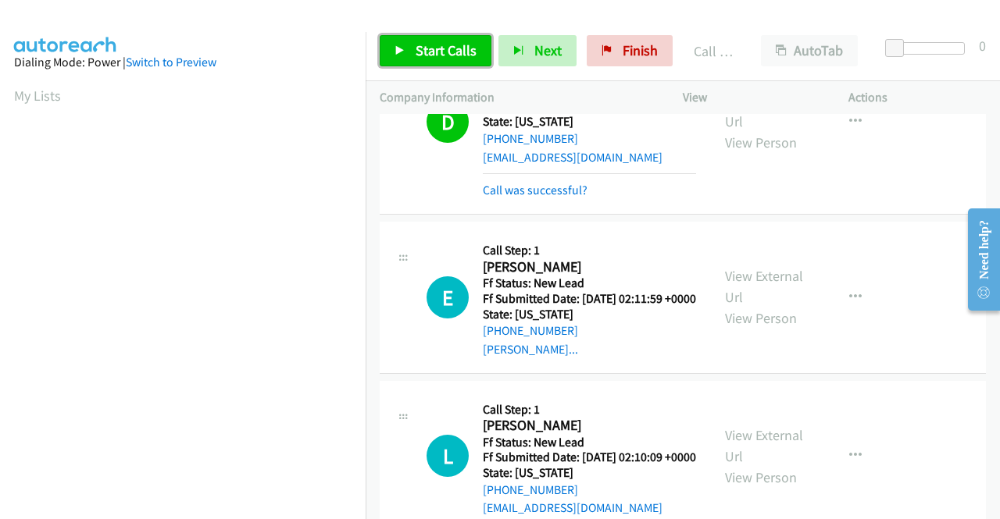
click at [455, 51] on span "Start Calls" at bounding box center [446, 50] width 61 height 18
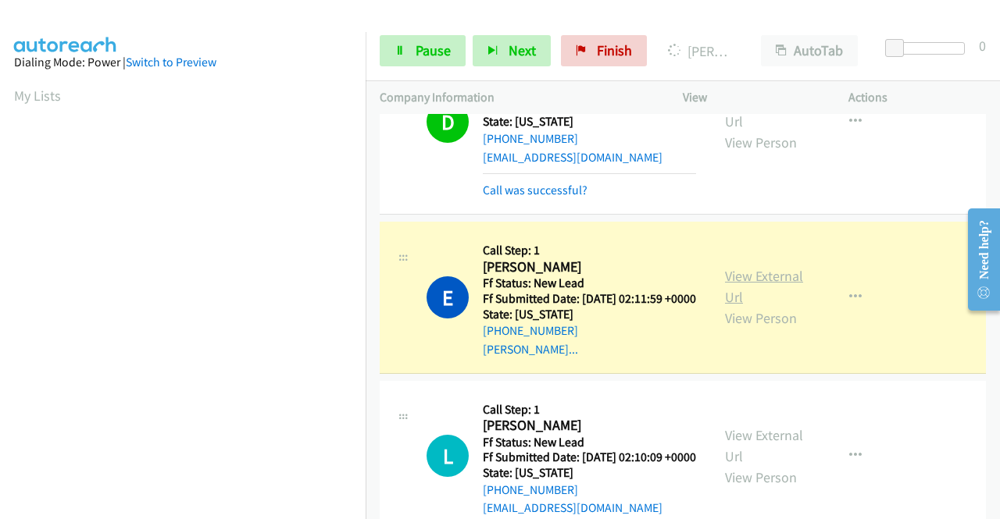
click at [733, 306] on link "View External Url" at bounding box center [764, 286] width 78 height 39
click at [0, 234] on aside "Dialing Mode: Power | Switch to Preview My Lists" at bounding box center [183, 173] width 366 height 865
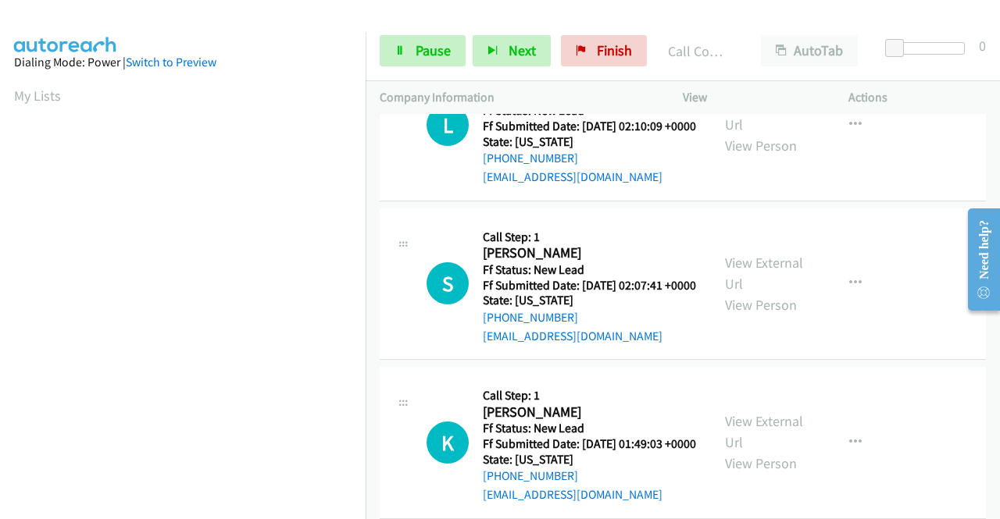
scroll to position [1656, 0]
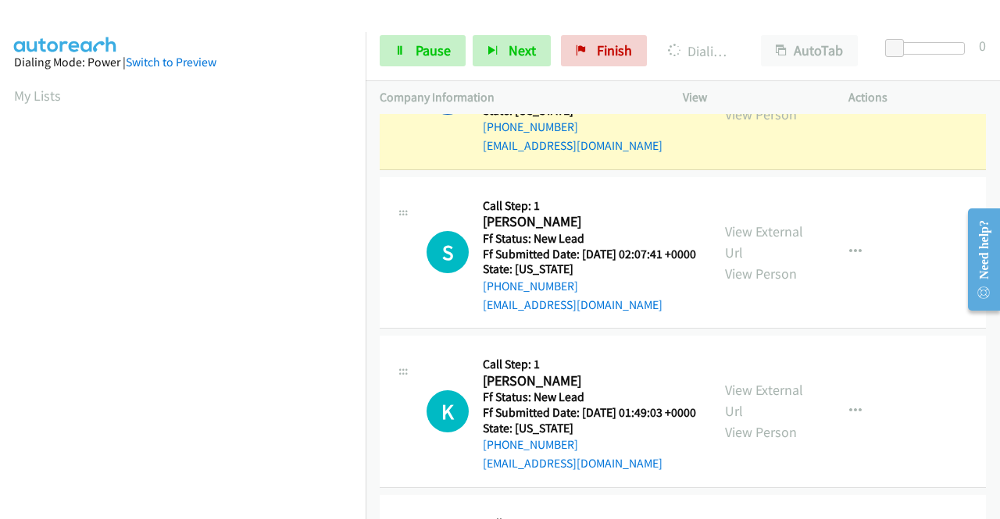
click at [768, 102] on link "View External Url" at bounding box center [764, 82] width 78 height 39
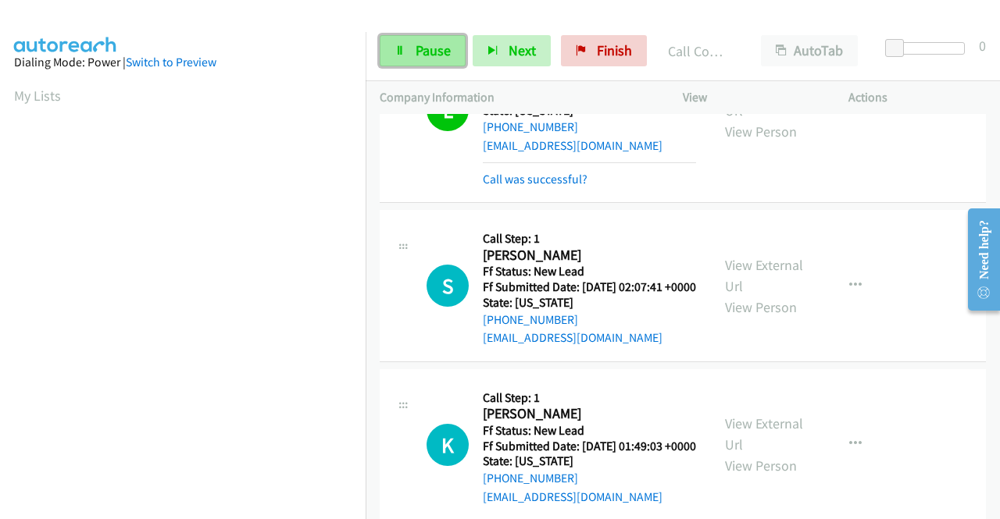
click at [420, 50] on span "Pause" at bounding box center [433, 50] width 35 height 18
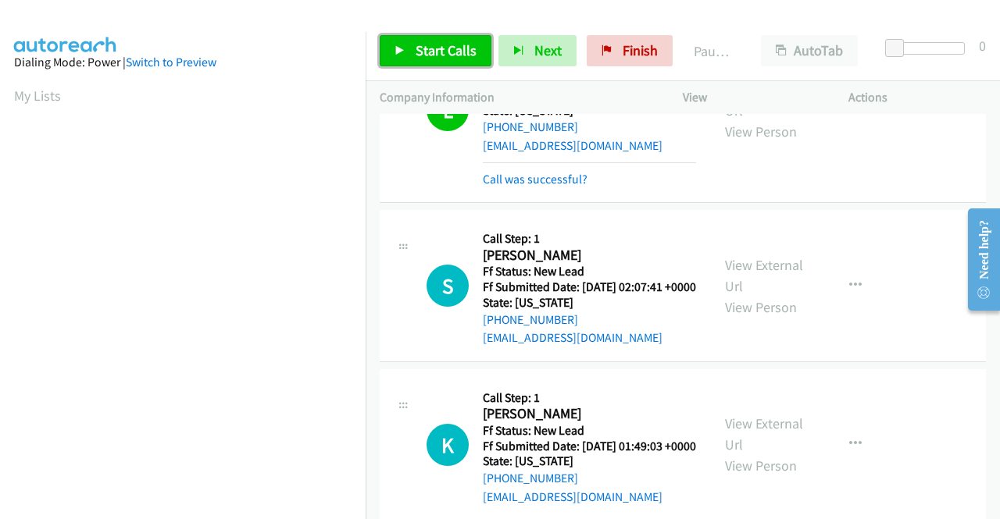
click at [420, 50] on span "Start Calls" at bounding box center [446, 50] width 61 height 18
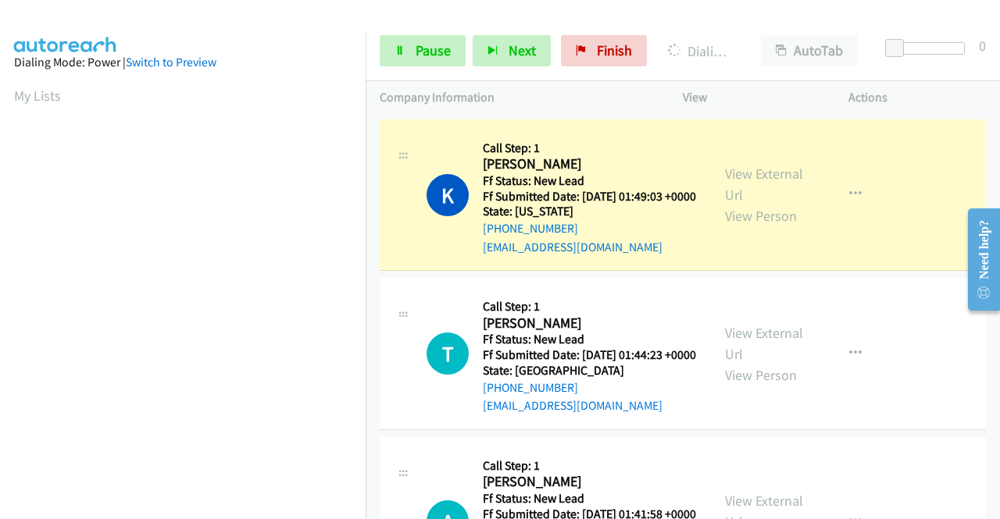
scroll to position [1978, 0]
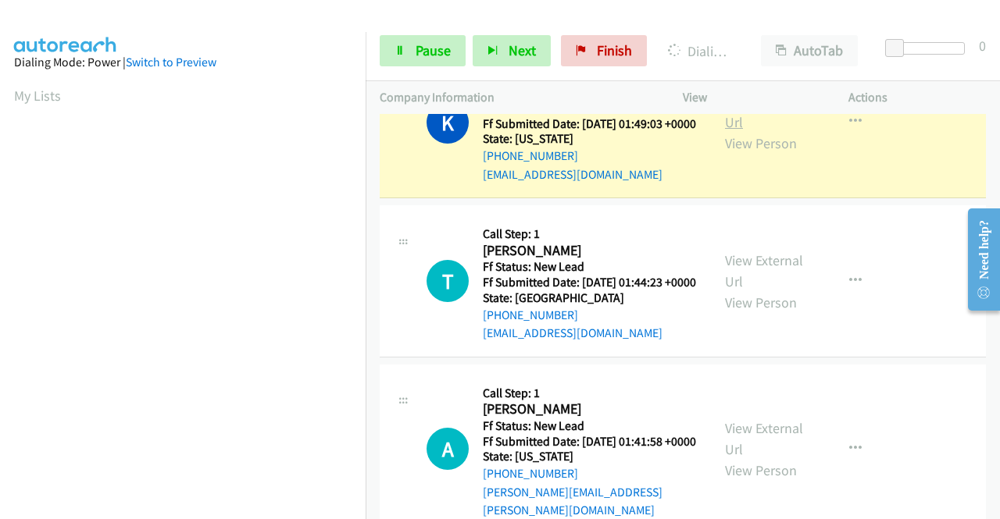
click at [793, 131] on link "View External Url" at bounding box center [764, 111] width 78 height 39
click at [0, 211] on aside "Dialing Mode: Power | Switch to Preview My Lists" at bounding box center [183, 119] width 366 height 865
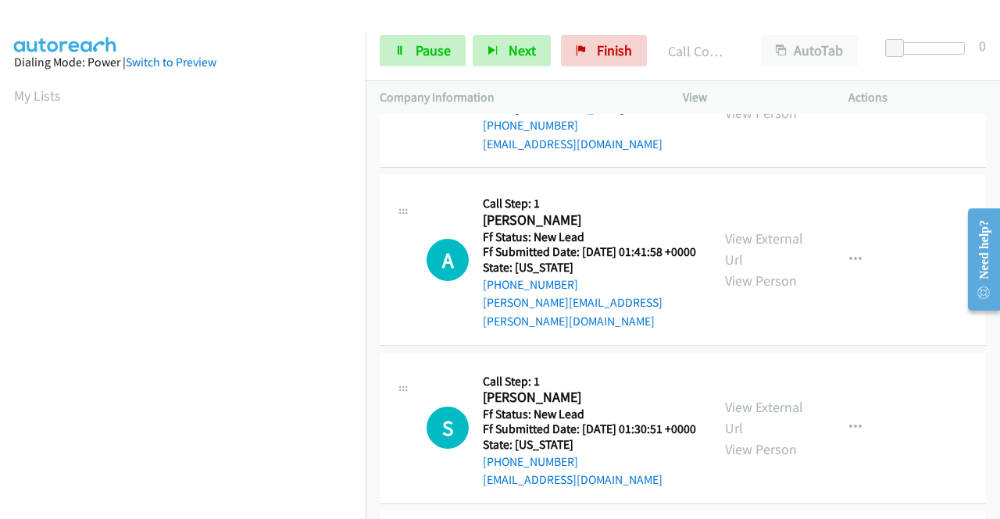
scroll to position [2207, 0]
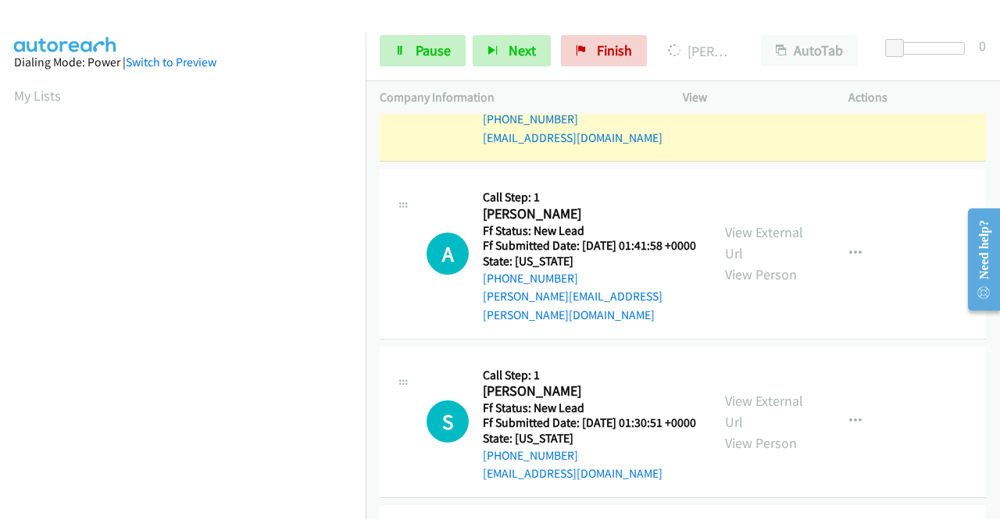
click at [744, 95] on link "View External Url" at bounding box center [764, 74] width 78 height 39
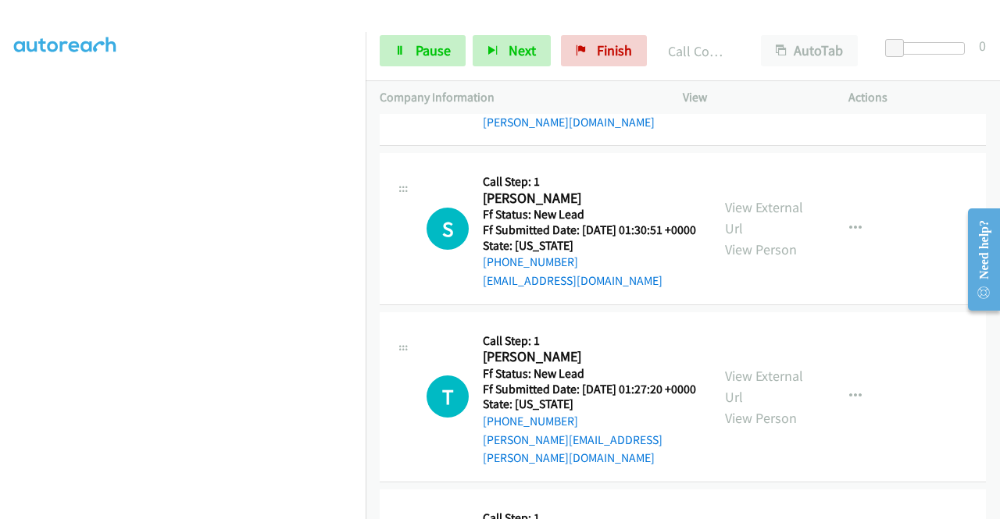
scroll to position [2446, 0]
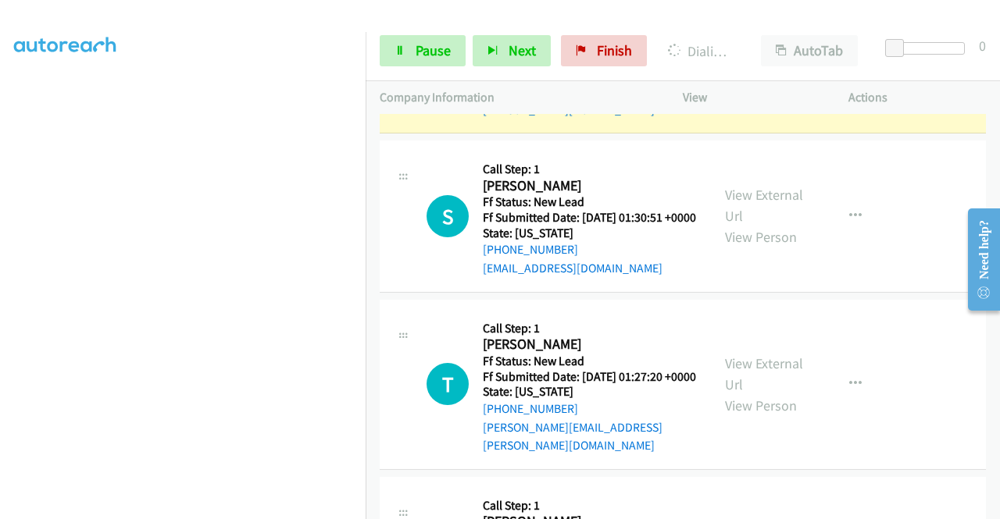
click at [731, 57] on link "View External Url" at bounding box center [764, 37] width 78 height 39
click at [426, 52] on span "Pause" at bounding box center [433, 50] width 35 height 18
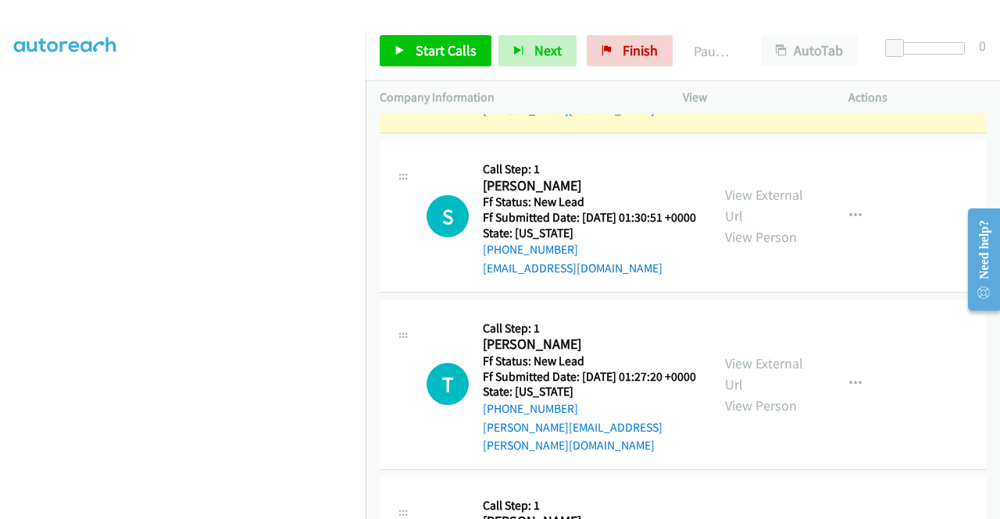
scroll to position [0, 0]
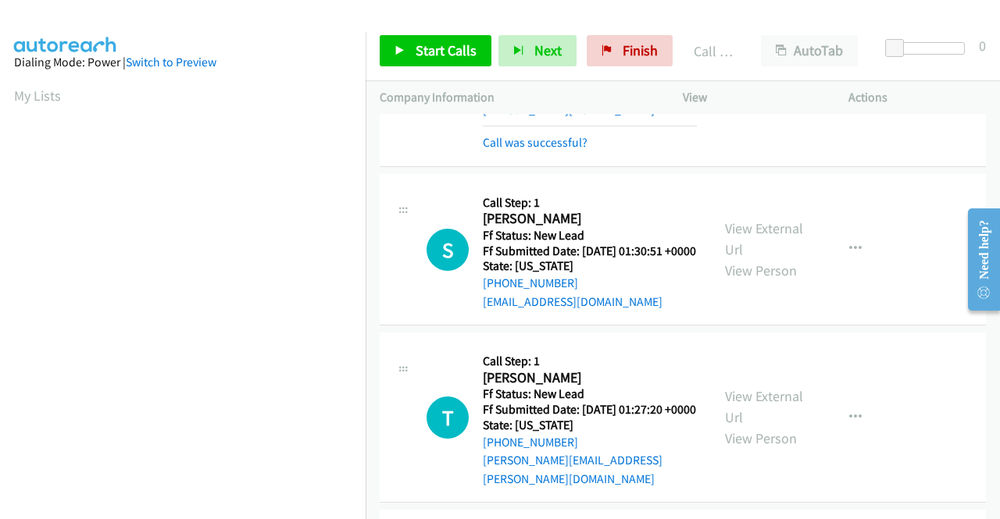
drag, startPoint x: 500, startPoint y: 5, endPoint x: 829, endPoint y: 301, distance: 441.9
drag, startPoint x: 829, startPoint y: 301, endPoint x: 875, endPoint y: 274, distance: 53.2
click at [875, 152] on div "View External Url View Person View External Url Email Schedule/Manage Callback …" at bounding box center [801, 64] width 180 height 175
click at [551, 150] on link "Call was successful?" at bounding box center [535, 142] width 105 height 15
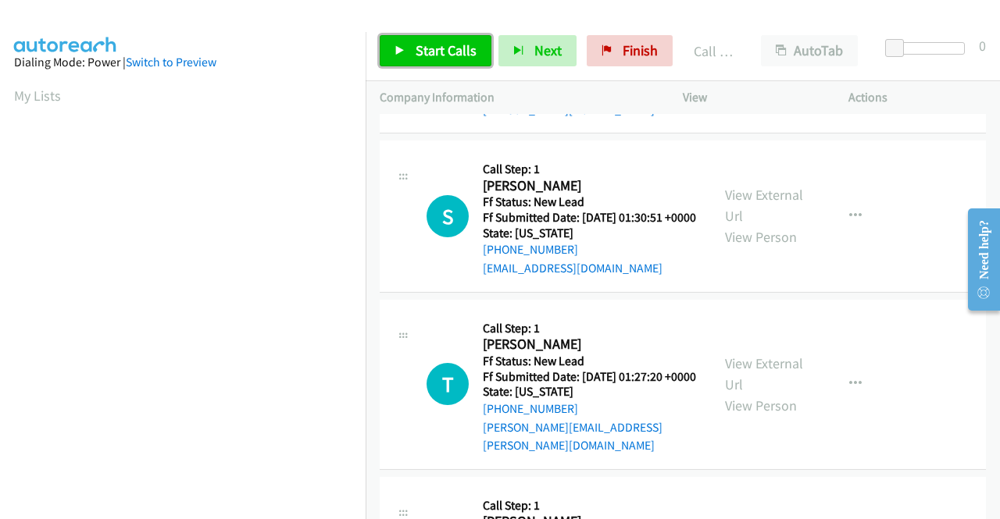
click at [450, 45] on span "Start Calls" at bounding box center [446, 50] width 61 height 18
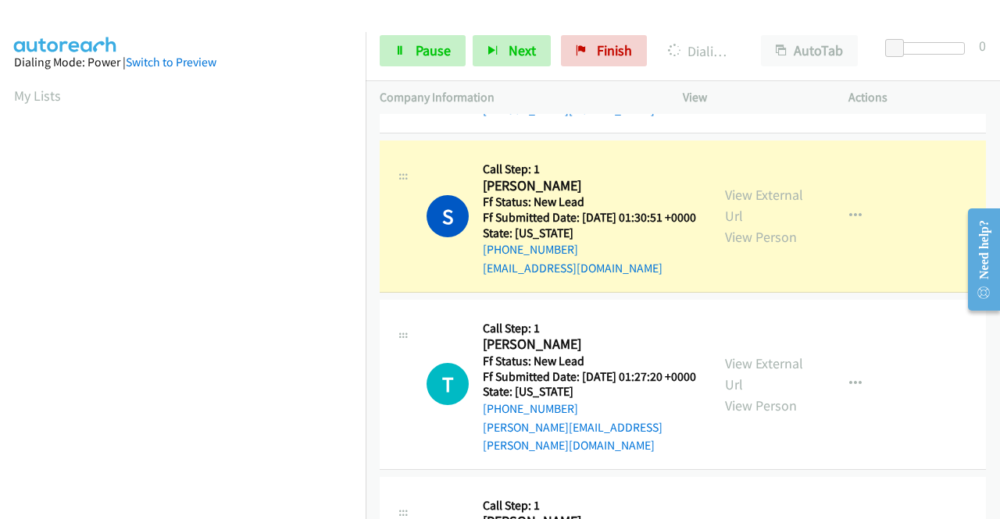
click at [740, 278] on div "View External Url View Person View External Url Email Schedule/Manage Callback …" at bounding box center [801, 216] width 180 height 123
click at [731, 225] on link "View External Url" at bounding box center [764, 205] width 78 height 39
click at [0, 269] on aside "Dialing Mode: Power | Switch to Preview My Lists" at bounding box center [183, 119] width 366 height 865
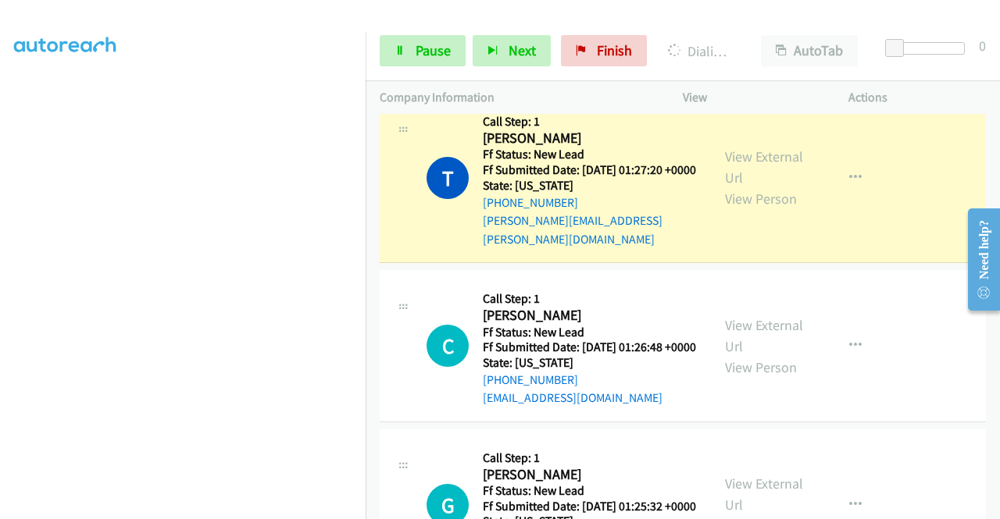
scroll to position [2697, 0]
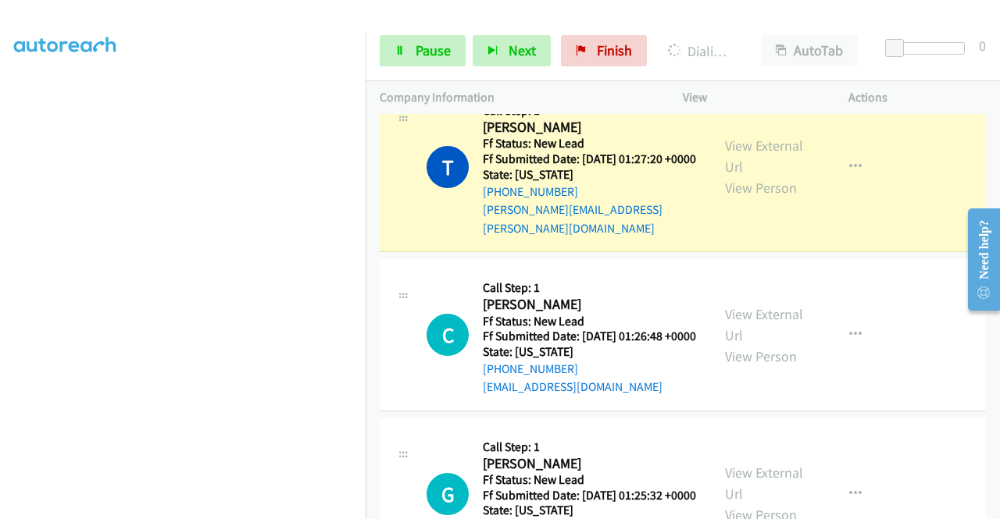
click at [758, 198] on div "View External Url View Person" at bounding box center [765, 166] width 81 height 63
click at [747, 176] on link "View External Url" at bounding box center [764, 156] width 78 height 39
click at [366, 66] on nav "Dialing Mode: Power | Switch to Preview My Lists" at bounding box center [183, 291] width 366 height 519
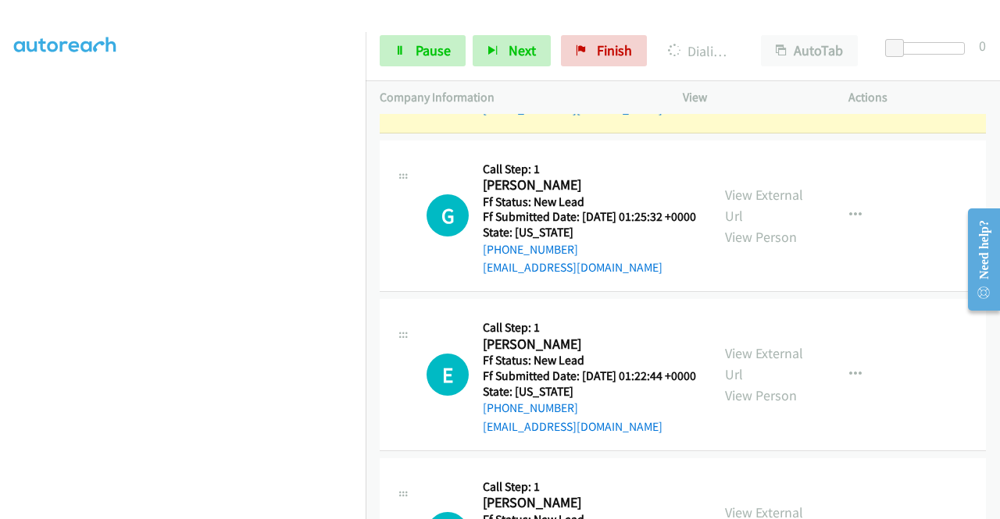
click at [725, 66] on link "View External Url" at bounding box center [764, 46] width 78 height 39
click at [432, 41] on link "Pause" at bounding box center [423, 50] width 86 height 31
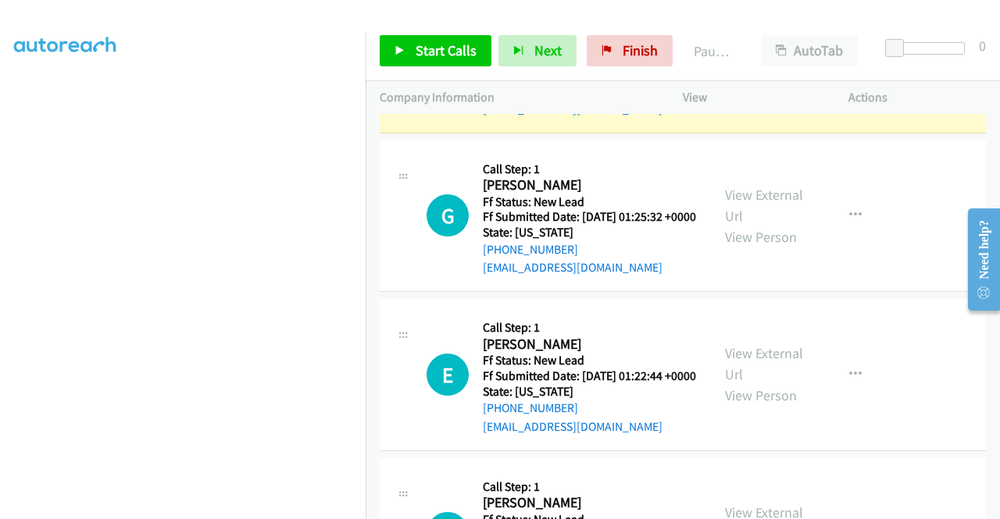
scroll to position [0, 0]
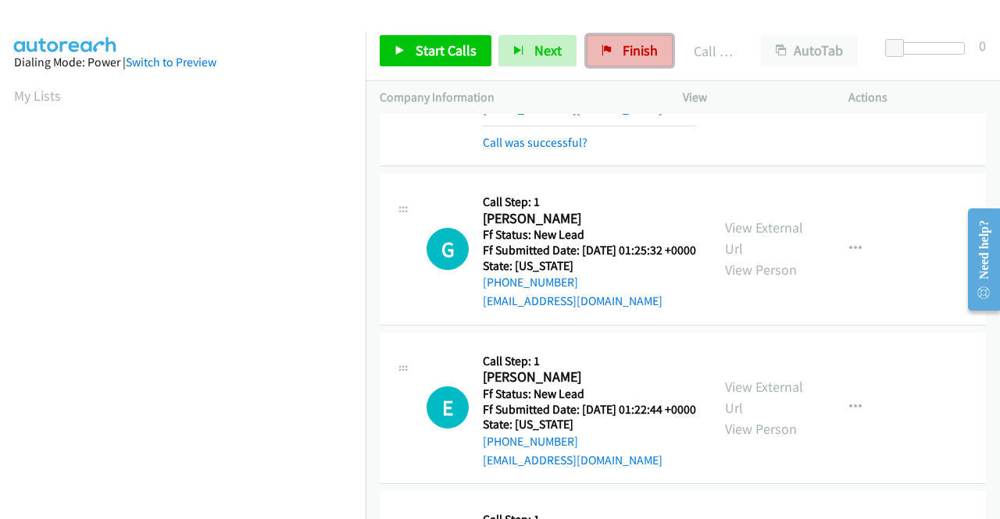
click at [627, 44] on span "Finish" at bounding box center [640, 50] width 35 height 18
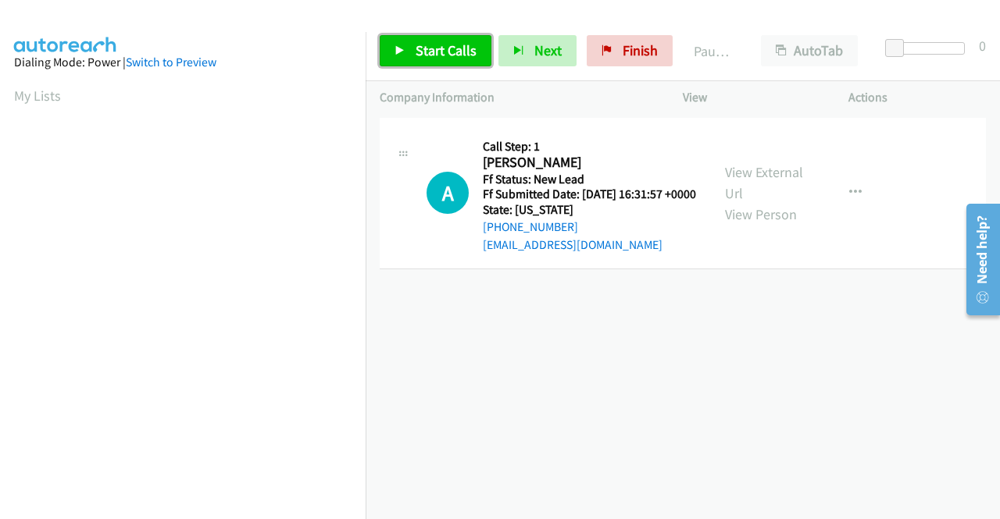
click at [467, 50] on span "Start Calls" at bounding box center [446, 50] width 61 height 18
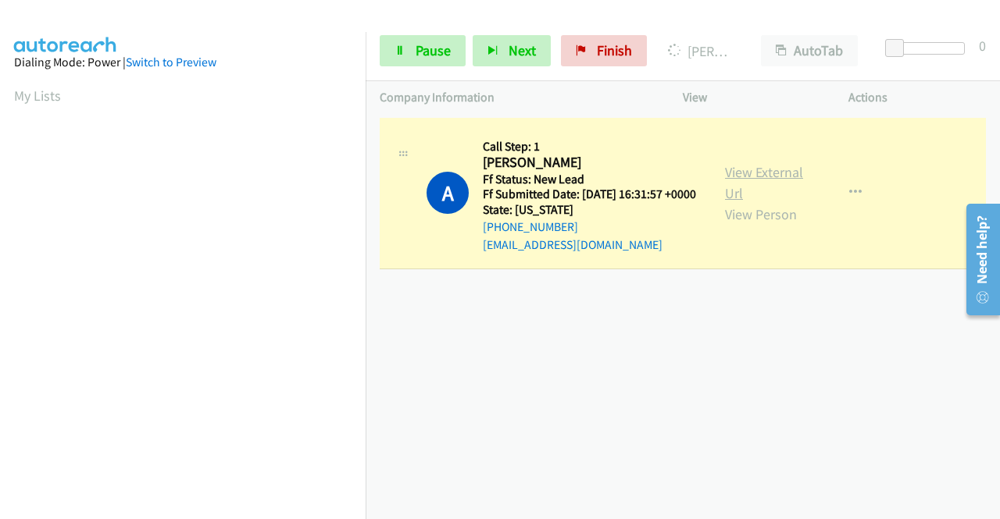
click at [728, 188] on link "View External Url" at bounding box center [764, 182] width 78 height 39
click at [0, 280] on aside "Dialing Mode: Power | Switch to Preview My Lists" at bounding box center [183, 119] width 366 height 865
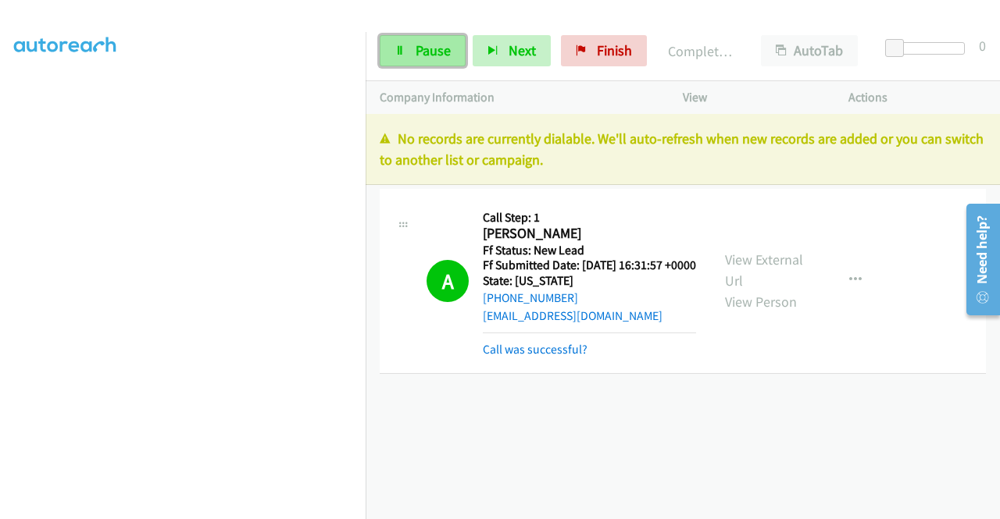
click at [425, 37] on link "Pause" at bounding box center [423, 50] width 86 height 31
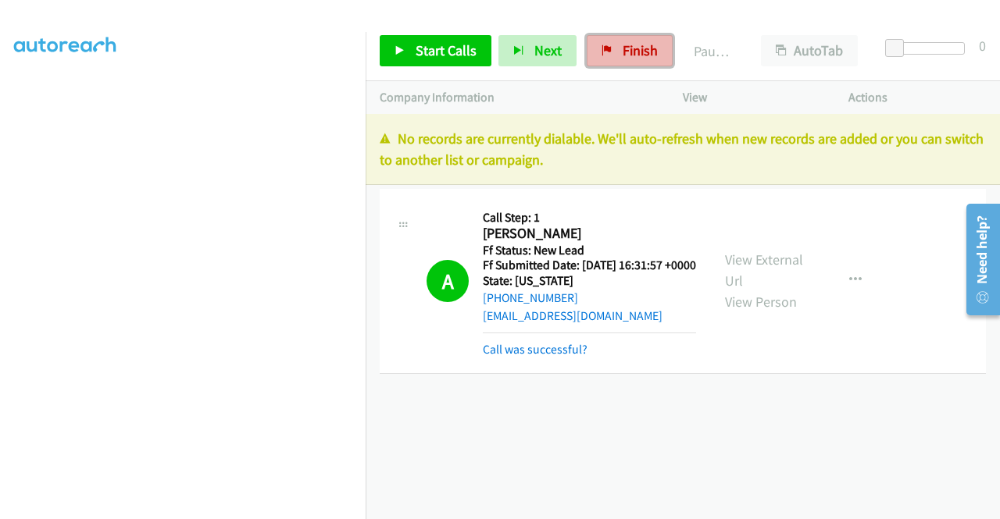
click at [628, 37] on link "Finish" at bounding box center [630, 50] width 86 height 31
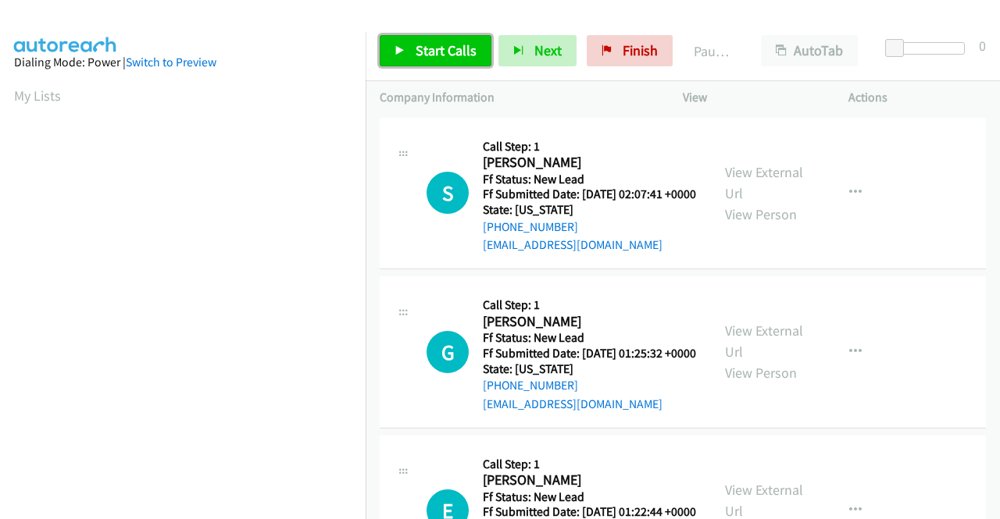
click at [456, 50] on span "Start Calls" at bounding box center [446, 50] width 61 height 18
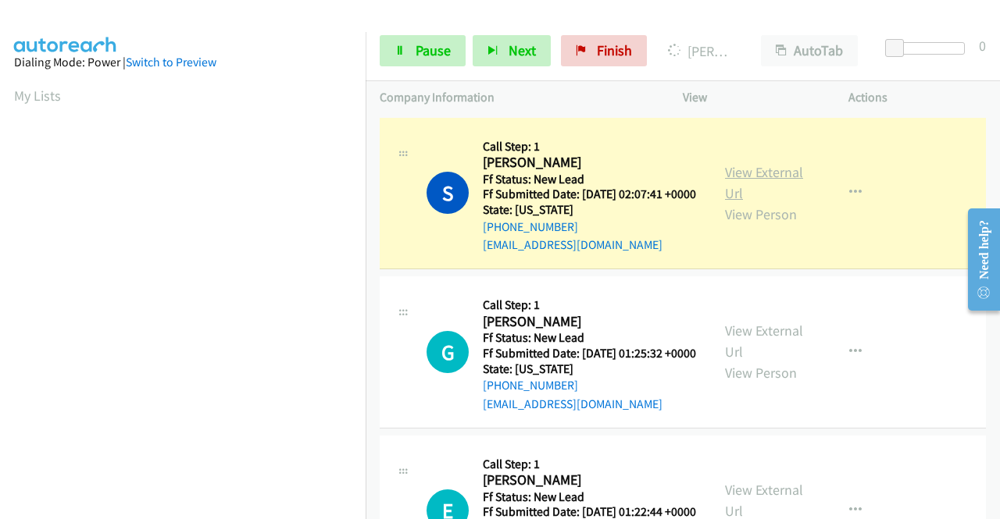
click at [732, 180] on link "View External Url" at bounding box center [764, 182] width 78 height 39
click at [0, 307] on aside "Dialing Mode: Power | Switch to Preview My Lists" at bounding box center [183, 119] width 366 height 865
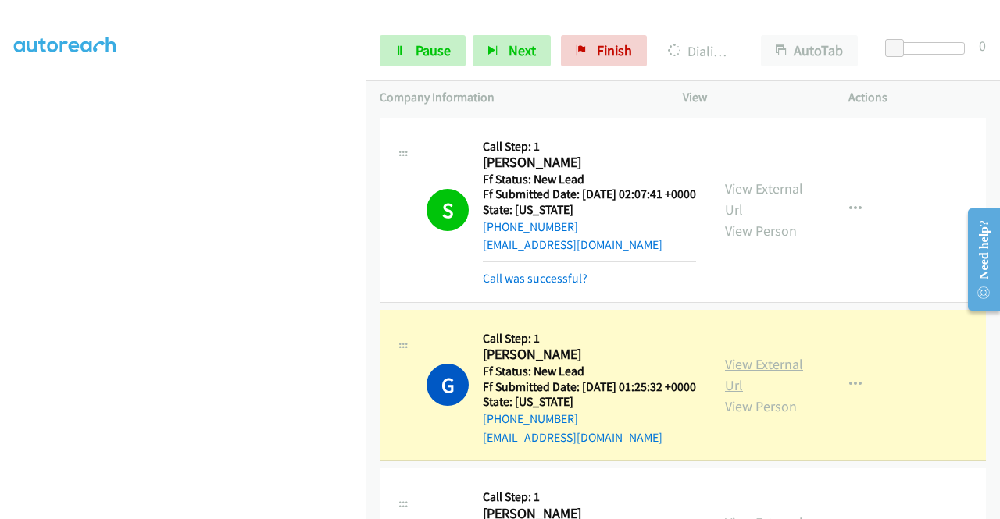
click at [742, 379] on link "View External Url" at bounding box center [764, 374] width 78 height 39
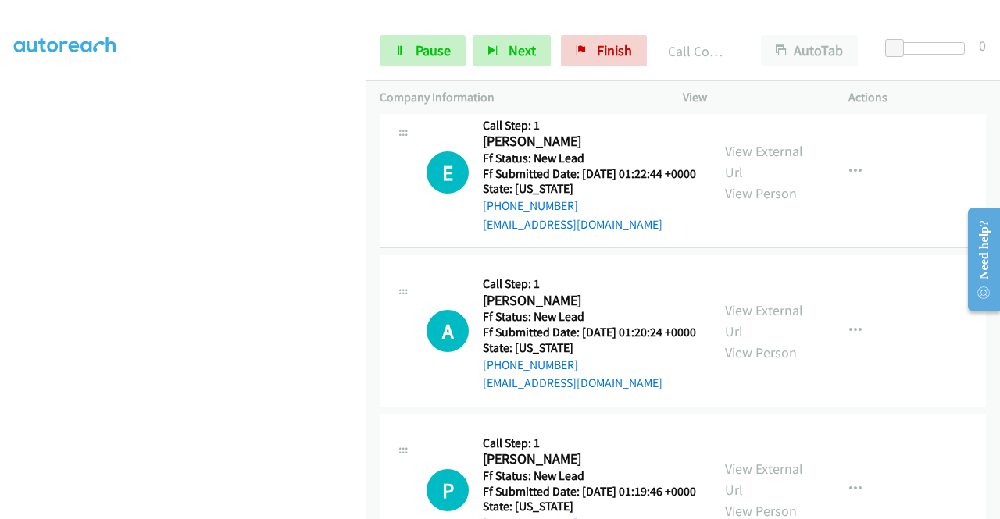
scroll to position [416, 0]
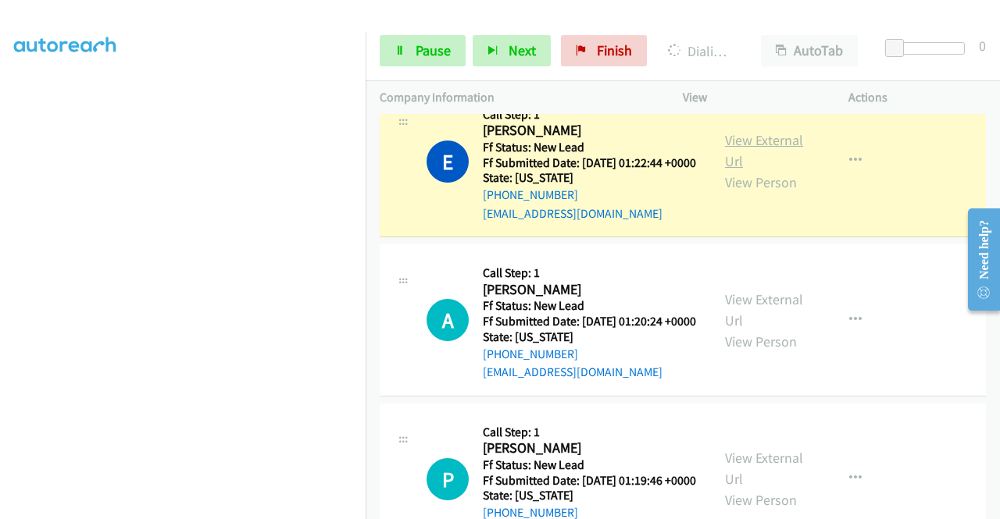
click at [767, 170] on link "View External Url" at bounding box center [764, 150] width 78 height 39
click at [366, 89] on div "Company Information" at bounding box center [517, 97] width 303 height 33
click at [373, 180] on td "E Callback Scheduled Call Step: 1 [PERSON_NAME] America/New_York Ff Status: New…" at bounding box center [683, 161] width 634 height 159
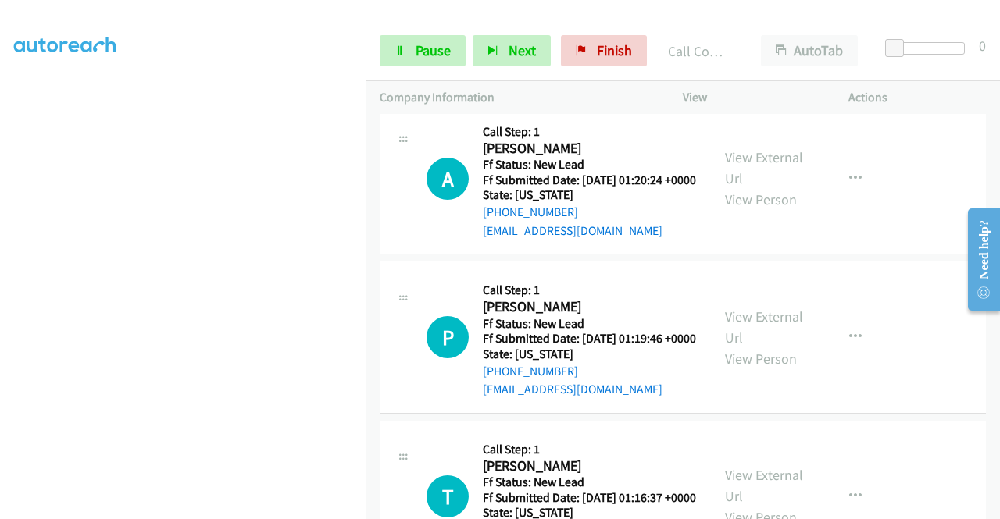
scroll to position [594, 0]
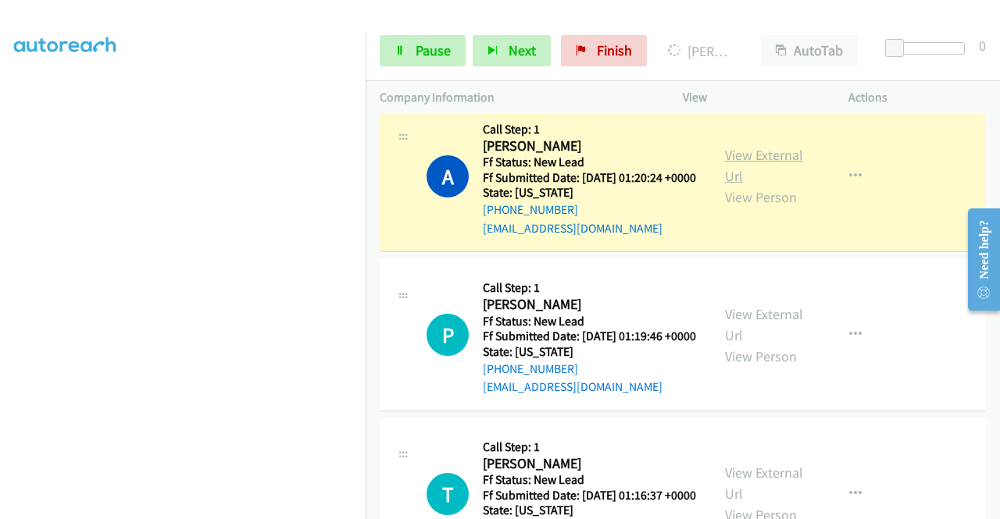
click at [788, 185] on link "View External Url" at bounding box center [764, 165] width 78 height 39
click at [263, 514] on aside "Dialing Mode: Power | Switch to Preview My Lists" at bounding box center [183, 119] width 366 height 865
click at [266, 508] on section at bounding box center [182, 148] width 337 height 747
click at [266, 506] on section at bounding box center [182, 148] width 337 height 747
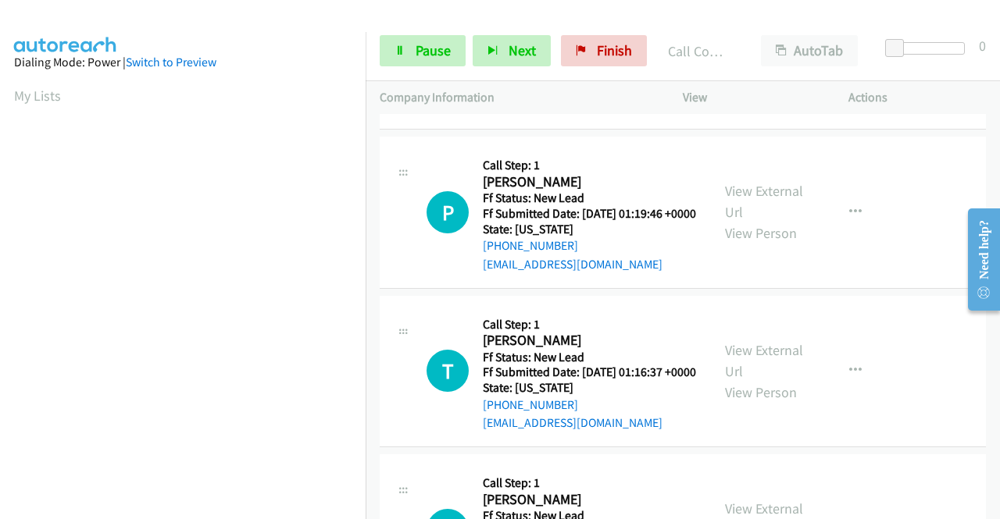
scroll to position [833, 0]
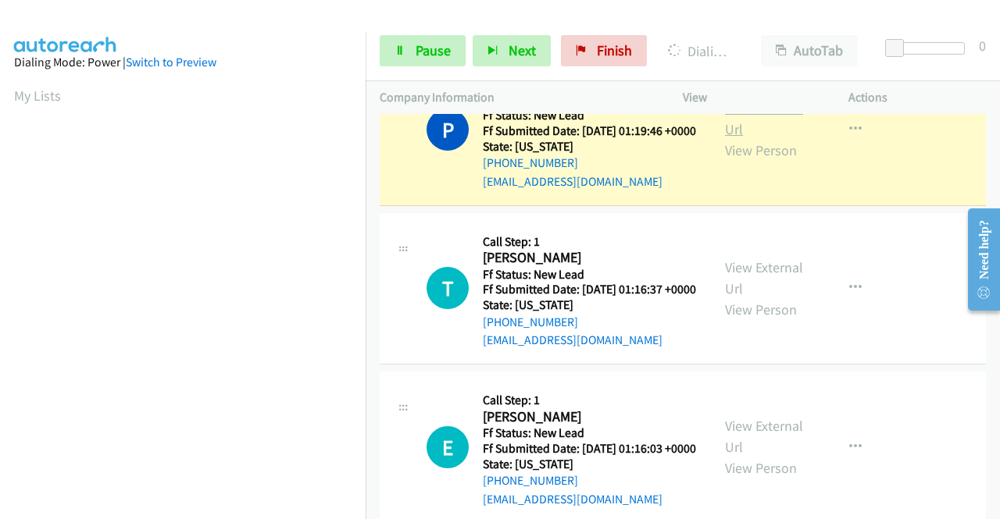
click at [740, 138] on link "View External Url" at bounding box center [764, 118] width 78 height 39
click at [398, 66] on div "Start Calls Pause Next Finish Dialing Pius Efobi AutoTab AutoTab 0" at bounding box center [683, 51] width 634 height 60
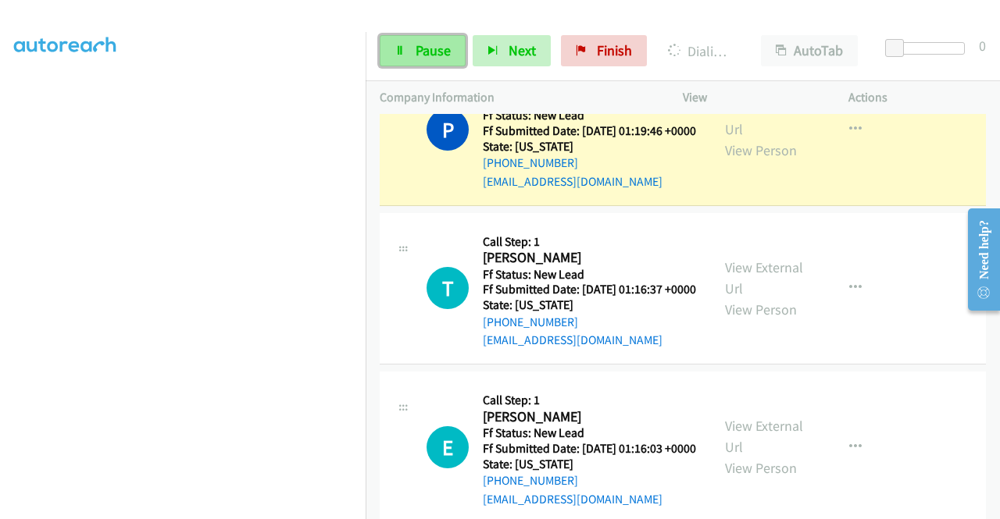
click at [398, 54] on icon at bounding box center [399, 51] width 11 height 11
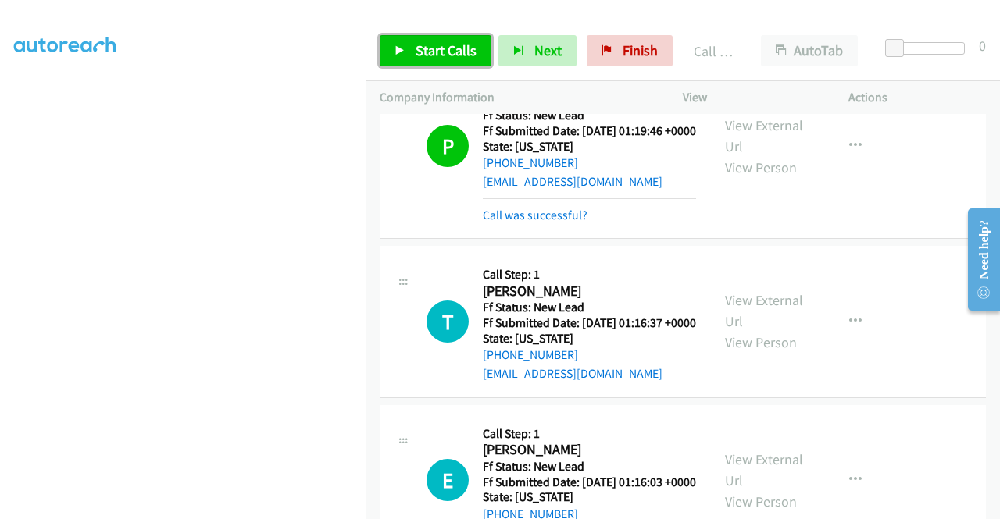
click at [423, 59] on link "Start Calls" at bounding box center [436, 50] width 112 height 31
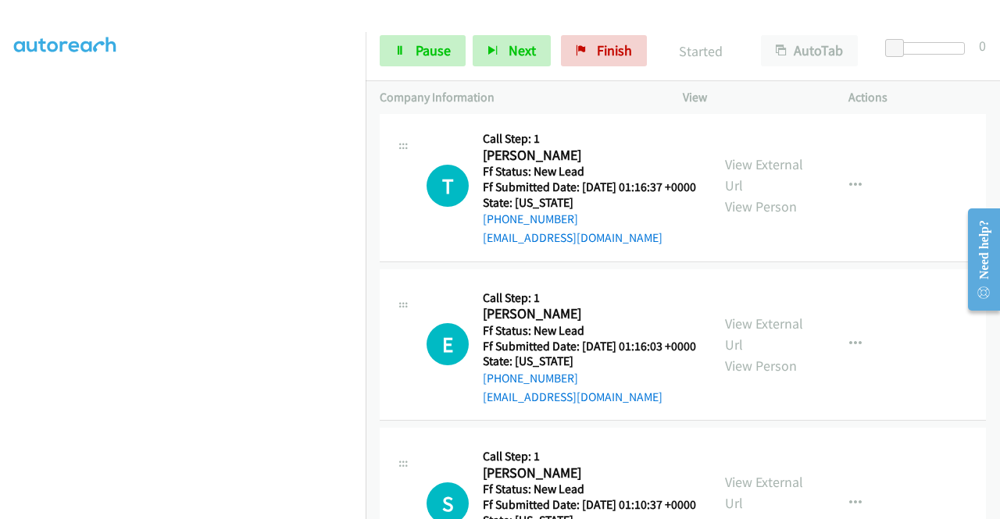
scroll to position [1000, 0]
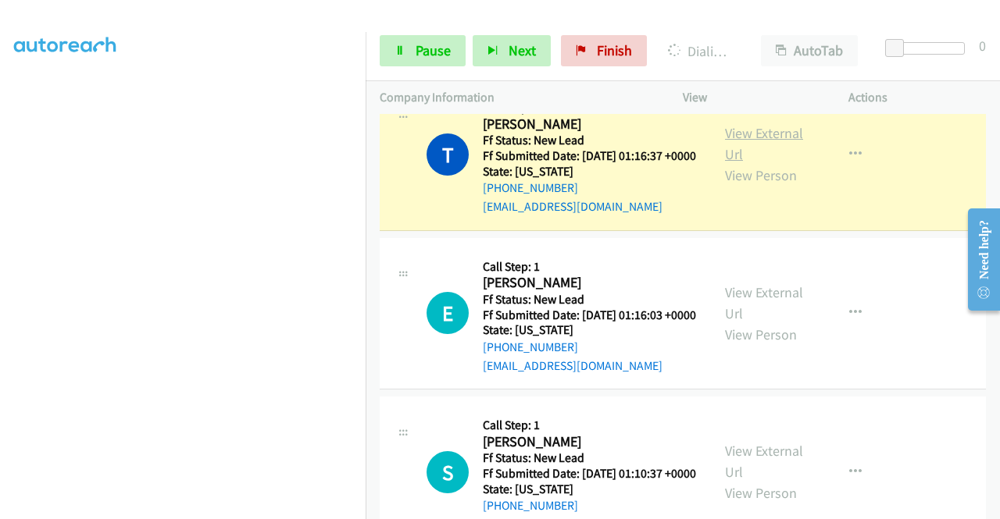
click at [753, 163] on link "View External Url" at bounding box center [764, 143] width 78 height 39
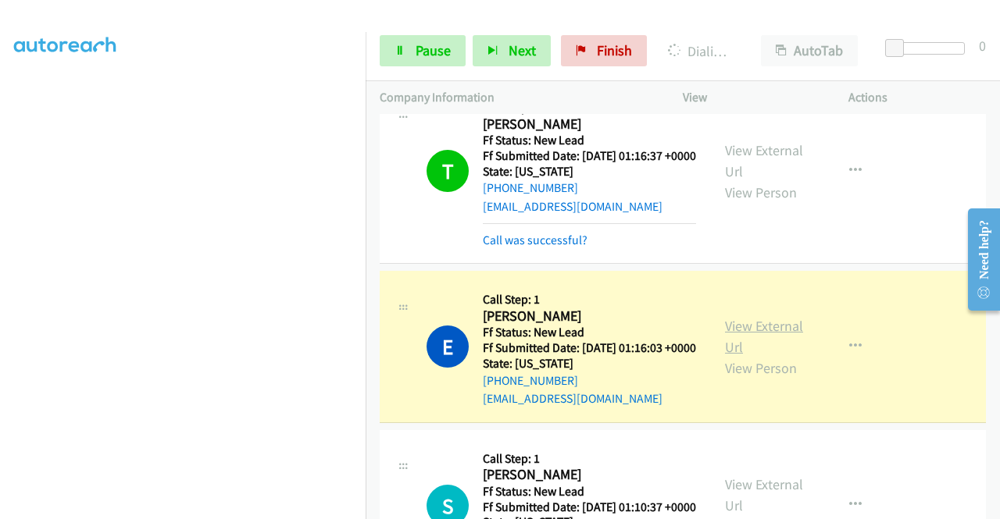
click at [725, 356] on link "View External Url" at bounding box center [764, 336] width 78 height 39
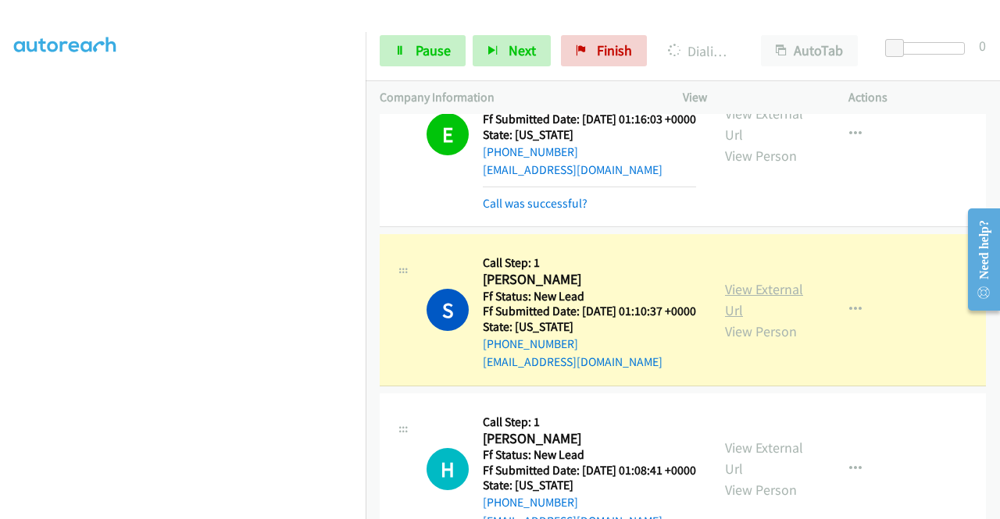
click at [745, 319] on link "View External Url" at bounding box center [764, 299] width 78 height 39
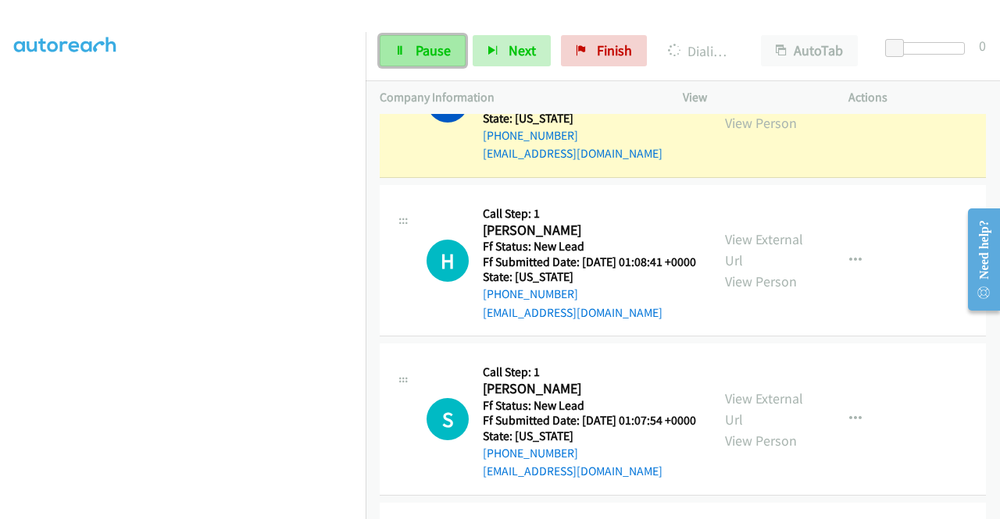
click at [424, 42] on span "Pause" at bounding box center [433, 50] width 35 height 18
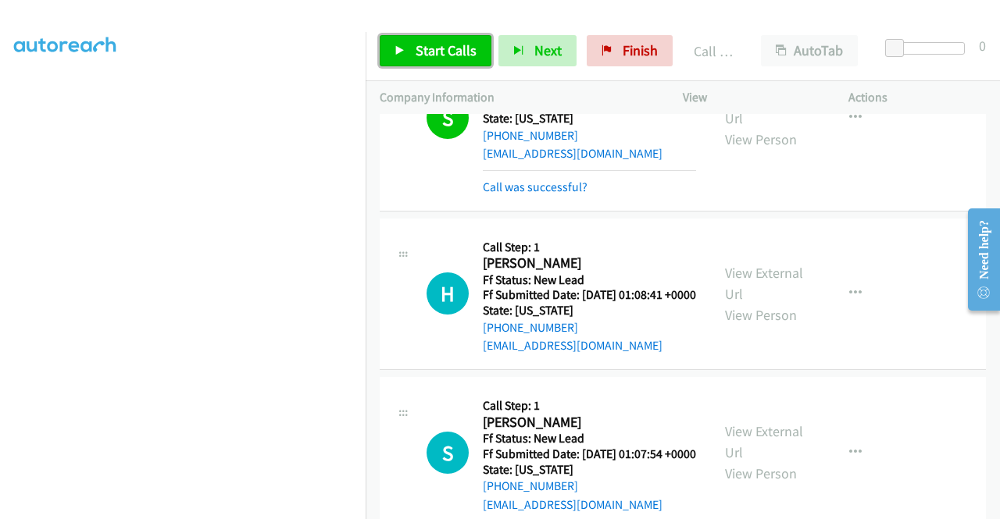
click at [433, 55] on span "Start Calls" at bounding box center [446, 50] width 61 height 18
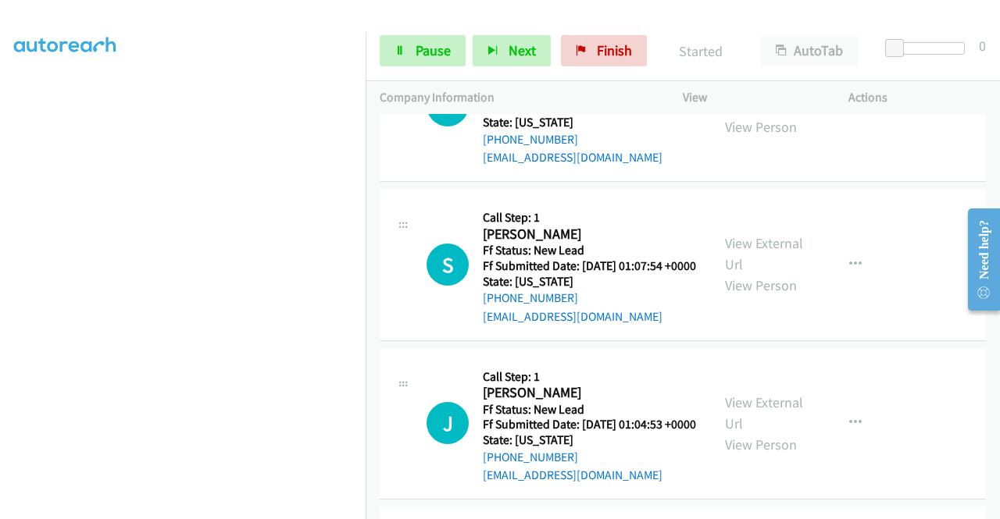
scroll to position [1635, 0]
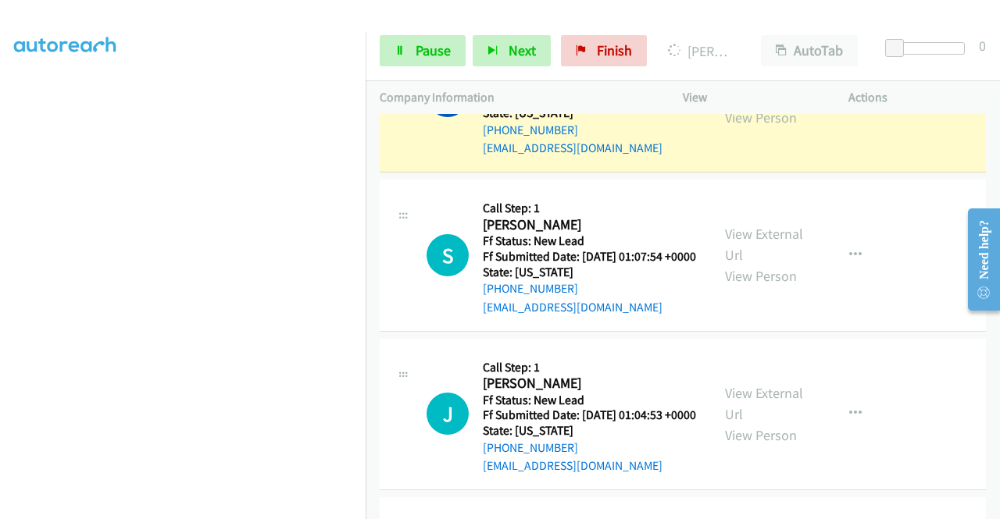
drag, startPoint x: 761, startPoint y: 205, endPoint x: 726, endPoint y: 199, distance: 34.9
click at [726, 105] on link "View External Url" at bounding box center [764, 85] width 78 height 39
click at [0, 284] on aside "Dialing Mode: Power | Switch to Preview My Lists" at bounding box center [183, 119] width 366 height 865
click at [215, 508] on section at bounding box center [182, 148] width 337 height 747
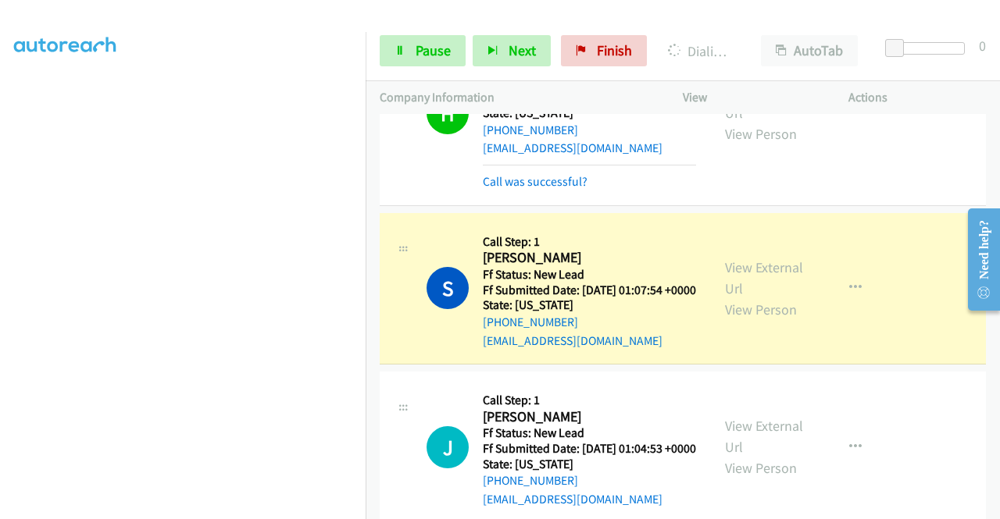
click at [741, 320] on div "View External Url View Person" at bounding box center [765, 288] width 81 height 63
click at [740, 298] on link "View External Url" at bounding box center [764, 278] width 78 height 39
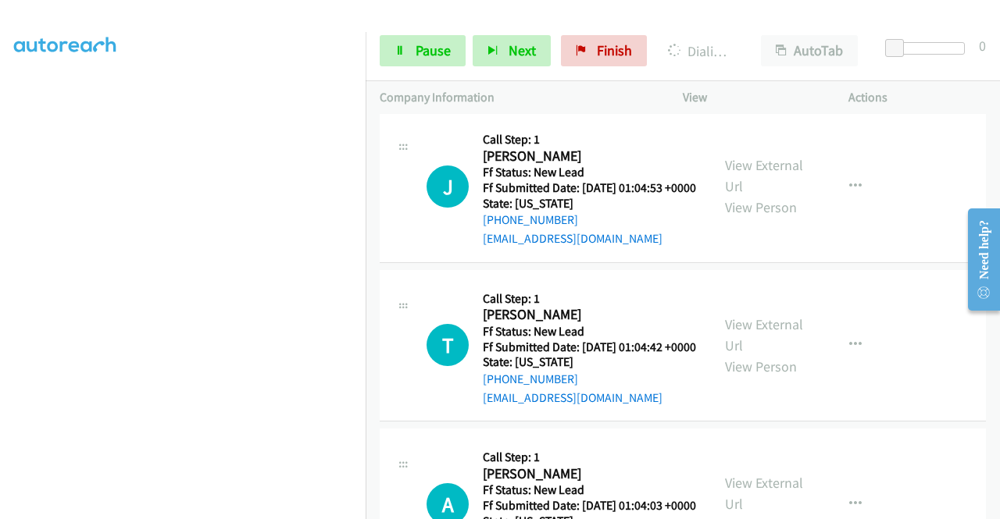
scroll to position [0, 0]
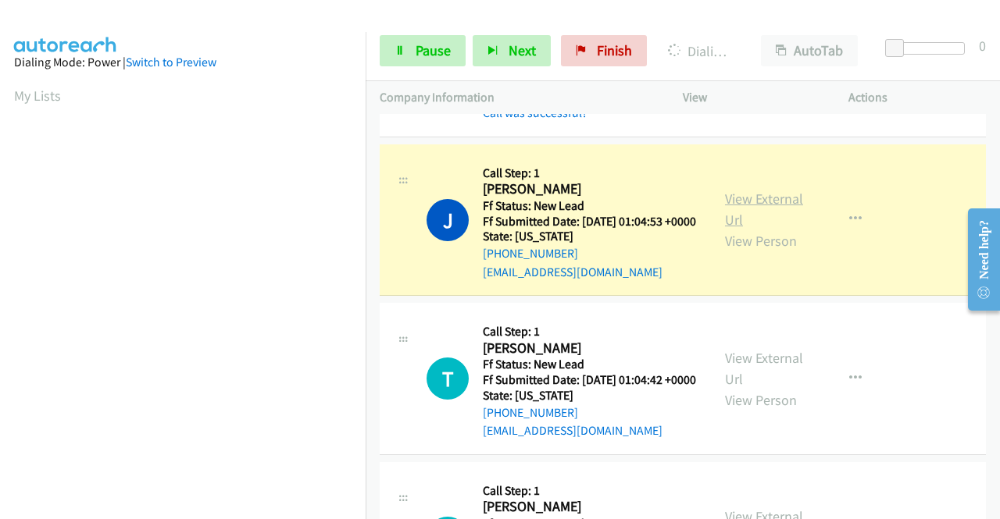
click at [739, 229] on link "View External Url" at bounding box center [764, 209] width 78 height 39
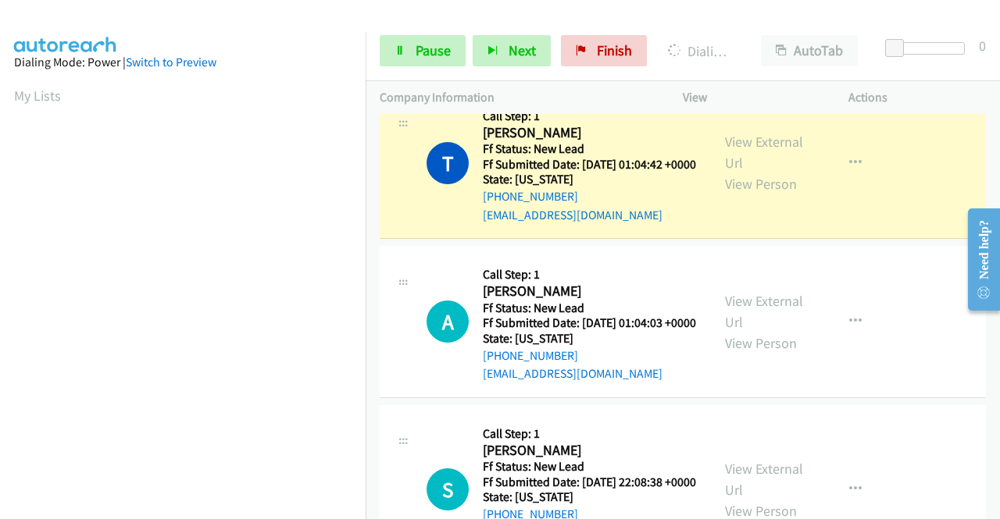
scroll to position [2156, 0]
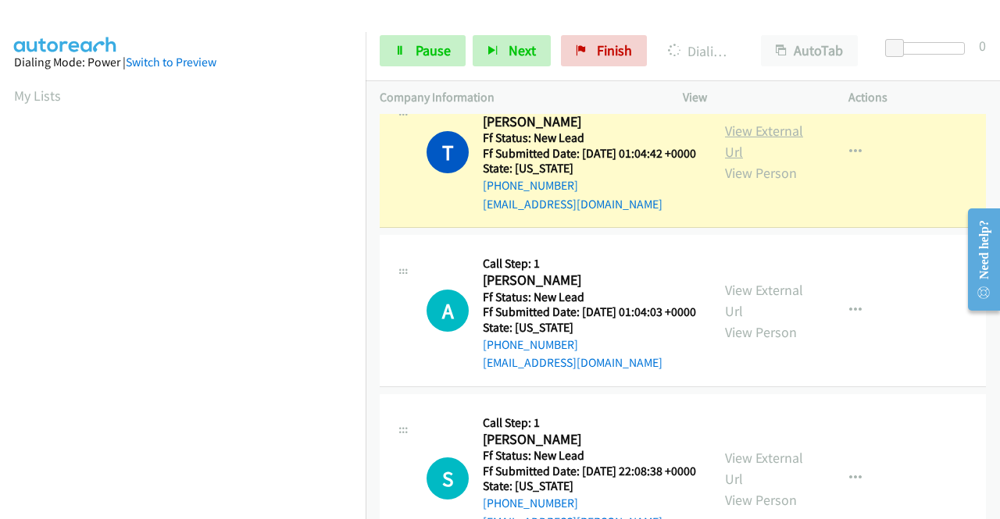
click at [758, 161] on link "View External Url" at bounding box center [764, 141] width 78 height 39
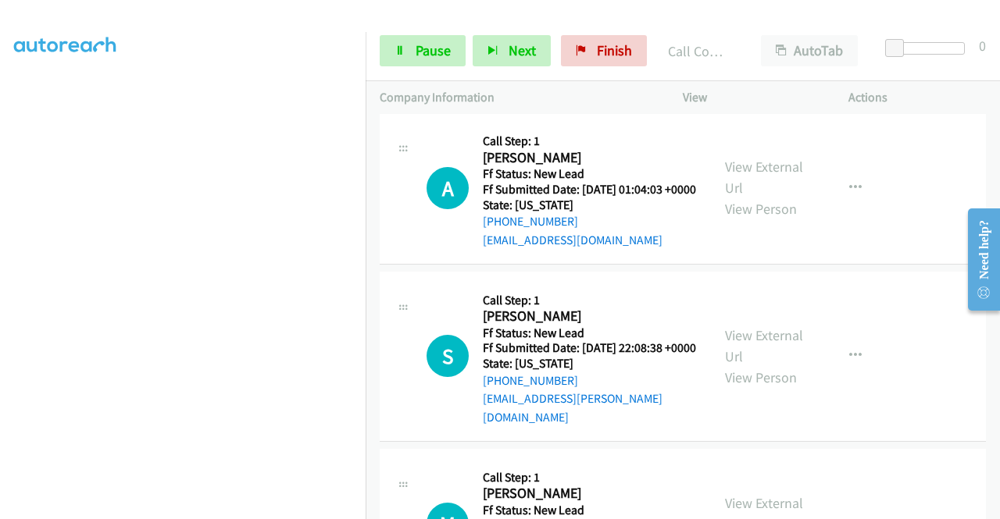
scroll to position [2343, 0]
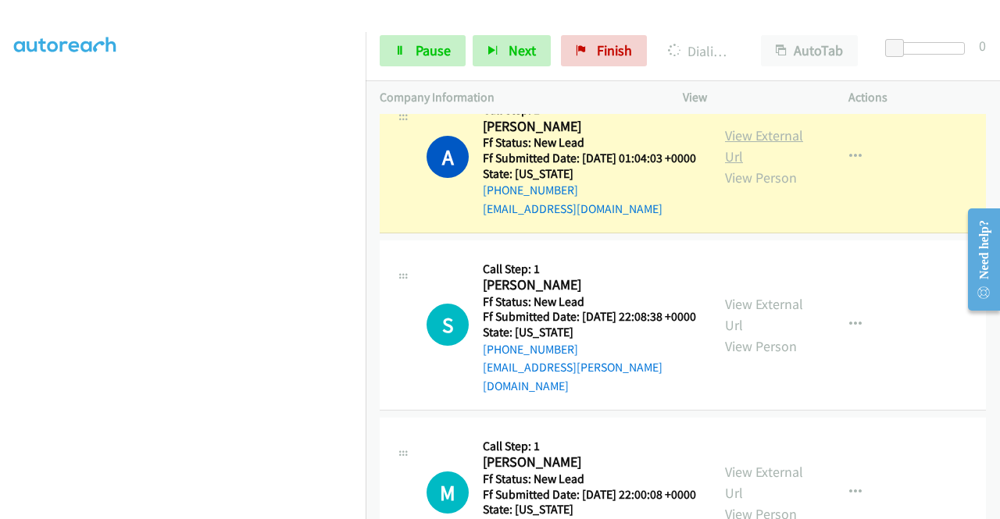
click at [778, 166] on link "View External Url" at bounding box center [764, 146] width 78 height 39
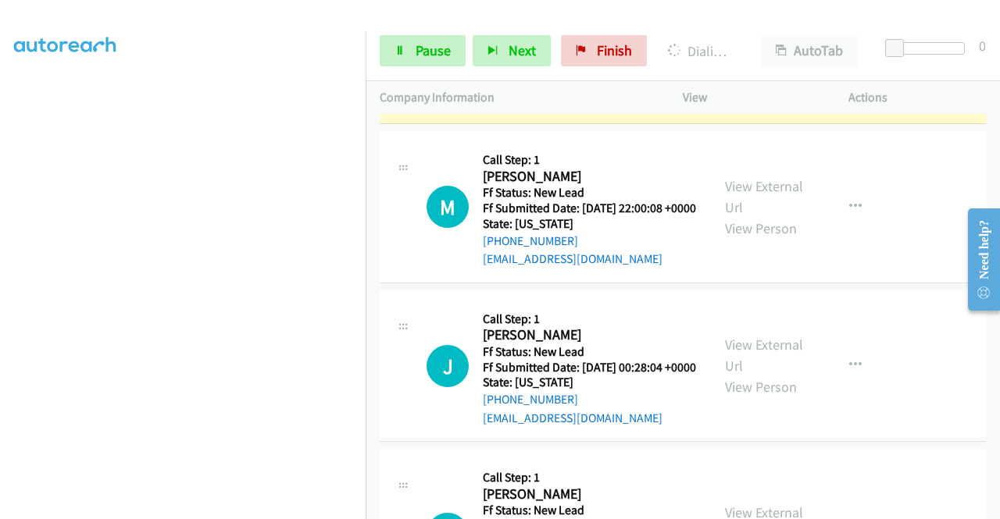
scroll to position [2667, 0]
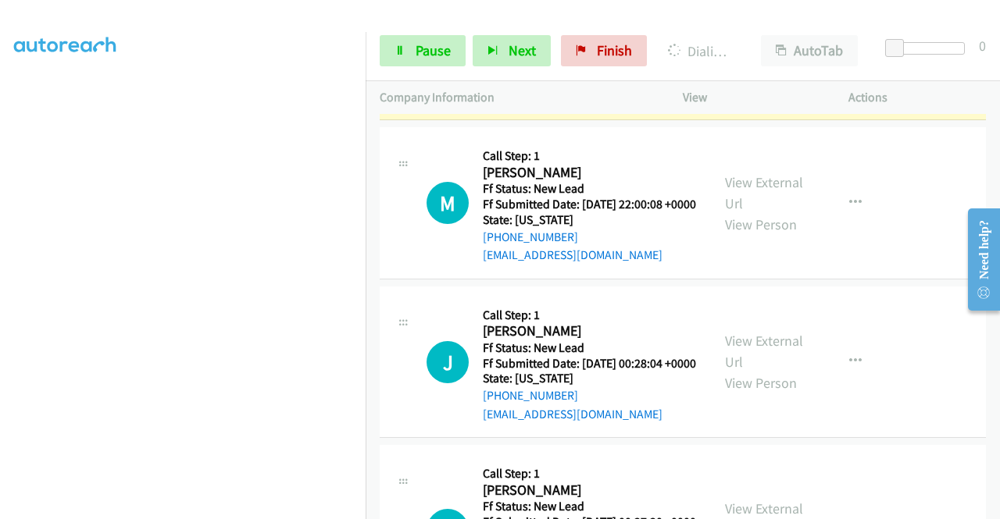
click at [731, 44] on link "View External Url" at bounding box center [764, 24] width 78 height 39
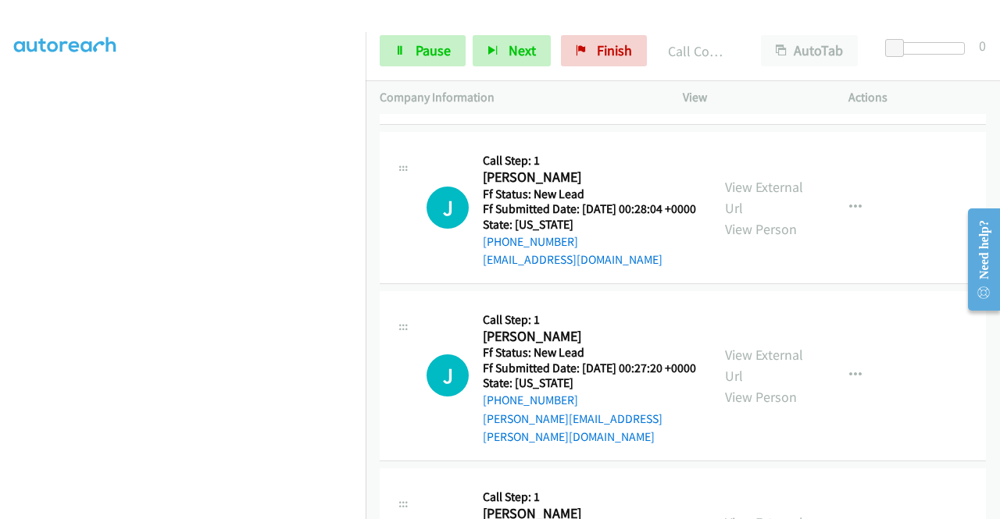
scroll to position [2885, 0]
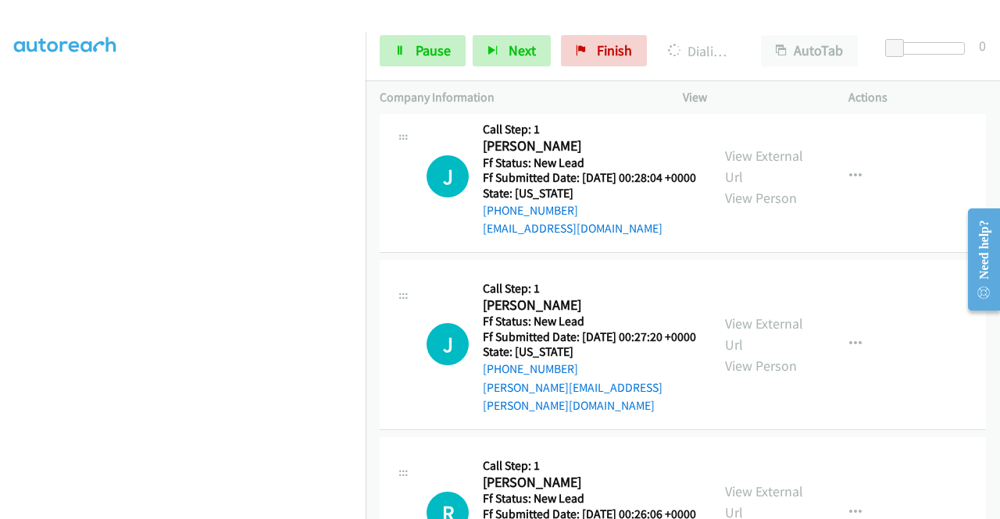
click at [732, 27] on link "View External Url" at bounding box center [764, 7] width 78 height 39
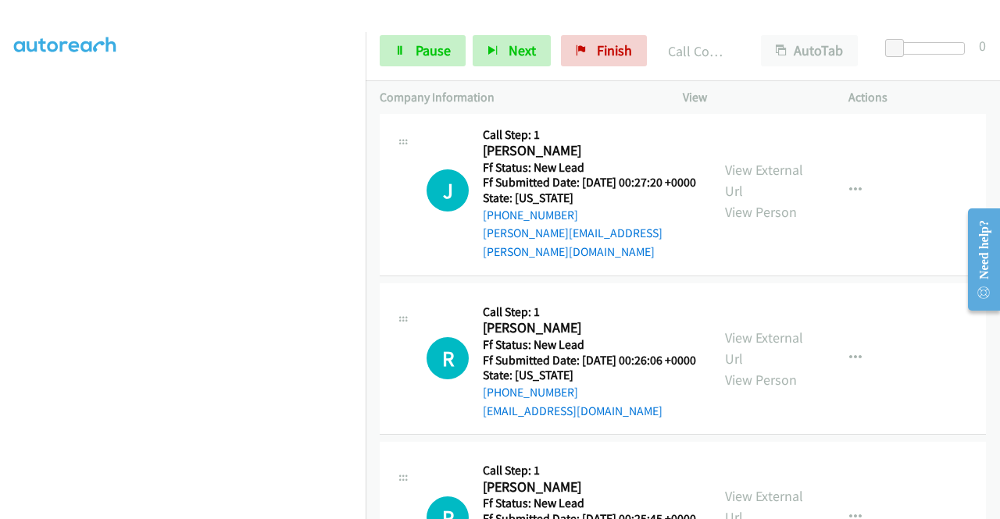
scroll to position [3104, 0]
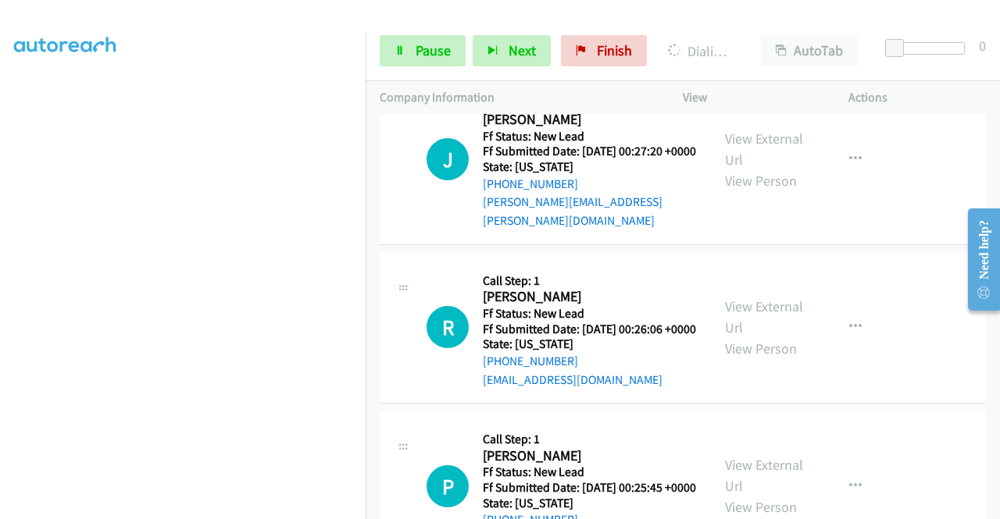
click at [448, 62] on link "Pause" at bounding box center [423, 50] width 86 height 31
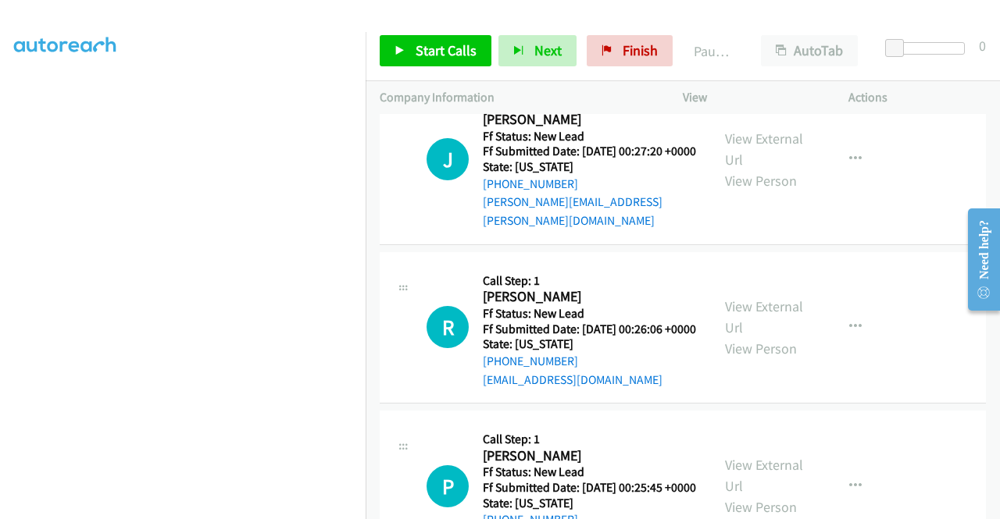
scroll to position [0, 0]
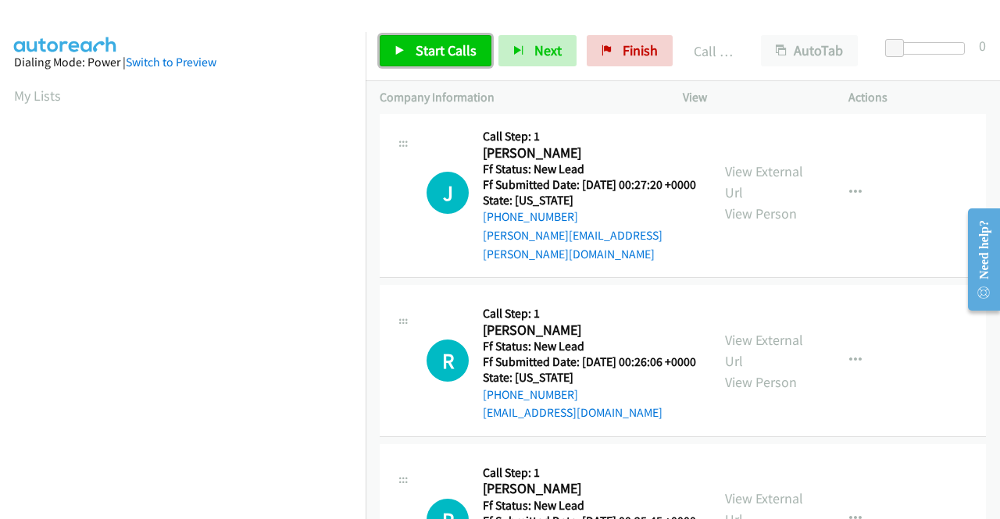
click at [417, 54] on span "Start Calls" at bounding box center [446, 50] width 61 height 18
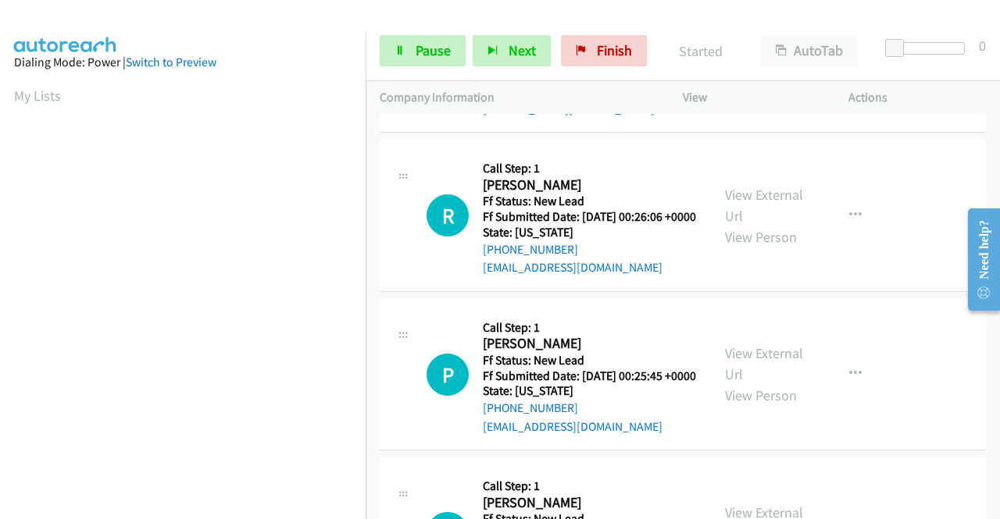
scroll to position [3302, 0]
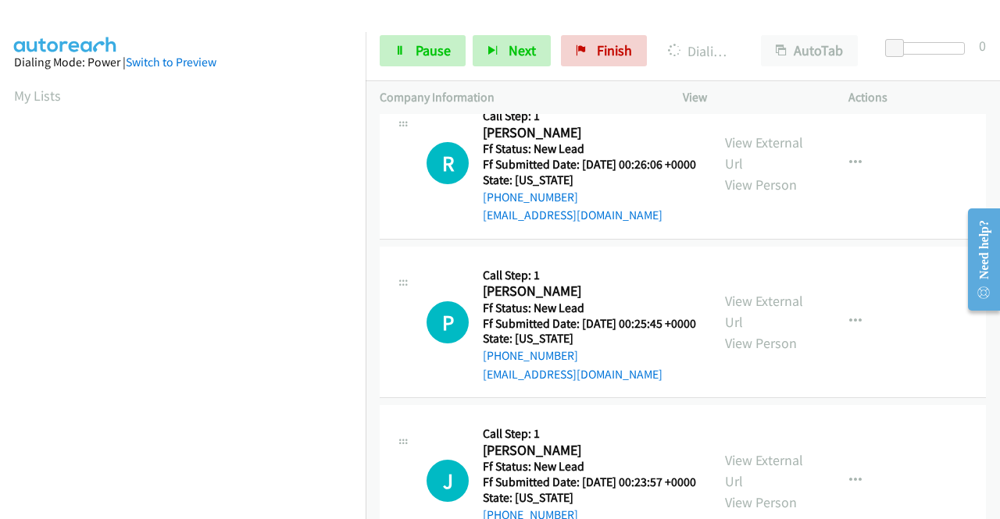
click at [0, 244] on aside "Dialing Mode: Power | Switch to Preview My Lists" at bounding box center [183, 464] width 366 height 865
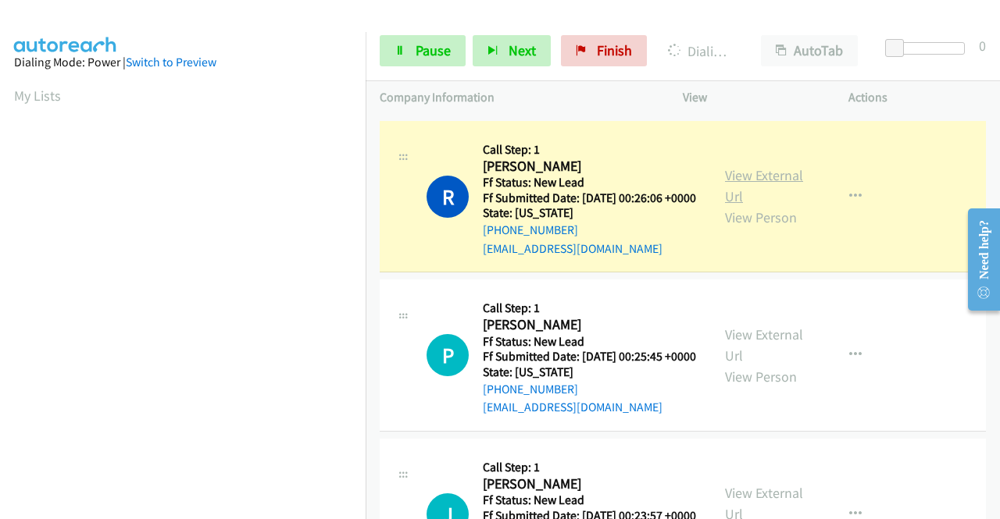
click at [745, 205] on link "View External Url" at bounding box center [764, 185] width 78 height 39
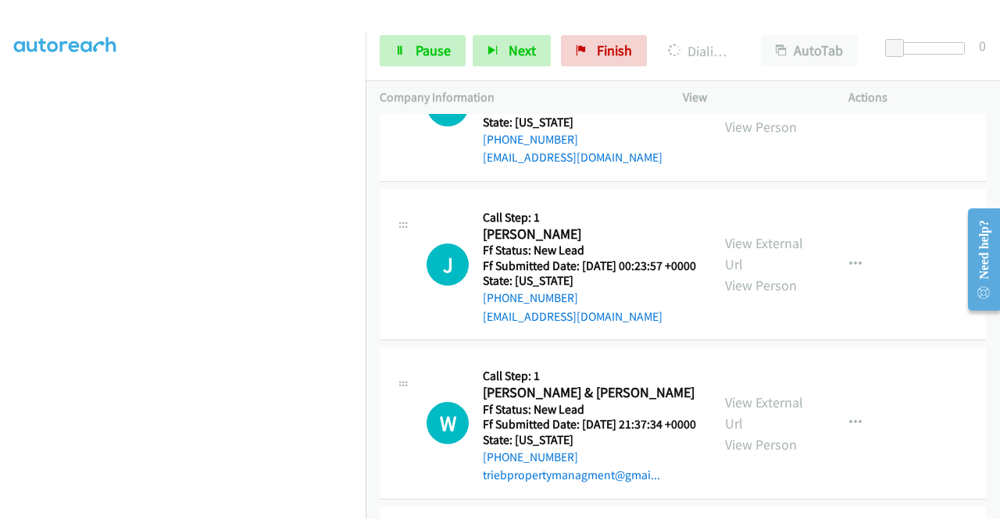
scroll to position [3593, 0]
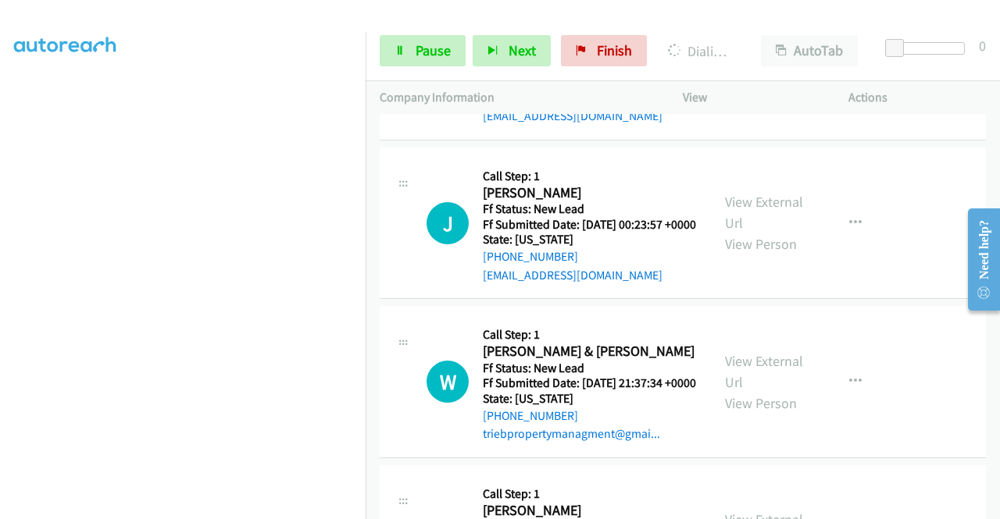
click at [366, 76] on nav "Dialing Mode: Power | Switch to Preview My Lists" at bounding box center [183, 291] width 366 height 519
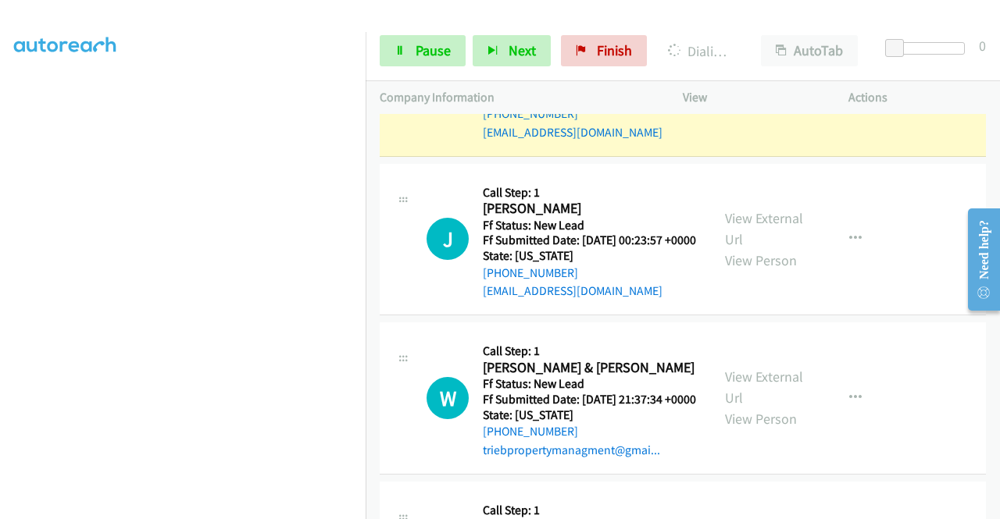
click at [770, 89] on link "View External Url" at bounding box center [764, 69] width 78 height 39
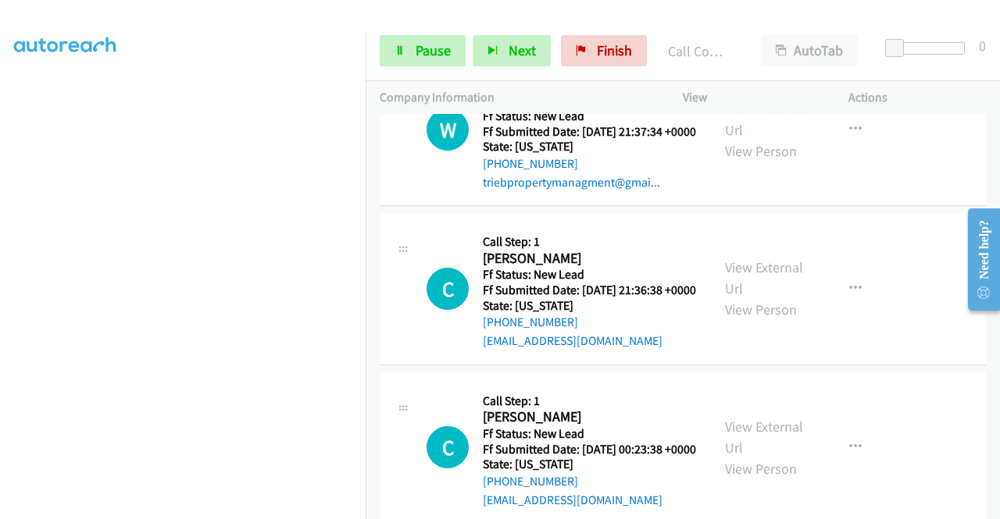
scroll to position [3923, 0]
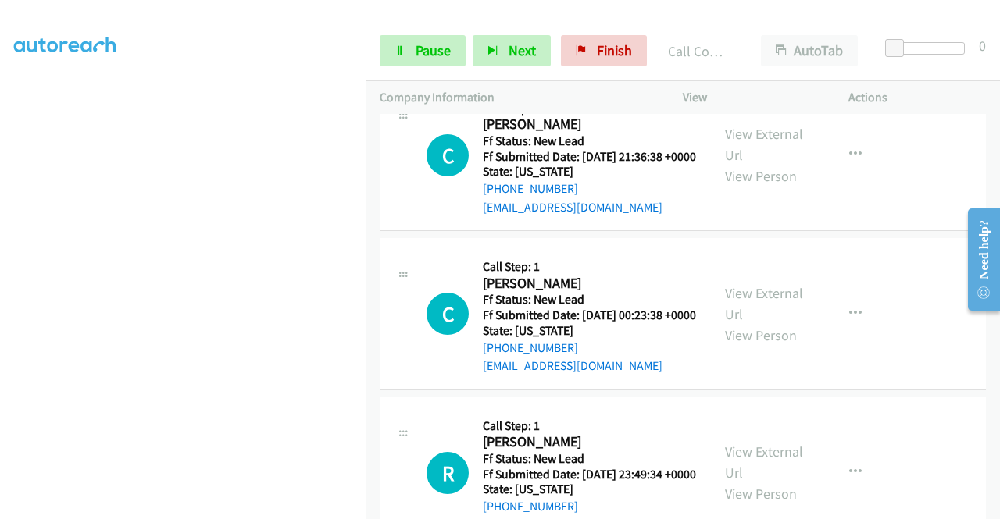
scroll to position [4151, 0]
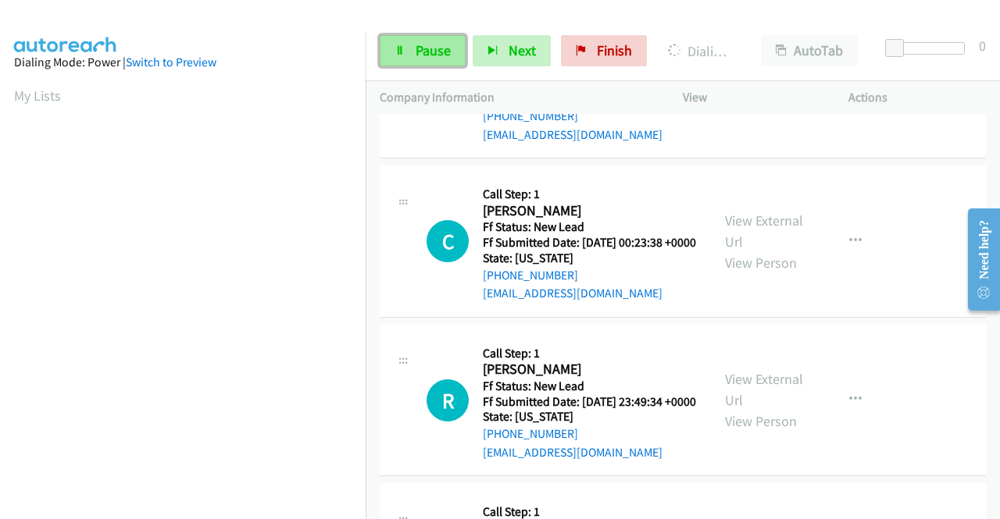
click at [434, 46] on span "Pause" at bounding box center [433, 50] width 35 height 18
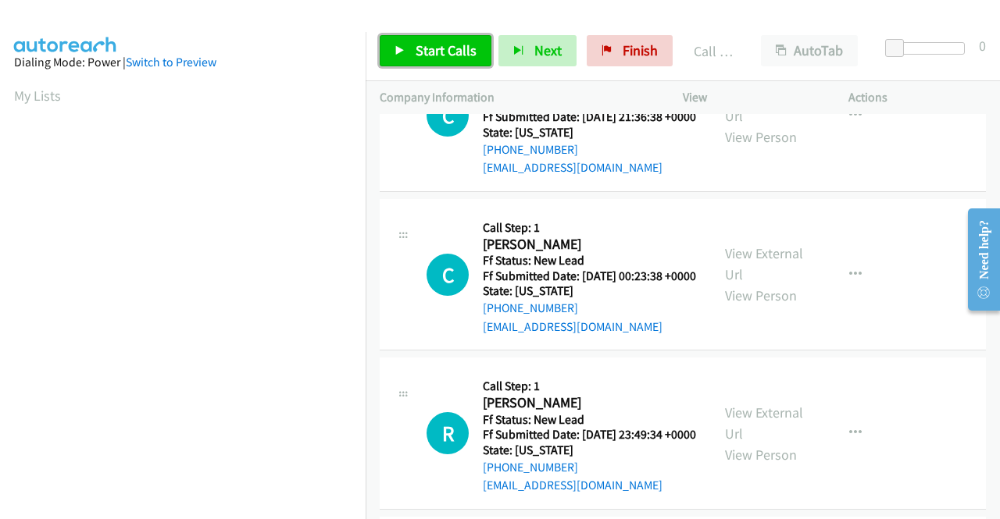
click at [469, 59] on span "Start Calls" at bounding box center [446, 50] width 61 height 18
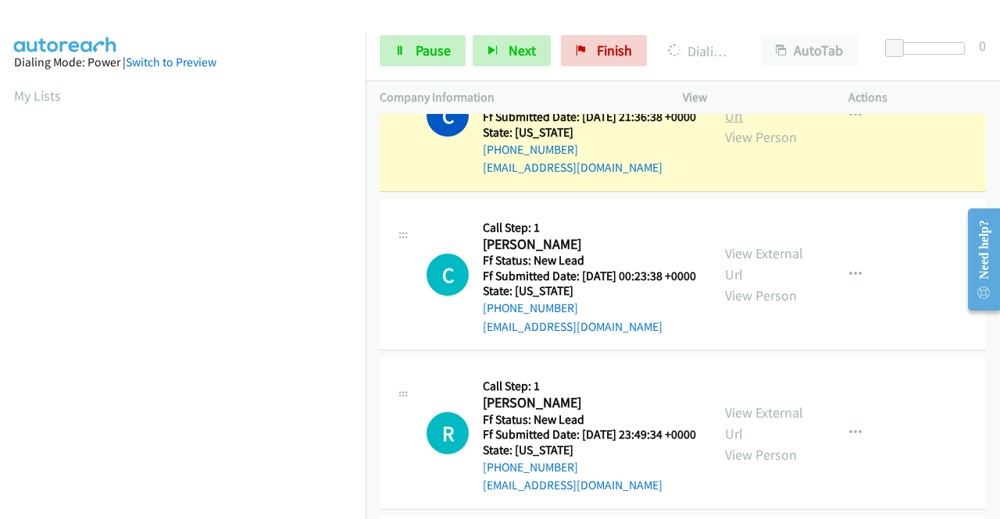
click at [773, 125] on link "View External Url" at bounding box center [764, 105] width 78 height 39
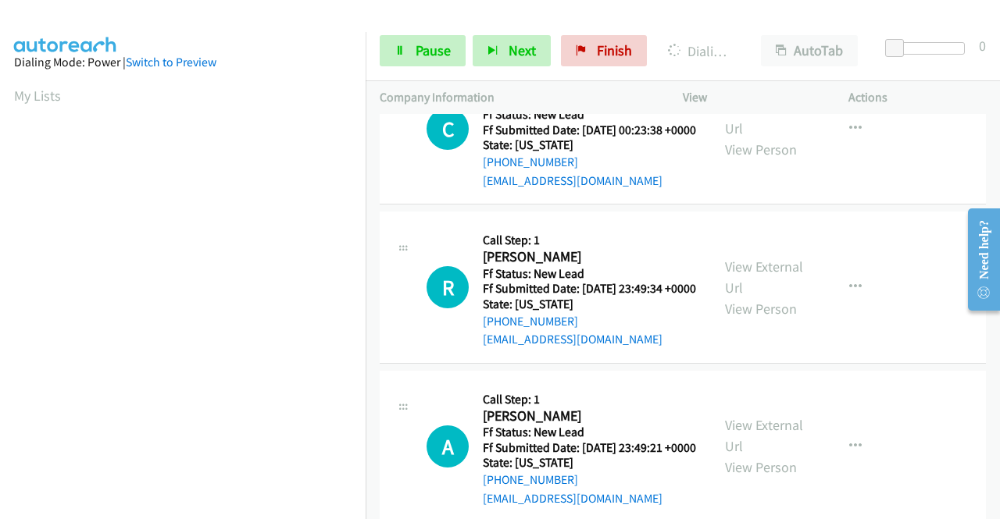
scroll to position [4360, 0]
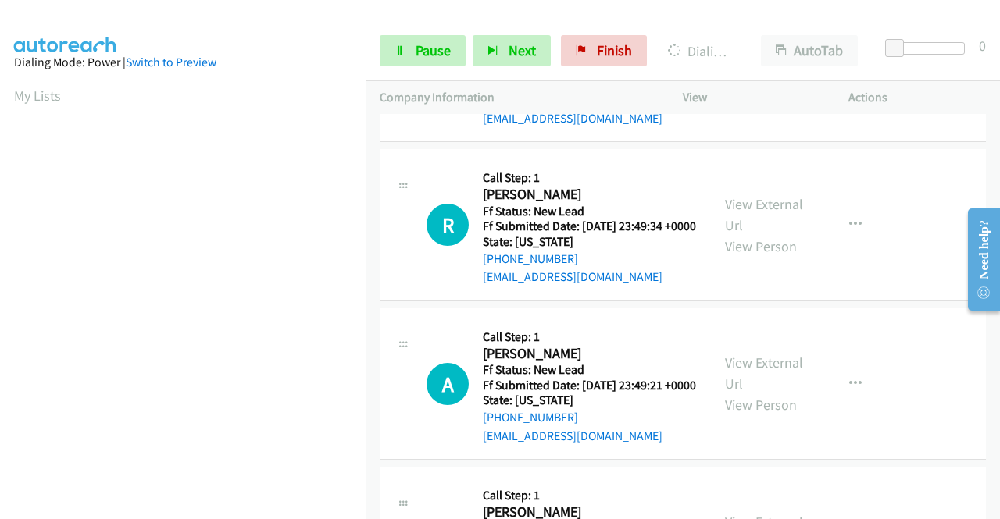
click at [0, 270] on aside "Dialing Mode: Power | Switch to Preview My Lists" at bounding box center [183, 464] width 366 height 865
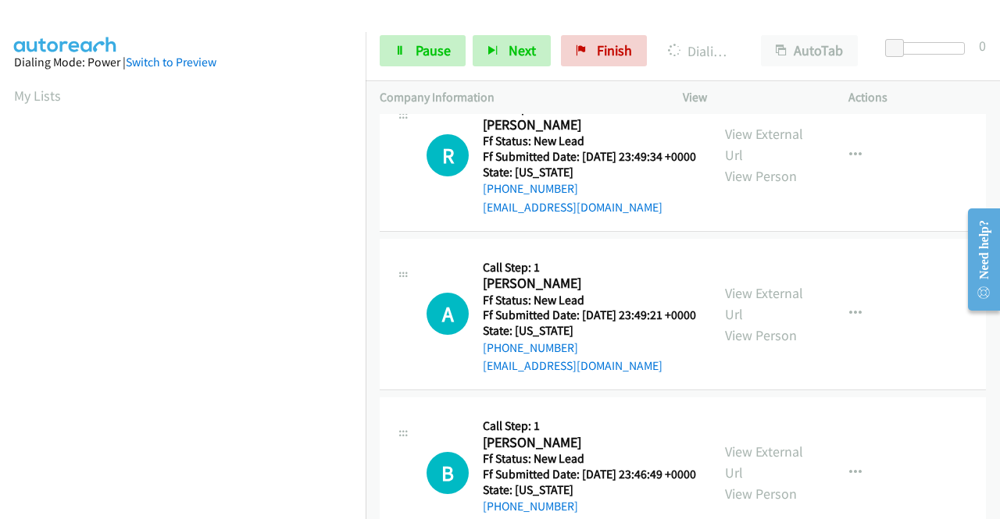
scroll to position [4515, 0]
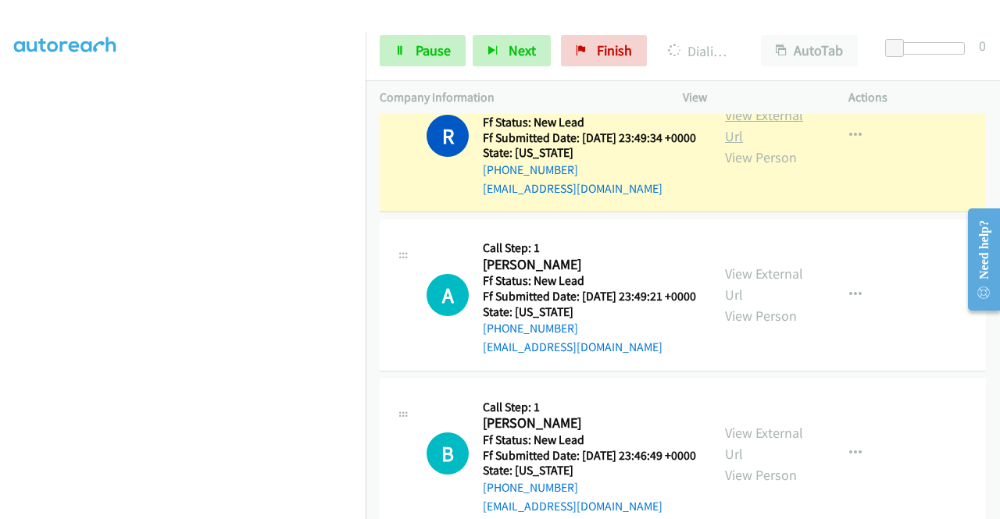
click at [748, 145] on link "View External Url" at bounding box center [764, 125] width 78 height 39
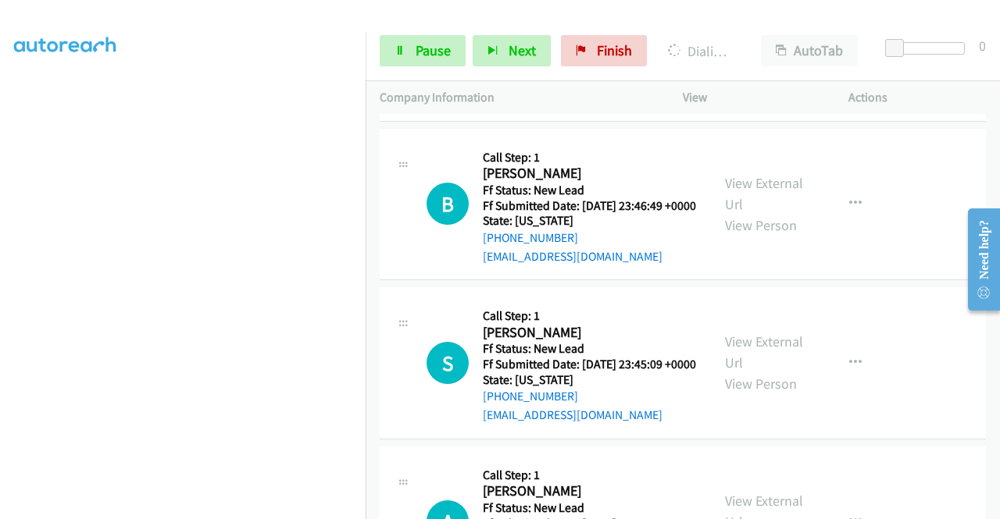
scroll to position [356, 0]
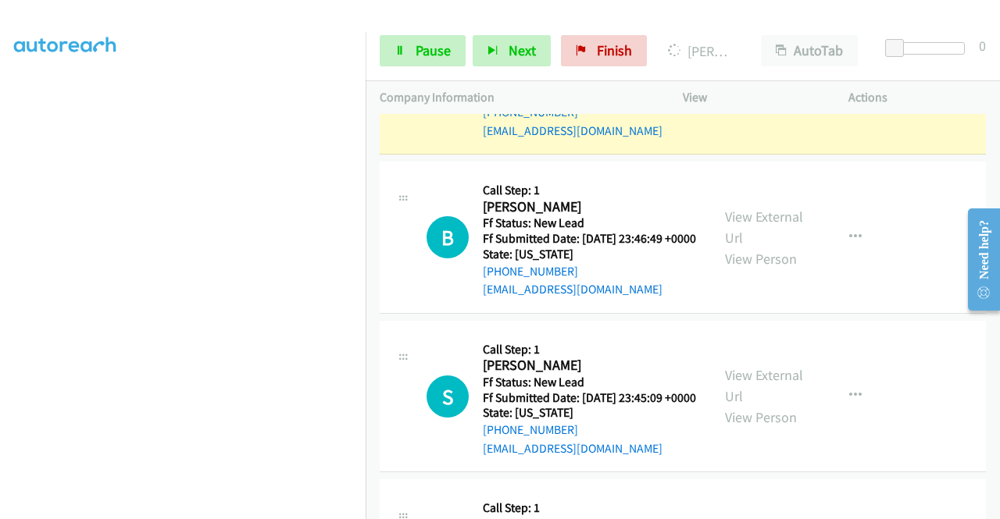
click at [743, 87] on link "View External Url" at bounding box center [764, 67] width 78 height 39
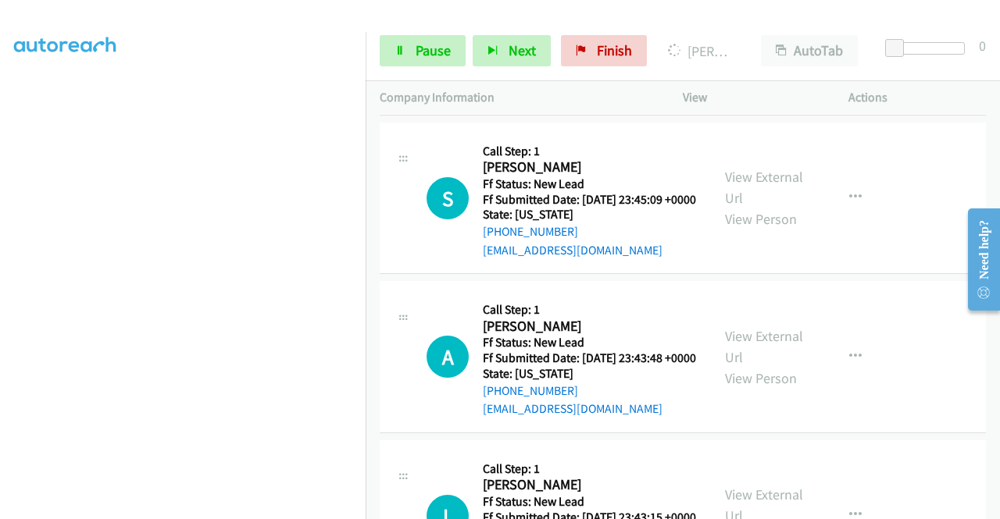
scroll to position [4994, 0]
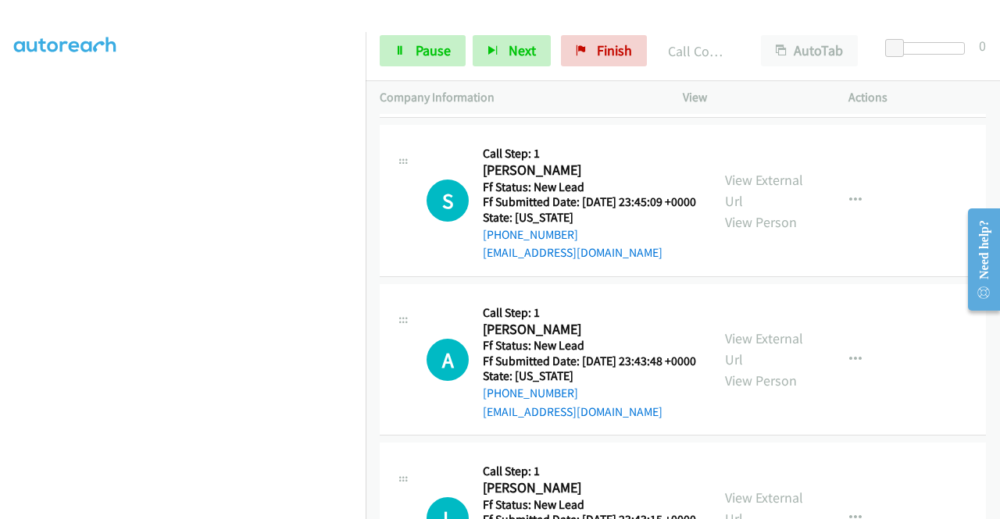
click at [441, 34] on div "Start Calls Pause Next Finish Call Completed AutoTab AutoTab 0" at bounding box center [683, 51] width 634 height 60
click at [426, 48] on span "Pause" at bounding box center [433, 50] width 35 height 18
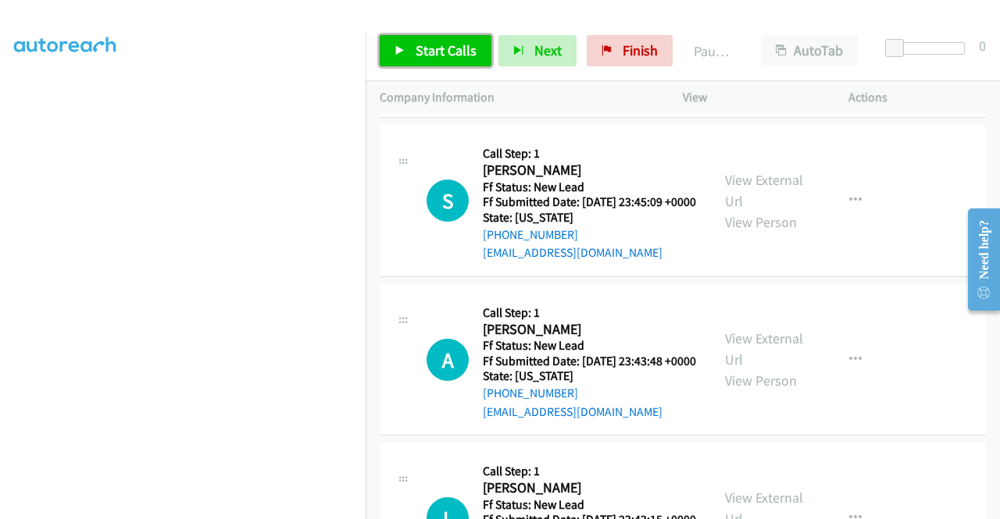
click at [426, 48] on span "Start Calls" at bounding box center [446, 50] width 61 height 18
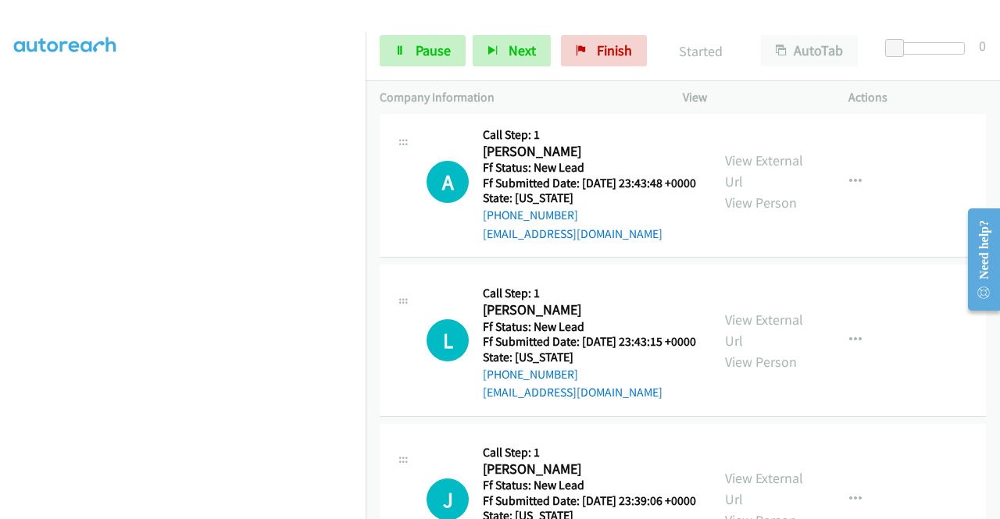
scroll to position [5182, 0]
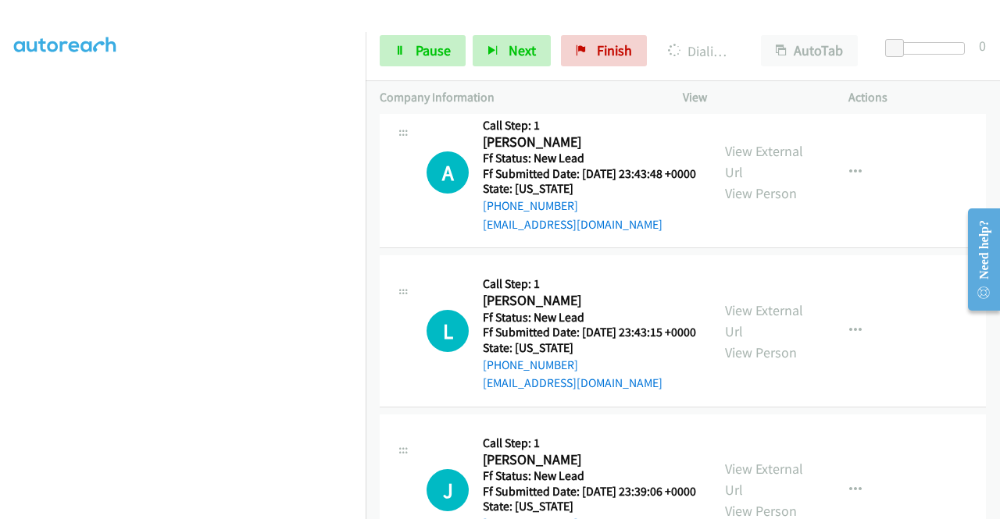
click at [756, 23] on link "View External Url" at bounding box center [764, 3] width 78 height 39
click at [412, 68] on div "Start Calls Pause Next Finish Dialing Stanley Yung AutoTab AutoTab 0" at bounding box center [683, 51] width 634 height 60
click at [409, 59] on link "Pause" at bounding box center [423, 50] width 86 height 31
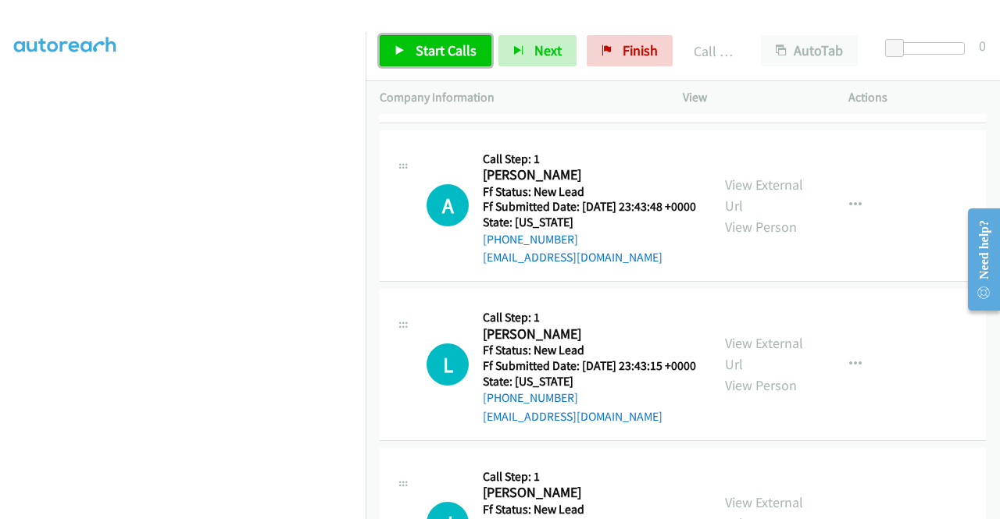
click at [411, 41] on link "Start Calls" at bounding box center [436, 50] width 112 height 31
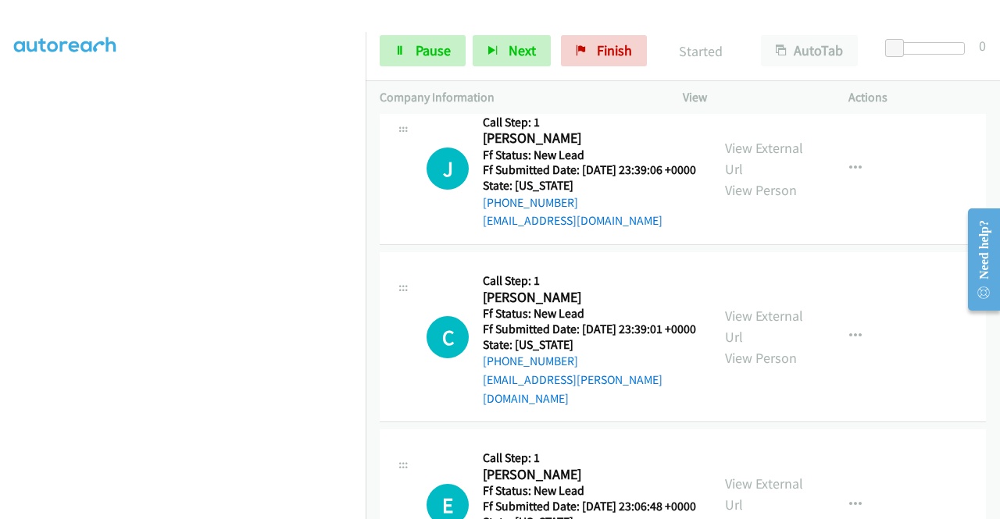
scroll to position [5546, 0]
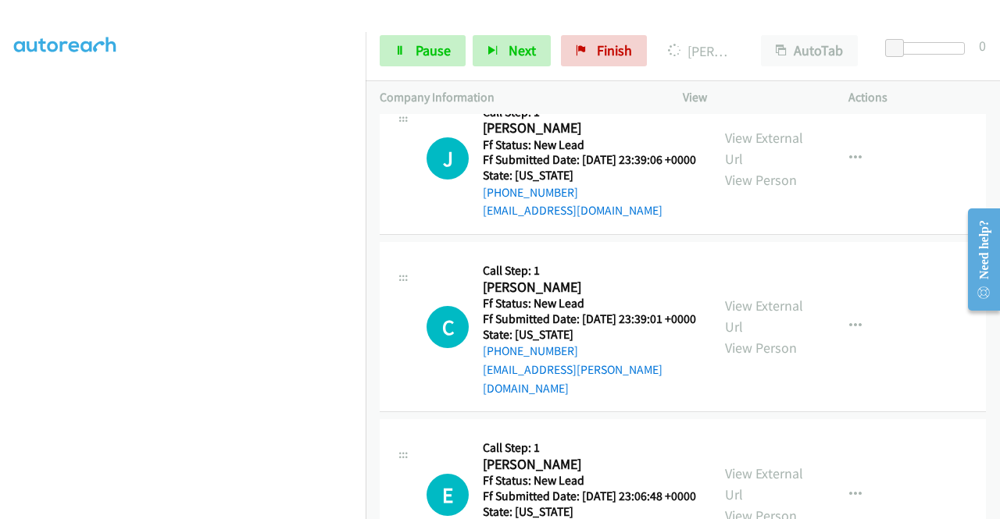
click at [0, 295] on aside "Dialing Mode: Power | Switch to Preview My Lists" at bounding box center [183, 119] width 366 height 865
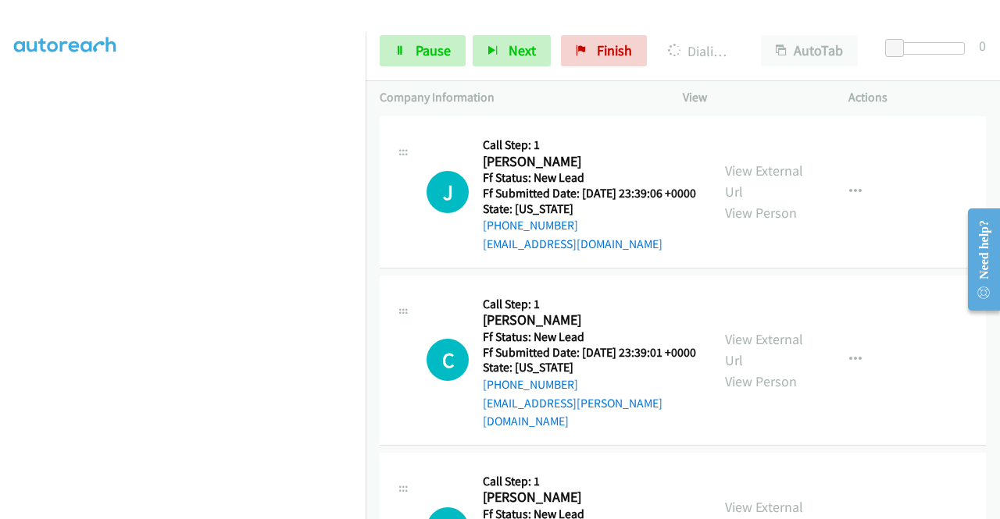
click at [739, 42] on link "View External Url" at bounding box center [764, 22] width 78 height 39
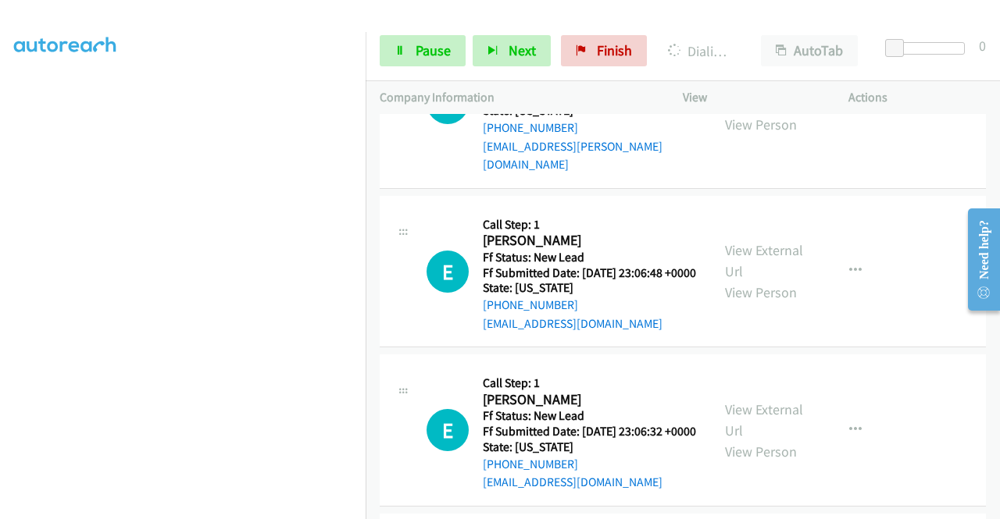
scroll to position [5817, 0]
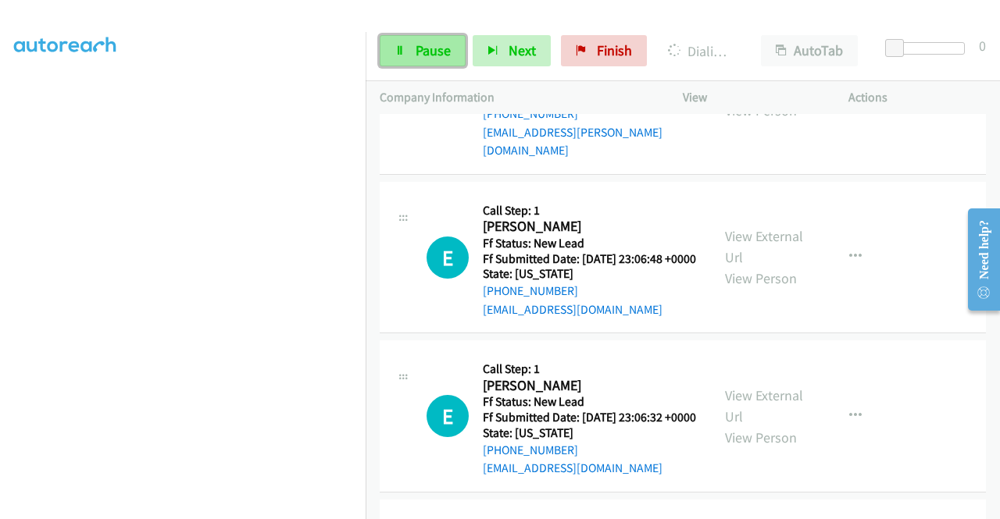
click at [391, 38] on link "Pause" at bounding box center [423, 50] width 86 height 31
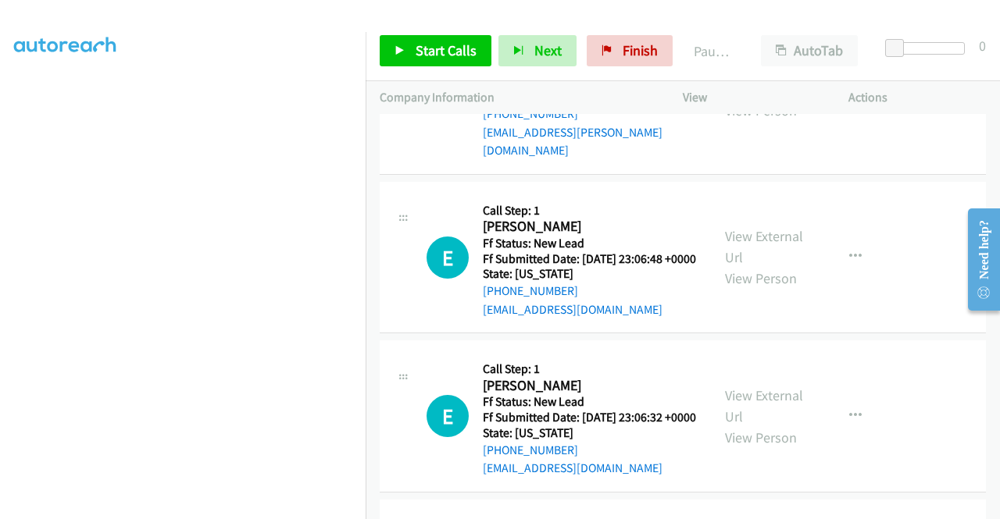
scroll to position [0, 0]
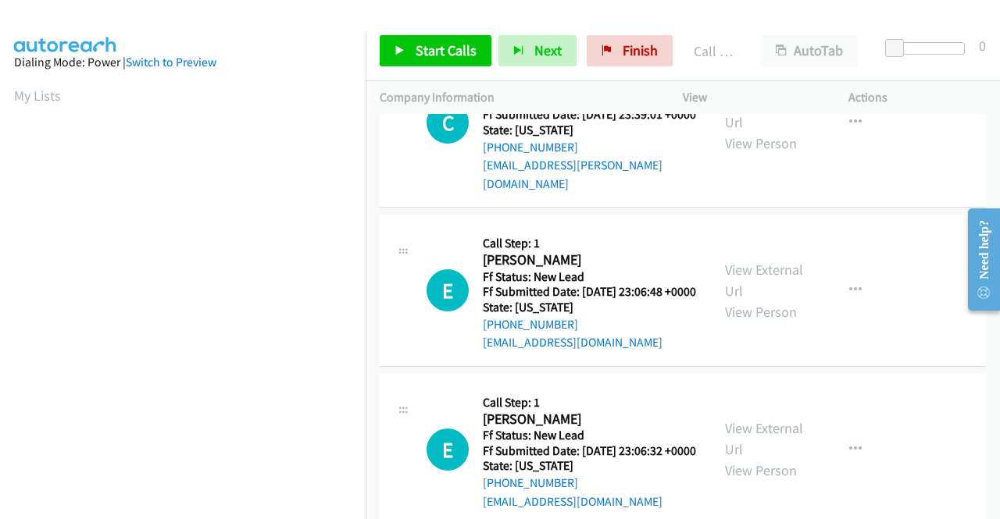
click at [611, 66] on div "Start Calls Pause Next Finish Call Completed AutoTab AutoTab 0" at bounding box center [683, 51] width 634 height 60
click at [611, 56] on link "Finish" at bounding box center [630, 50] width 86 height 31
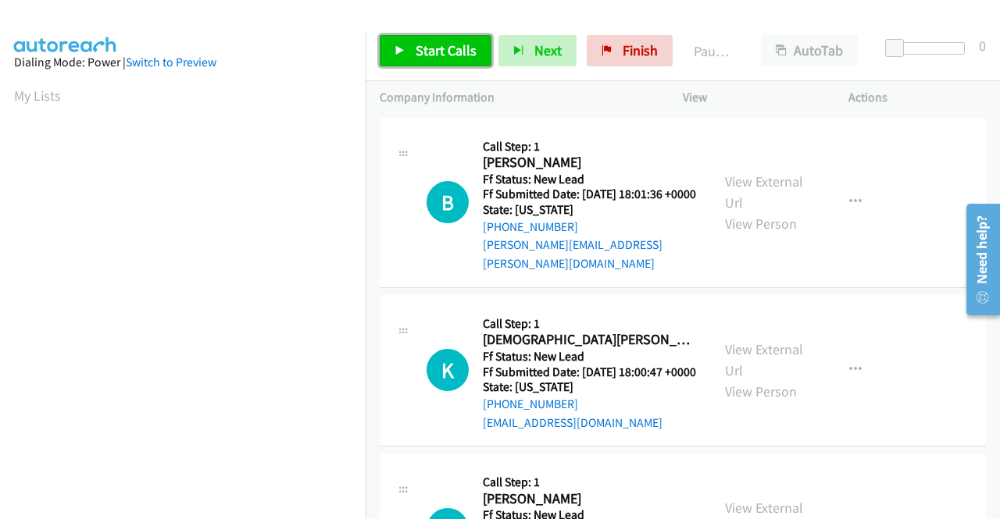
click at [441, 51] on span "Start Calls" at bounding box center [446, 50] width 61 height 18
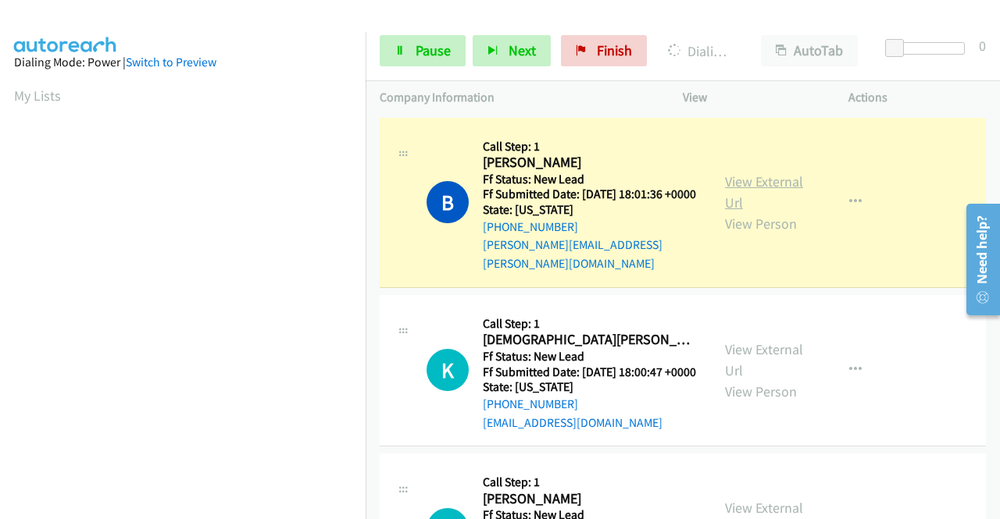
click at [743, 175] on link "View External Url" at bounding box center [764, 192] width 78 height 39
click at [367, 151] on td "B Callback Scheduled Call Step: 1 [PERSON_NAME] America/Los_Angeles Ff Status: …" at bounding box center [683, 202] width 634 height 177
click at [0, 204] on aside "Dialing Mode: Power | Switch to Preview My Lists" at bounding box center [183, 119] width 366 height 865
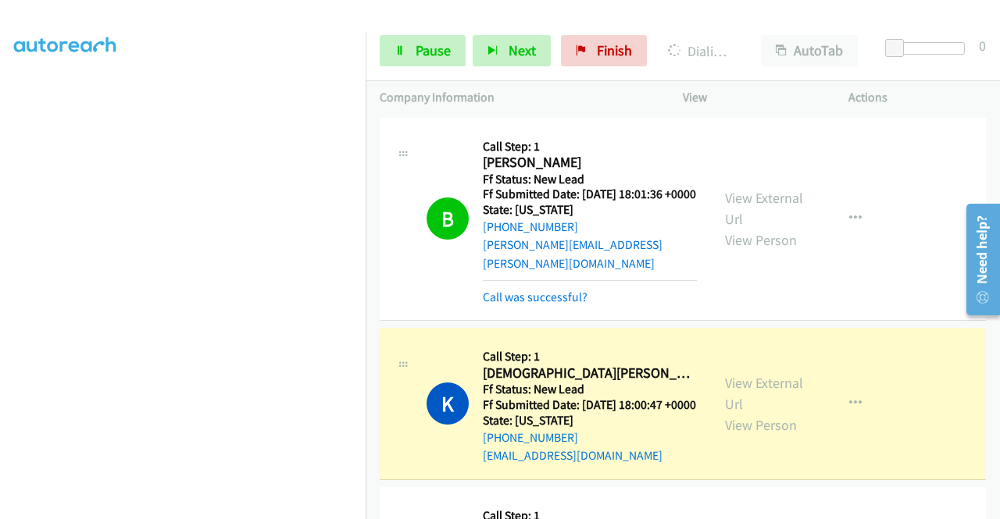
click at [0, 107] on aside "Dialing Mode: Power | Switch to Preview My Lists" at bounding box center [183, 119] width 366 height 865
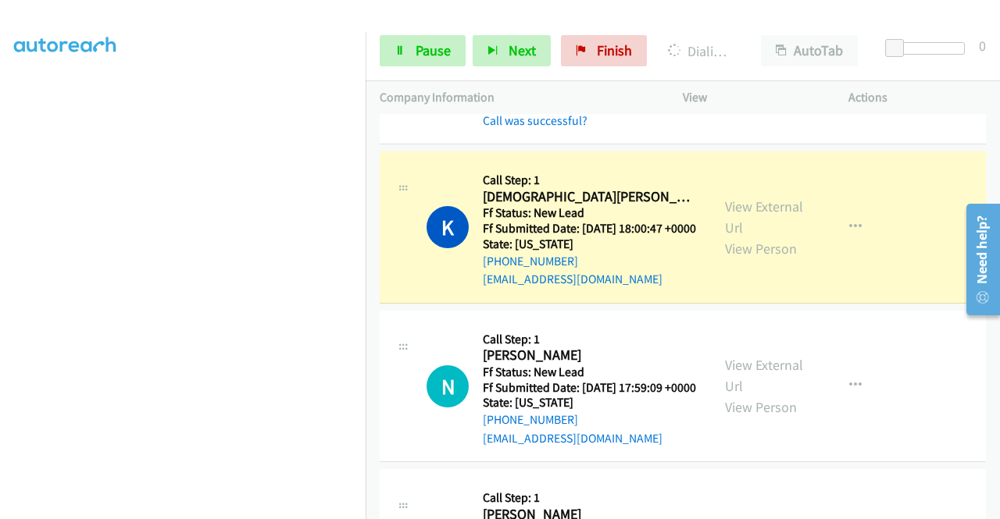
scroll to position [229, 0]
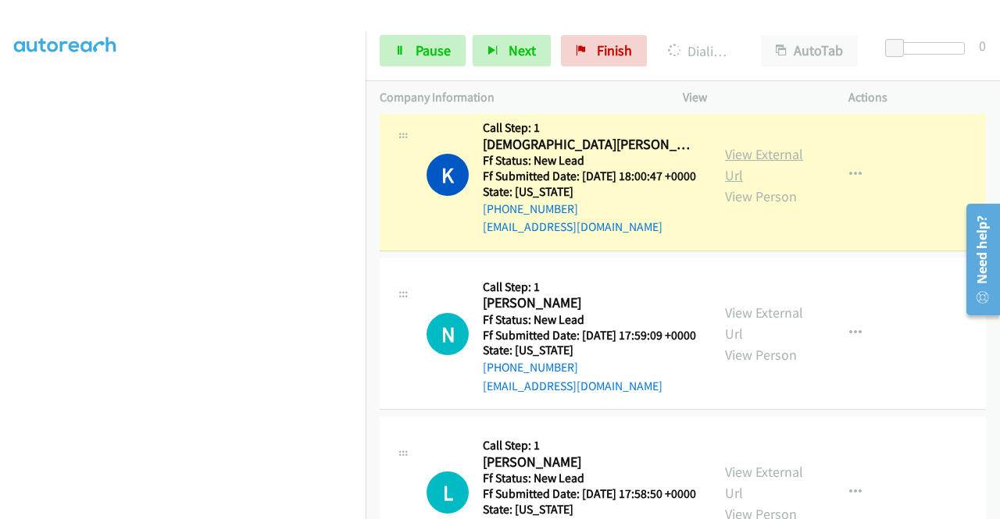
click at [730, 153] on link "View External Url" at bounding box center [764, 164] width 78 height 39
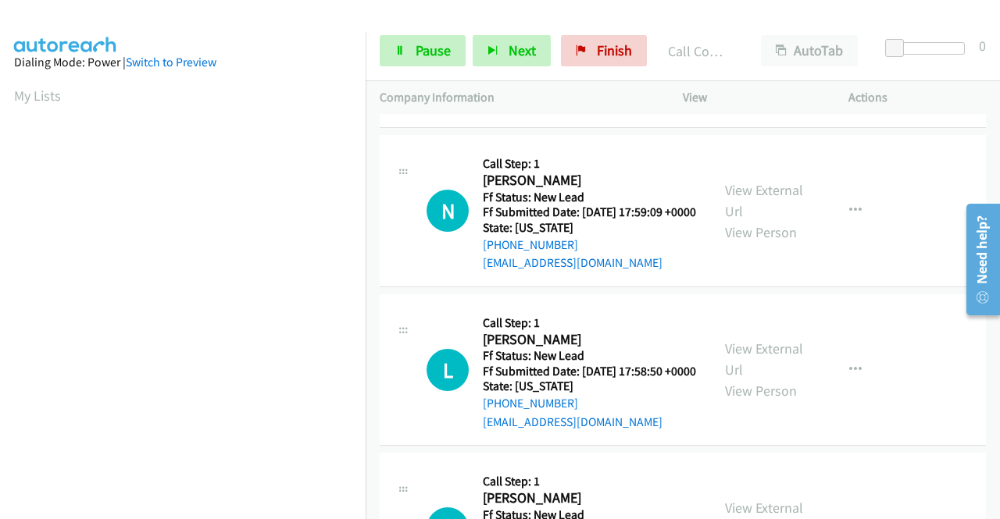
scroll to position [416, 0]
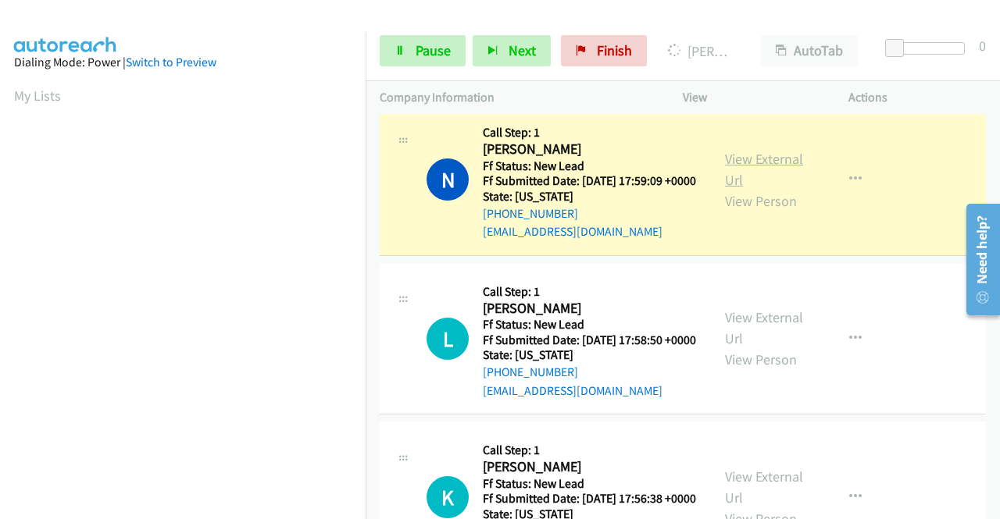
click at [725, 177] on link "View External Url" at bounding box center [764, 169] width 78 height 39
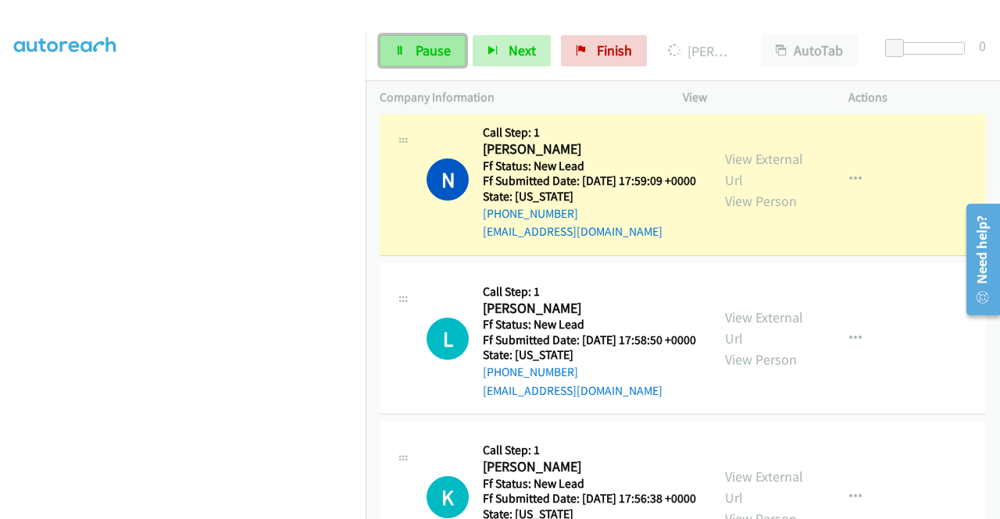
click at [412, 64] on link "Pause" at bounding box center [423, 50] width 86 height 31
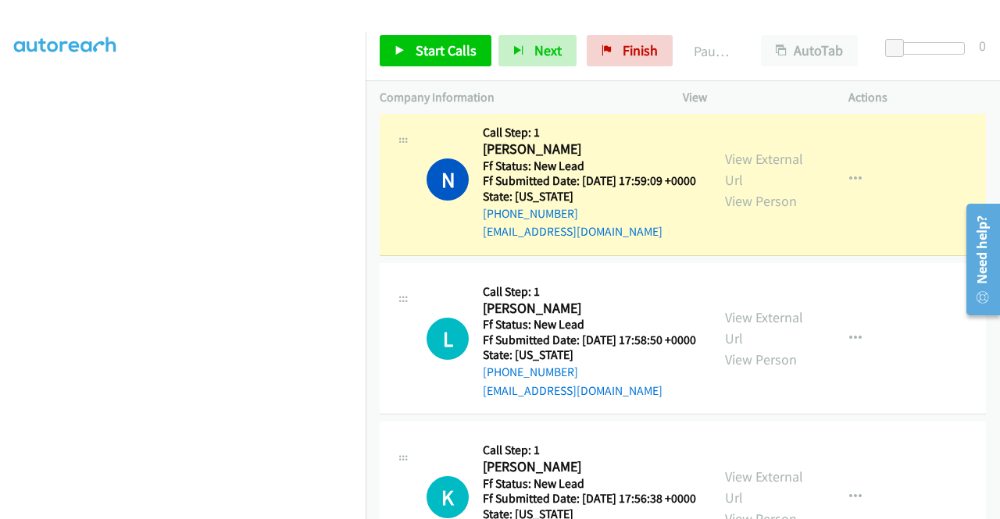
scroll to position [356, 0]
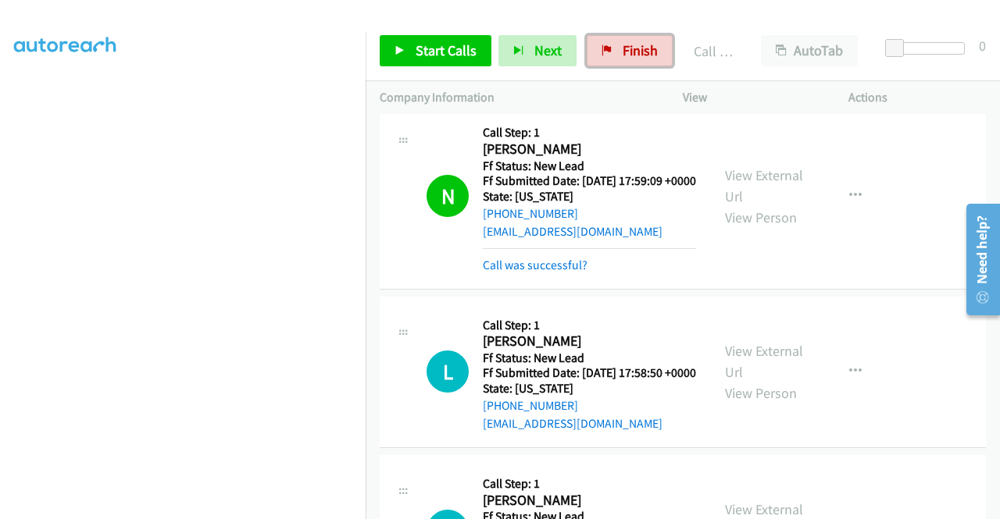
click at [612, 52] on link "Finish" at bounding box center [630, 50] width 86 height 31
